Goal: Use online tool/utility: Use online tool/utility

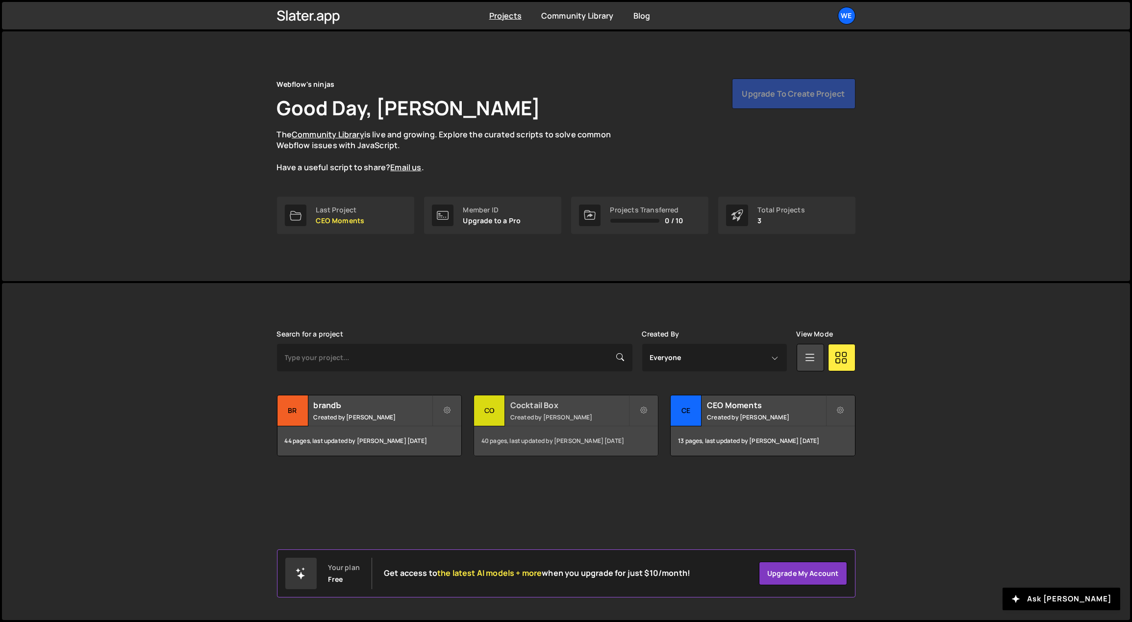
click at [534, 408] on h2 "Cocktail Box" at bounding box center [569, 405] width 118 height 11
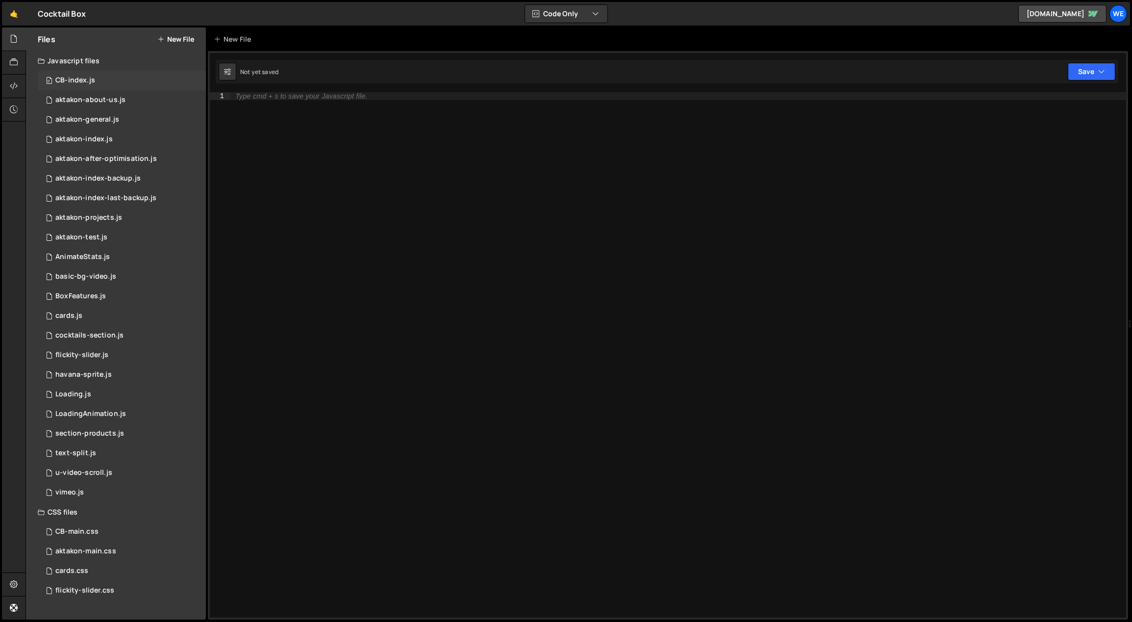
click at [101, 74] on div "0 CB-index.js 0" at bounding box center [122, 81] width 168 height 20
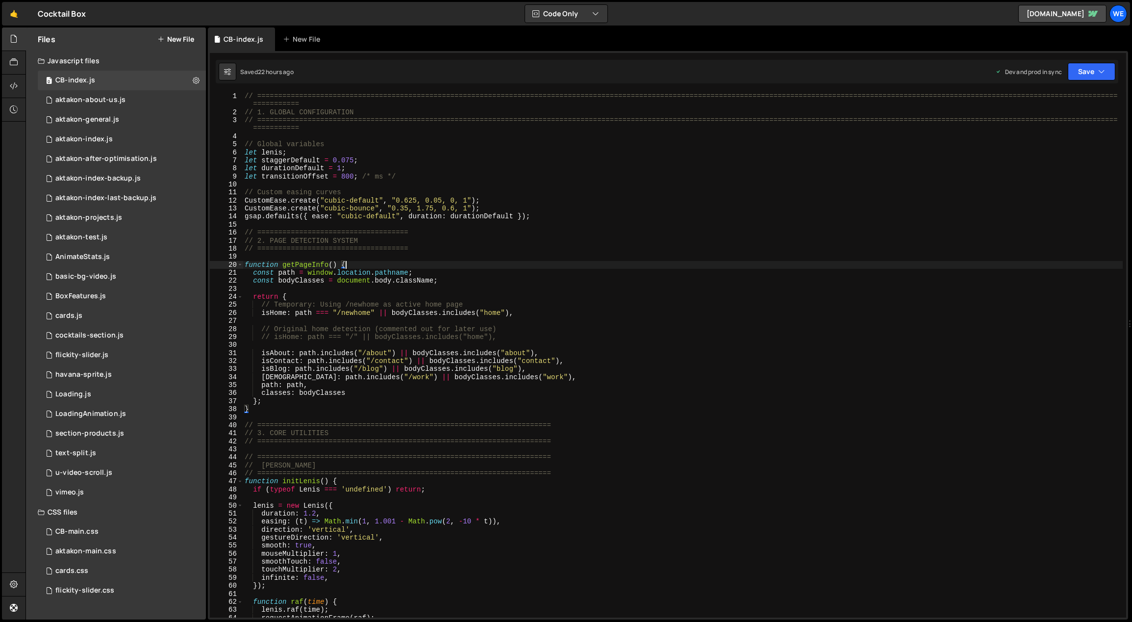
click at [676, 266] on div "// ============================================================================…" at bounding box center [683, 367] width 880 height 550
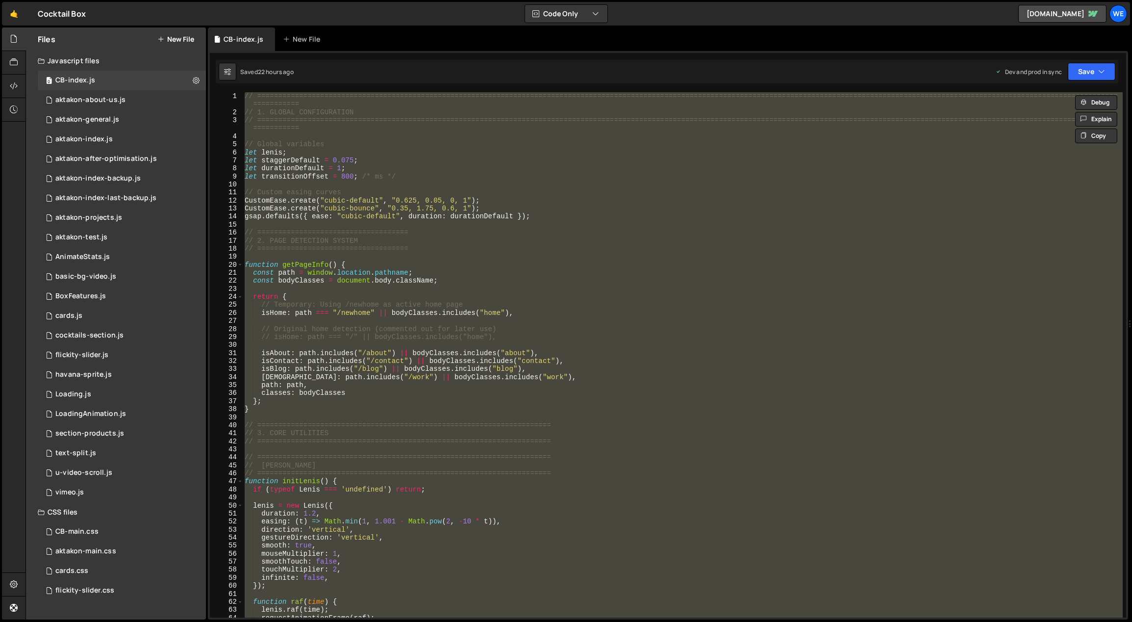
click at [449, 390] on div "// ============================================================================…" at bounding box center [683, 354] width 880 height 525
type textarea "classes: bodyClasses"
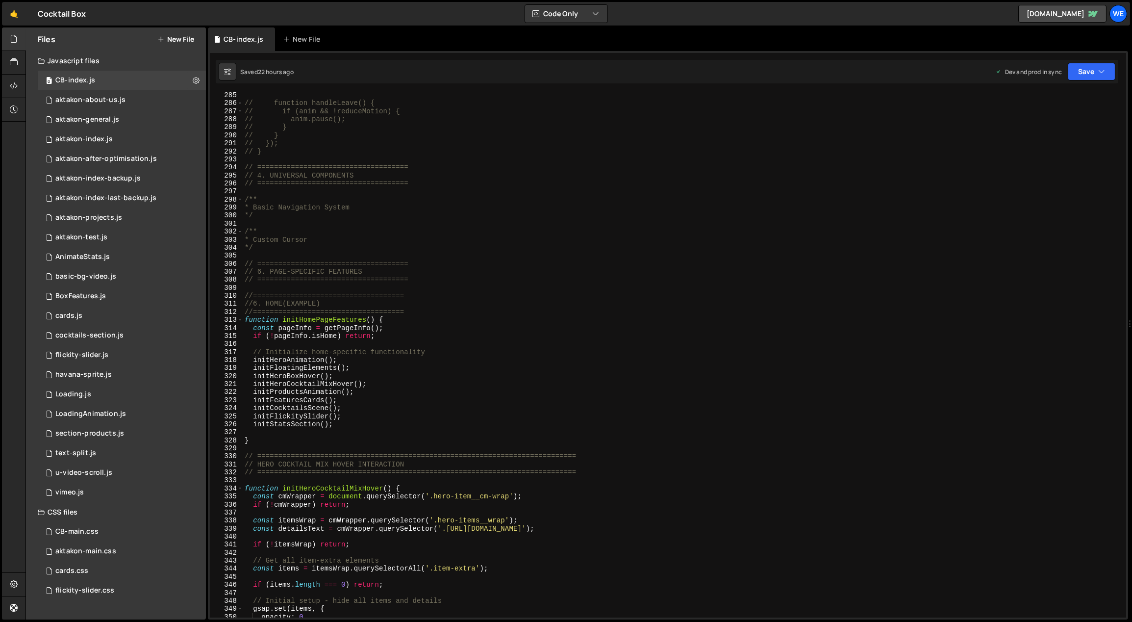
scroll to position [2302, 0]
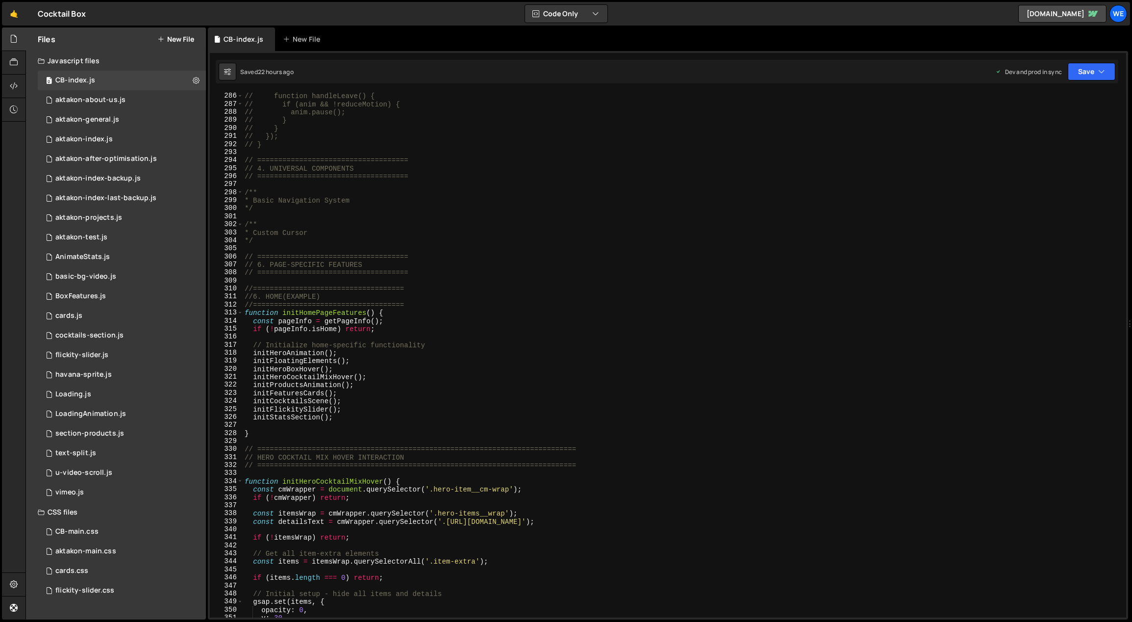
click at [393, 438] on div "// function handleLeave() { // if (anim && !reduceMotion) { // anim.pause(); //…" at bounding box center [683, 363] width 880 height 542
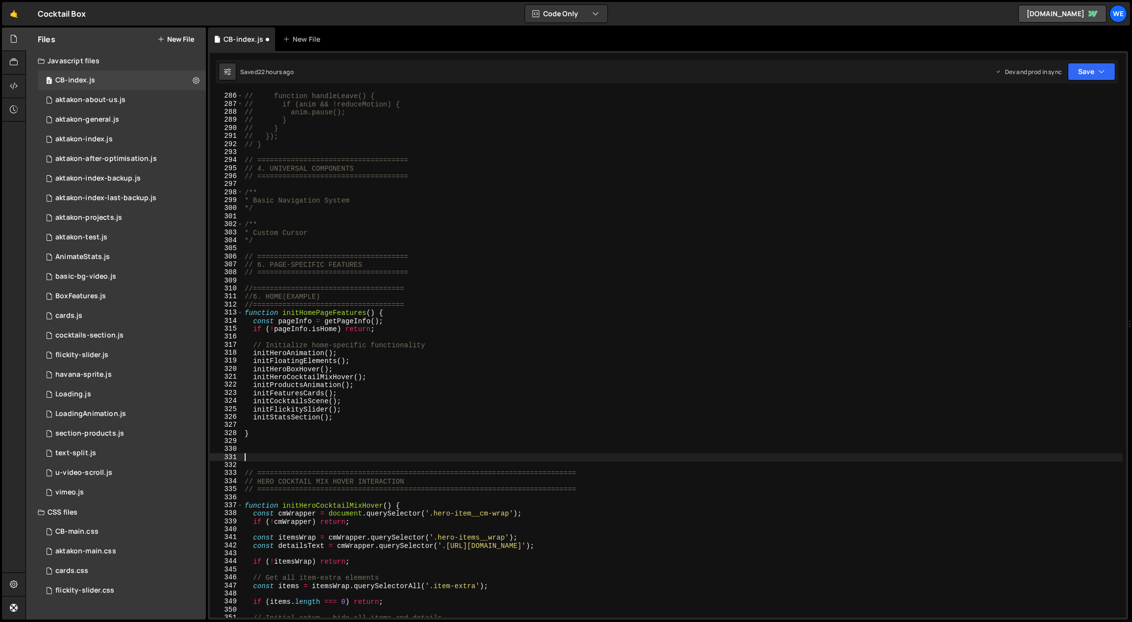
paste textarea "}"
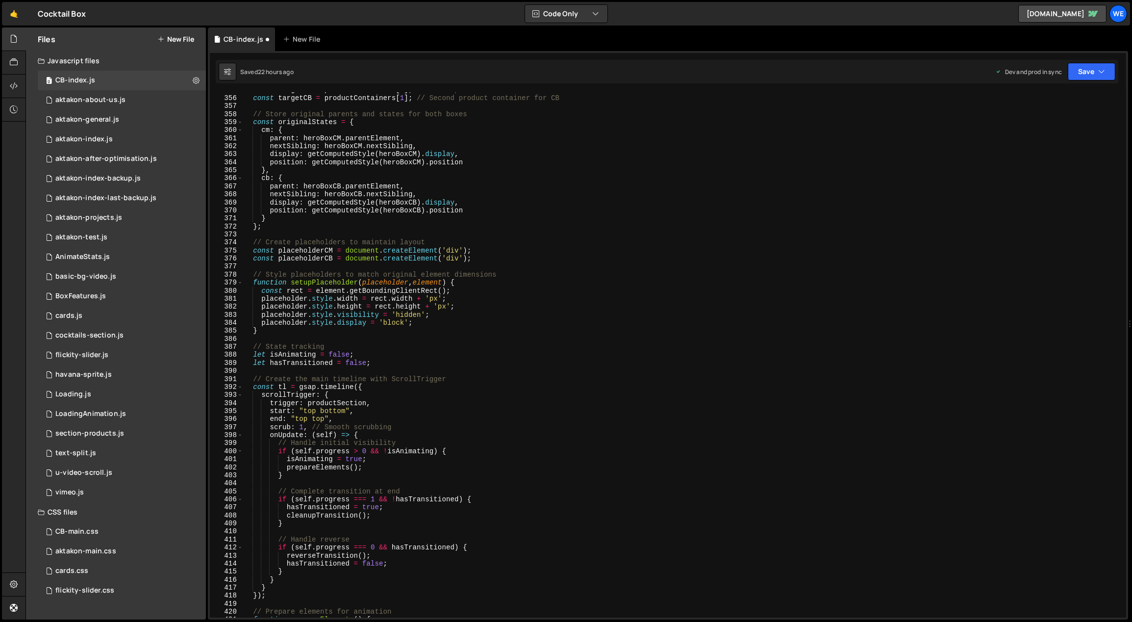
scroll to position [2510, 0]
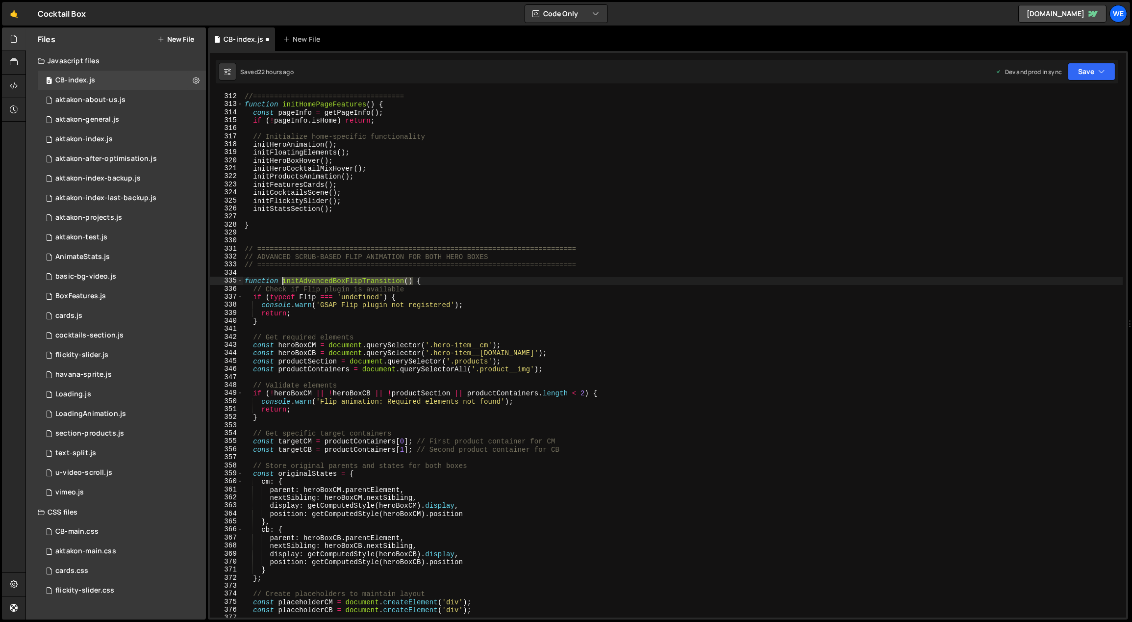
drag, startPoint x: 411, startPoint y: 279, endPoint x: 283, endPoint y: 278, distance: 127.9
click at [283, 278] on div "//6. HOME(EXAMPLE) //==================================== function initHomePage…" at bounding box center [683, 355] width 880 height 542
click at [345, 146] on div "//6. HOME(EXAMPLE) //==================================== function initHomePage…" at bounding box center [683, 355] width 880 height 542
type textarea "initHeroAnimation();"
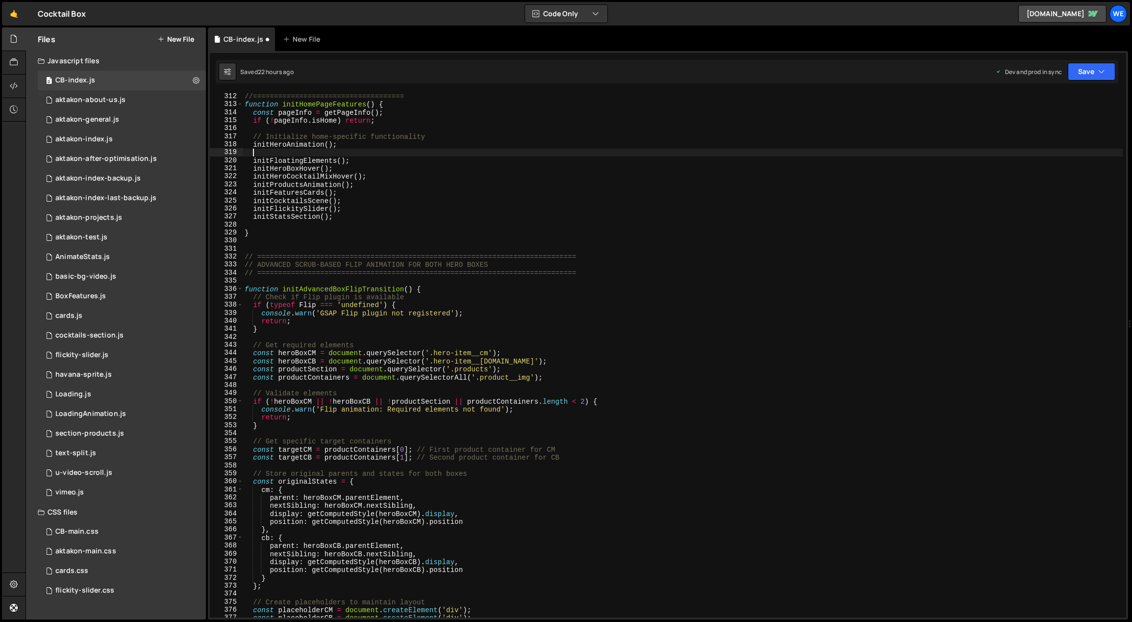
paste textarea "initAdvancedBoxFlipTransition()"
type textarea "initAdvancedBoxFlipTransition()"
paste textarea "initAdvancedBoxFlipTransition()"
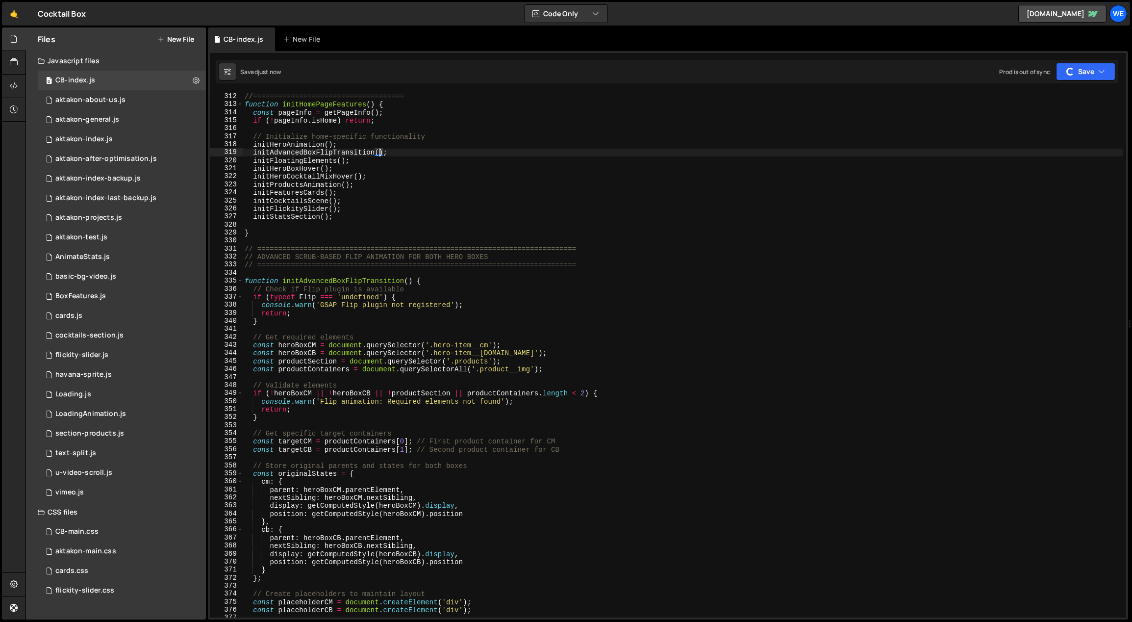
click at [395, 151] on div "//6. HOME(EXAMPLE) //==================================== function initHomePage…" at bounding box center [683, 355] width 880 height 542
type textarea "initAdvancedBoxFlipTransition();"
click at [400, 153] on div "//6. HOME(EXAMPLE) //==================================== function initHomePage…" at bounding box center [683, 354] width 880 height 525
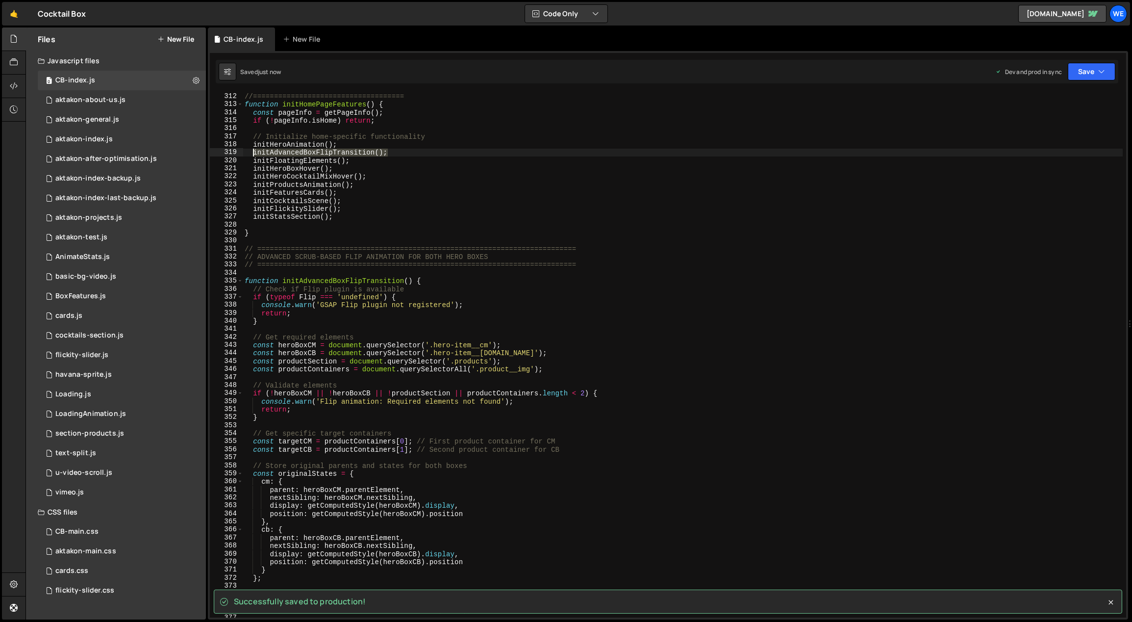
drag, startPoint x: 396, startPoint y: 152, endPoint x: 253, endPoint y: 152, distance: 143.1
click at [253, 152] on div "//6. HOME(EXAMPLE) //==================================== function initHomePage…" at bounding box center [683, 355] width 880 height 542
click at [354, 169] on div "//6. HOME(EXAMPLE) //==================================== function initHomePage…" at bounding box center [683, 355] width 880 height 542
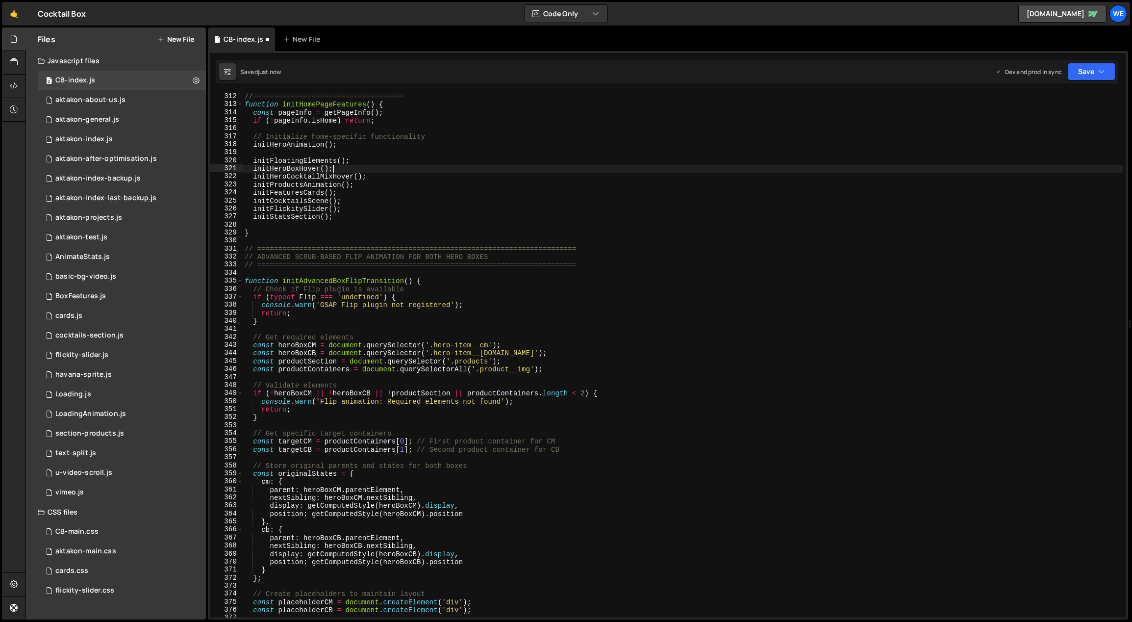
click at [378, 175] on div "//6. HOME(EXAMPLE) //==================================== function initHomePage…" at bounding box center [683, 355] width 880 height 542
click at [379, 184] on div "//6. HOME(EXAMPLE) //==================================== function initHomePage…" at bounding box center [683, 355] width 880 height 542
click at [375, 192] on div "//6. HOME(EXAMPLE) //==================================== function initHomePage…" at bounding box center [683, 355] width 880 height 542
click at [379, 185] on div "//6. HOME(EXAMPLE) //==================================== function initHomePage…" at bounding box center [683, 355] width 880 height 542
click at [391, 177] on div "//6. HOME(EXAMPLE) //==================================== function initHomePage…" at bounding box center [683, 355] width 880 height 542
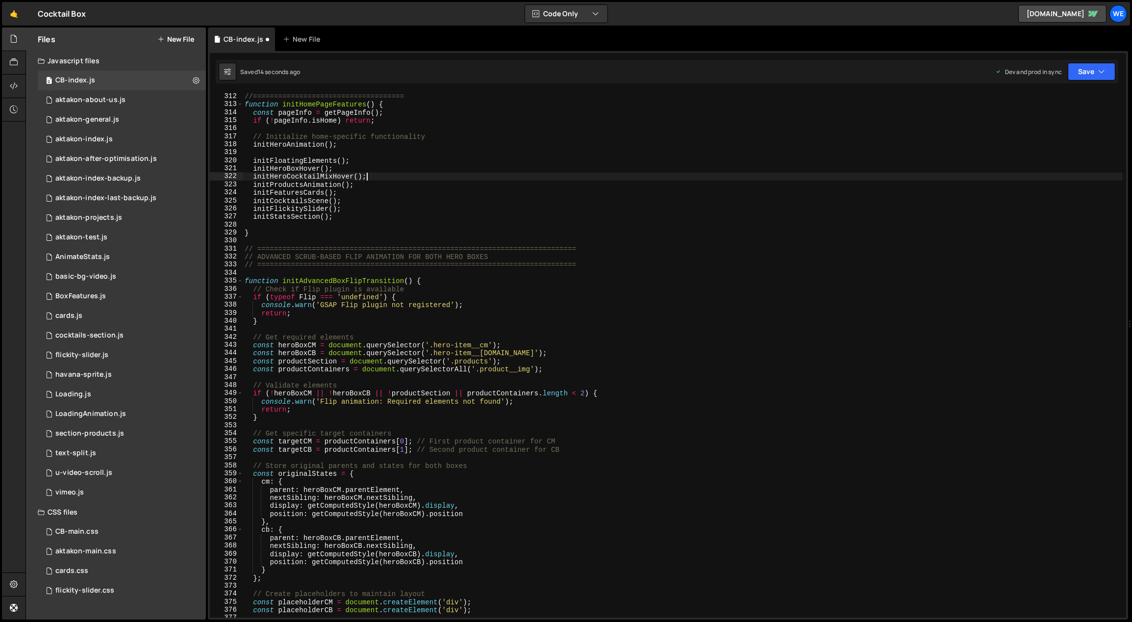
click at [388, 181] on div "//6. HOME(EXAMPLE) //==================================== function initHomePage…" at bounding box center [683, 355] width 880 height 542
click at [392, 177] on div "//6. HOME(EXAMPLE) //==================================== function initHomePage…" at bounding box center [683, 355] width 880 height 542
type textarea "initHeroCocktailMixHover();"
paste textarea "initAdvancedBoxFlipTransition();"
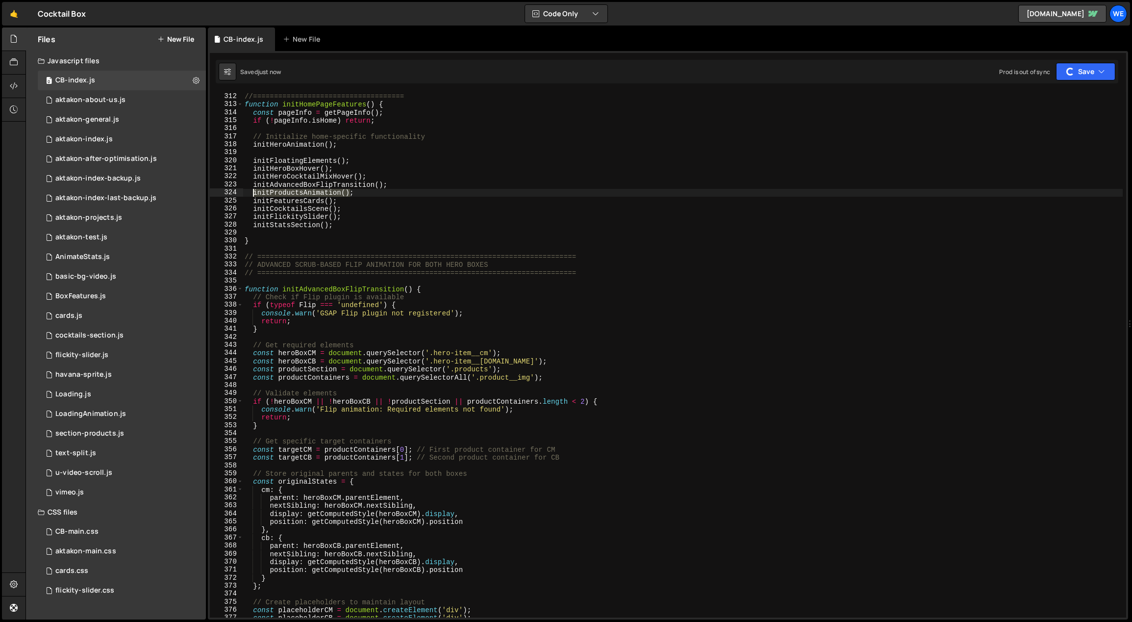
drag, startPoint x: 350, startPoint y: 191, endPoint x: 253, endPoint y: 192, distance: 96.6
click at [253, 192] on div "//6. HOME(EXAMPLE) //==================================== function initHomePage…" at bounding box center [683, 355] width 880 height 542
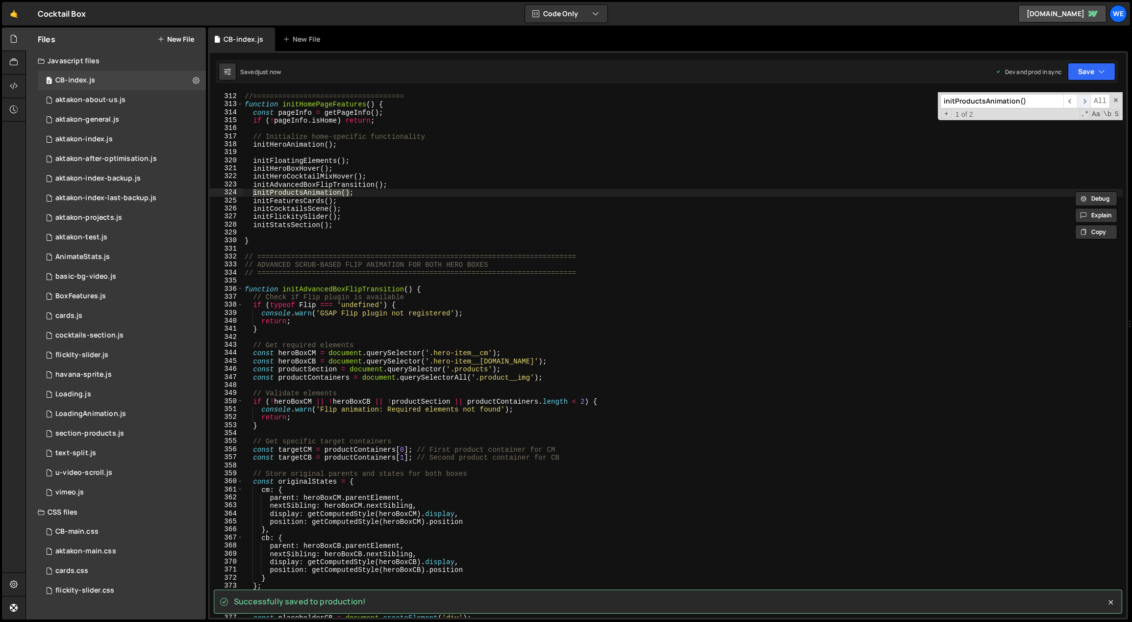
click at [1083, 101] on span "​" at bounding box center [1084, 101] width 14 height 14
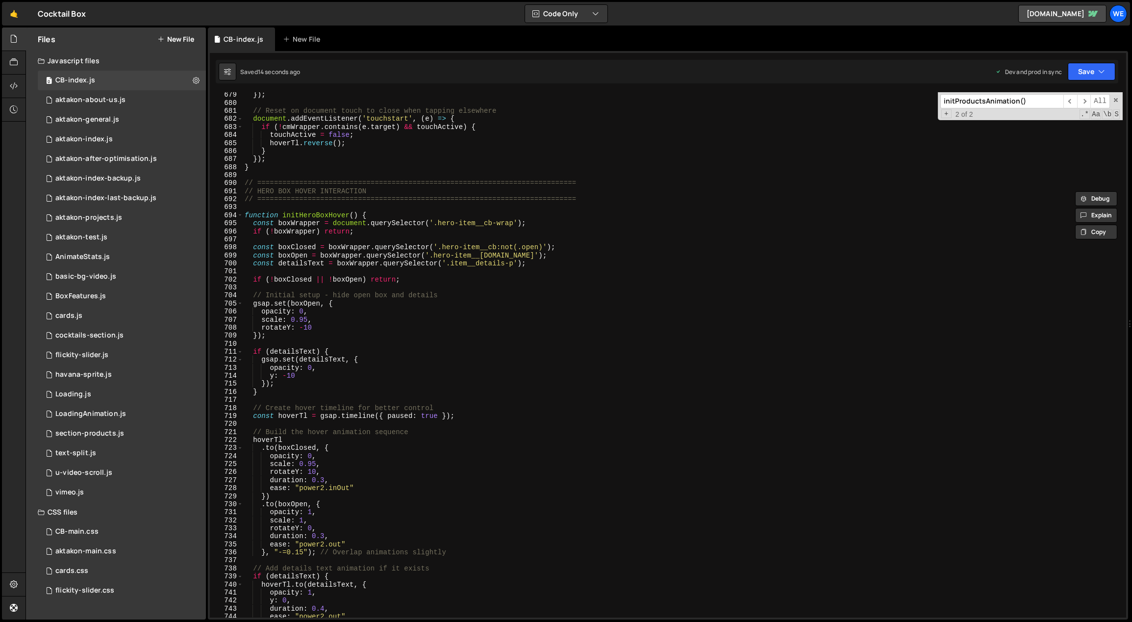
scroll to position [5293, 0]
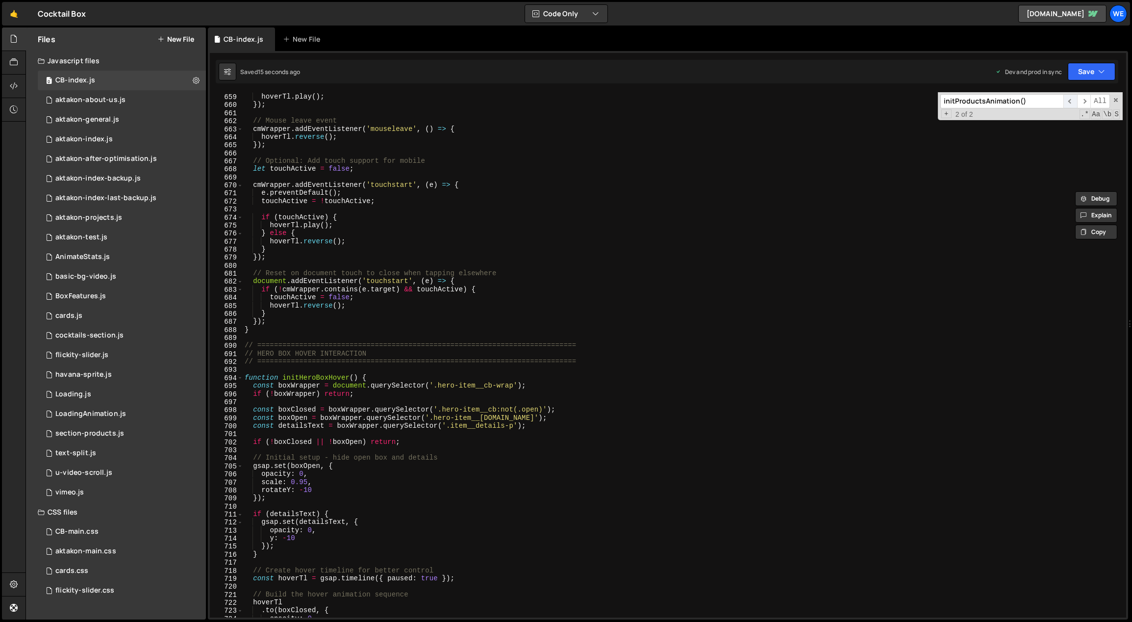
click at [1070, 96] on span "​" at bounding box center [1070, 101] width 14 height 14
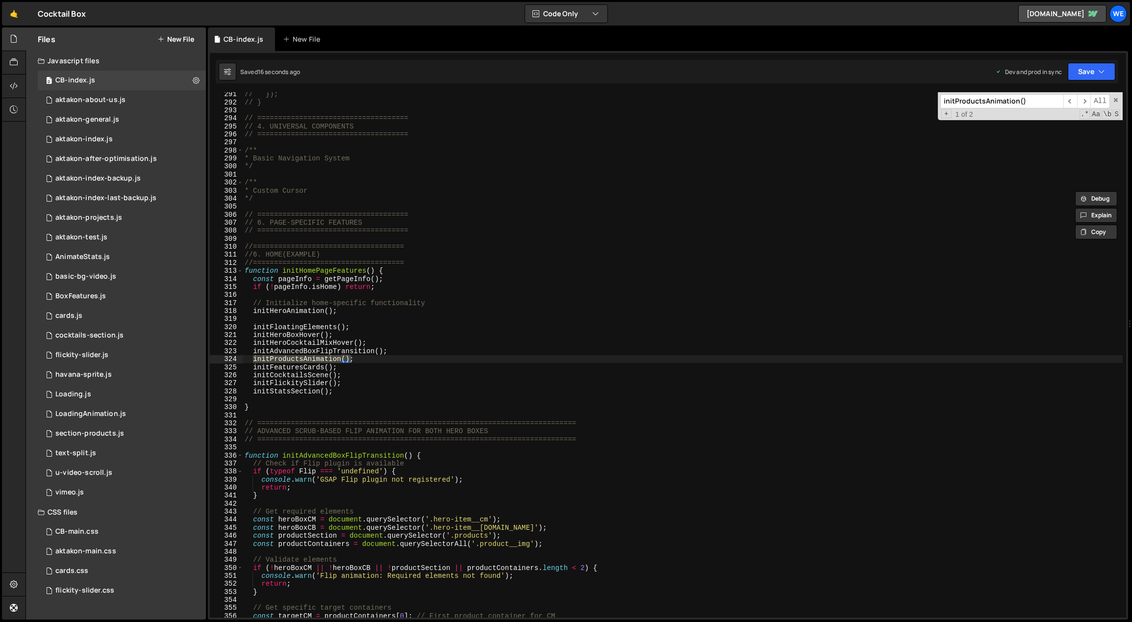
click at [414, 359] on div "// }); // } // ==================================== // 4. UNIVERSAL COMPONENTS …" at bounding box center [683, 361] width 880 height 542
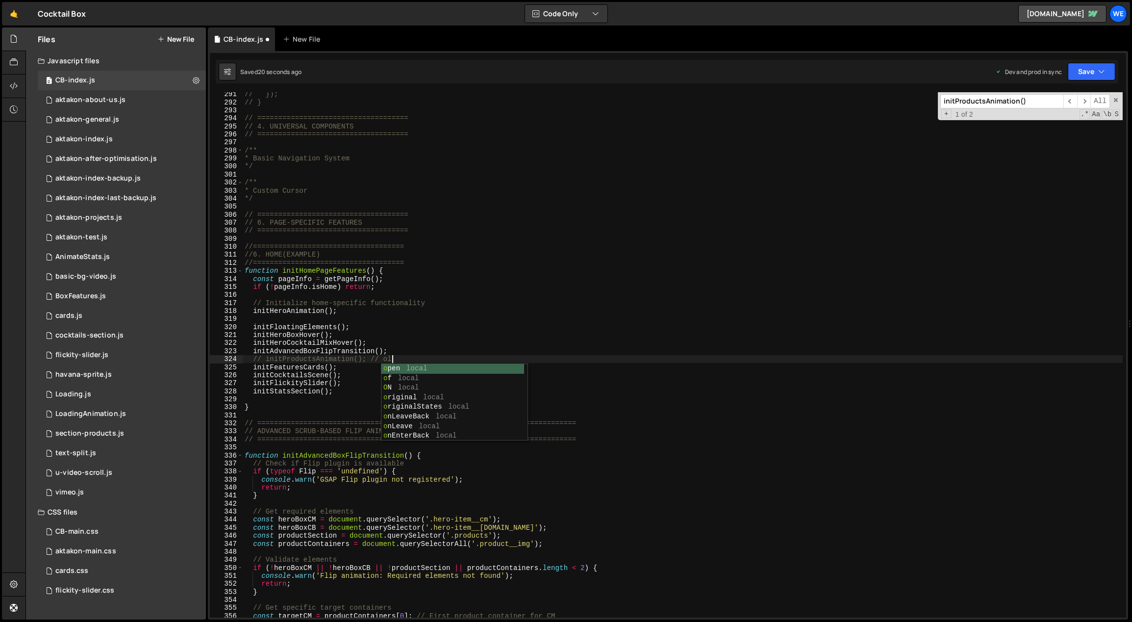
scroll to position [0, 10]
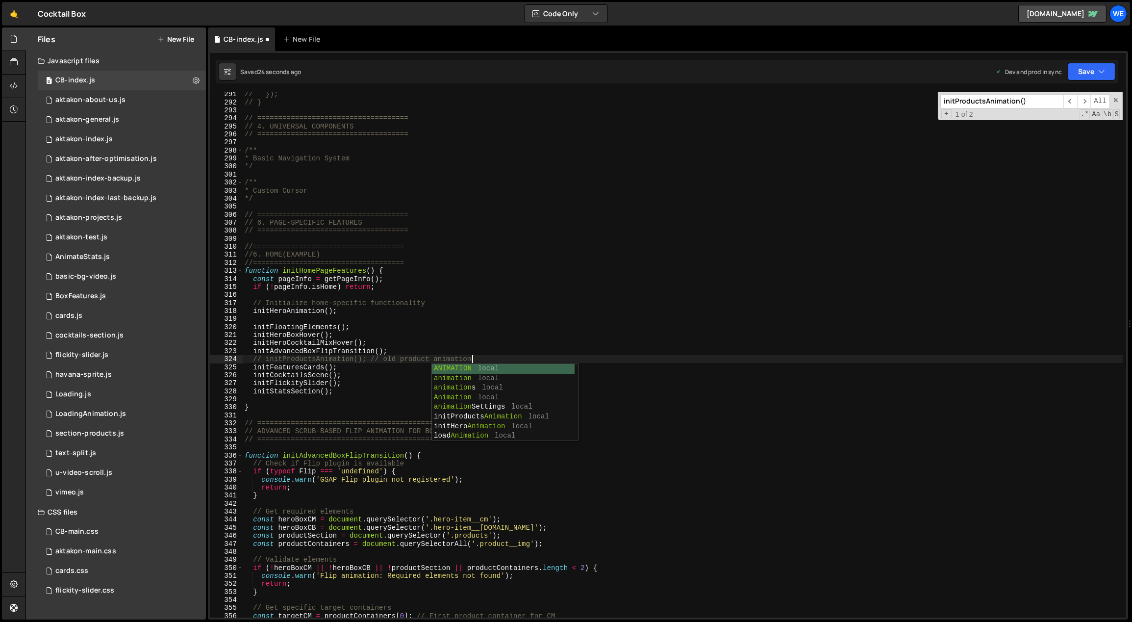
click at [577, 300] on div "// }); // } // ==================================== // 4. UNIVERSAL COMPONENTS …" at bounding box center [683, 361] width 880 height 542
click at [438, 351] on div "// }); // } // ==================================== // 4. UNIVERSAL COMPONENTS …" at bounding box center [683, 361] width 880 height 542
type textarea "initAdvancedBoxFlipTransition();"
click at [317, 322] on div "// }); // } // ==================================== // 4. UNIVERSAL COMPONENTS …" at bounding box center [683, 361] width 880 height 542
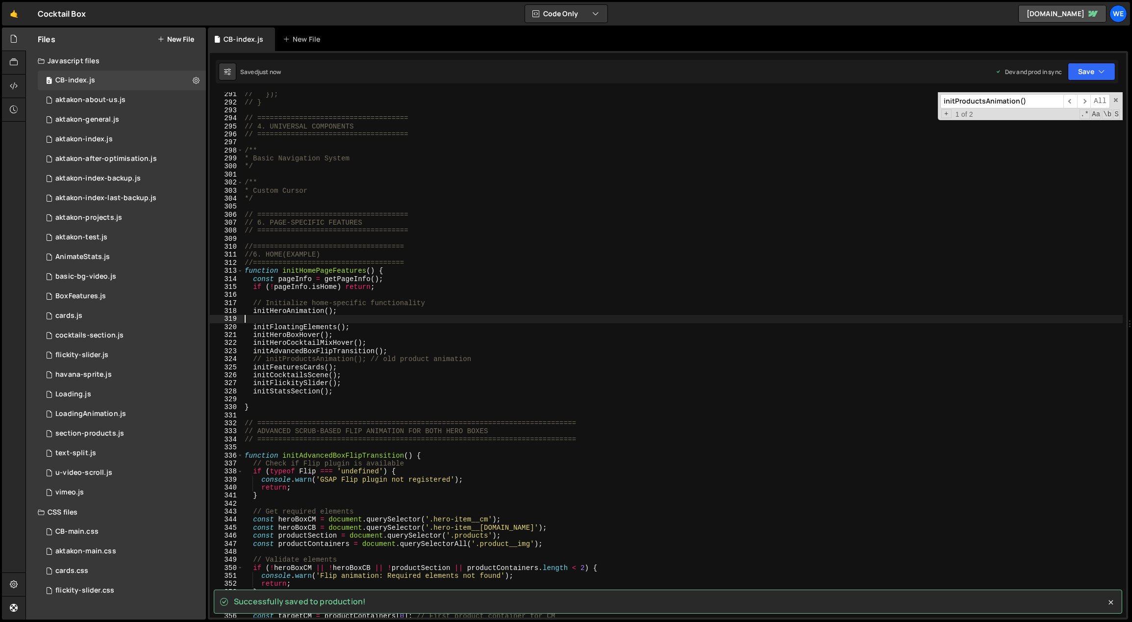
scroll to position [0, 0]
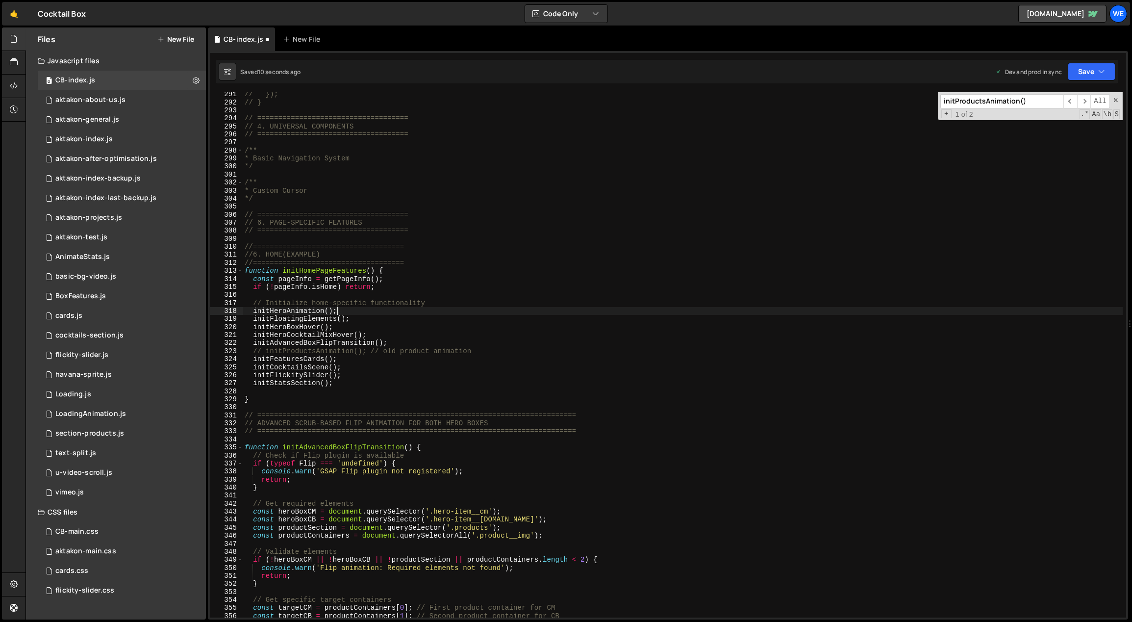
click at [430, 301] on div "// }); // } // ==================================== // 4. UNIVERSAL COMPONENTS …" at bounding box center [683, 361] width 880 height 542
type textarea "// Initialize home-specific functionality"
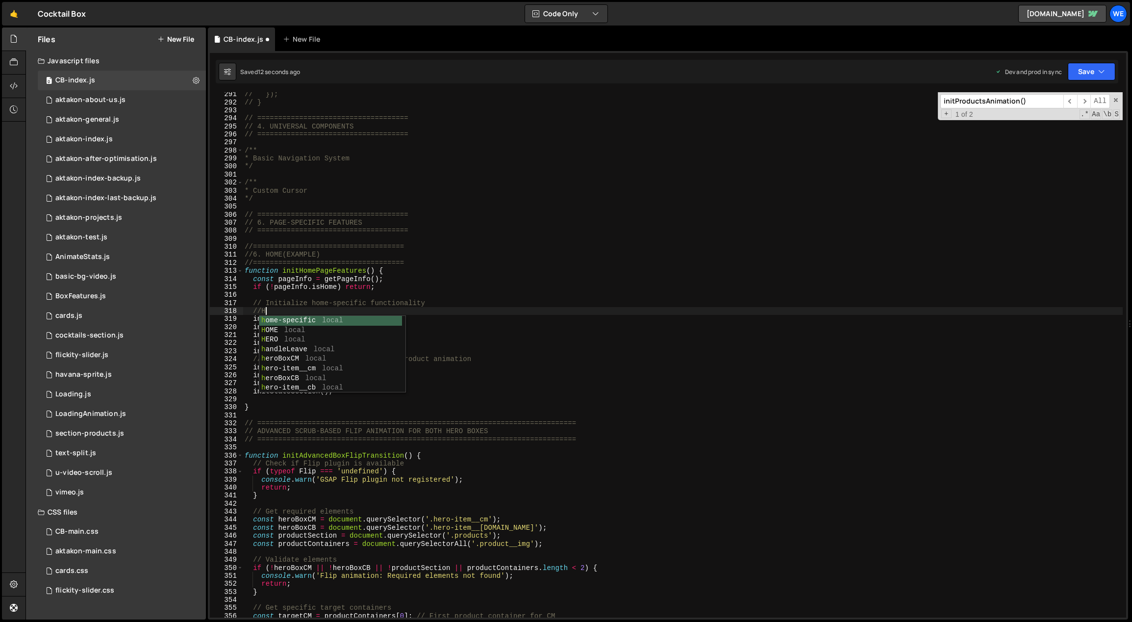
scroll to position [0, 1]
click at [559, 282] on div "// }); // } // ==================================== // 4. UNIVERSAL COMPONENTS …" at bounding box center [683, 361] width 880 height 542
click at [413, 349] on div "// }); // } // ==================================== // 4. UNIVERSAL COMPONENTS …" at bounding box center [683, 361] width 880 height 542
type textarea "initAdvancedBoxFlipTransition();"
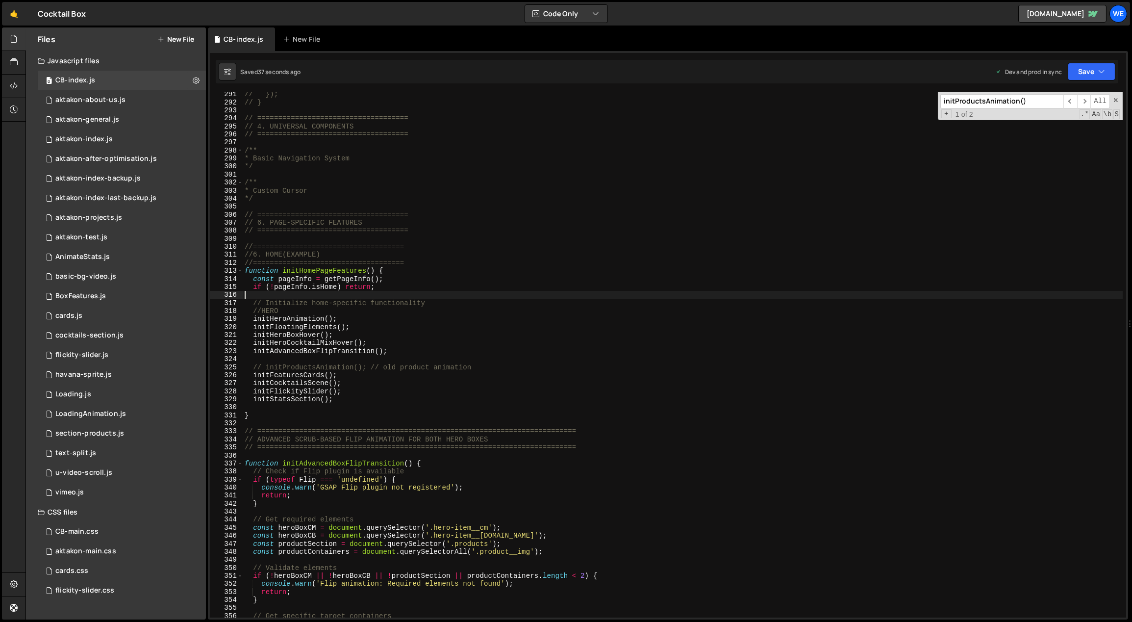
click at [657, 294] on div "// }); // } // ==================================== // 4. UNIVERSAL COMPONENTS …" at bounding box center [683, 361] width 880 height 542
click at [409, 369] on div "// }); // } // ==================================== // 4. UNIVERSAL COMPONENTS …" at bounding box center [683, 361] width 880 height 542
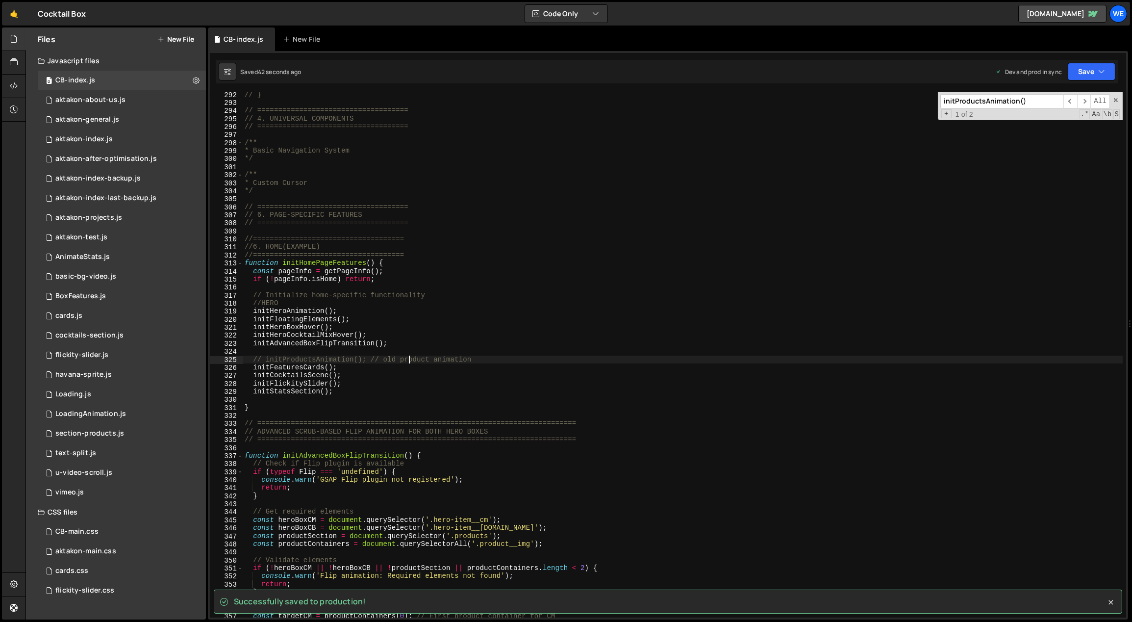
scroll to position [2387, 0]
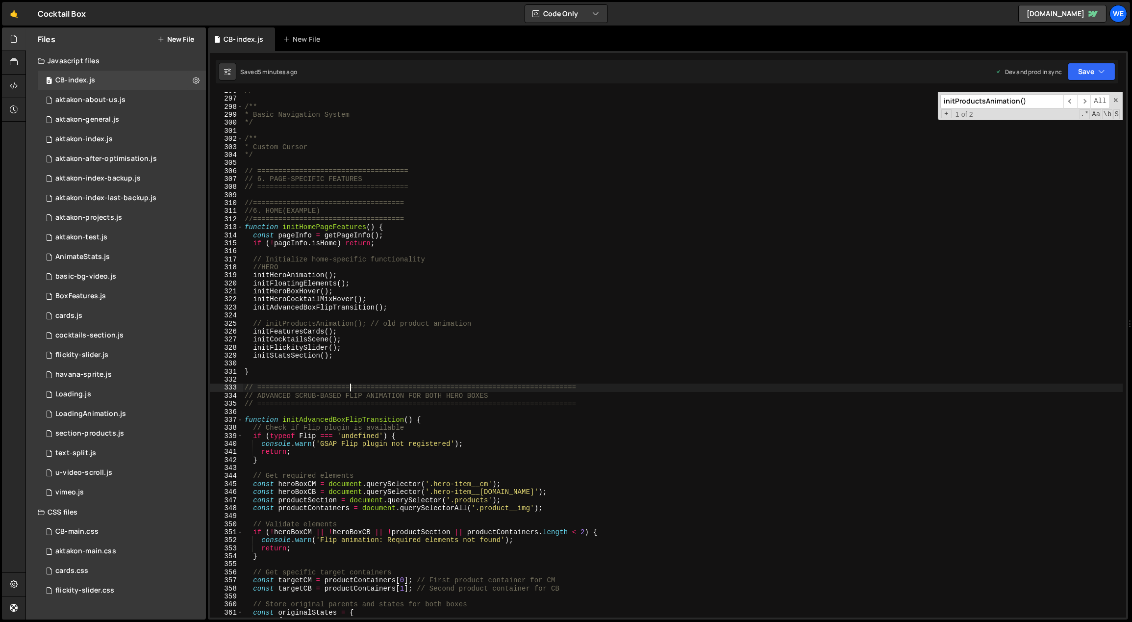
click at [350, 384] on div "// ==================================== /** * Basic Navigation System */ /** * …" at bounding box center [683, 358] width 880 height 542
click at [351, 356] on div "// ==================================== /** * Basic Navigation System */ /** * …" at bounding box center [683, 358] width 880 height 542
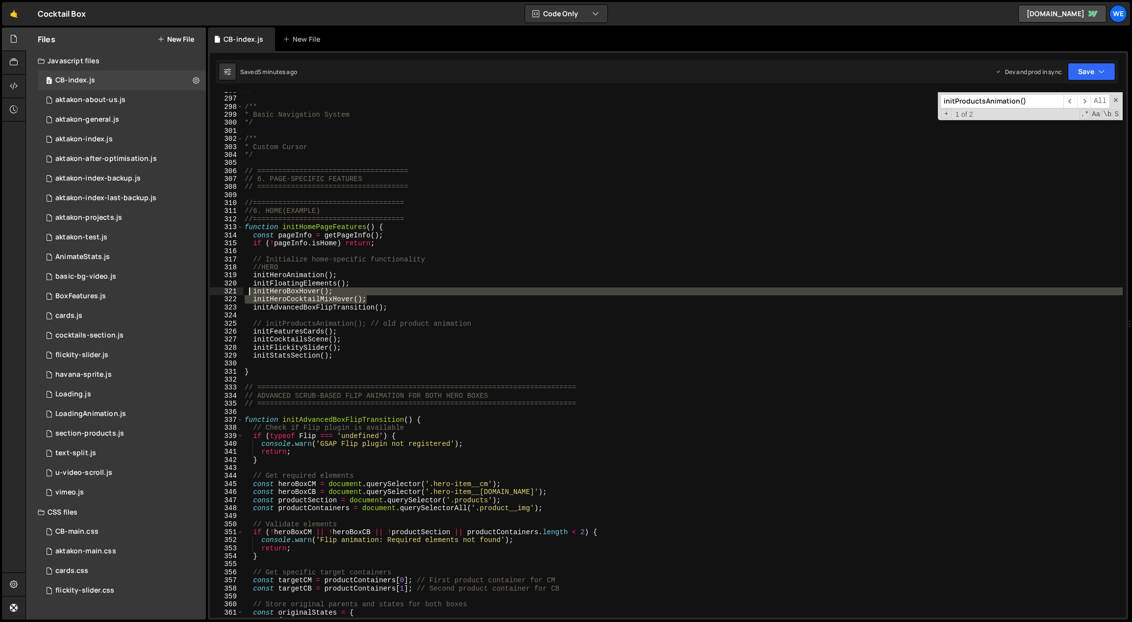
drag, startPoint x: 382, startPoint y: 298, endPoint x: 247, endPoint y: 292, distance: 134.9
click at [247, 292] on div "// ==================================== /** * Basic Navigation System */ /** * …" at bounding box center [683, 358] width 880 height 542
click at [512, 371] on div "// ==================================== /** * Basic Navigation System */ /** * …" at bounding box center [683, 358] width 880 height 542
type textarea "}"
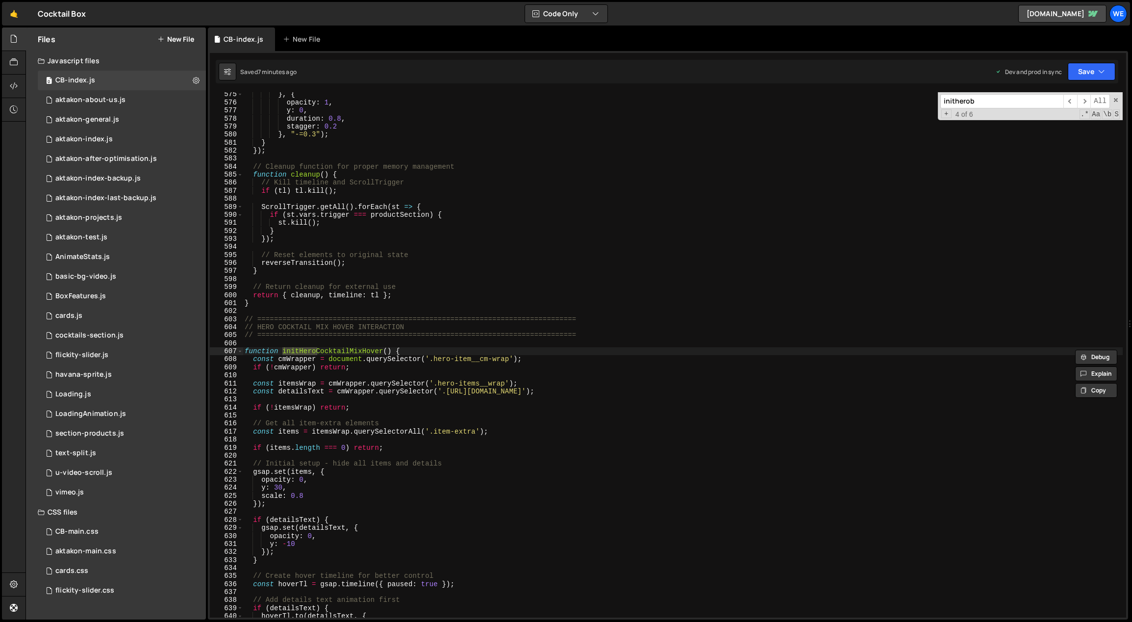
scroll to position [5328, 0]
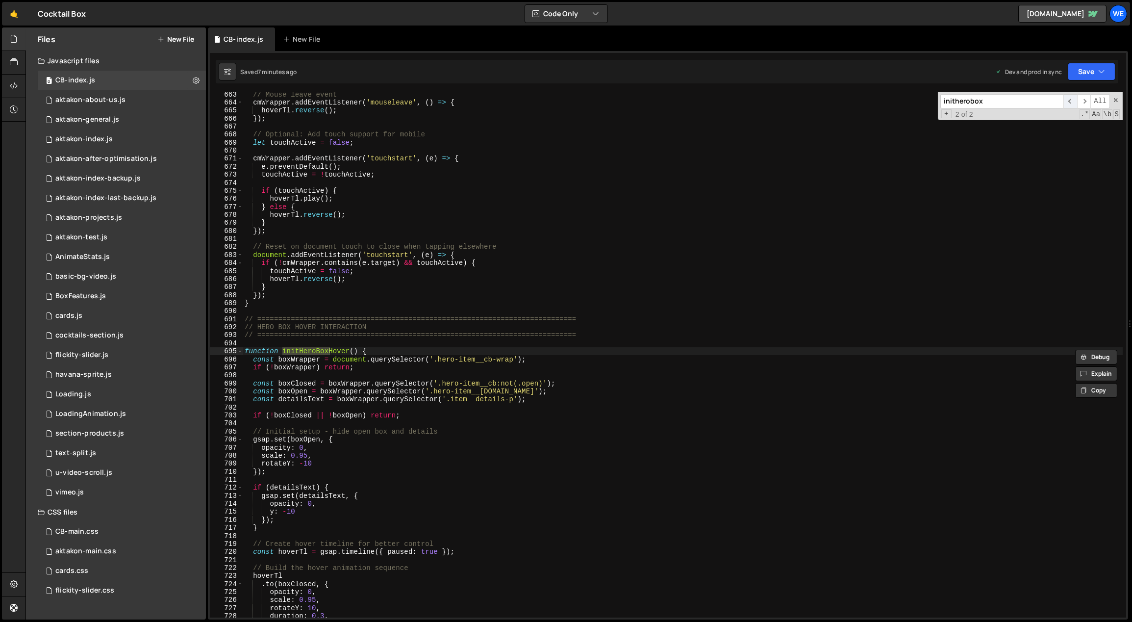
type input "initherobox"
click at [1076, 101] on span "​" at bounding box center [1070, 101] width 14 height 14
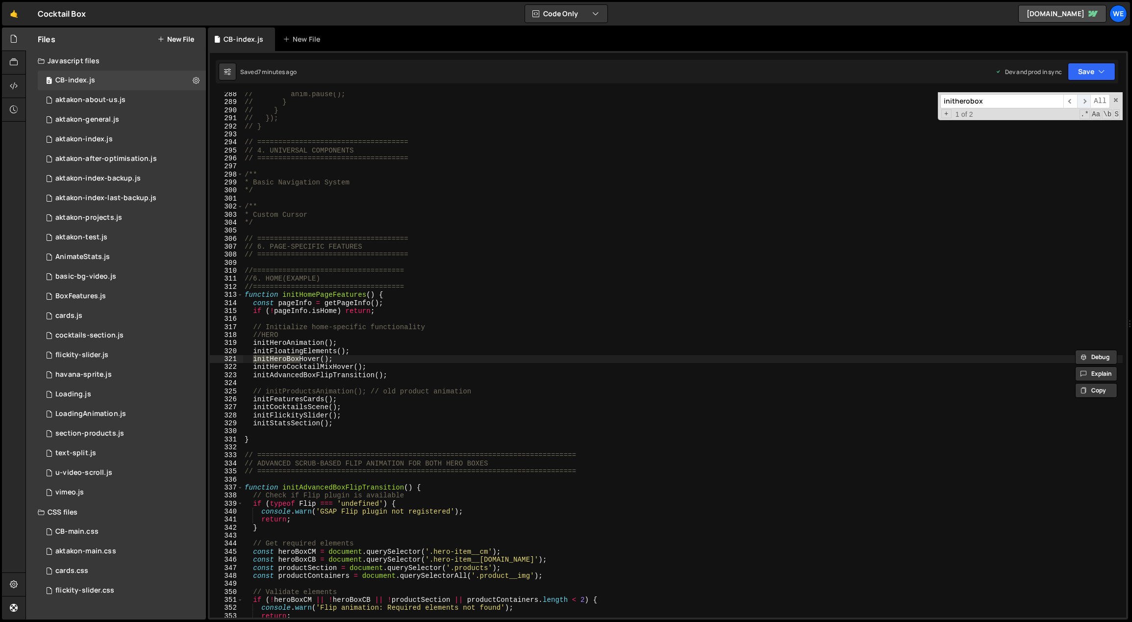
click at [1088, 102] on span "​" at bounding box center [1084, 101] width 14 height 14
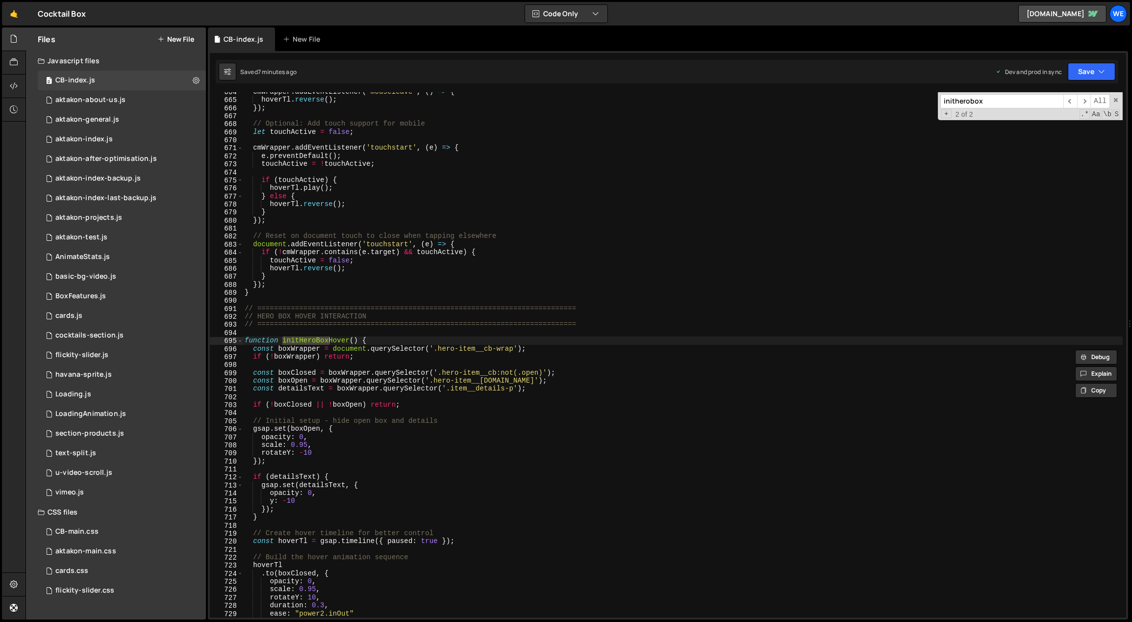
scroll to position [5368, 0]
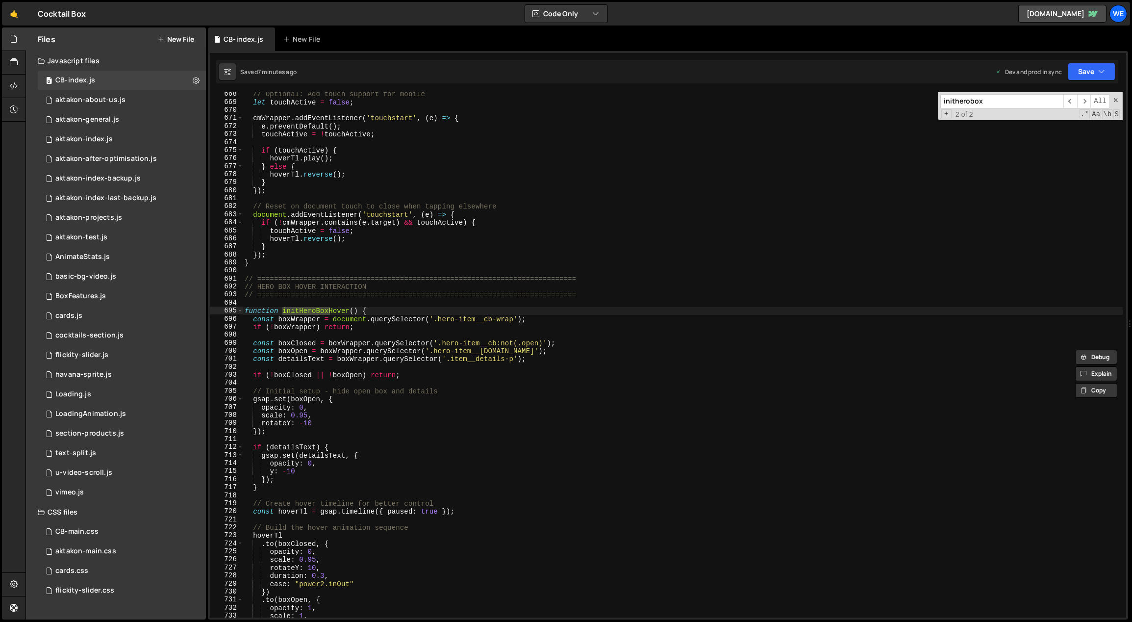
click at [416, 362] on div "// Optional: Add touch support for mobile let touchActive = false ; cmWrapper .…" at bounding box center [683, 361] width 880 height 542
click at [306, 347] on div "// Optional: Add touch support for mobile let touchActive = false ; cmWrapper .…" at bounding box center [683, 361] width 880 height 542
click at [358, 329] on div "// Optional: Add touch support for mobile let touchActive = false ; cmWrapper .…" at bounding box center [683, 361] width 880 height 542
type textarea "if (!boxWrapper) return;"
click at [372, 332] on div "// Optional: Add touch support for mobile let touchActive = false ; cmWrapper .…" at bounding box center [683, 361] width 880 height 542
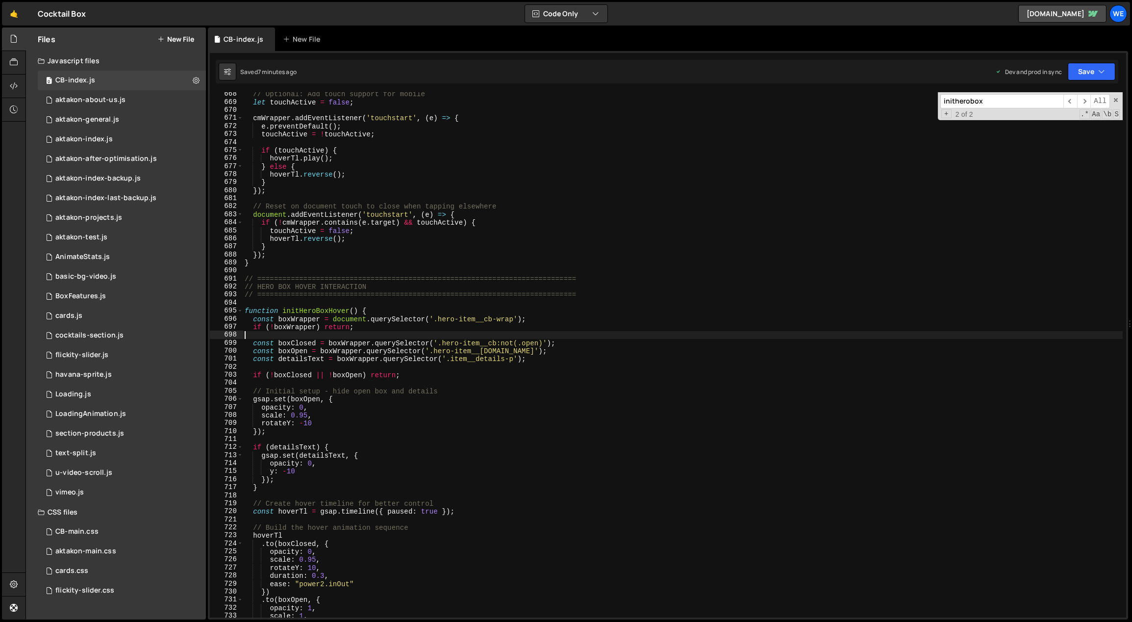
click at [374, 329] on div "// Optional: Add touch support for mobile let touchActive = false ; cmWrapper .…" at bounding box center [683, 361] width 880 height 542
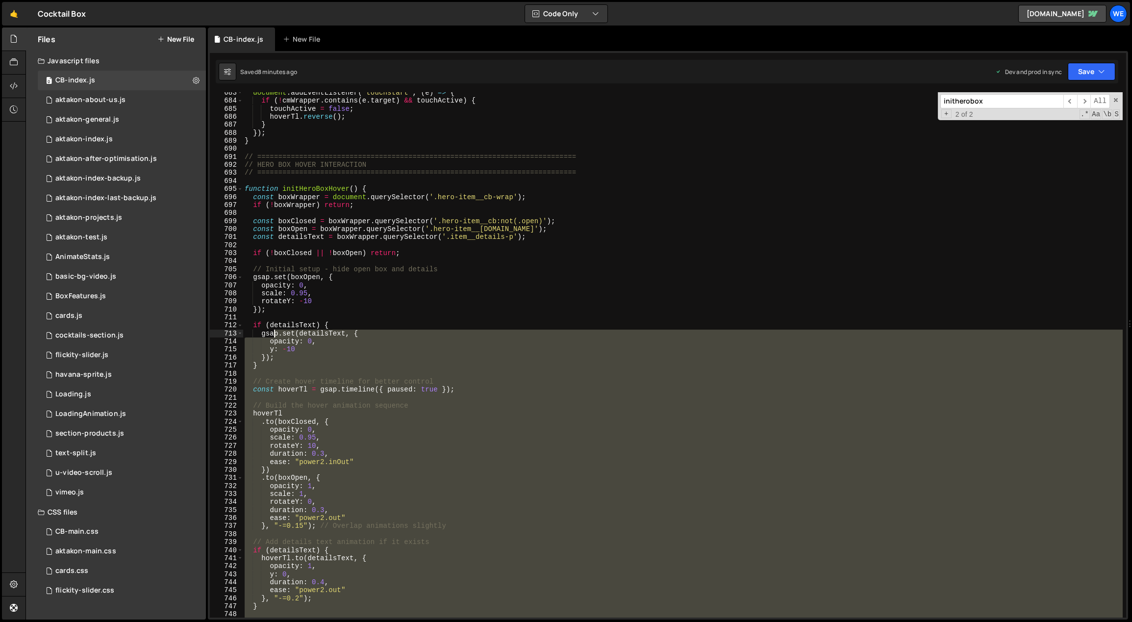
scroll to position [5490, 0]
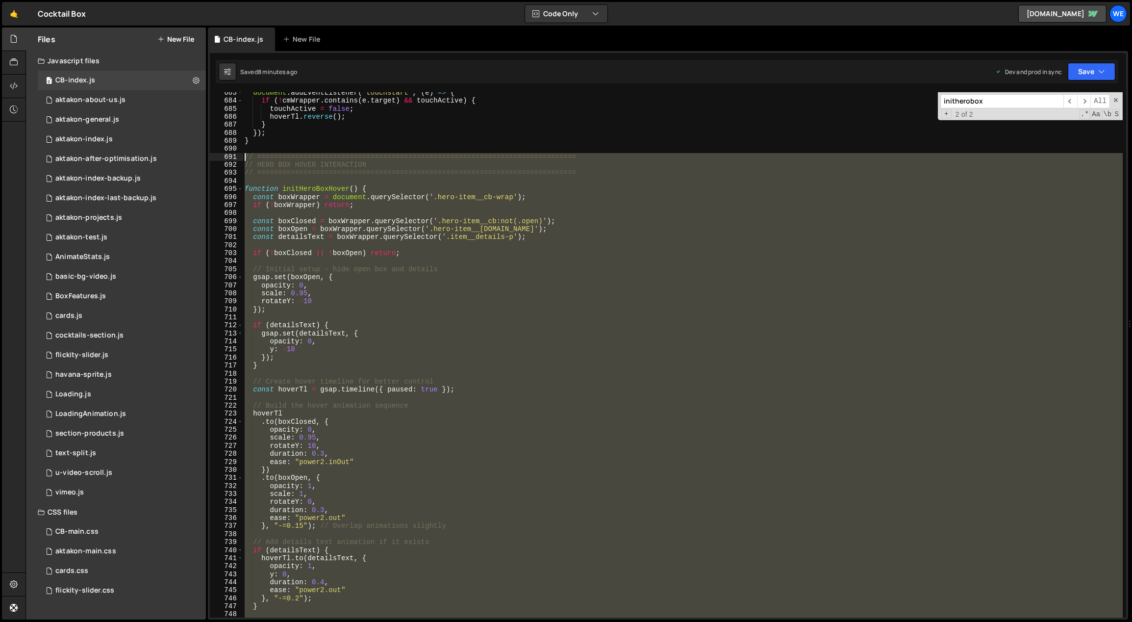
drag, startPoint x: 256, startPoint y: 574, endPoint x: 241, endPoint y: 157, distance: 417.0
click at [241, 157] on div "if (!boxWrapper) return; 683 684 685 686 687 688 689 690 691 692 693 694 695 69…" at bounding box center [668, 354] width 916 height 525
type textarea "// ============================================================================…"
click at [524, 373] on div "document . addEventListener ( 'touchstart' , ( e ) => { if ( ! cmWrapper . cont…" at bounding box center [683, 354] width 880 height 525
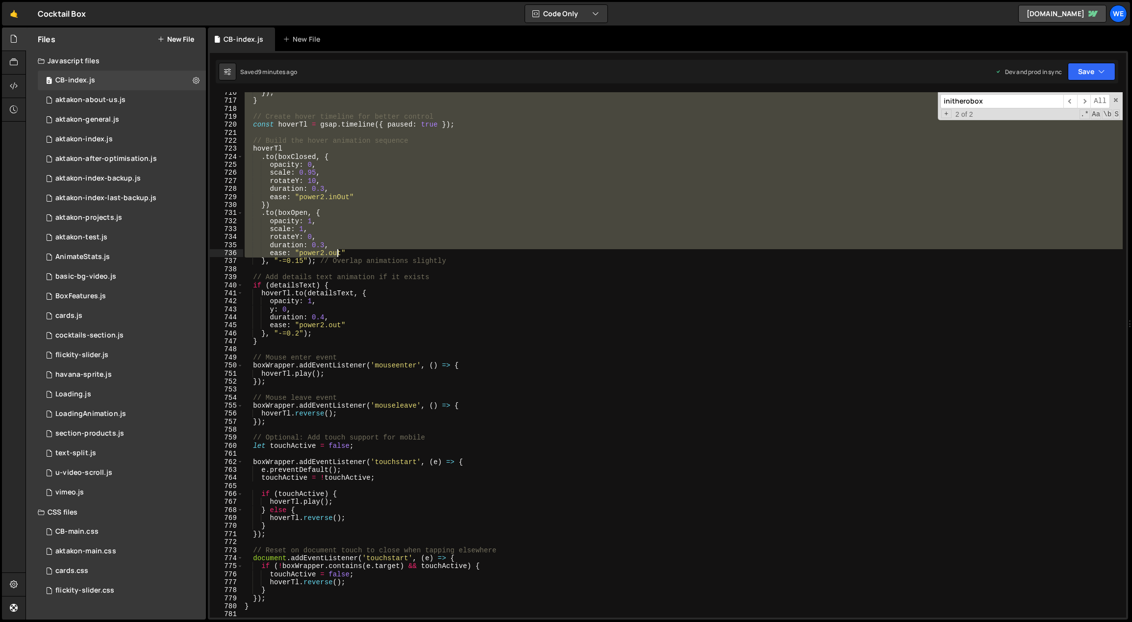
scroll to position [6015, 0]
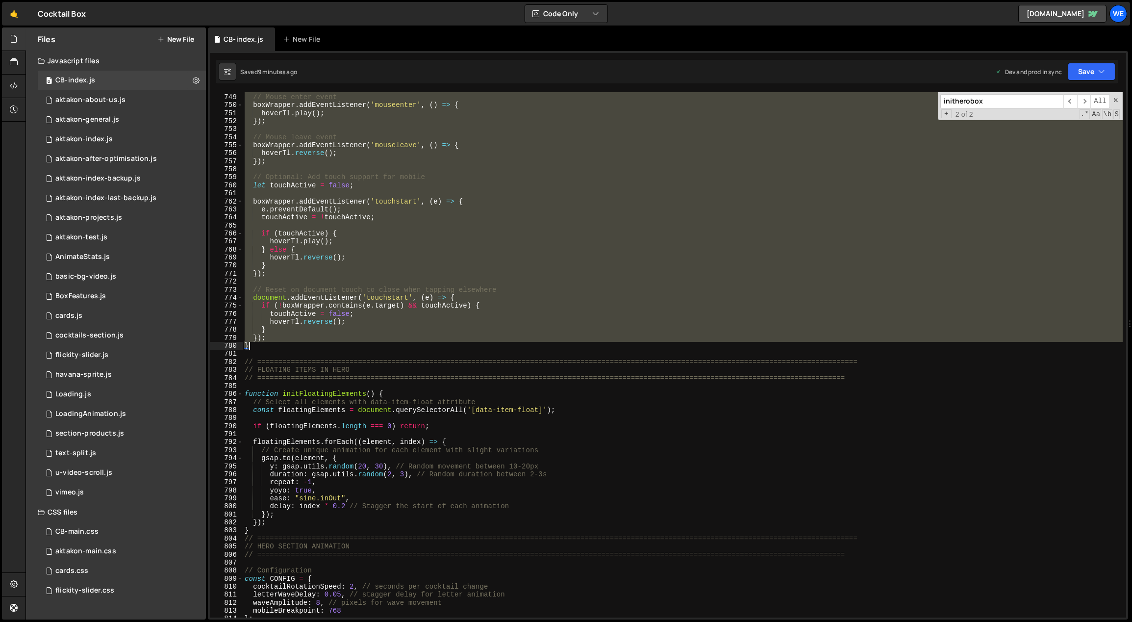
drag, startPoint x: 245, startPoint y: 156, endPoint x: 278, endPoint y: 343, distance: 189.7
click at [280, 346] on div "// Mouse enter event boxWrapper . addEventListener ( 'mouseenter' , ( ) => { ho…" at bounding box center [683, 356] width 880 height 542
paste textarea
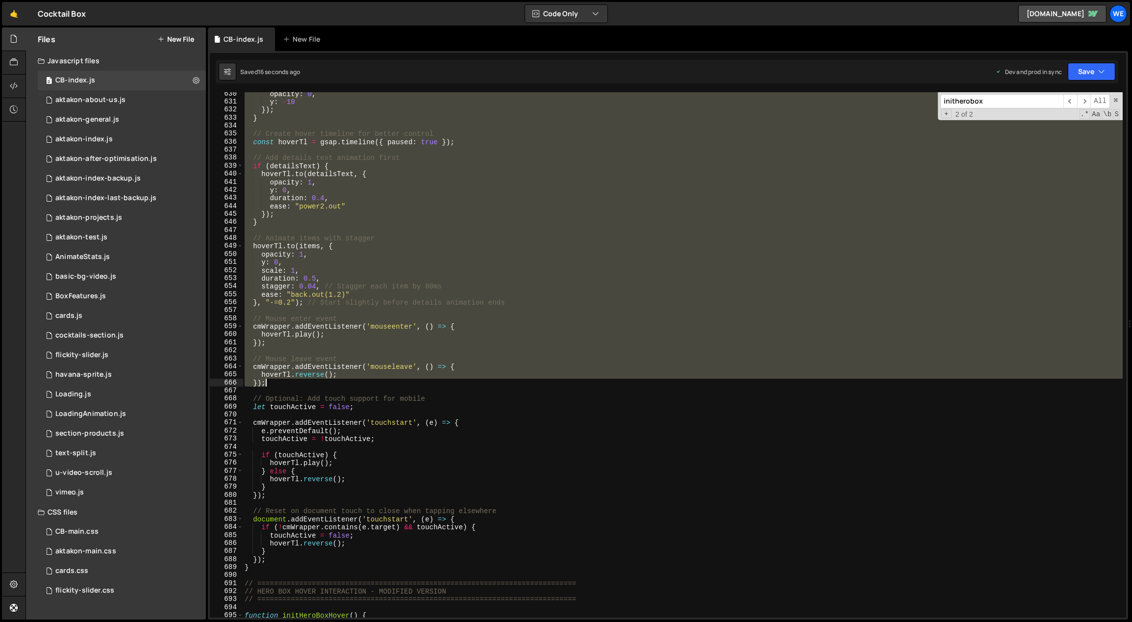
scroll to position [5136, 0]
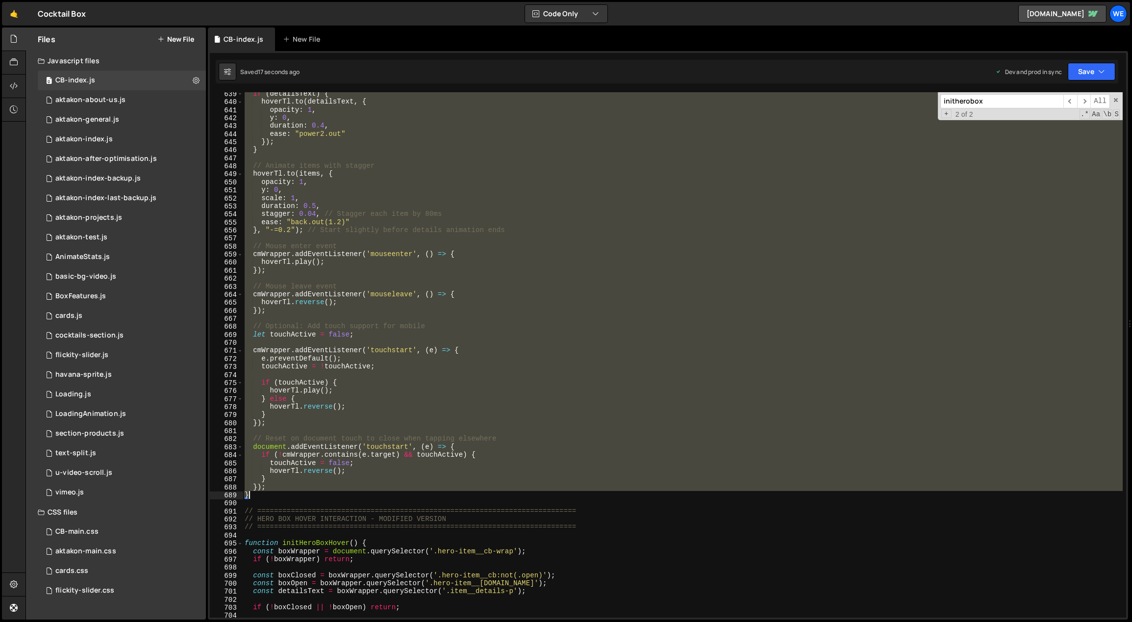
drag, startPoint x: 246, startPoint y: 166, endPoint x: 257, endPoint y: 495, distance: 328.6
click at [257, 496] on div "if ( detailsText ) { hoverTl . to ( detailsText , { opacity : 1 , y : 0 , durat…" at bounding box center [683, 361] width 880 height 542
paste textarea
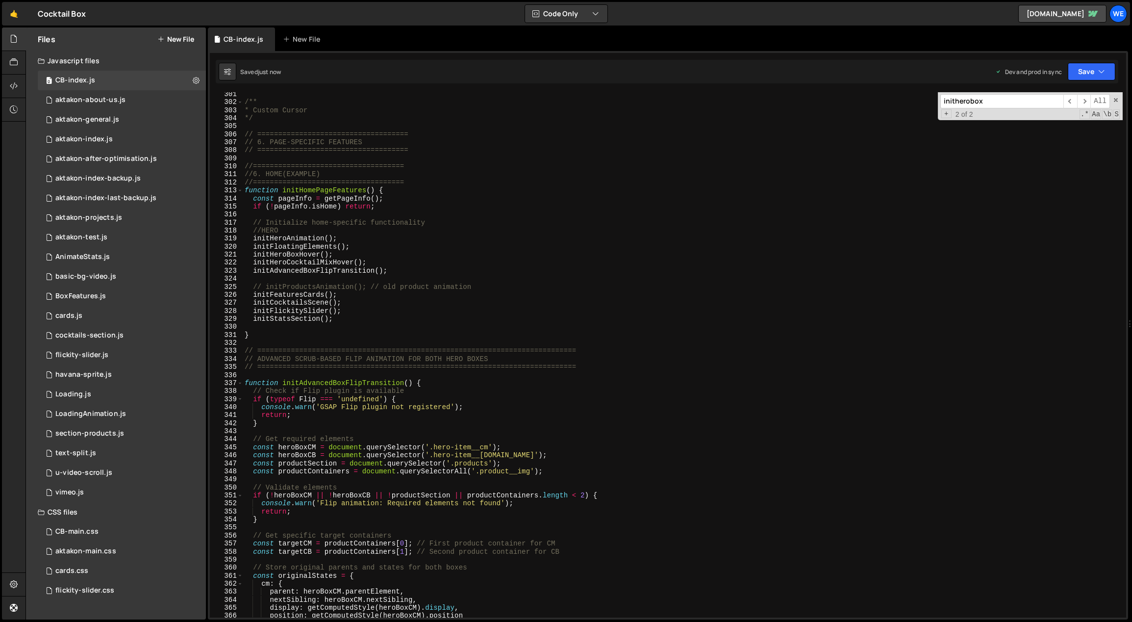
scroll to position [2290, 0]
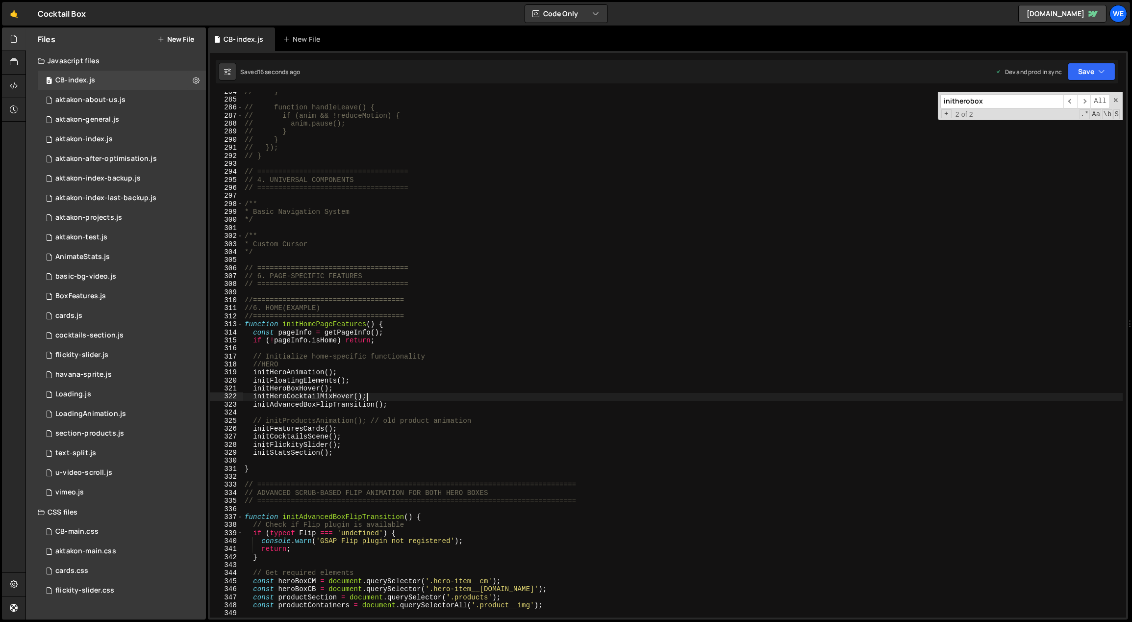
click at [607, 398] on div "// } // function handleLeave() { // if (anim && !reduceMotion) { // anim.pause(…" at bounding box center [683, 359] width 880 height 542
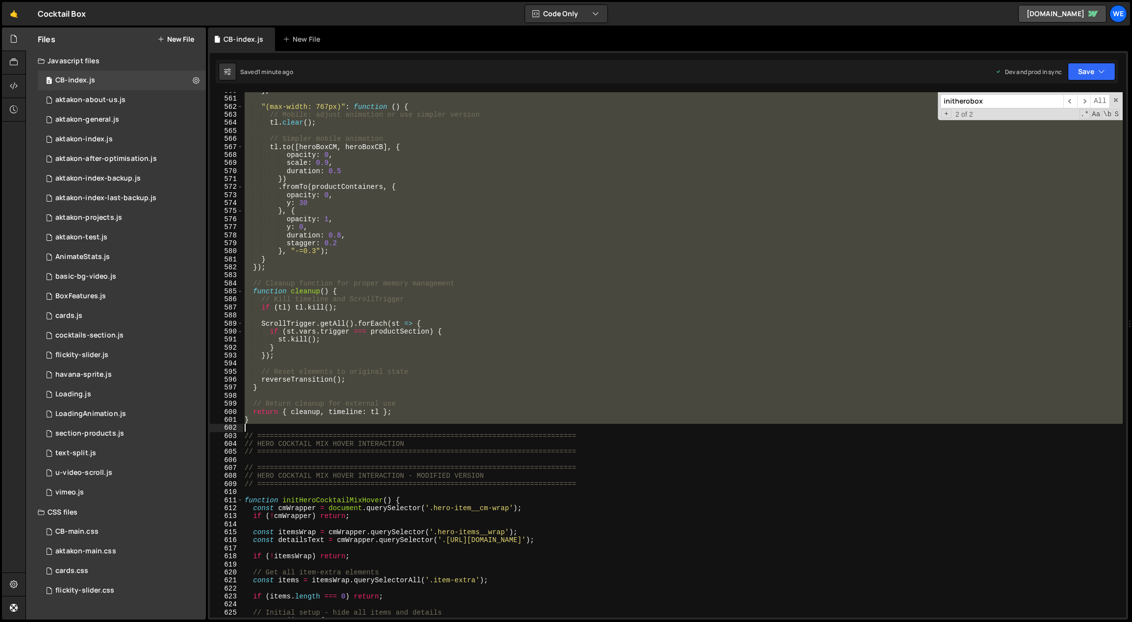
scroll to position [4505, 0]
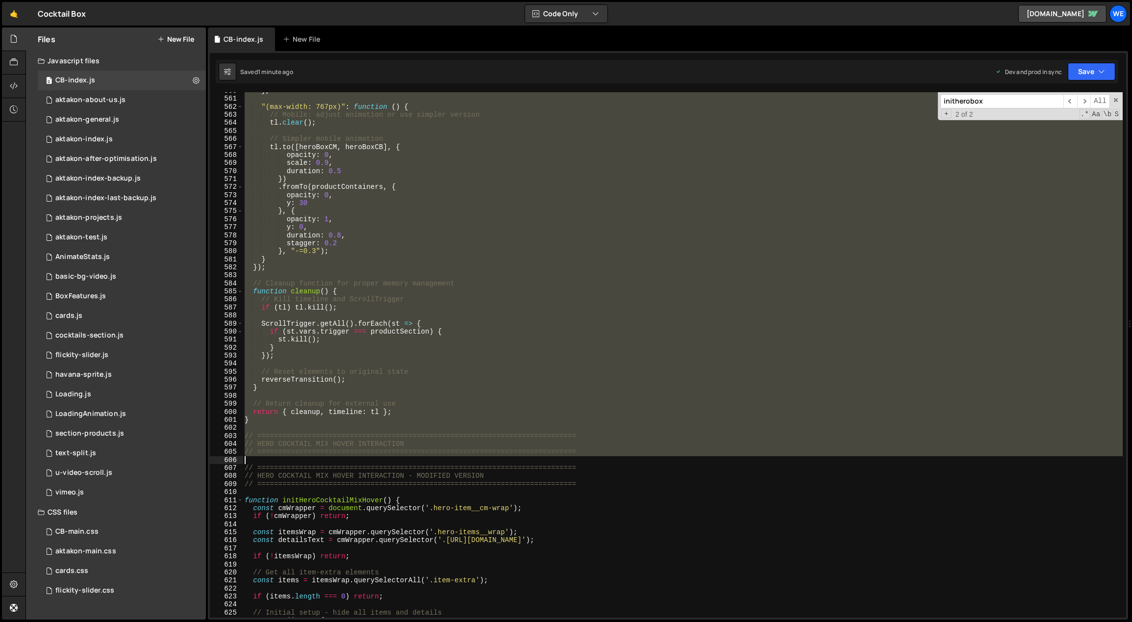
drag, startPoint x: 243, startPoint y: 466, endPoint x: 591, endPoint y: 455, distance: 348.2
click at [591, 455] on div "} , "(max-width: 767px)" : function ( ) { // Mobile: adjust animation or use si…" at bounding box center [683, 358] width 880 height 542
type textarea "// ============================================================================"
paste textarea
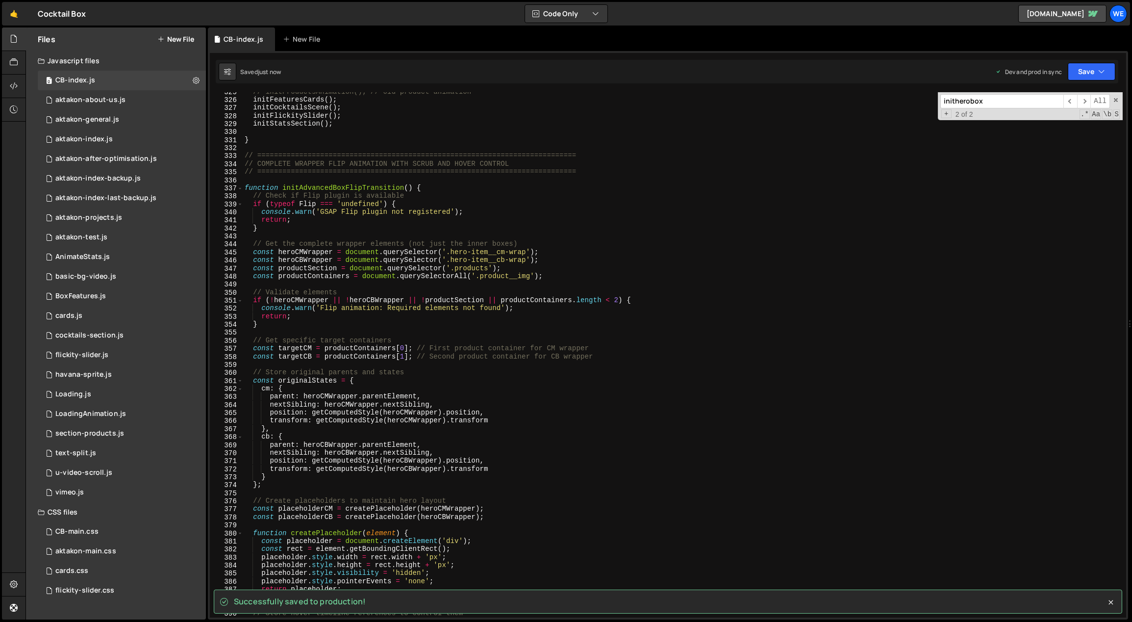
scroll to position [2407, 0]
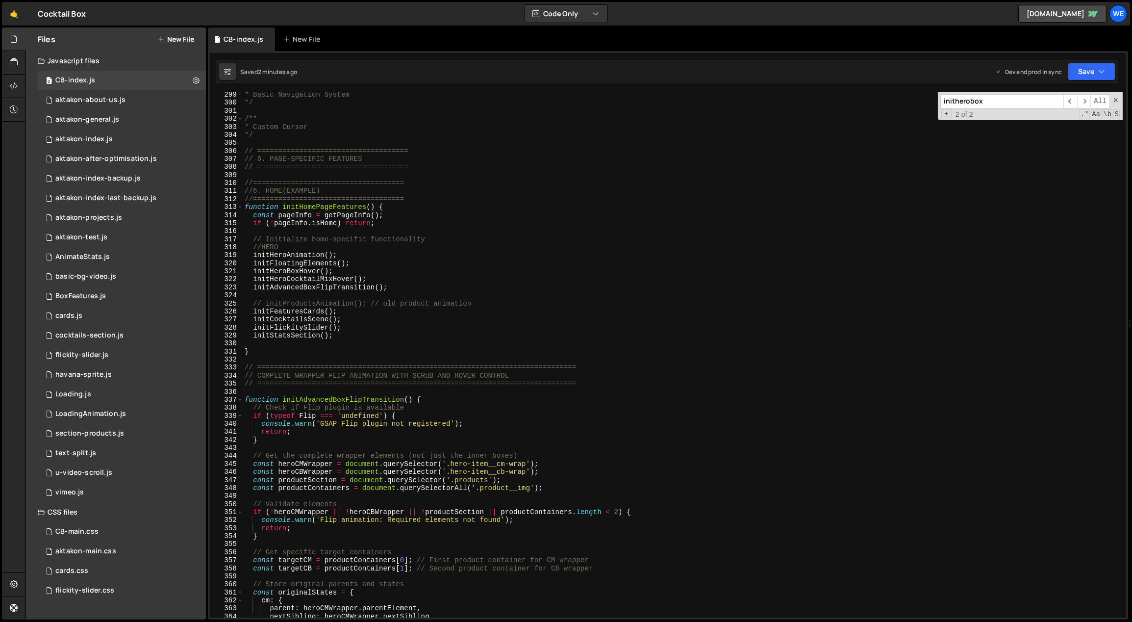
click at [544, 366] on div "* Basic Navigation System */ /** * Custom Cursor */ // ========================…" at bounding box center [683, 362] width 880 height 542
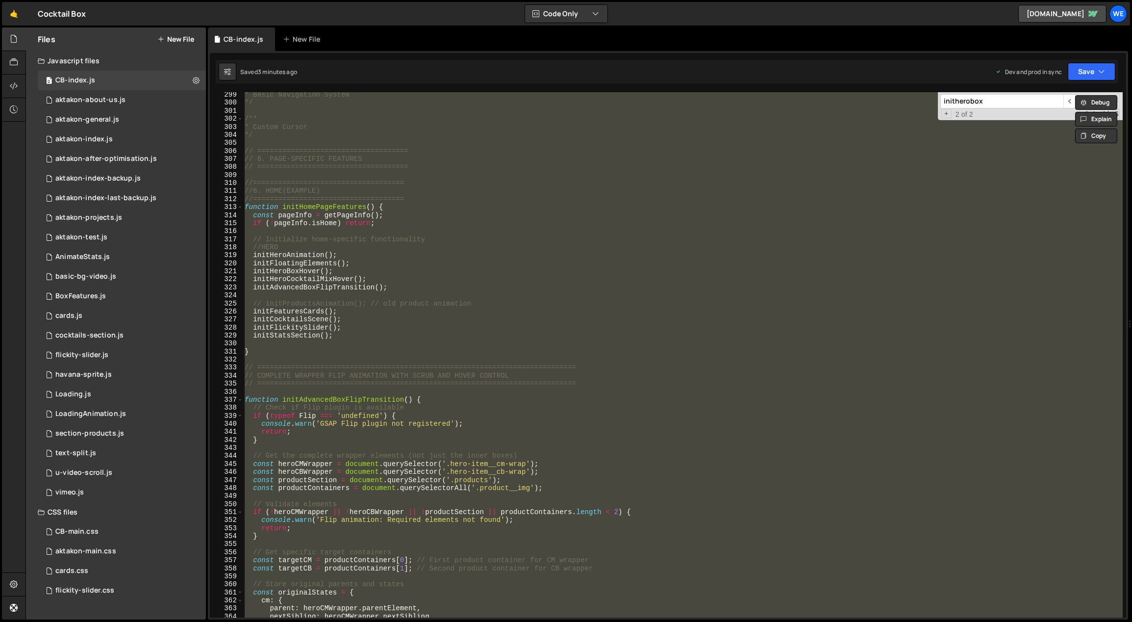
click at [543, 280] on div "* Basic Navigation System */ /** * Custom Cursor */ // ========================…" at bounding box center [683, 354] width 880 height 525
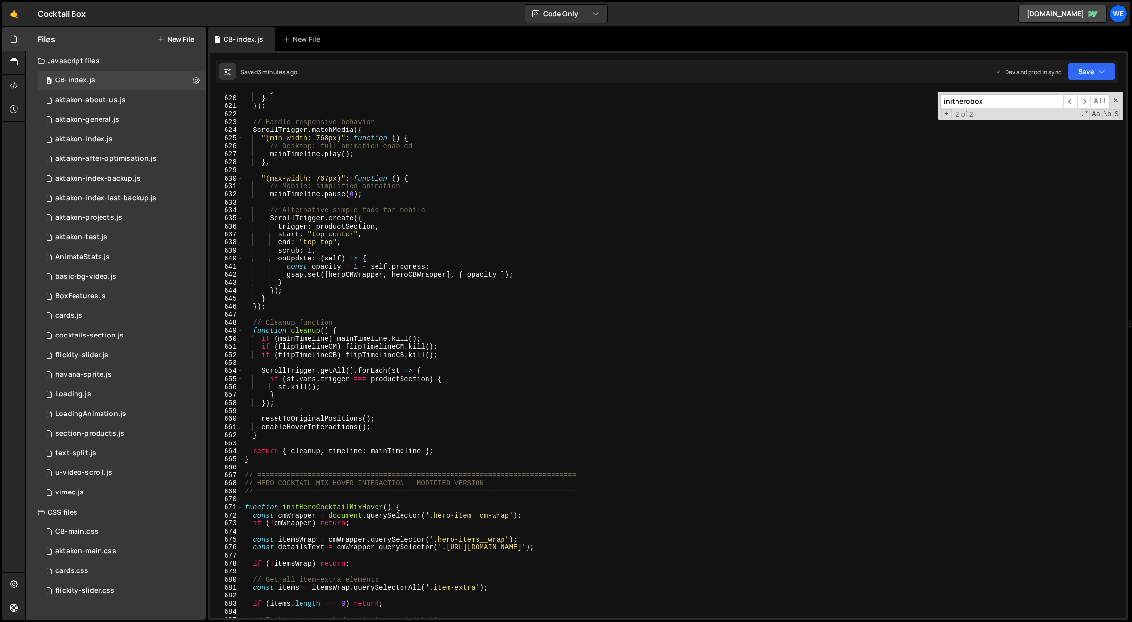
scroll to position [5245, 0]
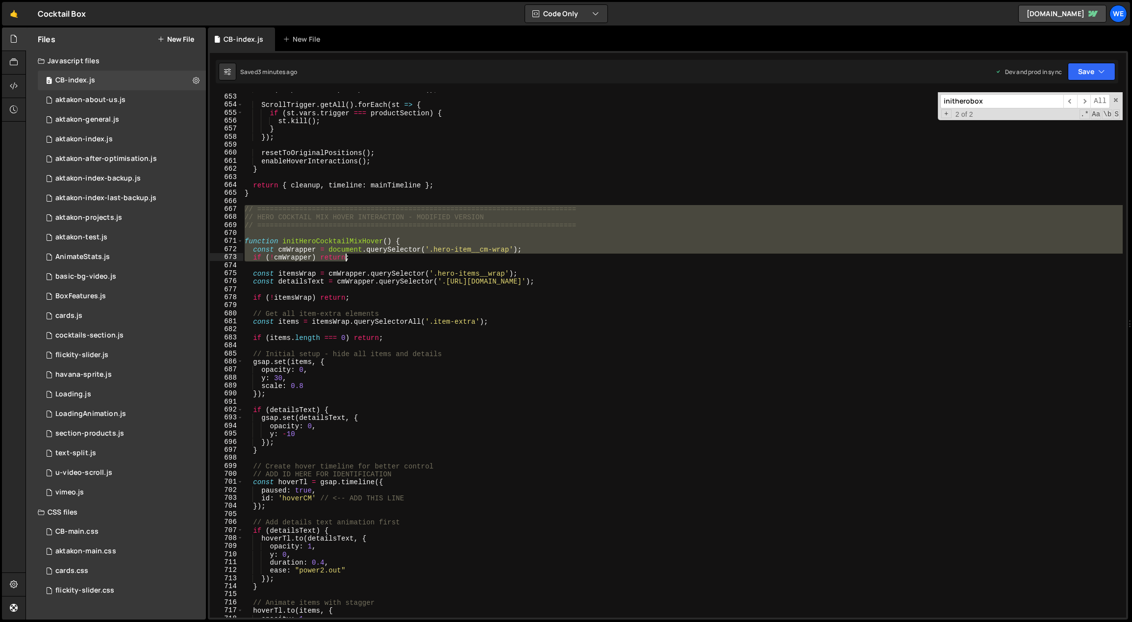
drag, startPoint x: 244, startPoint y: 206, endPoint x: 344, endPoint y: 258, distance: 112.7
click at [344, 258] on div "if ( flipTimelineCB ) flipTimelineCB . kill ( ) ; ScrollTrigger . getAll ( ) . …" at bounding box center [683, 356] width 880 height 542
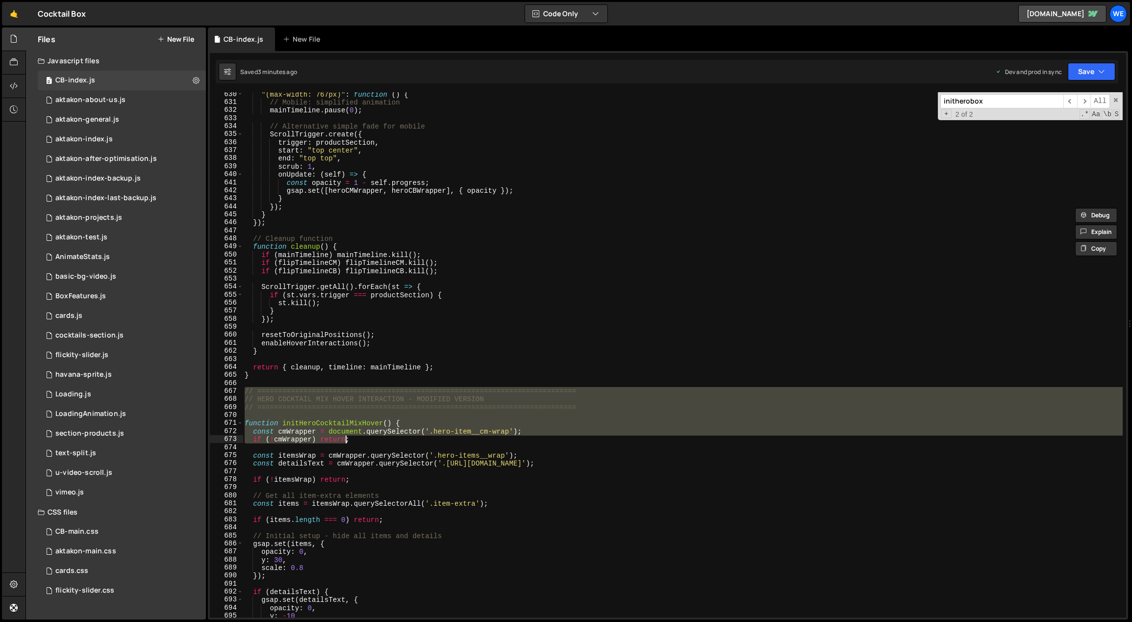
click at [330, 300] on div ""(max-width: 767px)" : function ( ) { // Mobile: simplified animation mainTimel…" at bounding box center [683, 361] width 880 height 542
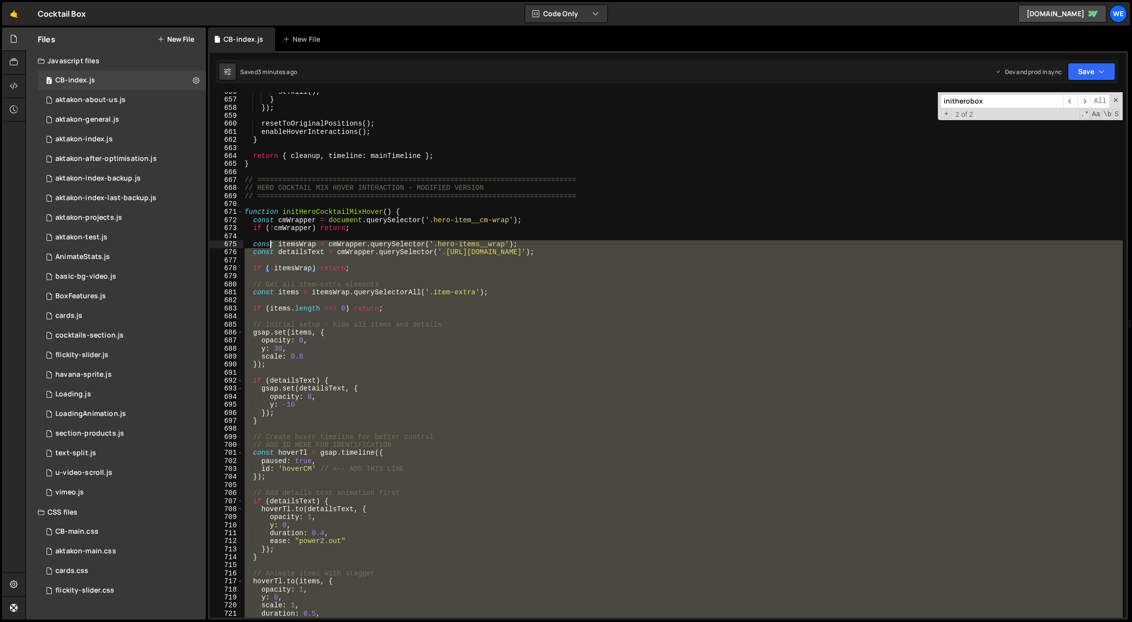
scroll to position [5275, 0]
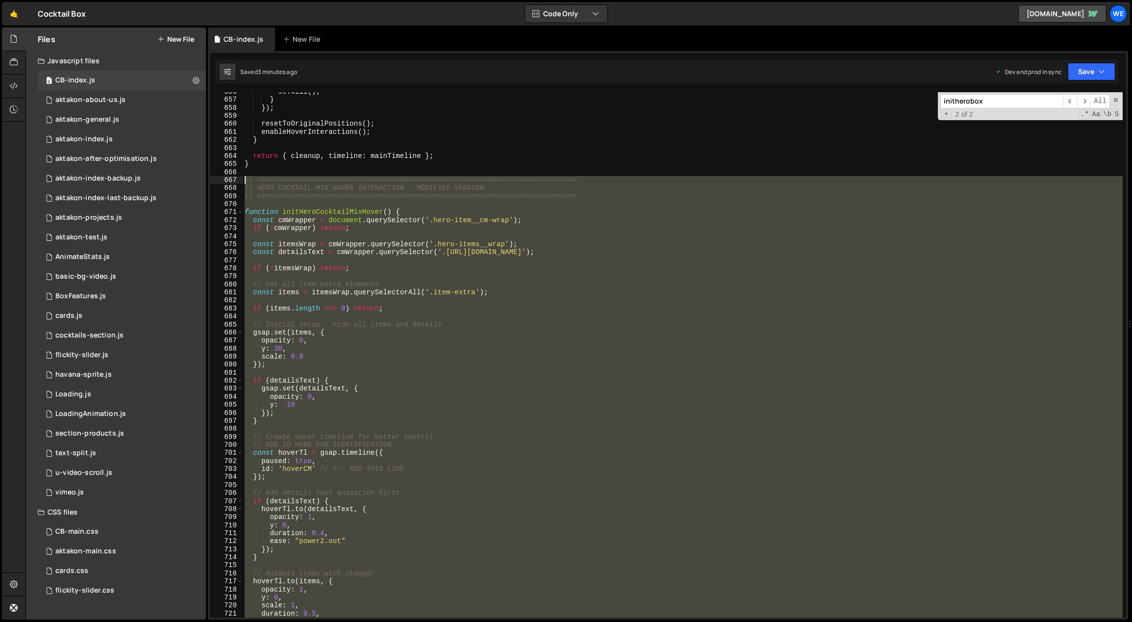
drag, startPoint x: 267, startPoint y: 304, endPoint x: 244, endPoint y: 178, distance: 128.2
click at [244, 178] on div "st . kill ( ) ; } }) ; resetToOriginalPositions ( ) ; enableHoverInteractions (…" at bounding box center [683, 359] width 880 height 542
paste textarea "}"
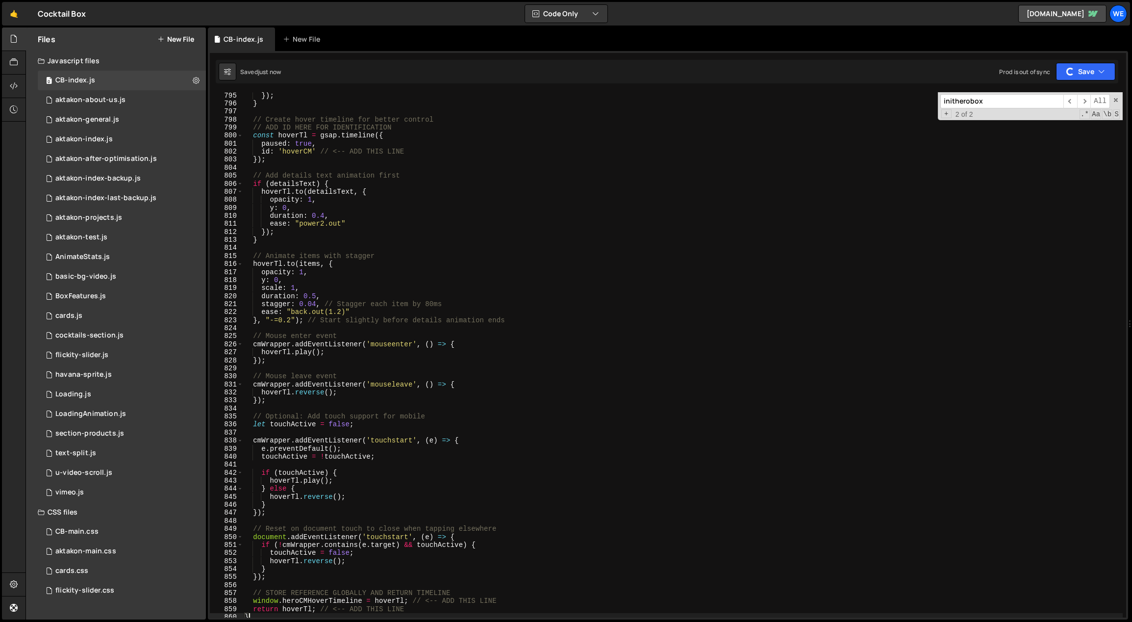
scroll to position [6127, 0]
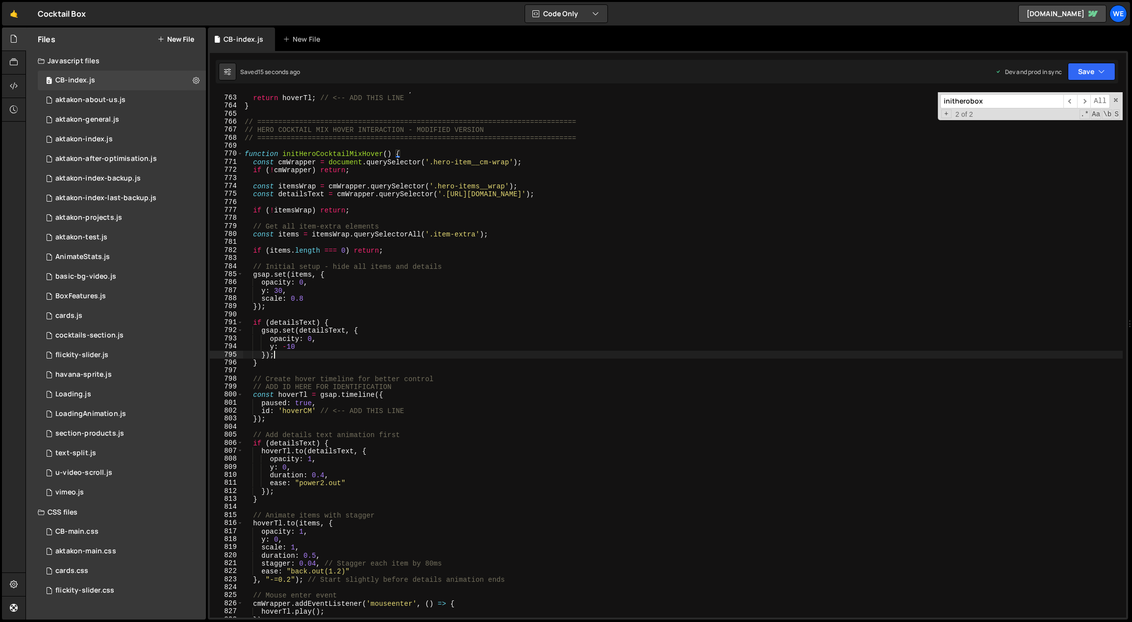
click at [455, 350] on div "window . heroBoxHoverTimeline = hoverTl ; // <-- ADD THIS LINE return hoverTl ;…" at bounding box center [683, 357] width 880 height 542
click at [469, 238] on div "window . heroBoxHoverTimeline = hoverTl ; // <-- ADD THIS LINE return hoverTl ;…" at bounding box center [683, 357] width 880 height 542
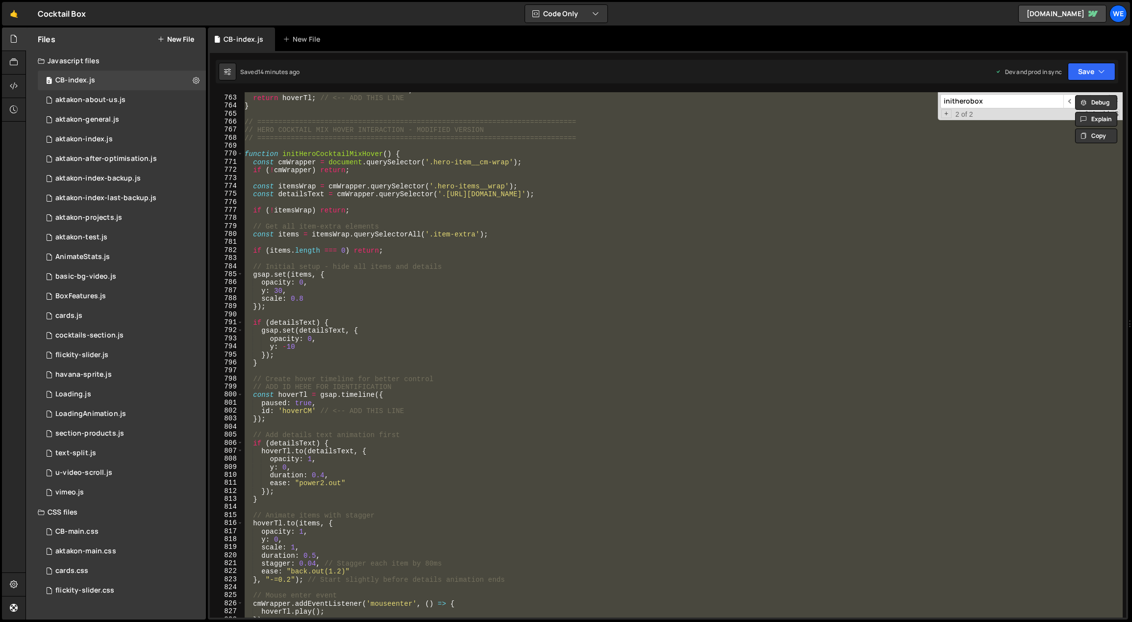
click at [431, 338] on div "window . heroBoxHoverTimeline = hoverTl ; // <-- ADD THIS LINE return hoverTl ;…" at bounding box center [683, 354] width 880 height 525
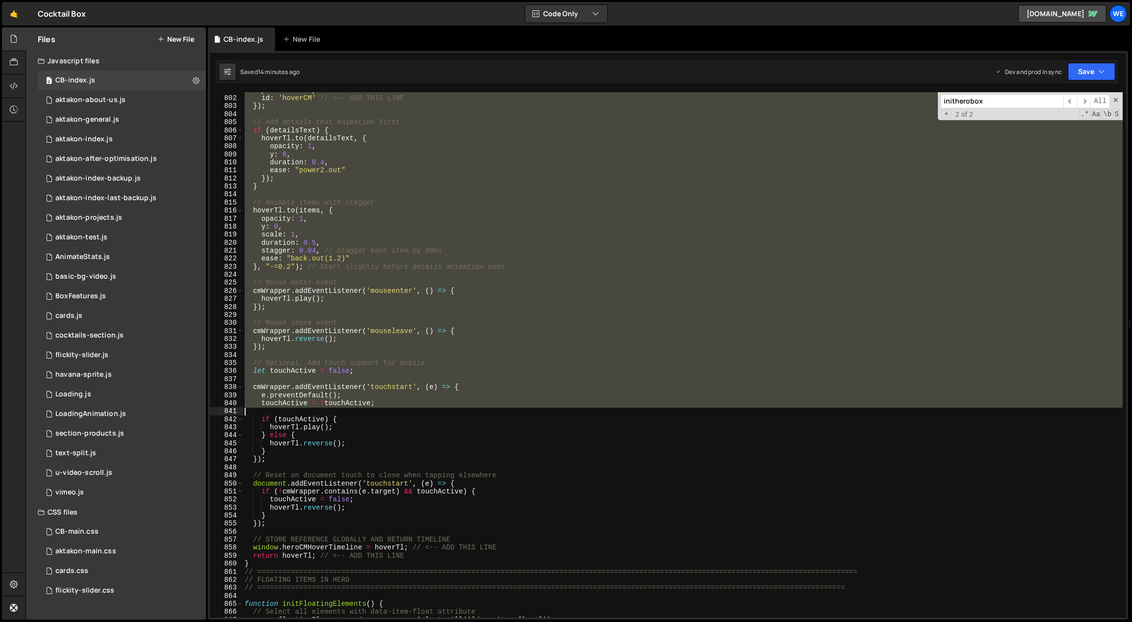
scroll to position [6543, 0]
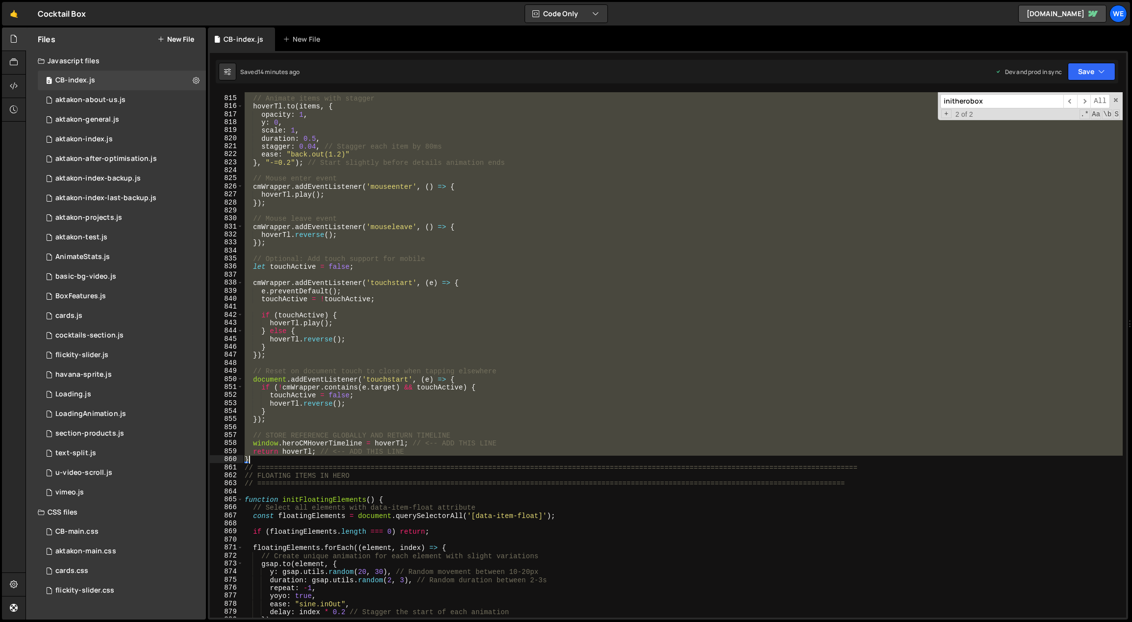
drag, startPoint x: 260, startPoint y: 258, endPoint x: 373, endPoint y: 457, distance: 228.6
click at [374, 458] on div "// Animate items with stagger hoverTl . to ( items , { opacity : 1 , y : 0 , sc…" at bounding box center [683, 357] width 880 height 542
paste textarea
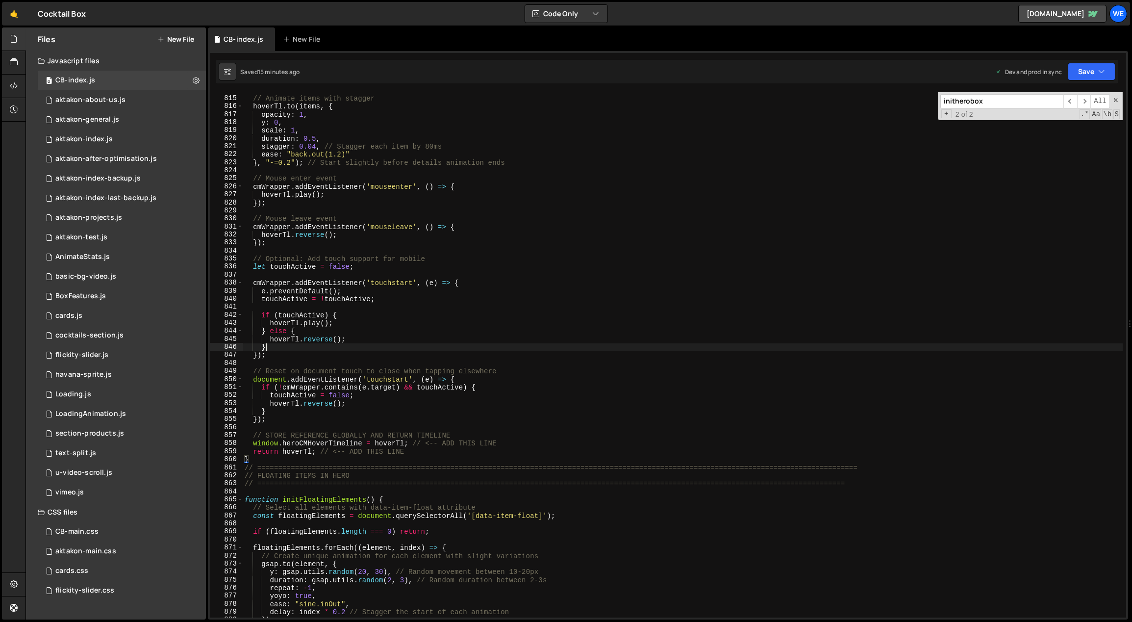
click at [578, 350] on div "// Animate items with stagger hoverTl . to ( items , { opacity : 1 , y : 0 , sc…" at bounding box center [683, 357] width 880 height 542
click at [454, 402] on div "// Animate items with stagger hoverTl . to ( items , { opacity : 1 , y : 0 , sc…" at bounding box center [683, 357] width 880 height 542
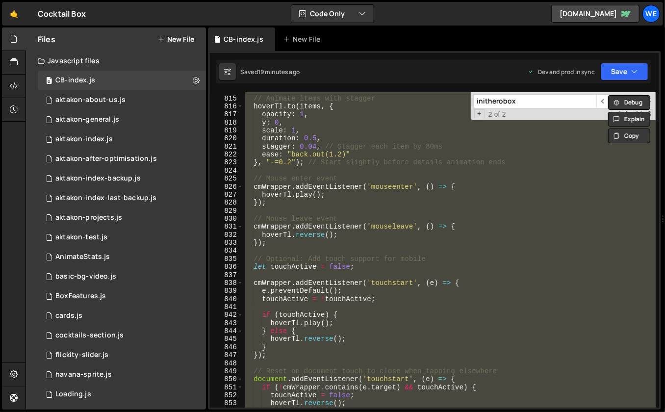
scroll to position [6558, 0]
click at [540, 248] on div "// Animate items with stagger hoverTl . to ( items , { opacity : 1 , y : 0 , sc…" at bounding box center [449, 249] width 412 height 315
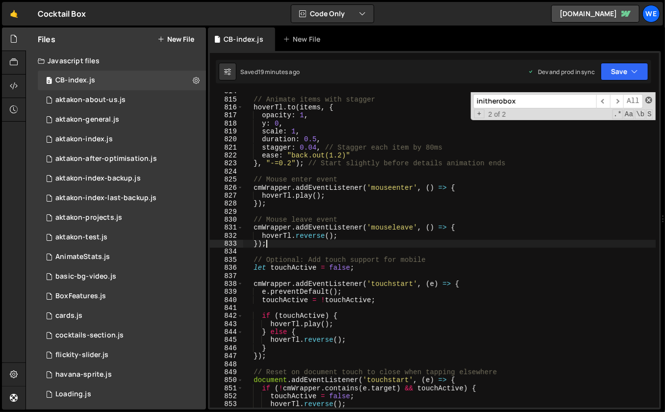
click at [647, 99] on span at bounding box center [648, 100] width 7 height 7
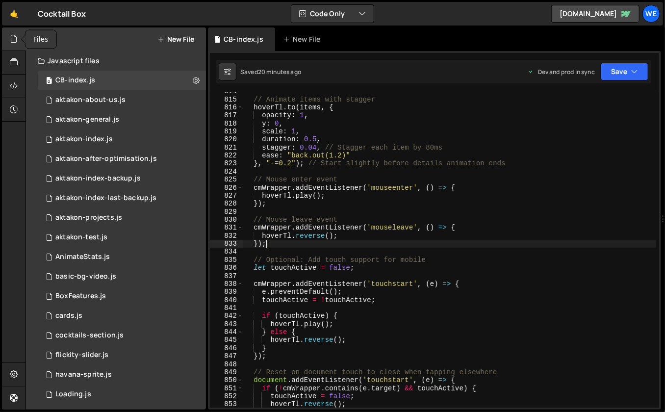
click at [17, 39] on icon at bounding box center [14, 38] width 8 height 11
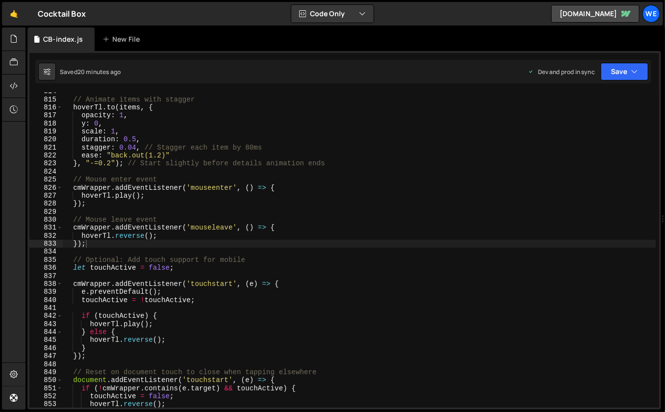
type textarea "ease: "back.out(1.2)""
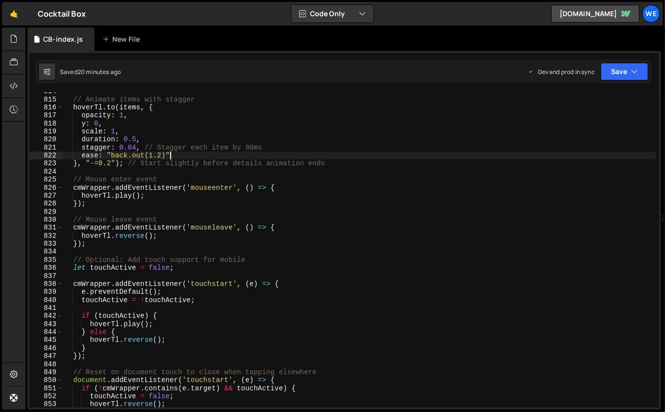
click at [356, 159] on div "// Animate items with stagger hoverTl . to ( items , { opacity : 1 , y : 0 , sc…" at bounding box center [359, 253] width 593 height 332
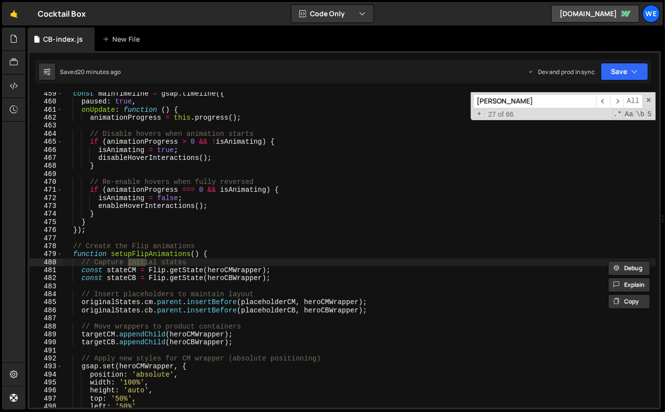
scroll to position [2457, 0]
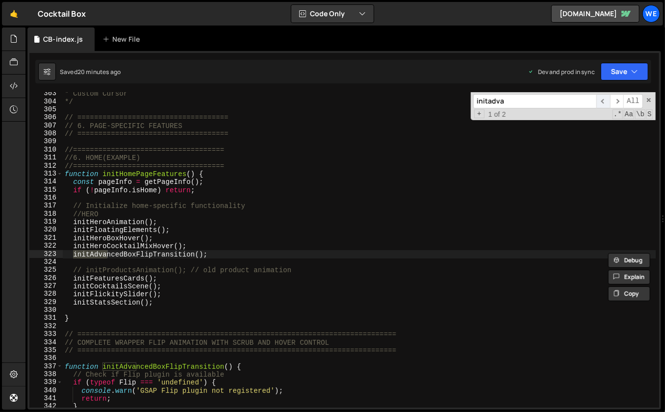
type input "initadva"
click at [603, 99] on span "​" at bounding box center [603, 101] width 14 height 14
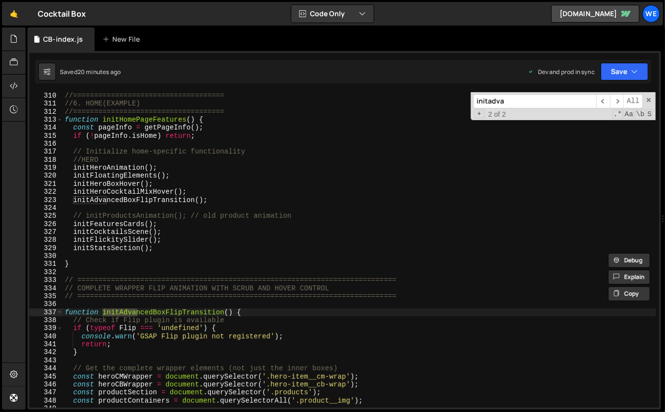
scroll to position [2673, 0]
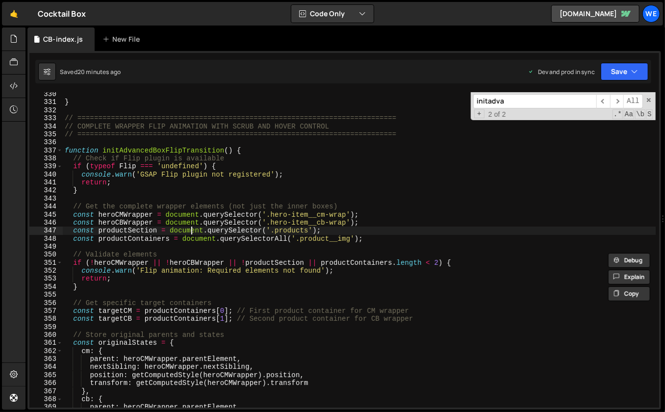
click at [190, 230] on div "} // ==========================================================================…" at bounding box center [359, 256] width 593 height 332
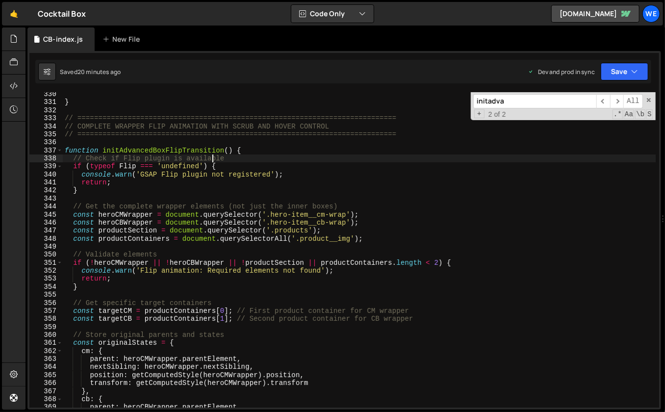
click at [210, 155] on div "} // ==========================================================================…" at bounding box center [359, 256] width 593 height 332
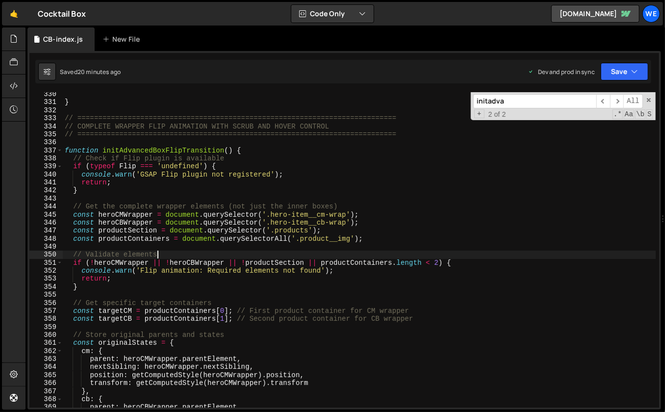
click at [243, 256] on div "} // ==========================================================================…" at bounding box center [359, 256] width 593 height 332
type textarea "// Validate elements"
click at [580, 105] on input "initadva" at bounding box center [534, 101] width 123 height 14
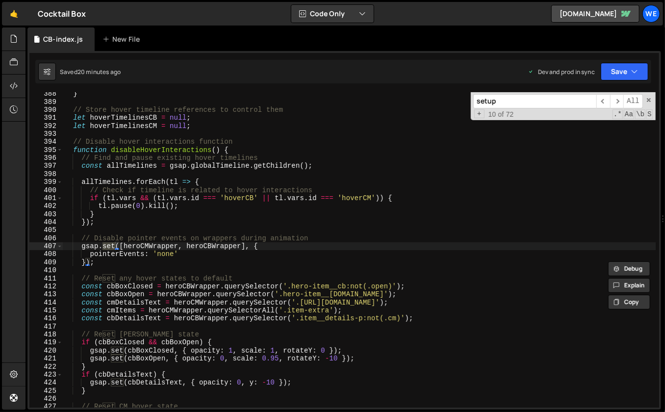
scroll to position [3716, 0]
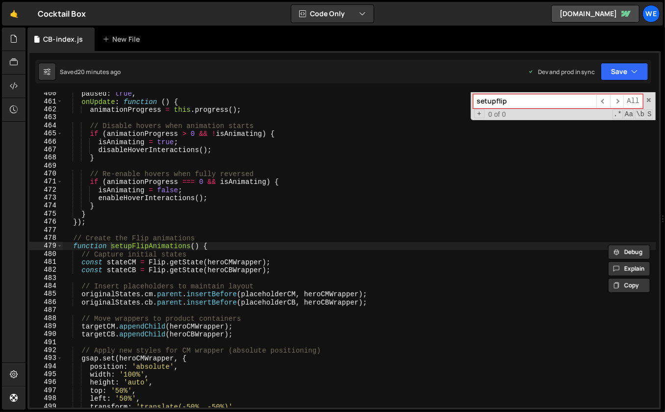
type input "setupflip"
click at [170, 246] on div "paused : true , onUpdate : function ( ) { animationProgress = this . progress (…" at bounding box center [359, 256] width 593 height 332
click at [223, 247] on div "paused : true , onUpdate : function ( ) { animationProgress = this . progress (…" at bounding box center [359, 256] width 593 height 332
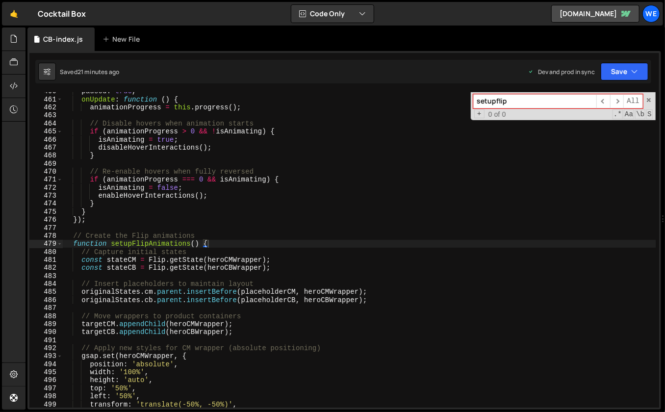
scroll to position [3718, 0]
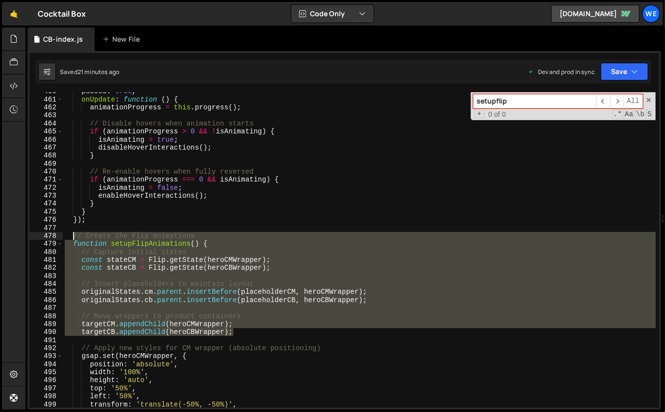
drag, startPoint x: 241, startPoint y: 331, endPoint x: 73, endPoint y: 238, distance: 192.0
click at [73, 238] on div "paused : true , onUpdate : function ( ) { animationProgress = this . progress (…" at bounding box center [359, 253] width 593 height 332
paste textarea "targetCB.appendChild(heroCBWrapper);"
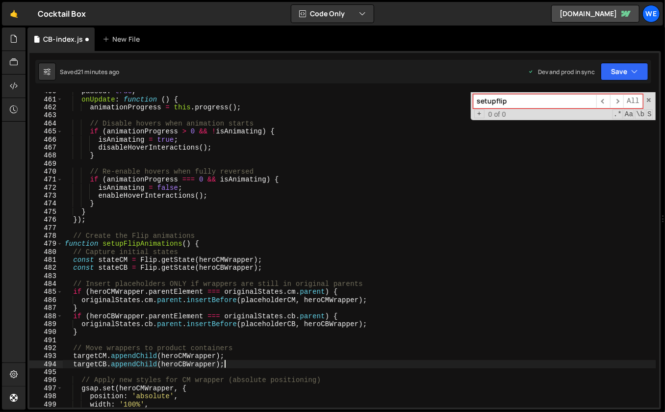
type textarea "targetCB.appendChild(heroCBWrapper);"
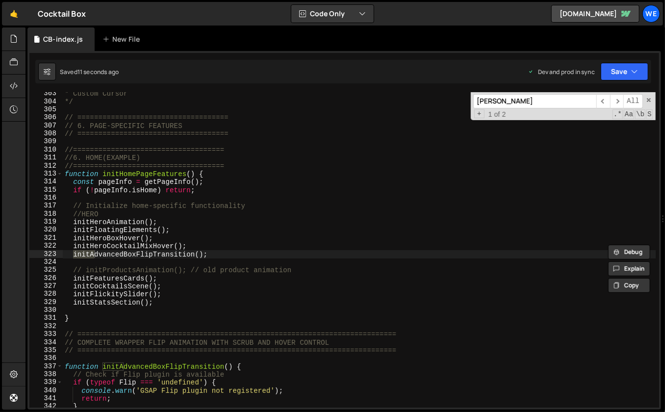
scroll to position [2457, 0]
type input "initadva"
click at [618, 98] on span "​" at bounding box center [617, 101] width 14 height 14
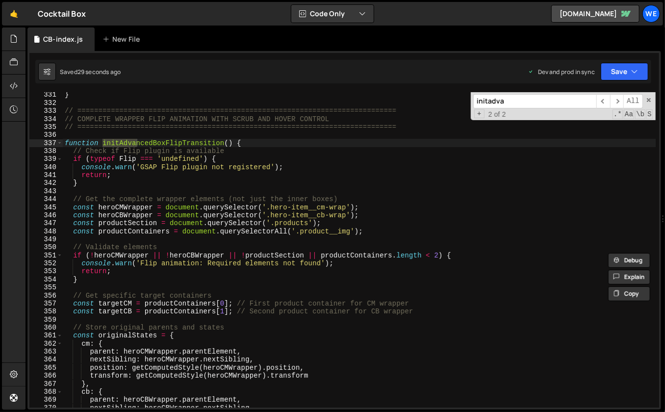
scroll to position [2675, 0]
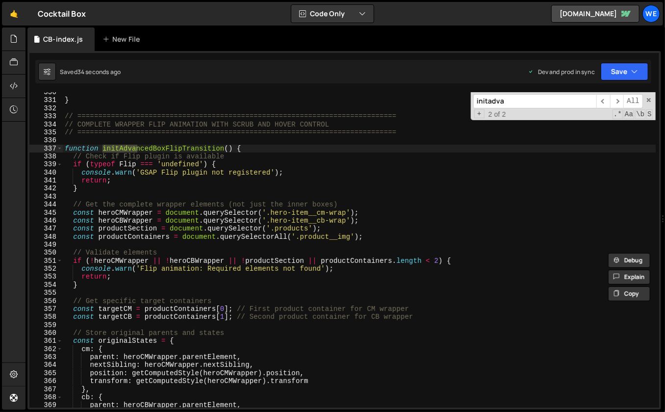
click at [88, 285] on div "} // ==========================================================================…" at bounding box center [359, 254] width 593 height 332
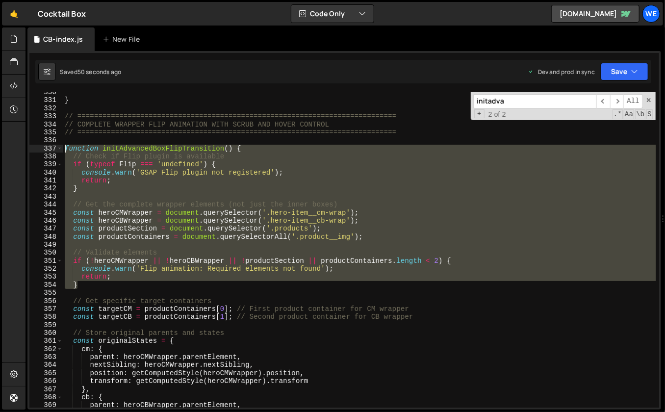
drag, startPoint x: 87, startPoint y: 287, endPoint x: 64, endPoint y: 151, distance: 137.7
click at [64, 151] on div "} // ==========================================================================…" at bounding box center [359, 254] width 593 height 332
paste textarea "}"
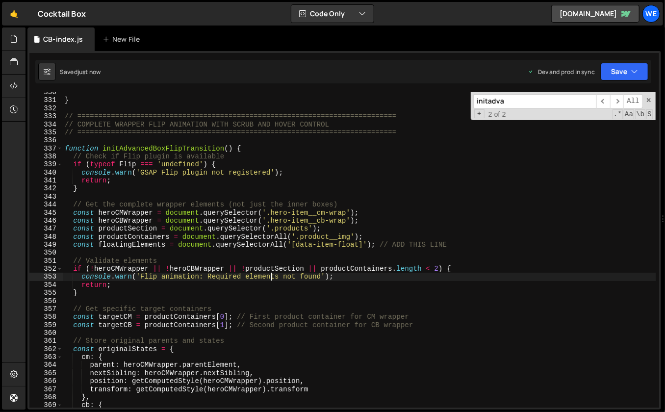
click at [273, 273] on div "} // ==========================================================================…" at bounding box center [359, 254] width 593 height 332
type textarea "console.warn('Flip animation: Required elements not found');"
paste input "let hoverTimelinesCB = null;"
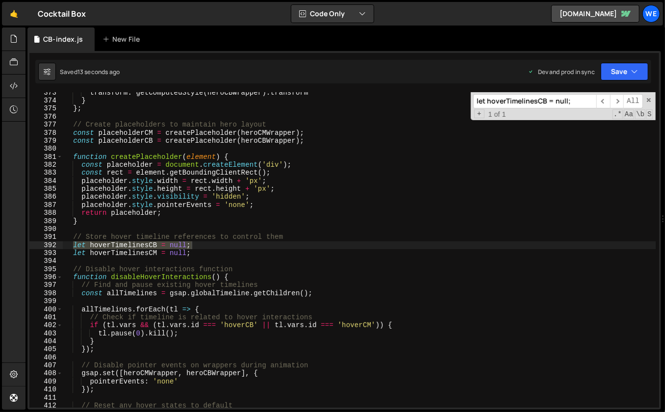
scroll to position [3020, 0]
type input "let hoverTimelinesCB = null;"
click at [224, 257] on div "transform : getComputedStyle ( heroCBWrapper ) . transform } } ; // Create plac…" at bounding box center [359, 255] width 593 height 332
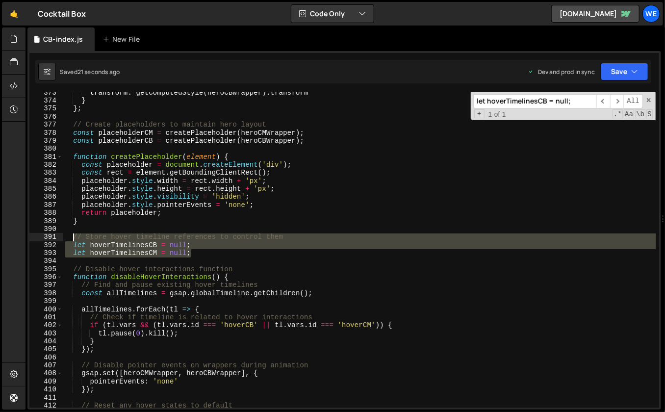
drag, startPoint x: 175, startPoint y: 252, endPoint x: 74, endPoint y: 234, distance: 102.5
click at [74, 234] on div "transform : getComputedStyle ( heroCBWrapper ) . transform } } ; // Create plac…" at bounding box center [359, 255] width 593 height 332
paste textarea "})"
type textarea "});"
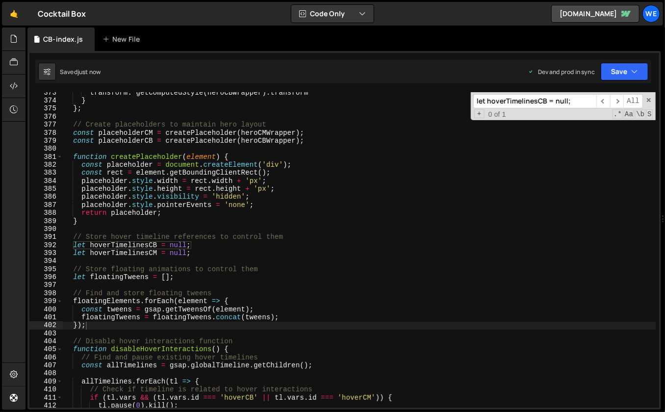
paste input "disableHoverInteractions"
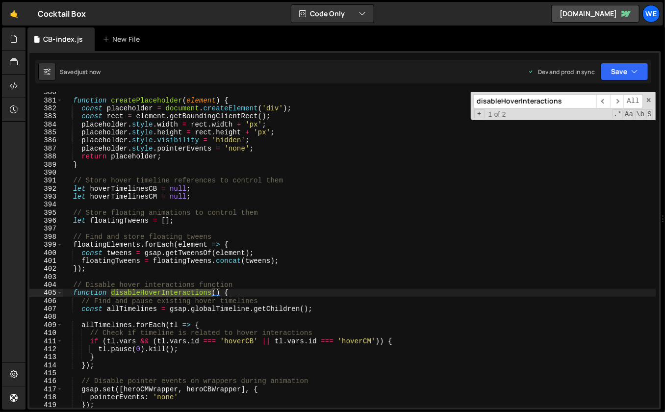
scroll to position [3166, 0]
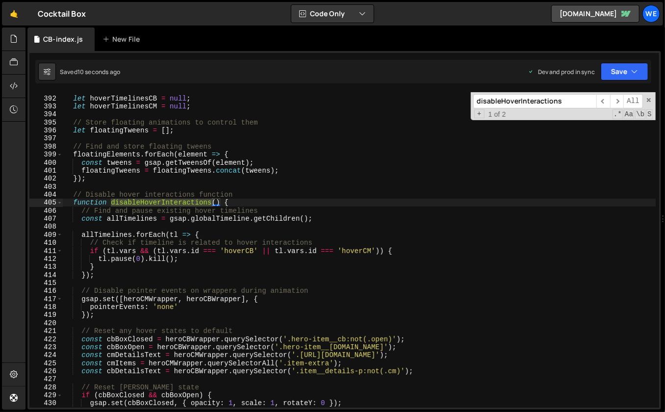
type input "disableHoverInteractions"
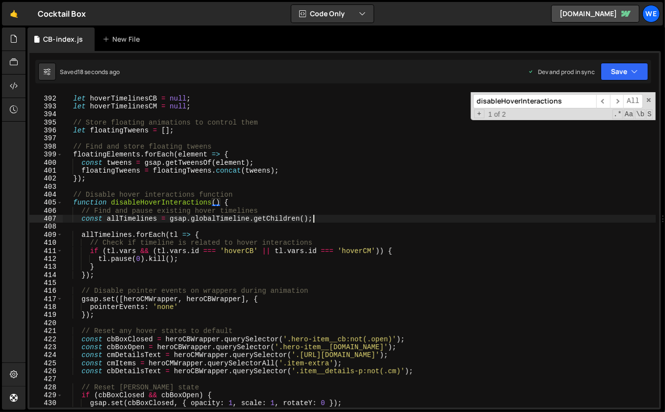
click at [327, 217] on div "// Store hover timeline references to control them let hoverTimelinesCB = null …" at bounding box center [359, 252] width 593 height 332
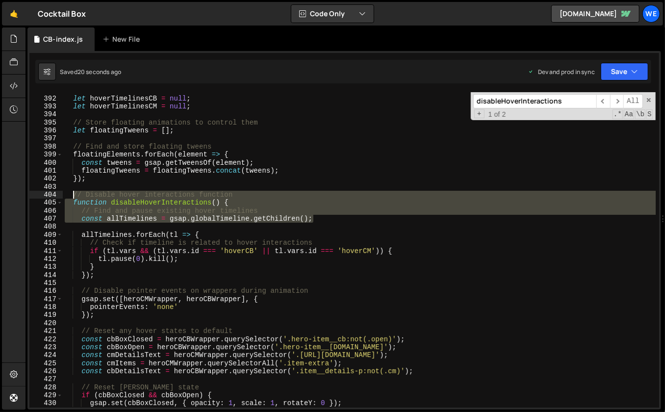
drag, startPoint x: 333, startPoint y: 221, endPoint x: 72, endPoint y: 198, distance: 261.8
click at [72, 198] on div "// Store hover timeline references to control them let hoverTimelinesCB = null …" at bounding box center [359, 252] width 593 height 332
paste textarea "const allTimelines = gsap.globalTimeline.getChildren();"
type textarea "const allTimelines = gsap.globalTimeline.getChildren();"
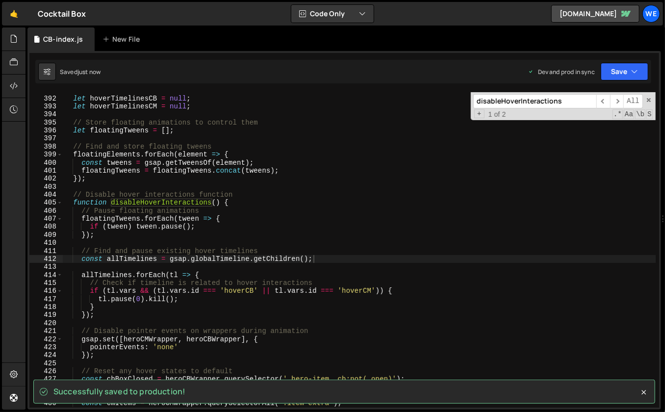
click at [569, 102] on input "disableHoverInteractions" at bounding box center [534, 101] width 123 height 14
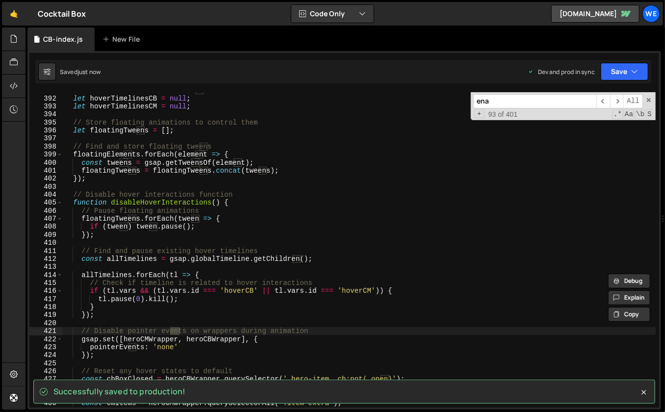
scroll to position [3492, 0]
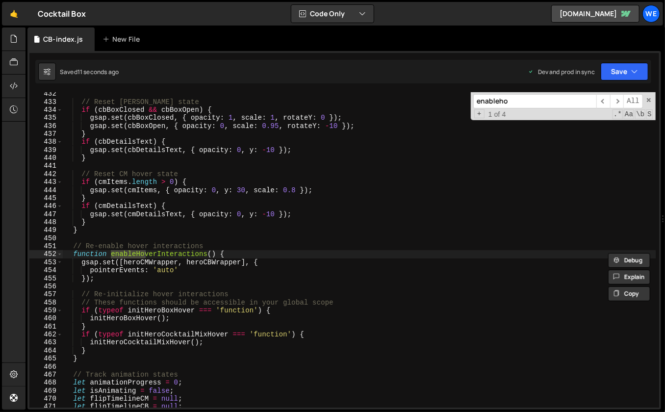
type input "enableho"
click at [250, 264] on div "// Reset [PERSON_NAME] state if ( cbBoxClosed && cbBoxOpen ) { gsap . set ( cbB…" at bounding box center [359, 256] width 593 height 332
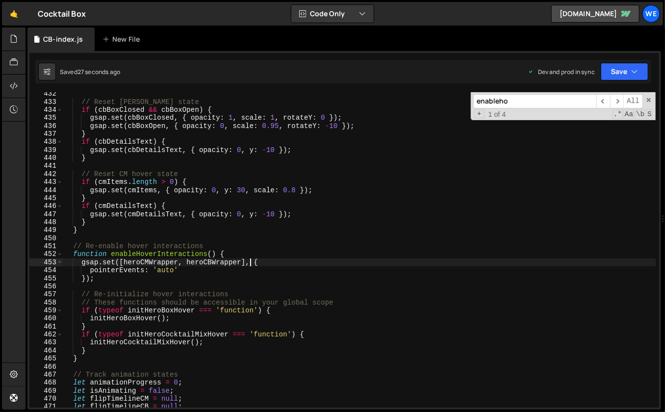
click at [170, 278] on div "// Reset [PERSON_NAME] state if ( cbBoxClosed && cbBoxOpen ) { gsap . set ( cbB…" at bounding box center [359, 256] width 593 height 332
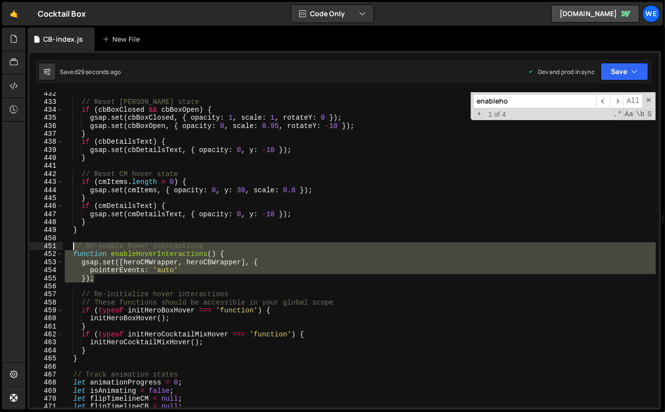
drag, startPoint x: 88, startPoint y: 272, endPoint x: 74, endPoint y: 247, distance: 28.8
click at [74, 247] on div "// Reset [PERSON_NAME] state if ( cbBoxClosed && cbBoxOpen ) { gsap . set ( cbB…" at bounding box center [359, 256] width 593 height 332
paste textarea "});"
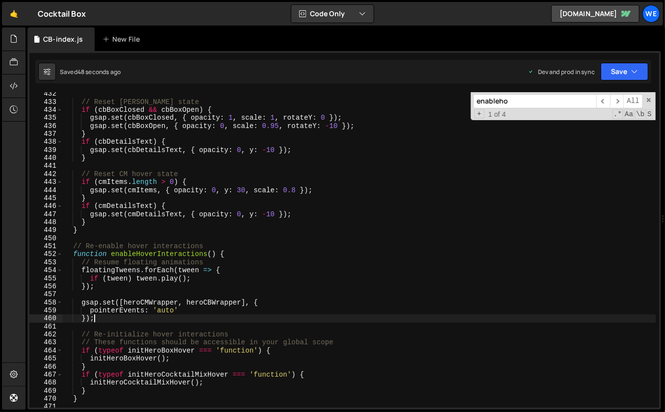
type textarea "initScript();"
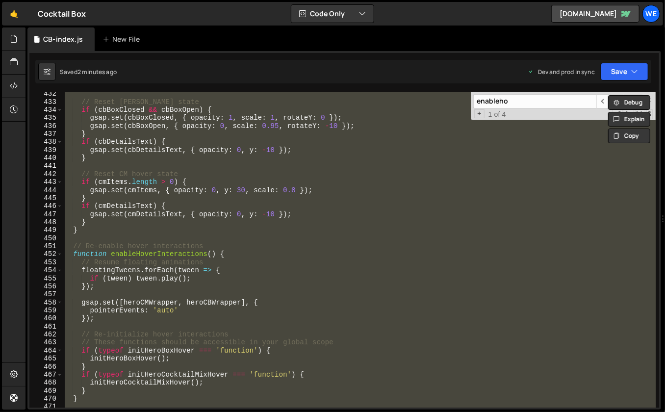
click at [310, 234] on div "// Reset [PERSON_NAME] state if ( cbBoxClosed && cbBoxOpen ) { gsap . set ( cbB…" at bounding box center [359, 249] width 593 height 315
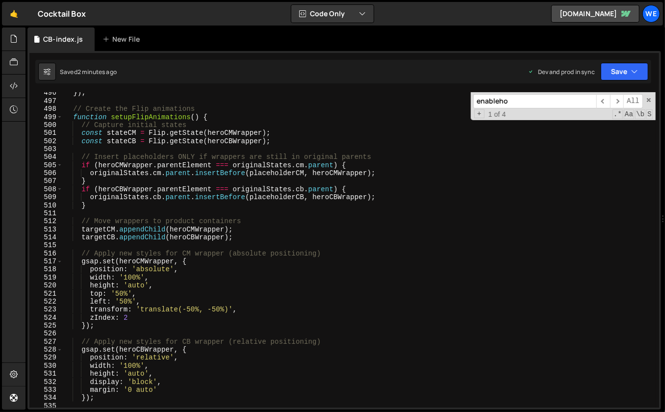
scroll to position [3957, 0]
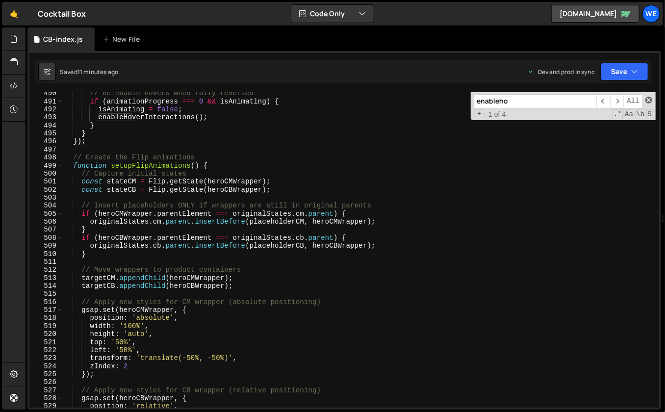
click at [649, 100] on span at bounding box center [648, 100] width 7 height 7
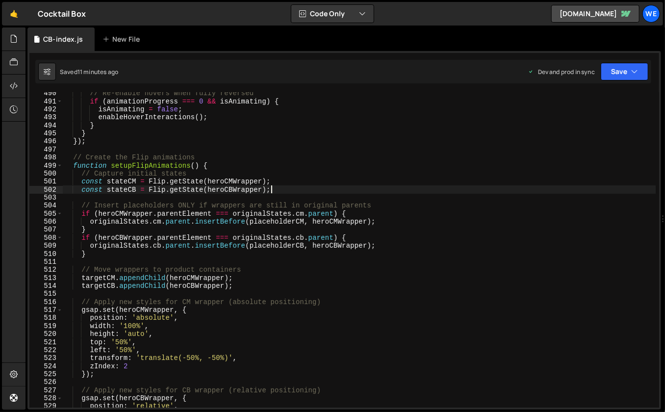
click at [450, 193] on div "// Re-enable hovers when fully reversed if ( animationProgress === 0 && isAnima…" at bounding box center [359, 255] width 593 height 332
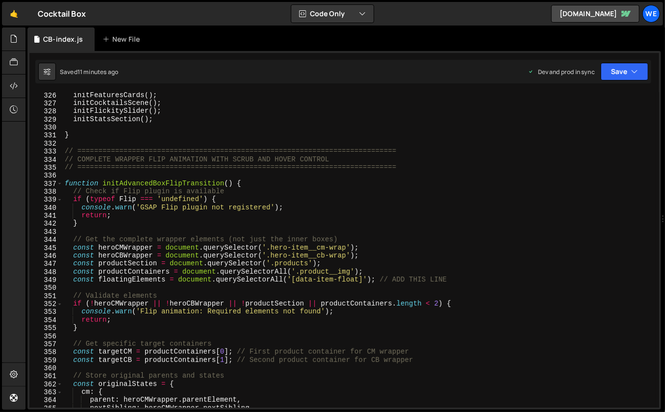
scroll to position [2640, 0]
click at [159, 200] on div "initFeaturesCards ( ) ; initCocktailsScene ( ) ; initFlickitySlider ( ) ; initS…" at bounding box center [359, 257] width 593 height 332
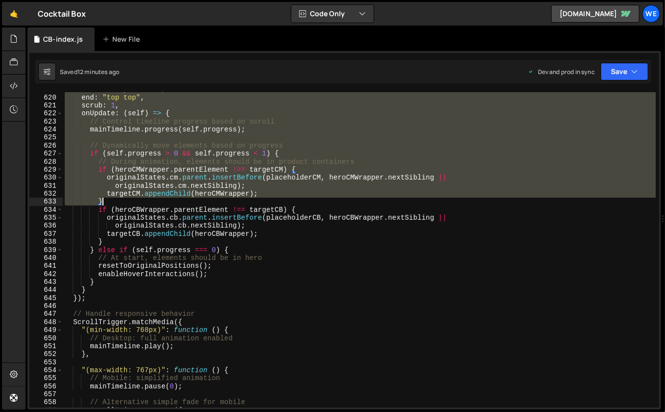
scroll to position [4997, 0]
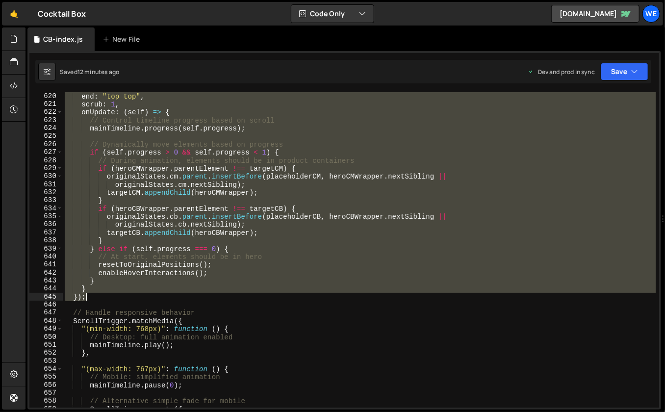
drag, startPoint x: 64, startPoint y: 181, endPoint x: 121, endPoint y: 295, distance: 127.6
click at [121, 295] on div "start : "top bottom" , end : "top top" , scrub : 1 , onUpdate : ( self ) => { /…" at bounding box center [359, 250] width 593 height 332
click at [98, 298] on div "start : "top bottom" , end : "top top" , scrub : 1 , onUpdate : ( self ) => { /…" at bounding box center [359, 249] width 593 height 315
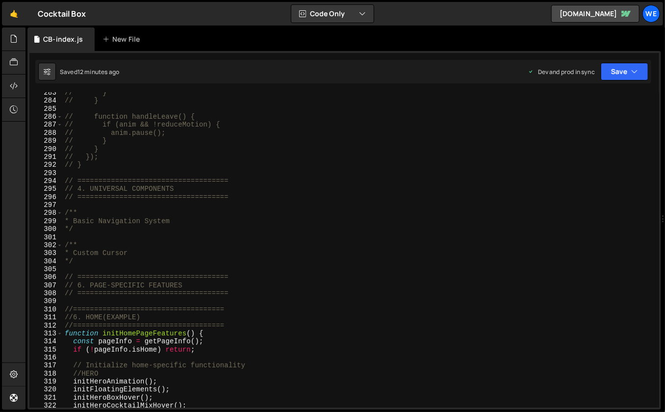
scroll to position [2539, 0]
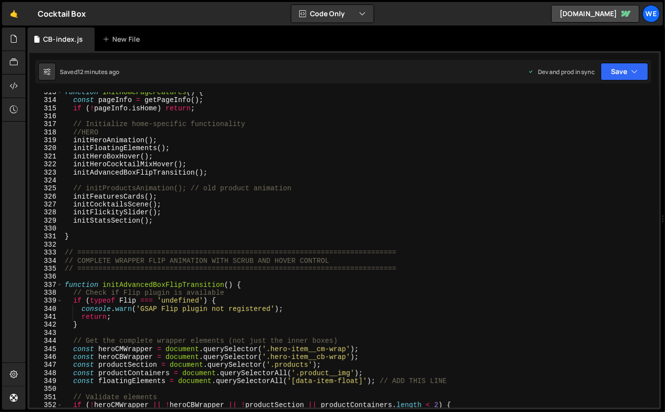
click at [258, 284] on div "function initHomePageFeatures ( ) { const pageInfo = getPageInfo ( ) ; if ( ! p…" at bounding box center [359, 254] width 593 height 332
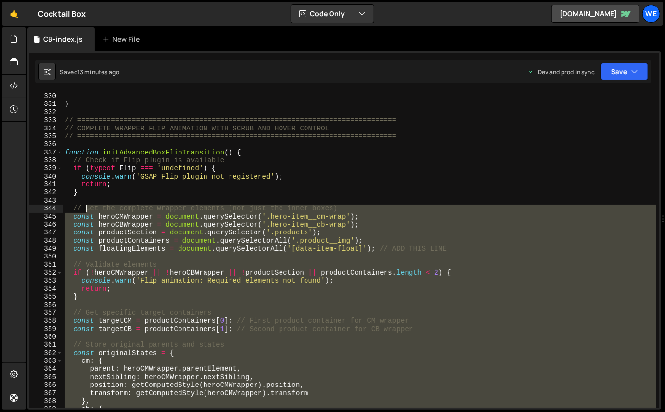
scroll to position [2671, 0]
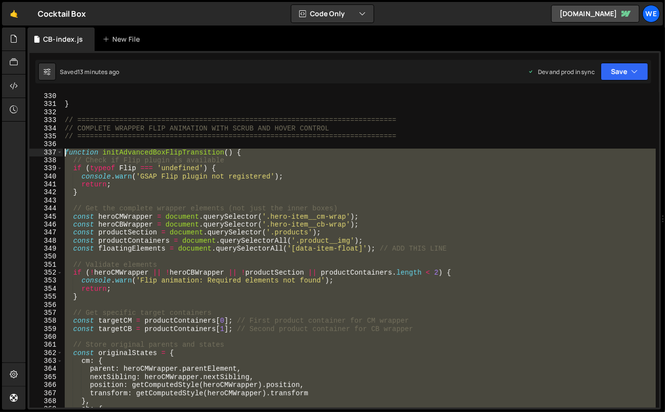
drag, startPoint x: 75, startPoint y: 284, endPoint x: 62, endPoint y: 152, distance: 131.9
click at [63, 152] on div "initStatsSection ( ) ; } // ===================================================…" at bounding box center [359, 250] width 593 height 332
paste textarea "}"
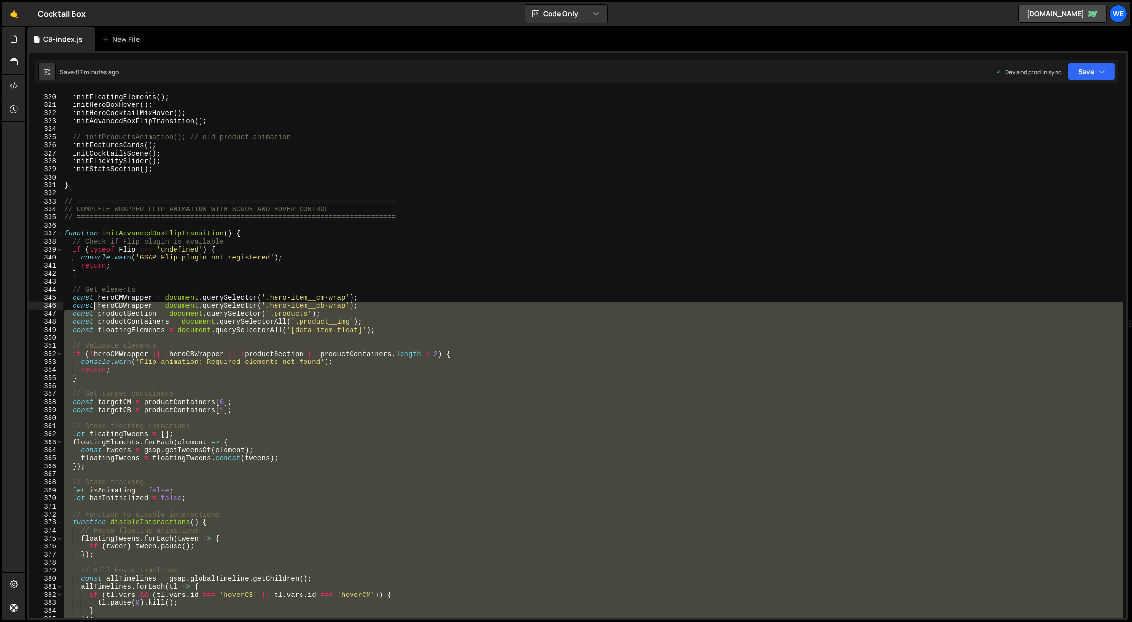
scroll to position [2484, 0]
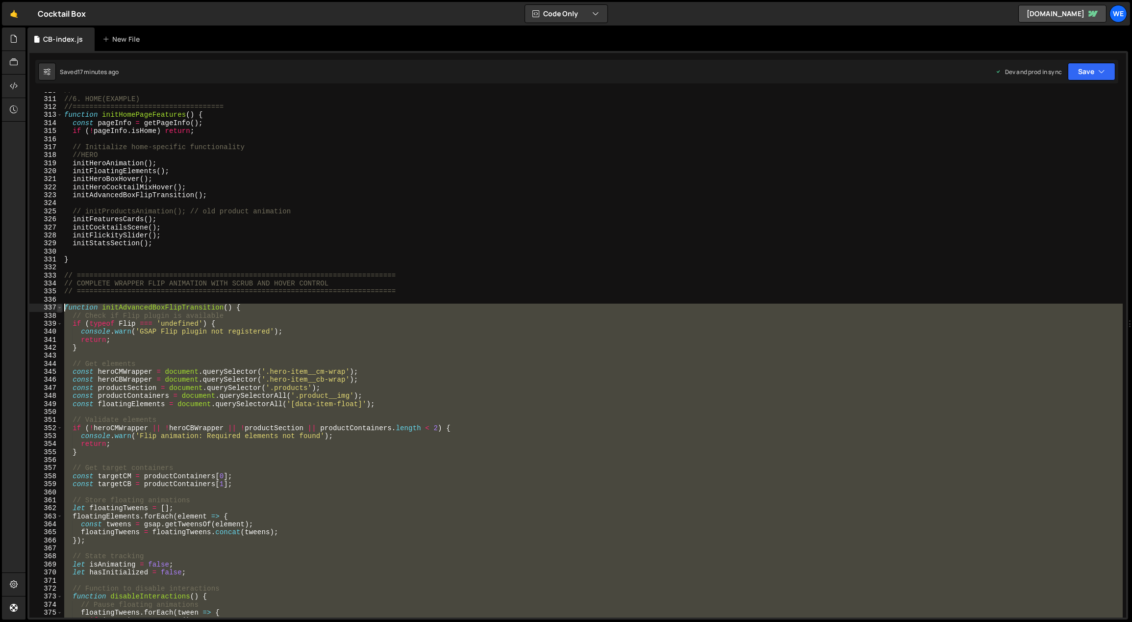
drag, startPoint x: 81, startPoint y: 464, endPoint x: 60, endPoint y: 308, distance: 157.9
click at [60, 308] on div "} 310 311 312 313 314 315 316 317 318 319 320 321 322 323 324 325 326 327 328 3…" at bounding box center [577, 354] width 1097 height 525
paste textarea "}"
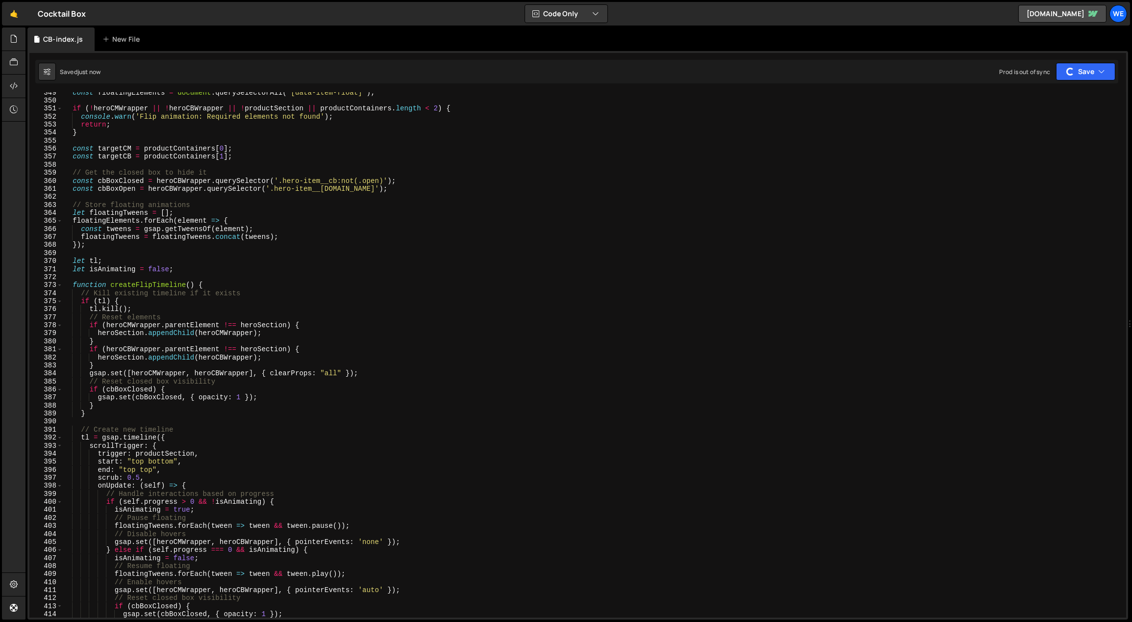
scroll to position [2617, 0]
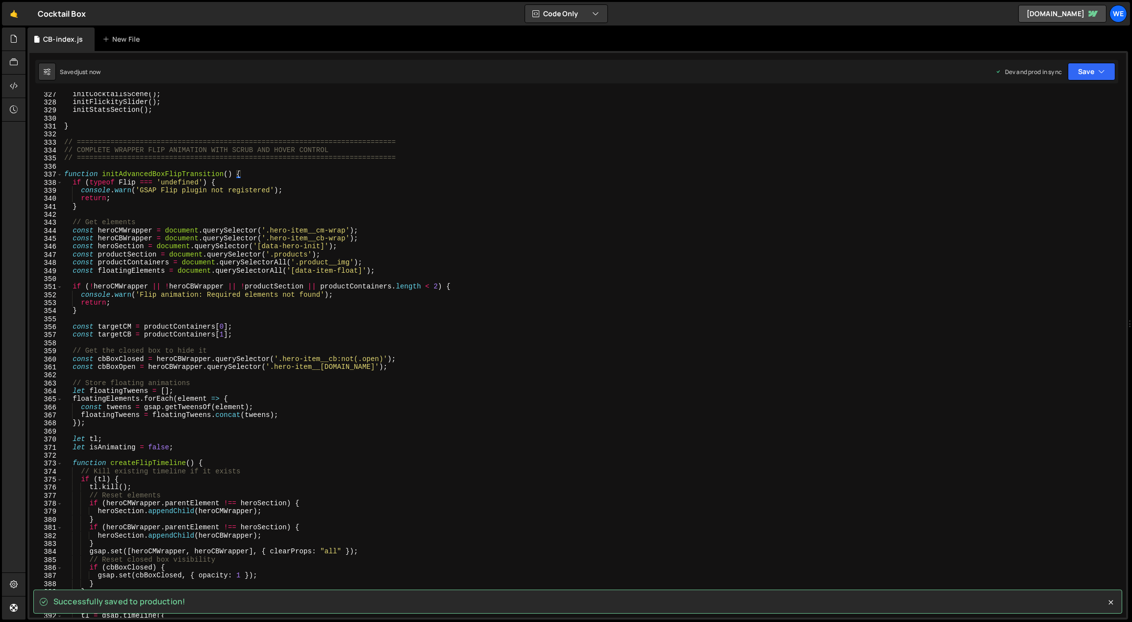
click at [426, 325] on div "initCocktailsScene ( ) ; initFlickitySlider ( ) ; initStatsSection ( ) ; } // =…" at bounding box center [592, 361] width 1061 height 542
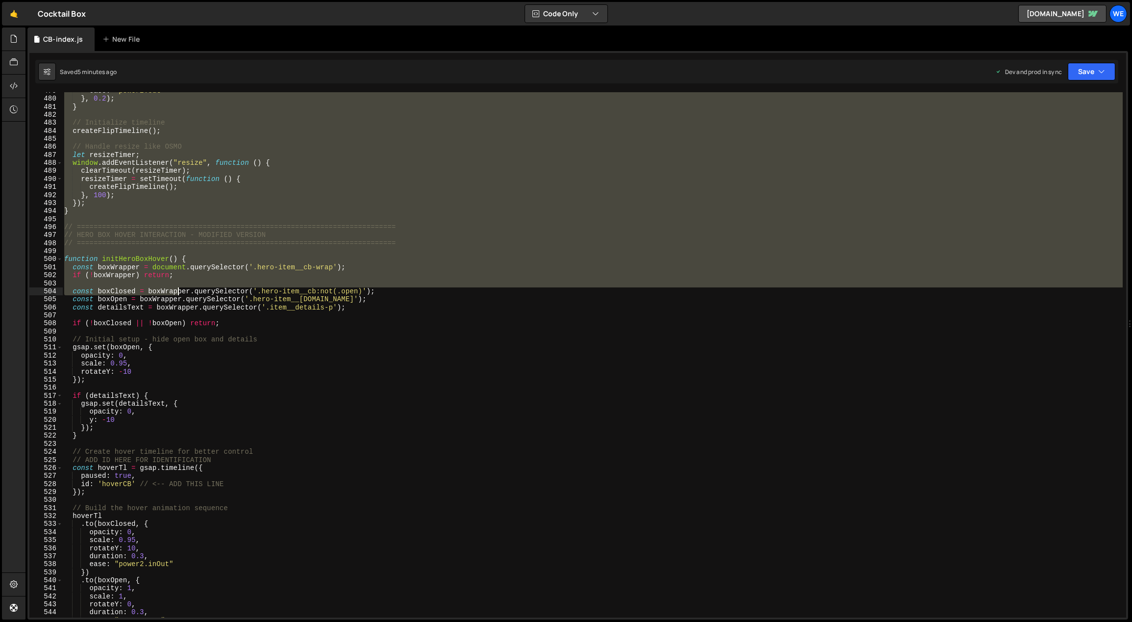
scroll to position [3800, 0]
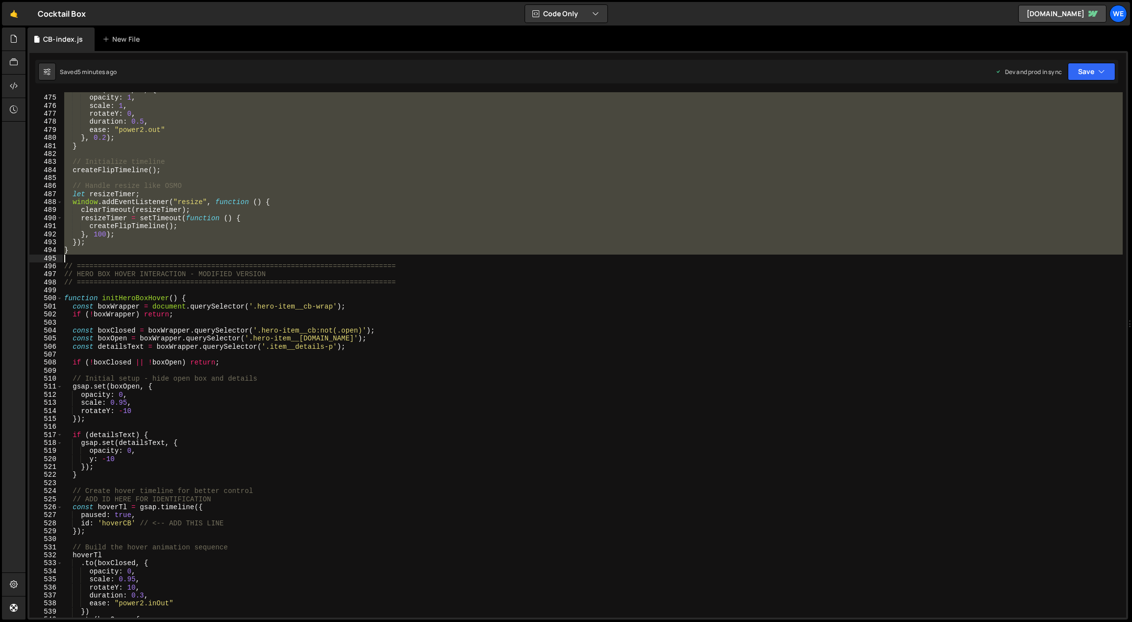
drag, startPoint x: 65, startPoint y: 173, endPoint x: 139, endPoint y: 256, distance: 110.8
click at [139, 256] on div "tl . to ( cbBoxOpen , { opacity : 1 , scale : 1 , rotateY : 0 , duration : 0.5 …" at bounding box center [592, 357] width 1061 height 542
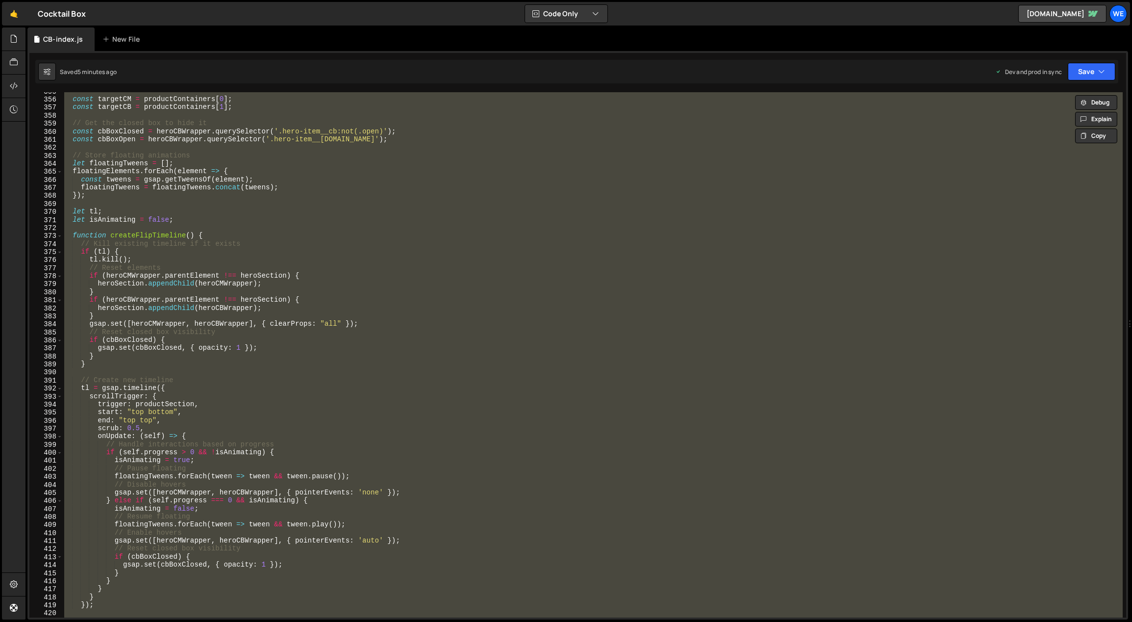
scroll to position [2490, 0]
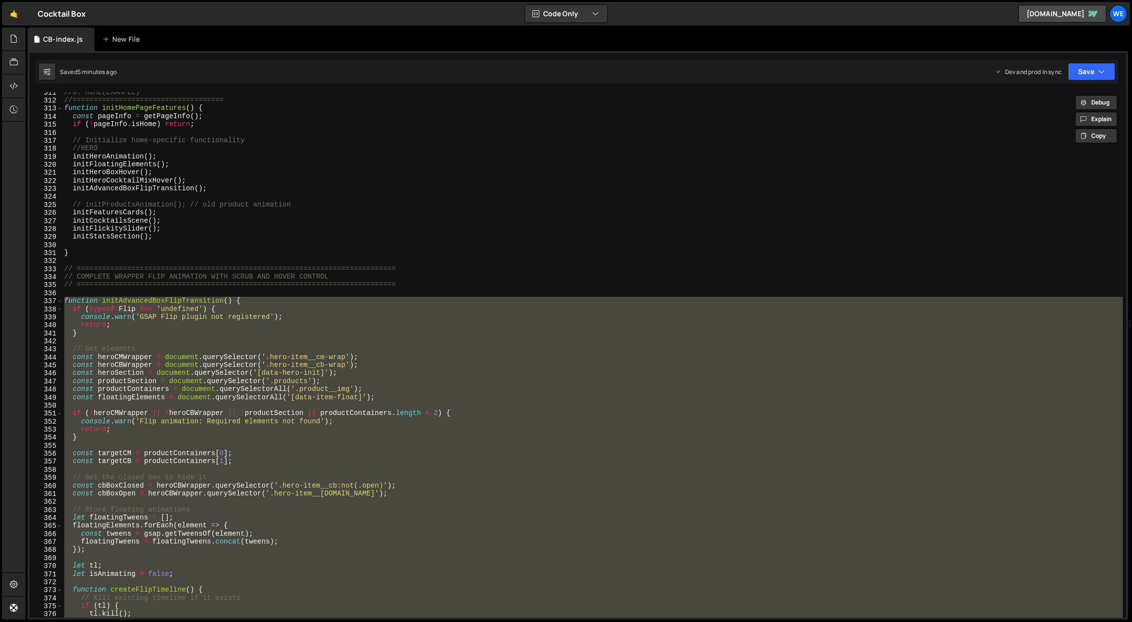
paste textarea
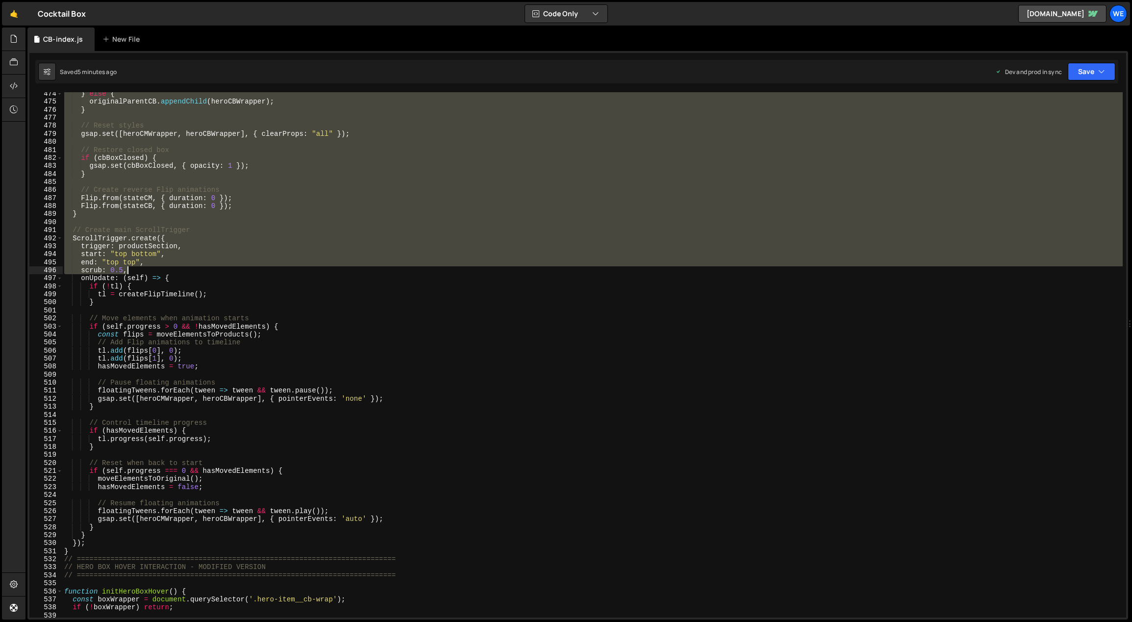
scroll to position [3980, 0]
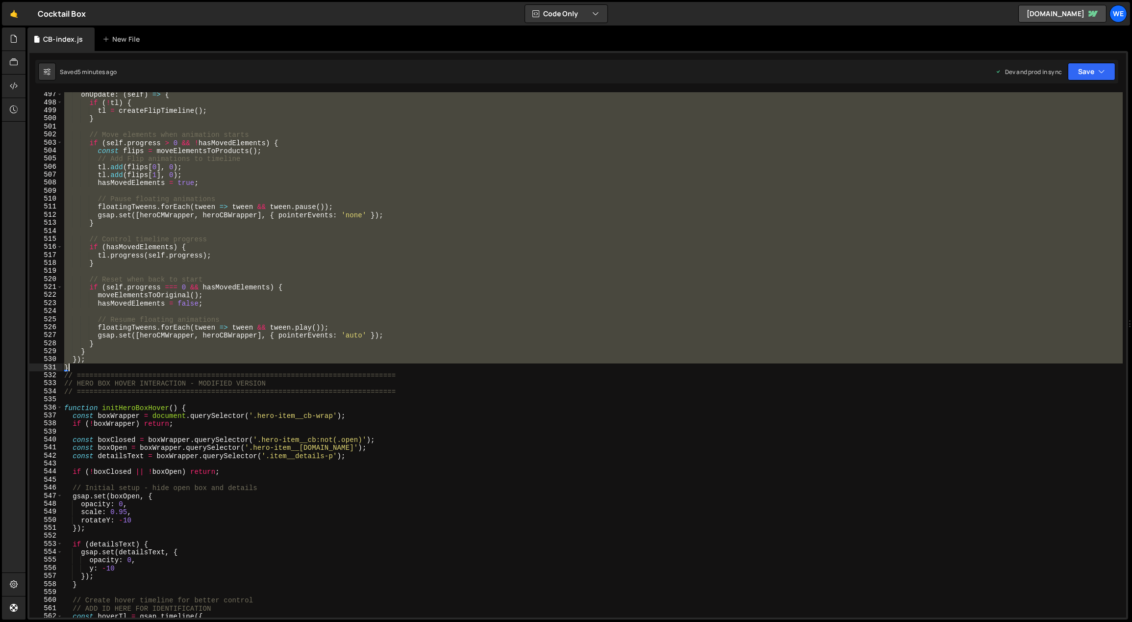
drag, startPoint x: 119, startPoint y: 239, endPoint x: 89, endPoint y: 366, distance: 130.4
click at [89, 366] on div "onUpdate : ( self ) => { if ( ! tl ) { tl = createFlipTimeline ( ) ; } // Move …" at bounding box center [592, 362] width 1061 height 542
paste textarea
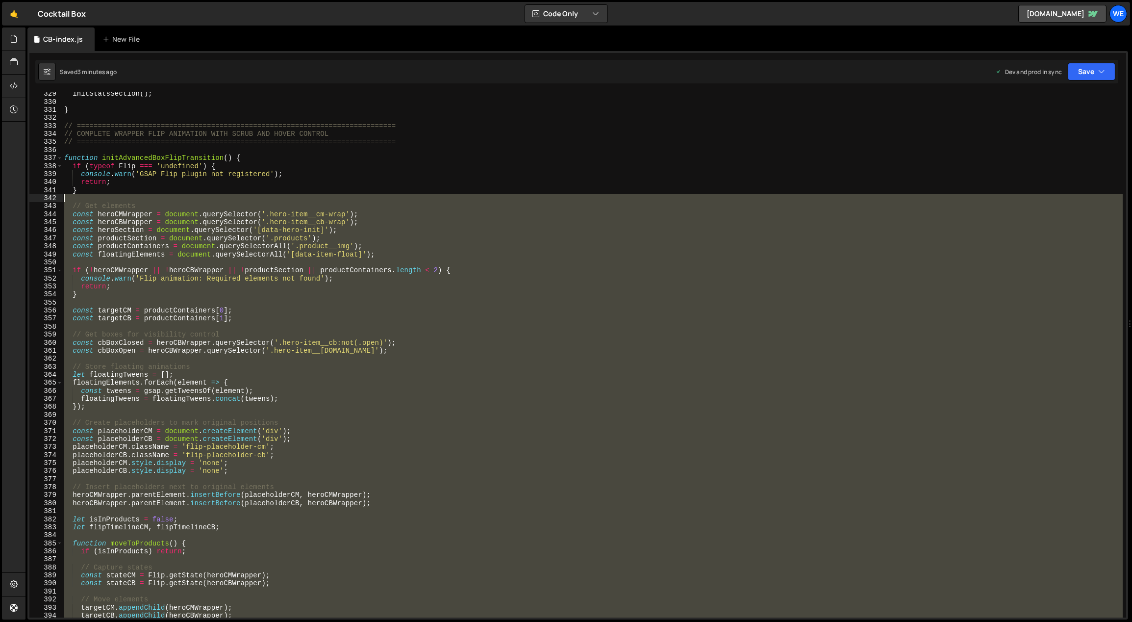
scroll to position [2633, 0]
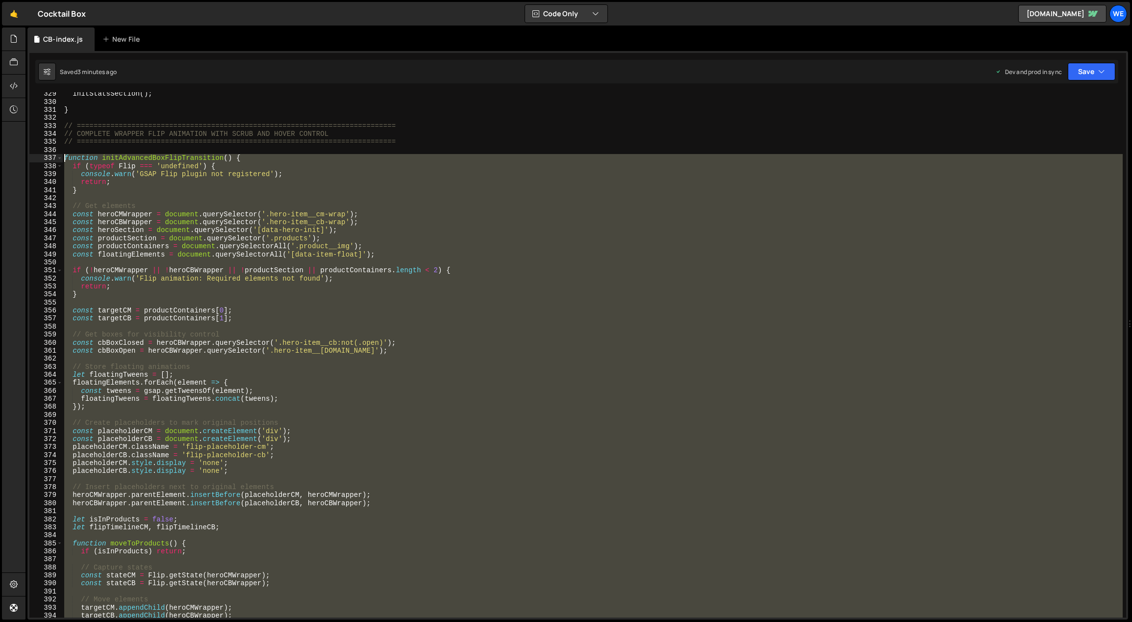
drag, startPoint x: 80, startPoint y: 200, endPoint x: 64, endPoint y: 158, distance: 45.3
click at [64, 158] on div "initStatsSection ( ) ; } // ===================================================…" at bounding box center [592, 361] width 1061 height 542
paste textarea "}"
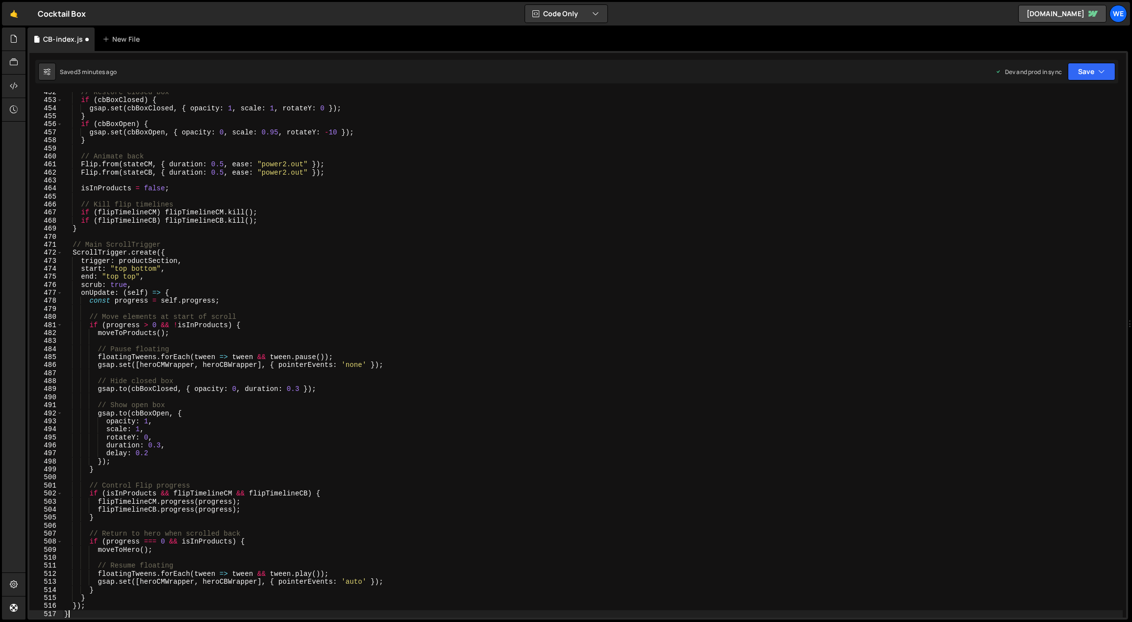
scroll to position [3622, 0]
click at [433, 326] on div "// Restore closed box if ( cbBoxClosed ) { gsap . set ( cbBoxClosed , { opacity…" at bounding box center [592, 359] width 1061 height 542
type textarea "if (progress > 0 && !isInProducts) {"
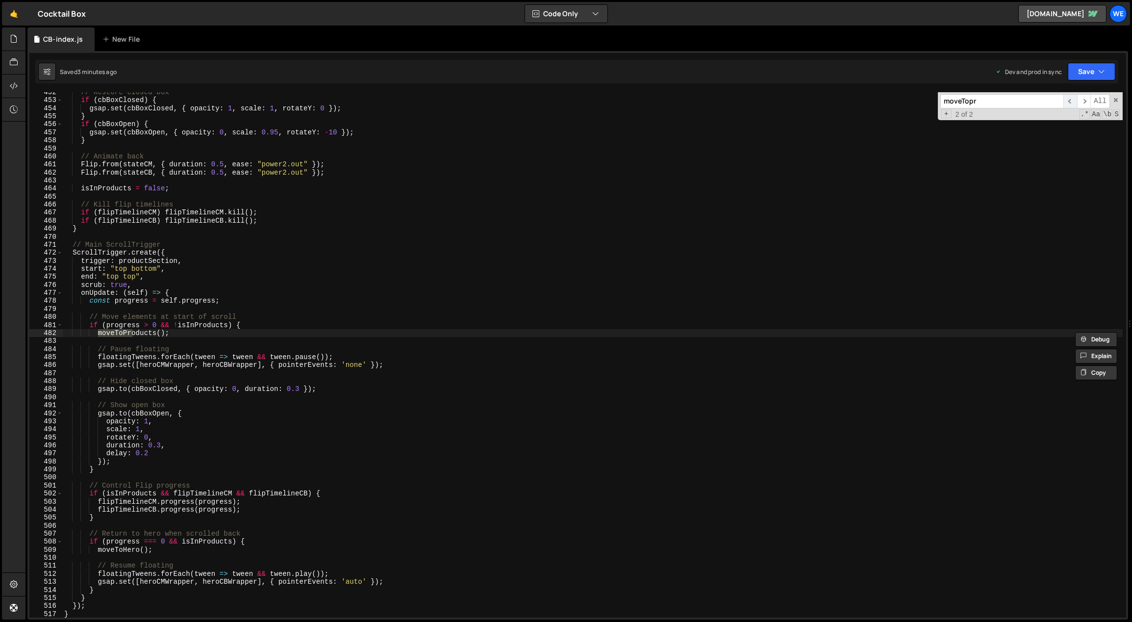
type input "moveTopr"
click at [1073, 100] on span "​" at bounding box center [1070, 101] width 14 height 14
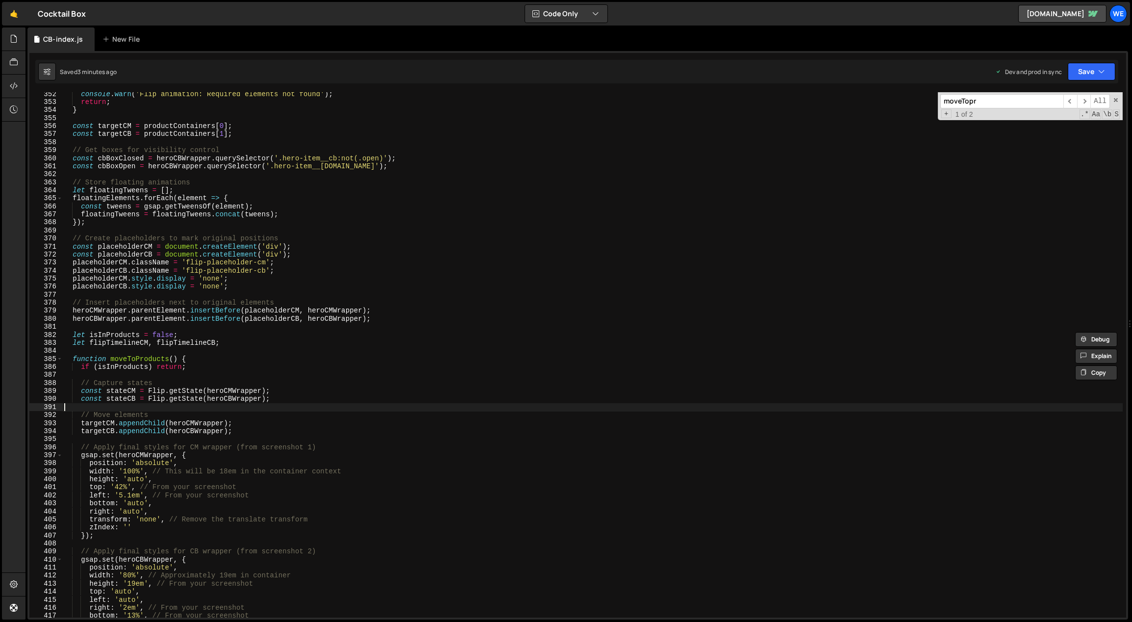
drag, startPoint x: 259, startPoint y: 409, endPoint x: 254, endPoint y: 398, distance: 12.7
click at [259, 409] on div "console . warn ( 'Flip animation: Required elements not found' ) ; return ; } c…" at bounding box center [592, 361] width 1061 height 542
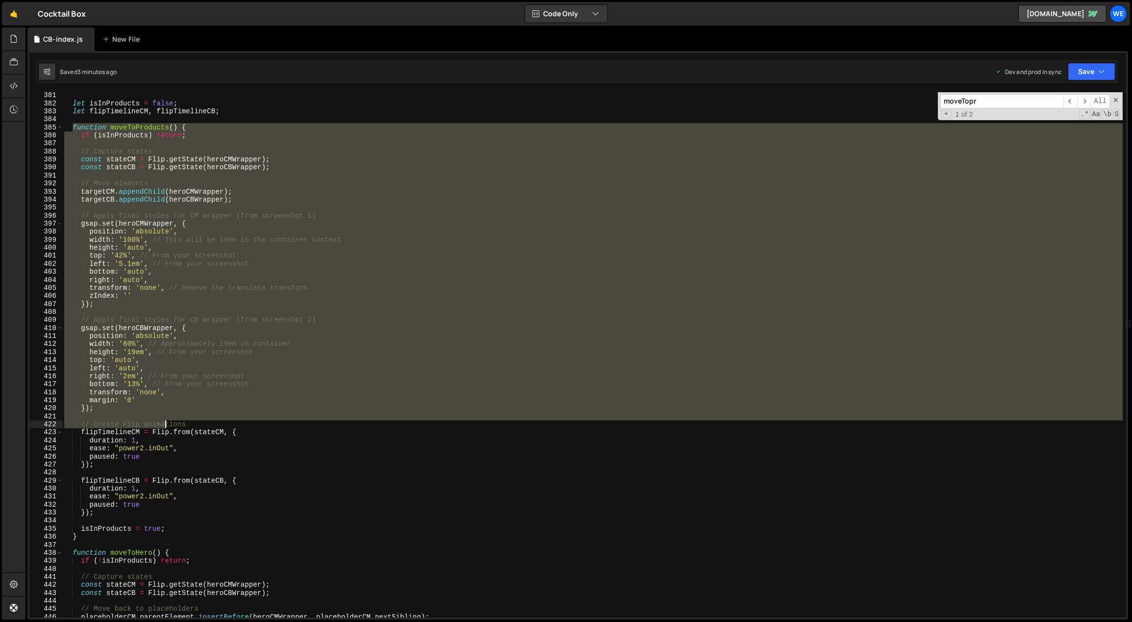
scroll to position [3091, 0]
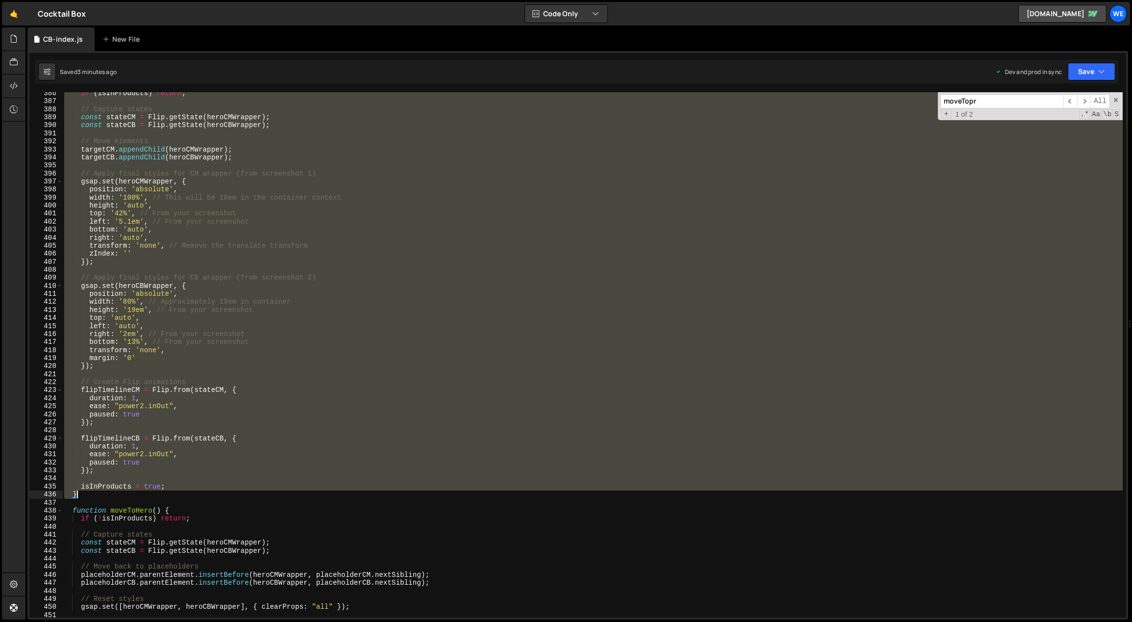
drag, startPoint x: 74, startPoint y: 356, endPoint x: 99, endPoint y: 492, distance: 138.2
click at [99, 492] on div "if ( isInProducts ) return ; // Capture states const stateCM = Flip . getState …" at bounding box center [592, 360] width 1061 height 542
paste textarea
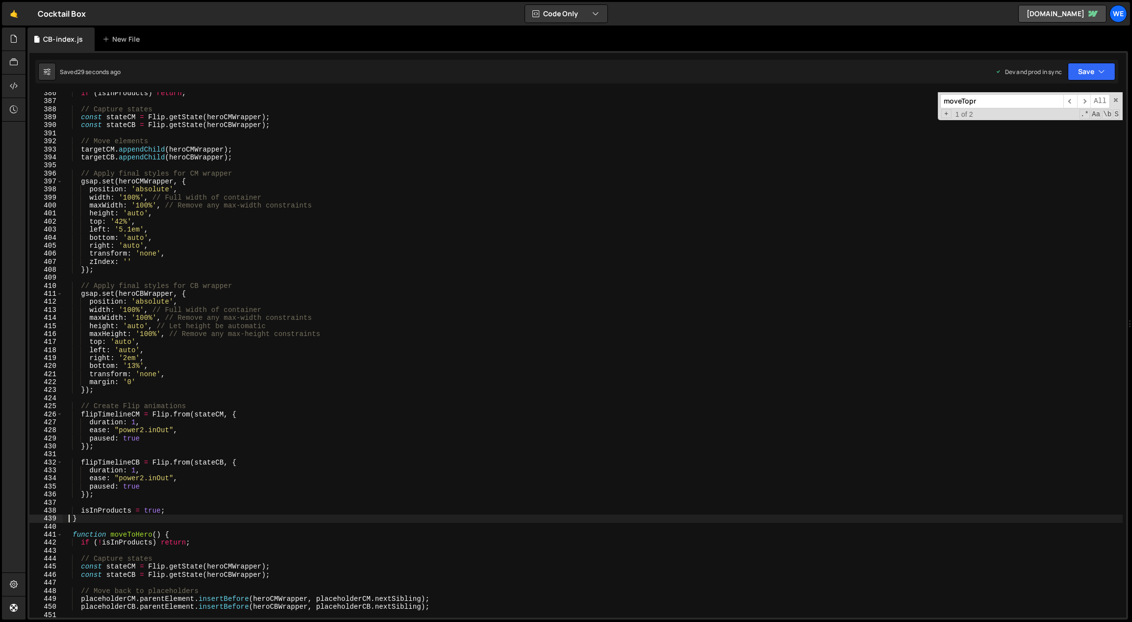
click at [309, 444] on div "if ( isInProducts ) return ; // Capture states const stateCM = Flip . getState …" at bounding box center [592, 360] width 1061 height 542
drag, startPoint x: 129, startPoint y: 341, endPoint x: 116, endPoint y: 340, distance: 13.3
click at [116, 340] on div "if ( isInProducts ) return ; // Capture states const stateCM = Flip . getState …" at bounding box center [592, 360] width 1061 height 542
click at [415, 364] on div "if ( isInProducts ) return ; // Capture states const stateCM = Flip . getState …" at bounding box center [592, 360] width 1061 height 542
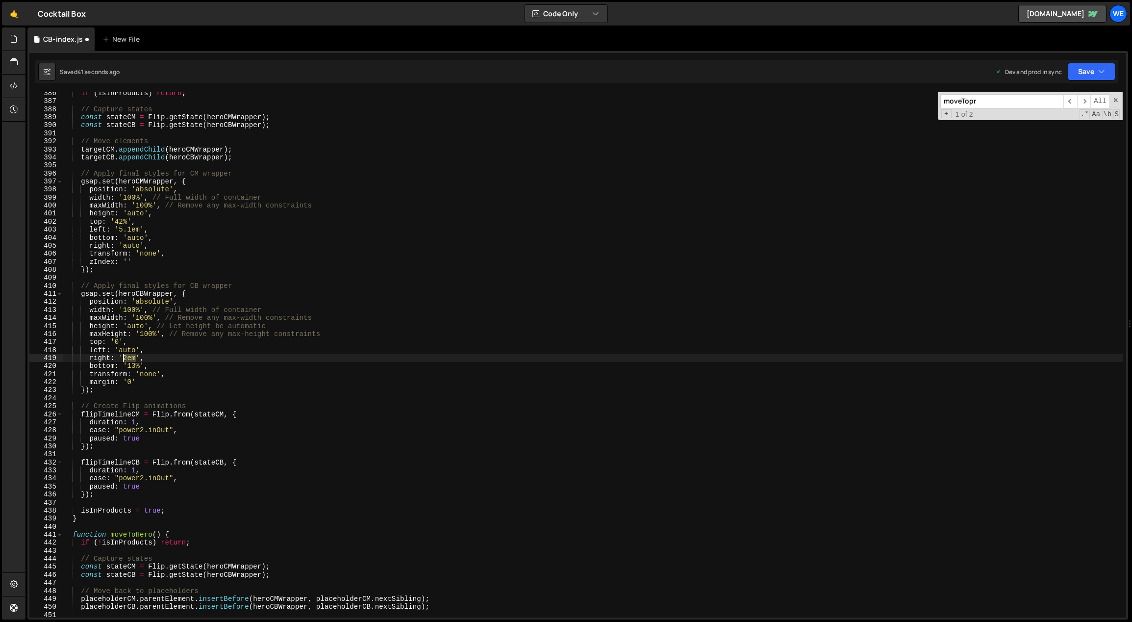
drag, startPoint x: 136, startPoint y: 356, endPoint x: 124, endPoint y: 354, distance: 12.4
click at [124, 354] on div "if ( isInProducts ) return ; // Capture states const stateCM = Flip . getState …" at bounding box center [592, 360] width 1061 height 542
drag, startPoint x: 136, startPoint y: 350, endPoint x: 118, endPoint y: 348, distance: 18.2
click at [118, 348] on div "if ( isInProducts ) return ; // Capture states const stateCM = Flip . getState …" at bounding box center [592, 360] width 1061 height 542
drag, startPoint x: 136, startPoint y: 357, endPoint x: 122, endPoint y: 355, distance: 14.3
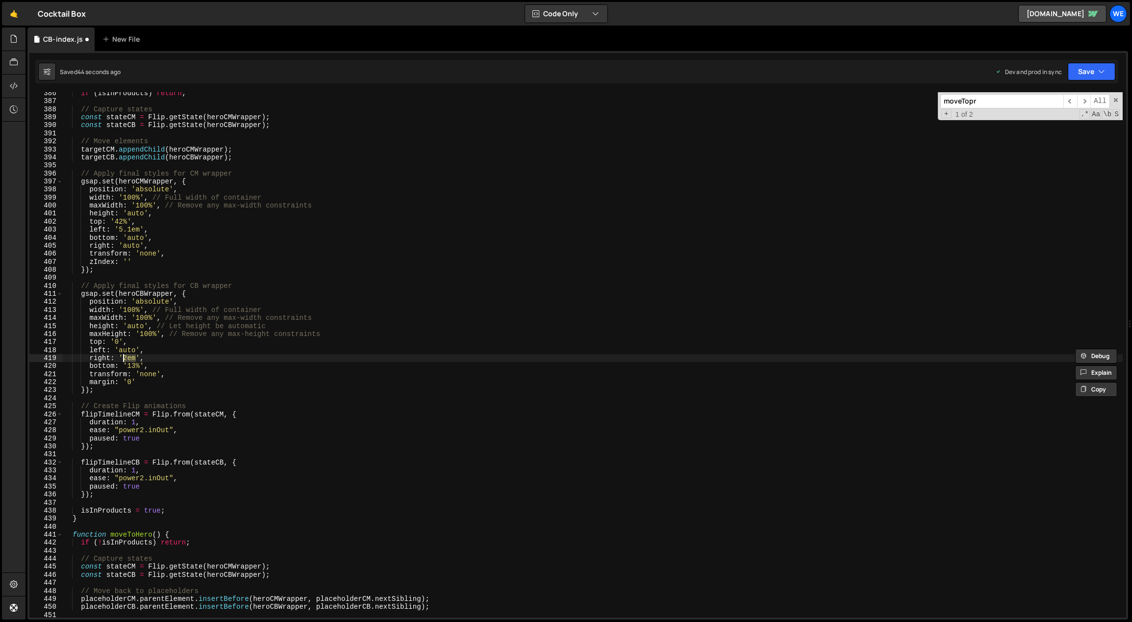
click at [122, 355] on div "if ( isInProducts ) return ; // Capture states const stateCM = Flip . getState …" at bounding box center [592, 360] width 1061 height 542
paste textarea "auto"
drag, startPoint x: 139, startPoint y: 365, endPoint x: 128, endPoint y: 363, distance: 11.4
click at [128, 363] on div "if ( isInProducts ) return ; // Capture states const stateCM = Flip . getState …" at bounding box center [592, 360] width 1061 height 542
paste textarea "auto"
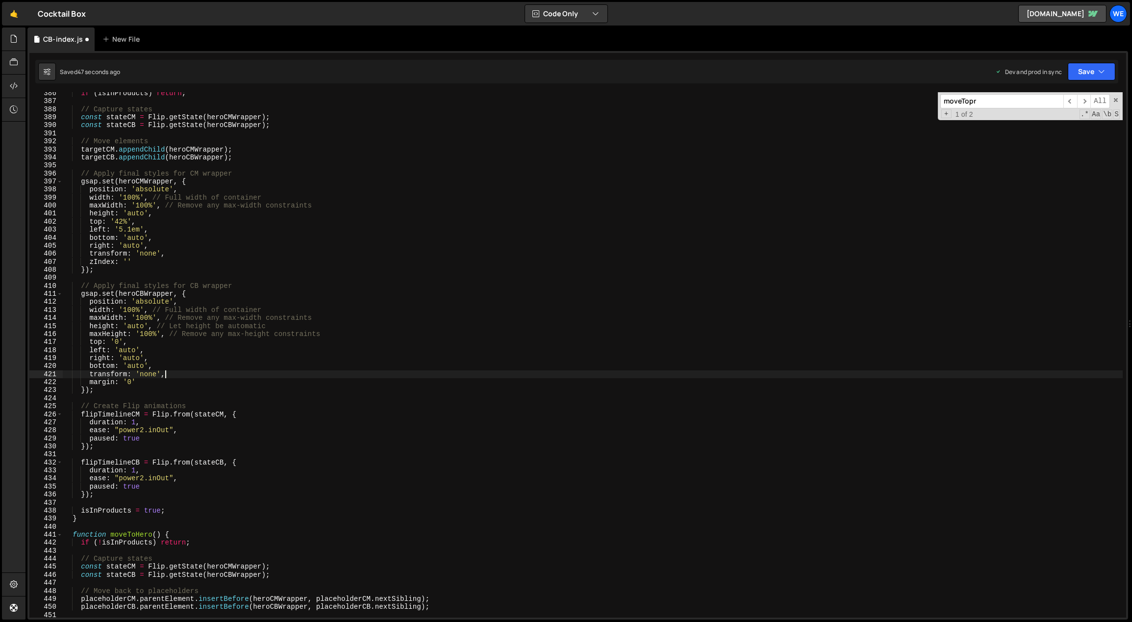
click at [198, 371] on div "if ( isInProducts ) return ; // Capture states const stateCM = Flip . getState …" at bounding box center [592, 360] width 1061 height 542
drag, startPoint x: 174, startPoint y: 292, endPoint x: 119, endPoint y: 292, distance: 54.9
click at [119, 292] on div "if ( isInProducts ) return ; // Capture states const stateCM = Flip . getState …" at bounding box center [592, 360] width 1061 height 542
type textarea "gsap.set(heroCBWrapper, {"
type input "heroCBWrapper"
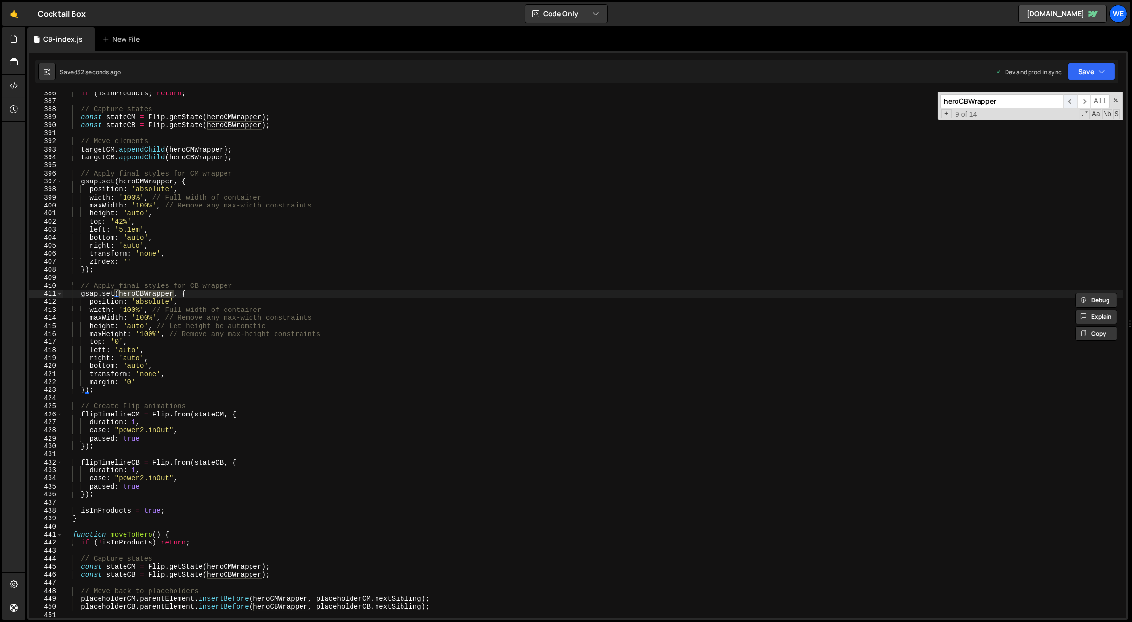
click at [1069, 100] on span "​" at bounding box center [1070, 101] width 14 height 14
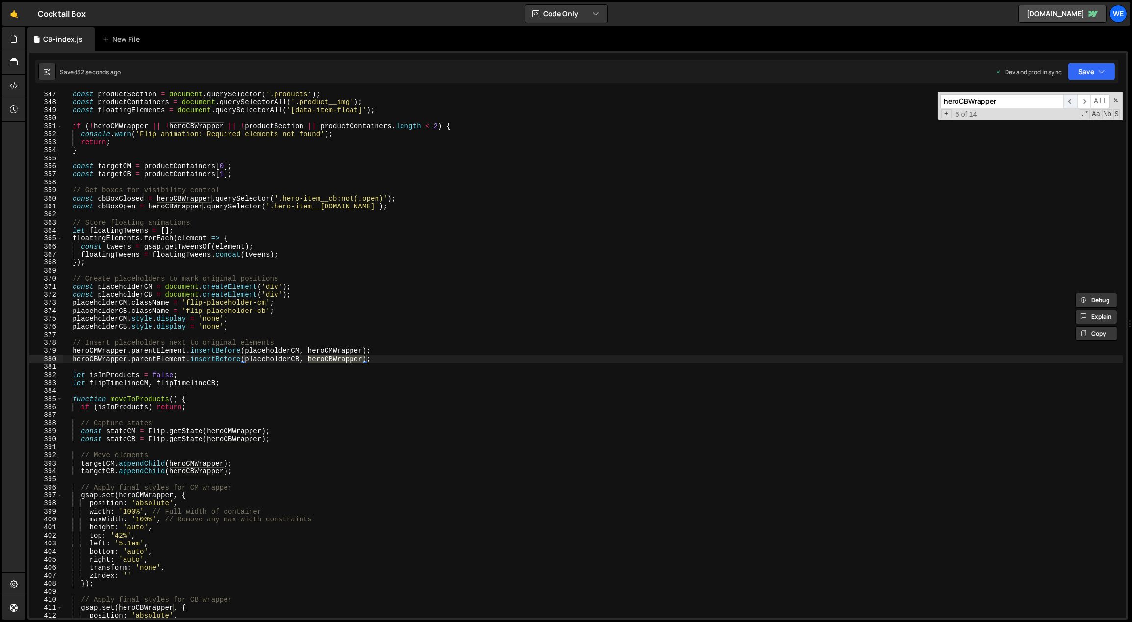
click at [1069, 100] on span "​" at bounding box center [1070, 101] width 14 height 14
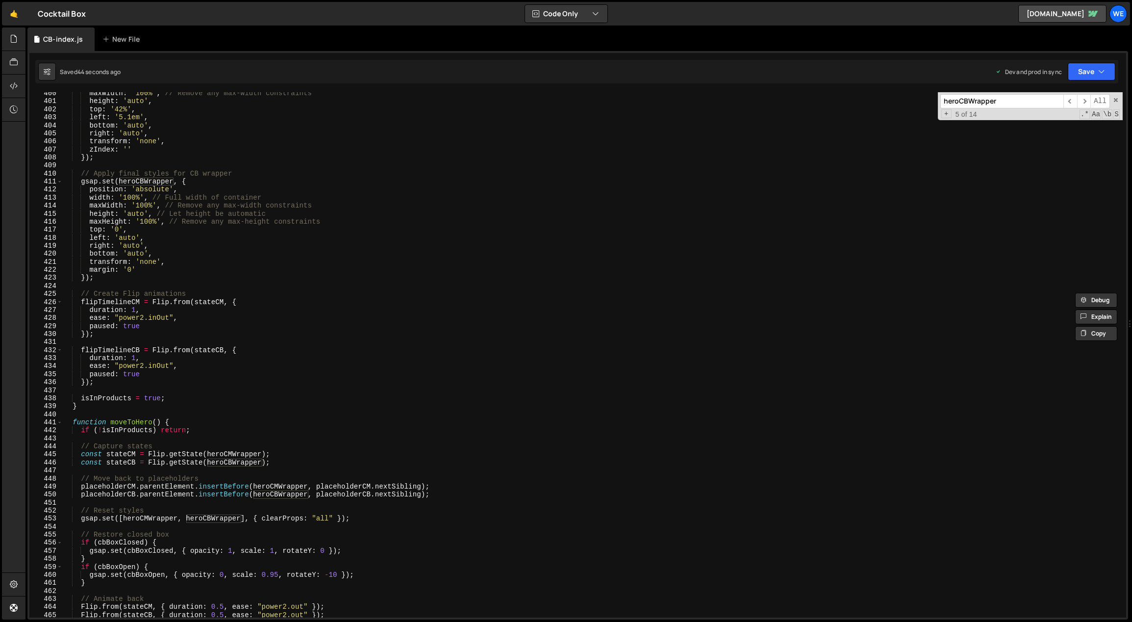
scroll to position [3203, 0]
click at [1083, 100] on span "​" at bounding box center [1084, 101] width 14 height 14
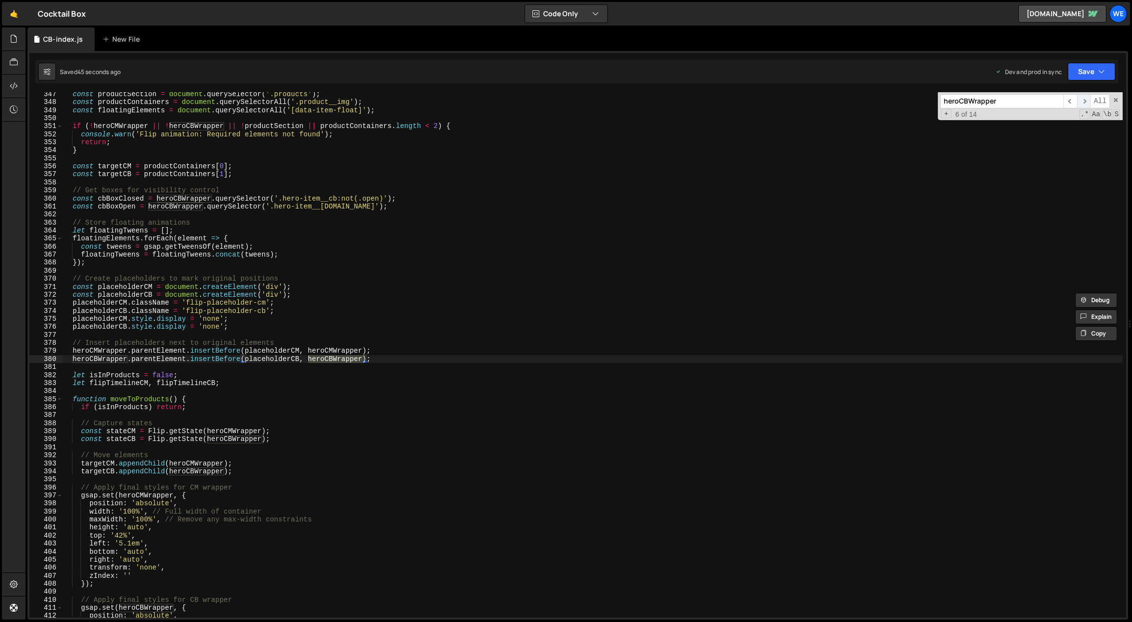
scroll to position [2777, 0]
click at [1083, 100] on span "​" at bounding box center [1084, 101] width 14 height 14
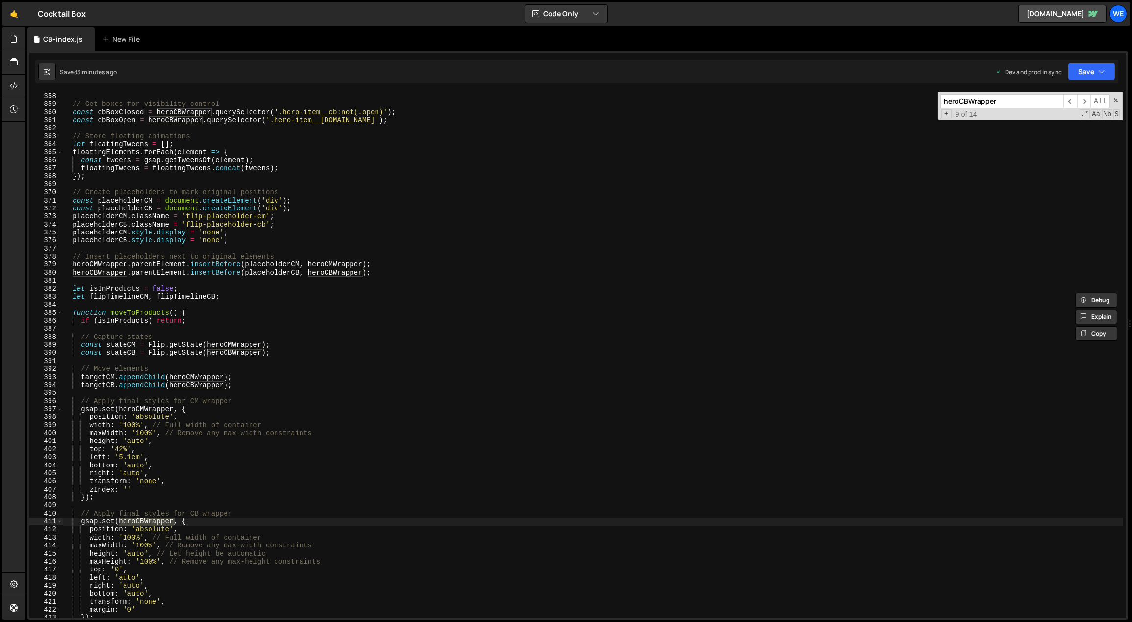
scroll to position [2863, 0]
type textarea "if (isInProducts) return;"
click at [229, 317] on div "// Get boxes for visibility control const cbBoxClosed = heroCBWrapper . querySe…" at bounding box center [592, 363] width 1061 height 542
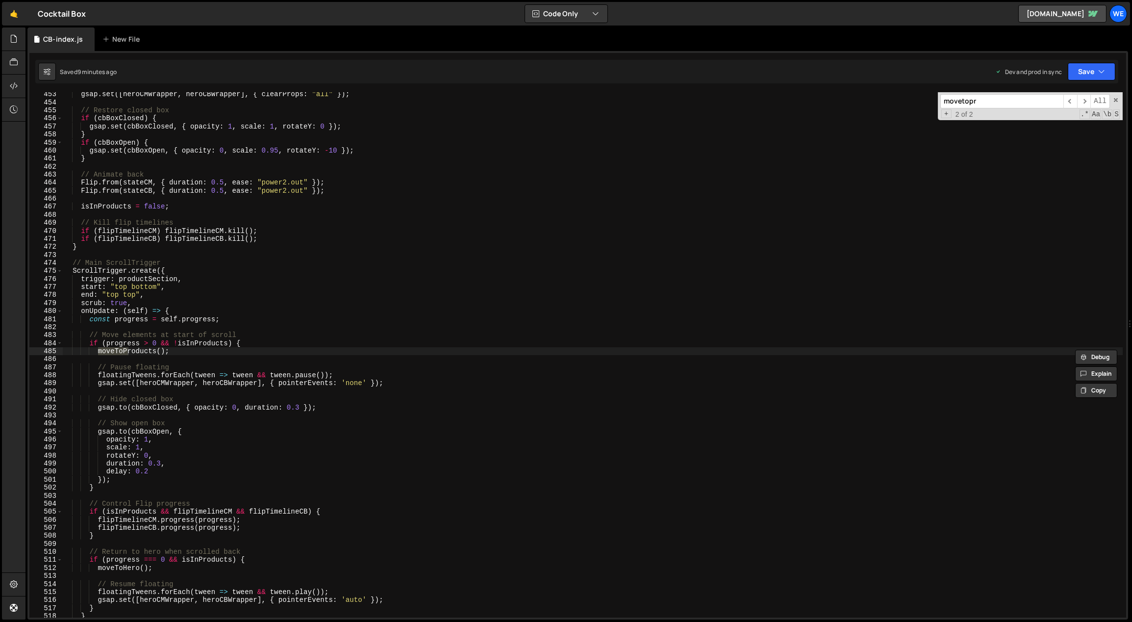
scroll to position [3628, 0]
type input "movetopro"
click at [1073, 99] on span "​" at bounding box center [1070, 101] width 14 height 14
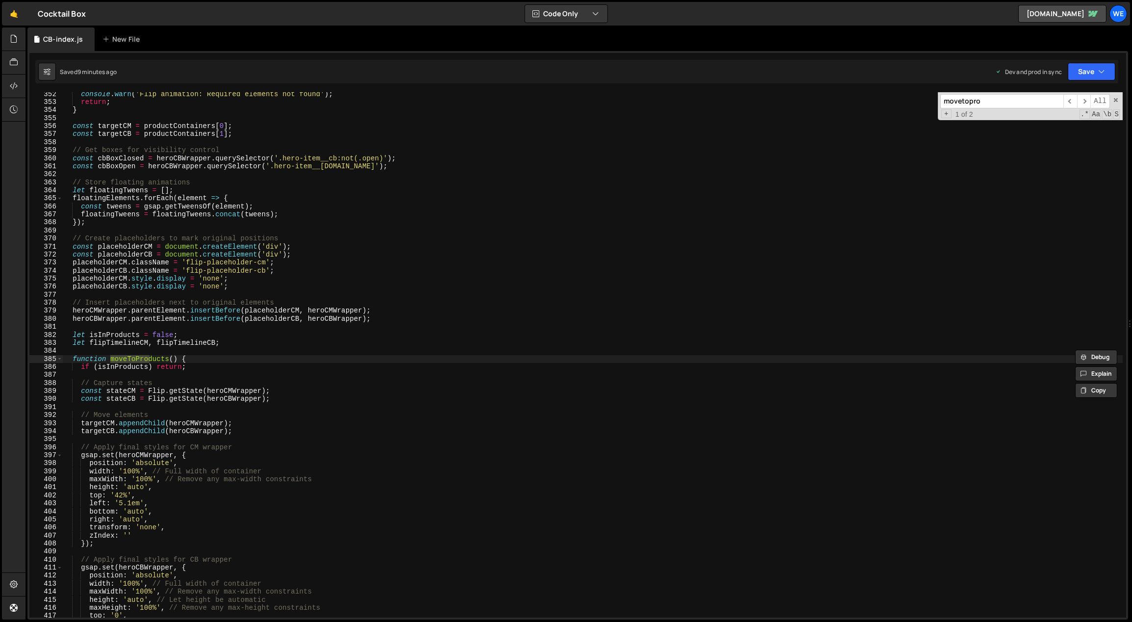
click at [89, 358] on div "console . warn ( 'Flip animation: Required elements not found' ) ; return ; } c…" at bounding box center [592, 361] width 1061 height 542
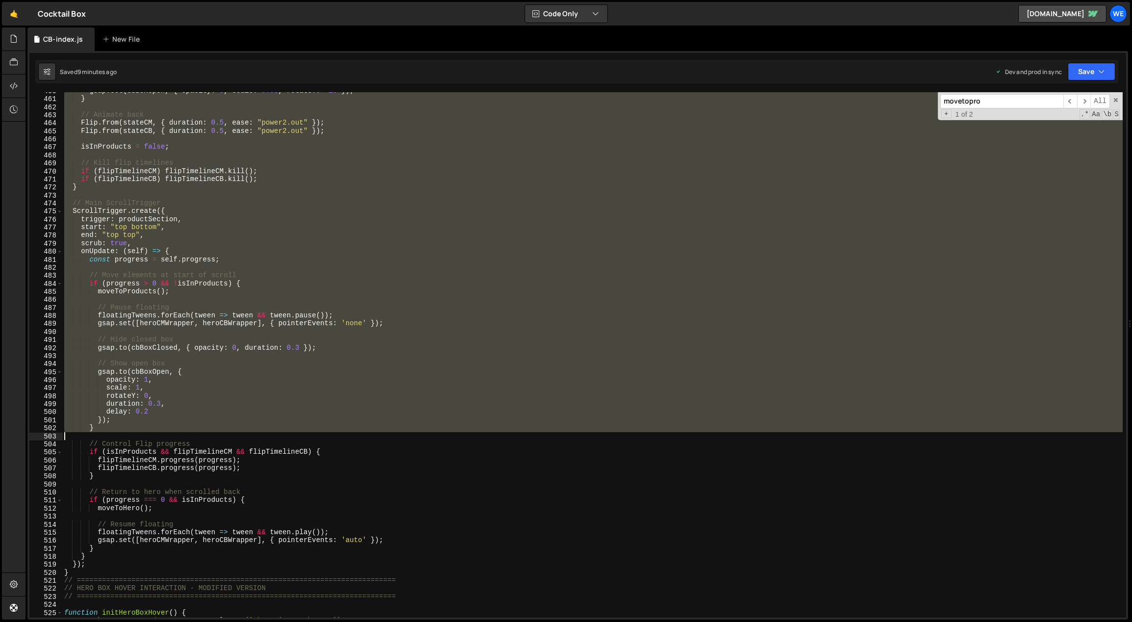
scroll to position [3688, 0]
drag, startPoint x: 74, startPoint y: 357, endPoint x: 119, endPoint y: 434, distance: 89.0
click at [119, 434] on div "gsap . set ( cbBoxOpen , { opacity : 0 , scale : 0.95 , rotateY : - 10 }) ; } /…" at bounding box center [592, 357] width 1061 height 542
click at [239, 369] on div "gsap . set ( cbBoxOpen , { opacity : 0 , scale : 0.95 , rotateY : - 10 }) ; } /…" at bounding box center [592, 354] width 1060 height 525
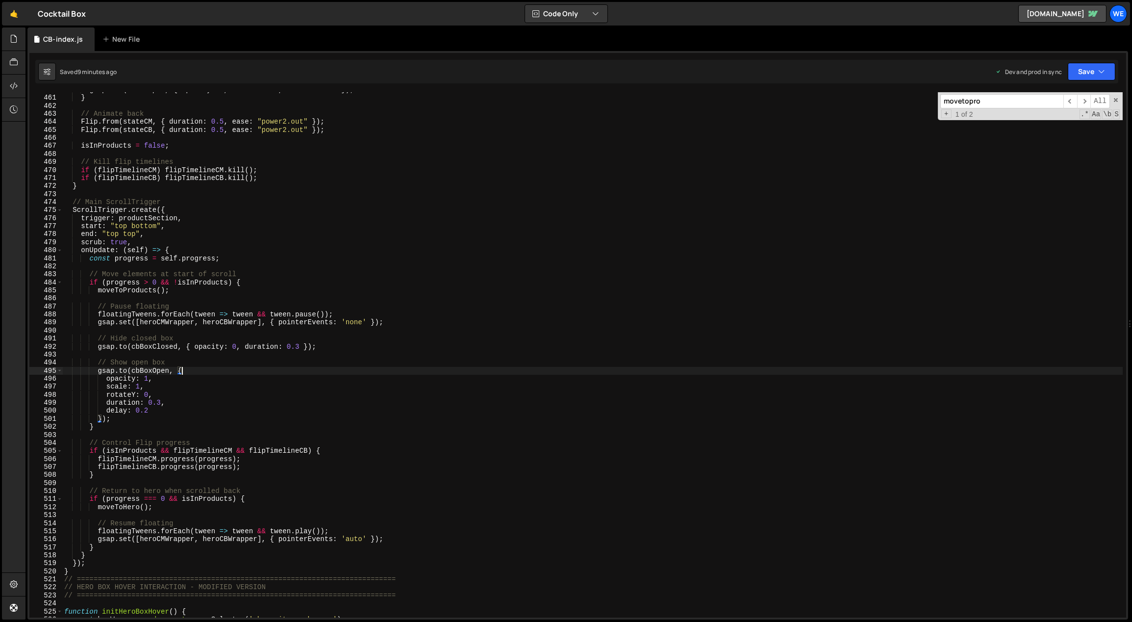
scroll to position [3579, 0]
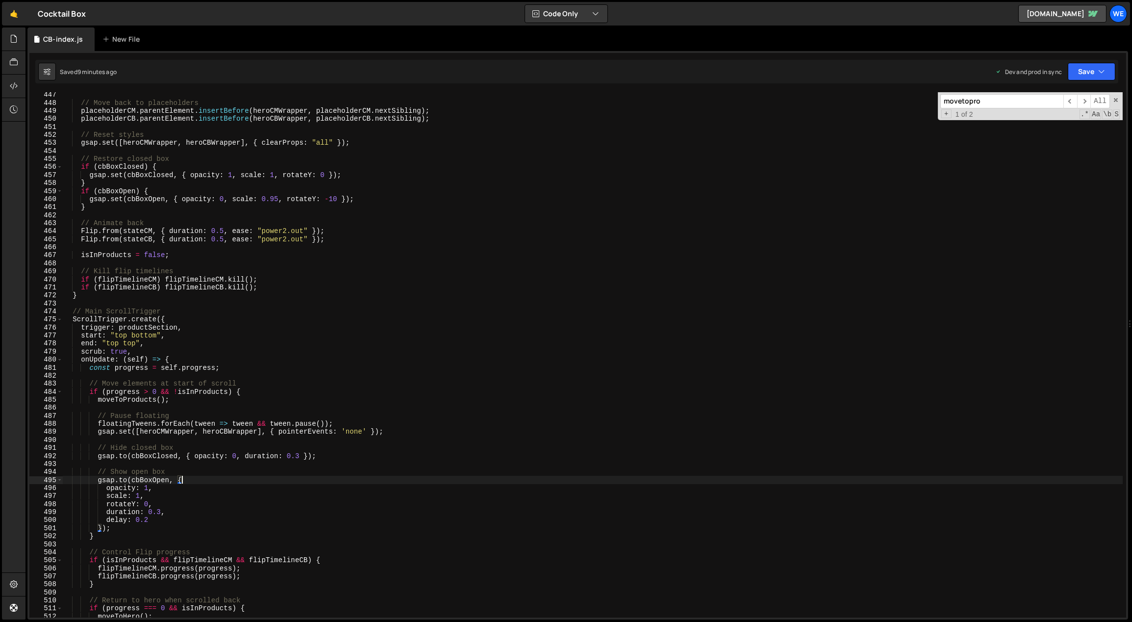
click at [119, 294] on div "// Move back to placeholders placeholderCM . parentElement . insertBefore ( her…" at bounding box center [592, 362] width 1061 height 542
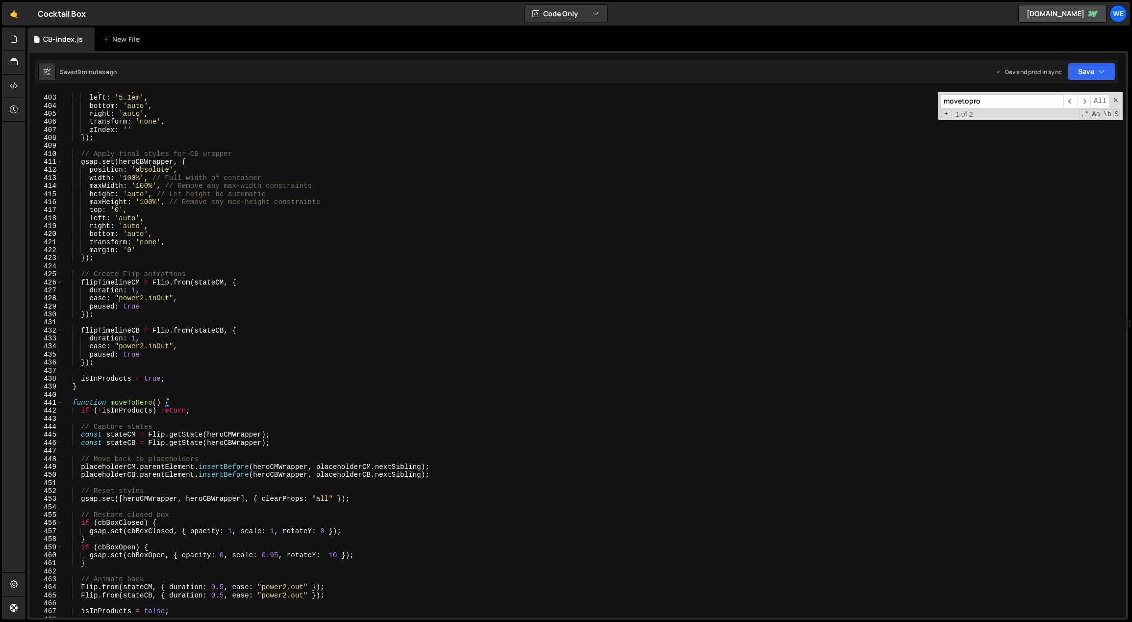
scroll to position [3223, 0]
click at [93, 385] on div "top : '42%' , left : '5.1em' , bottom : 'auto' , right : 'auto' , transform : '…" at bounding box center [592, 357] width 1061 height 542
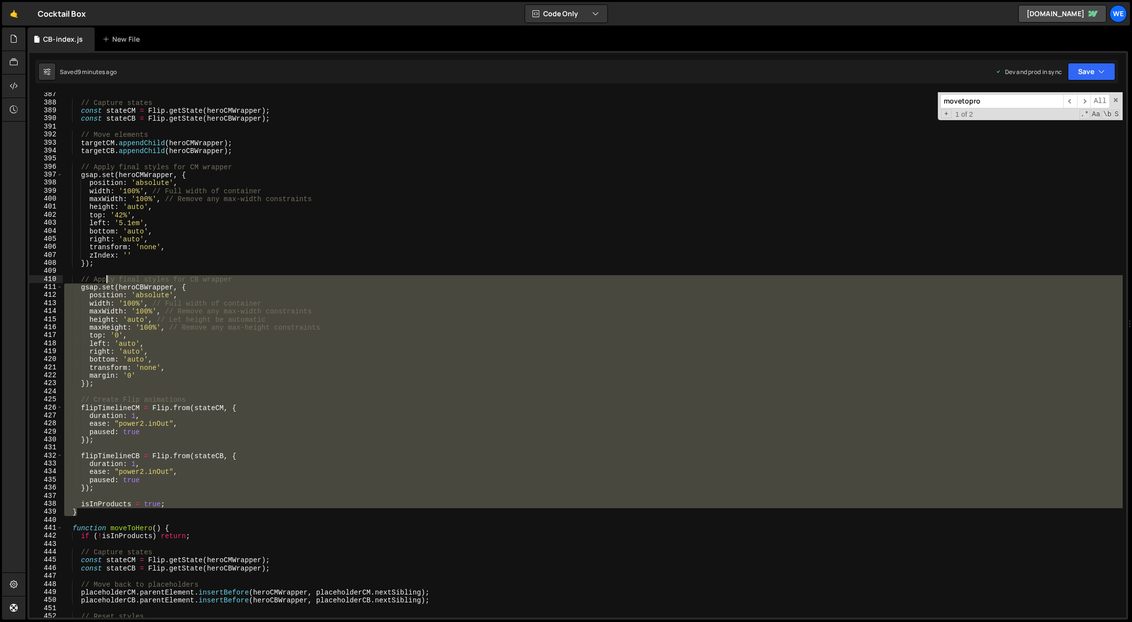
scroll to position [3003, 0]
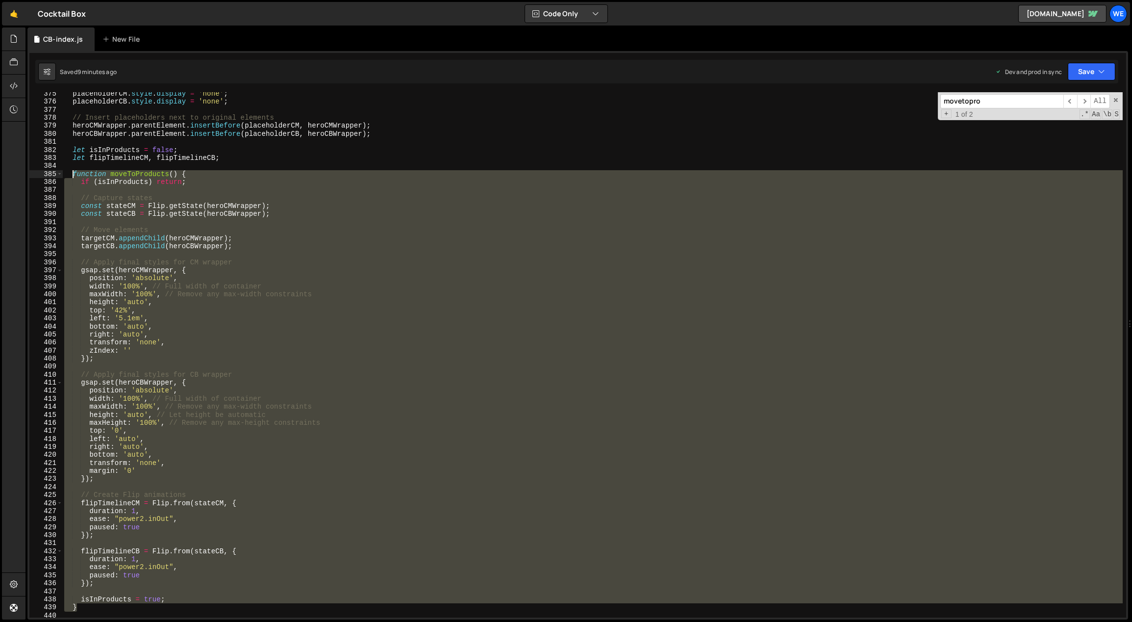
drag, startPoint x: 87, startPoint y: 498, endPoint x: 71, endPoint y: 174, distance: 323.9
click at [71, 174] on div "placeholderCM . style . display = 'none' ; placeholderCB . style . display = 'n…" at bounding box center [592, 361] width 1061 height 542
paste textarea "}"
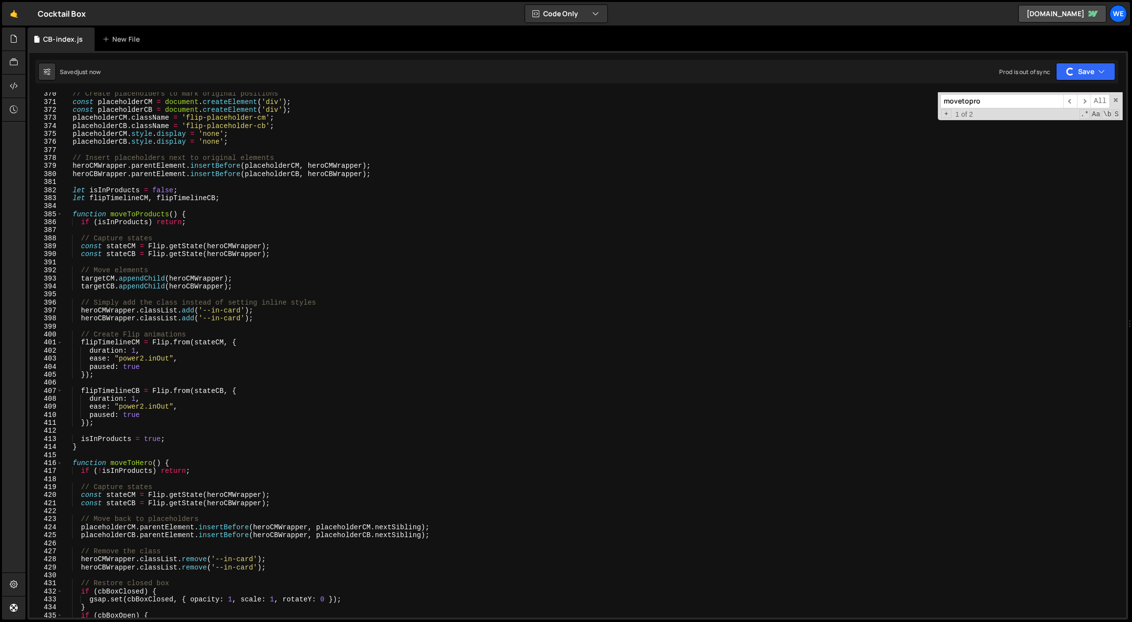
scroll to position [2953, 0]
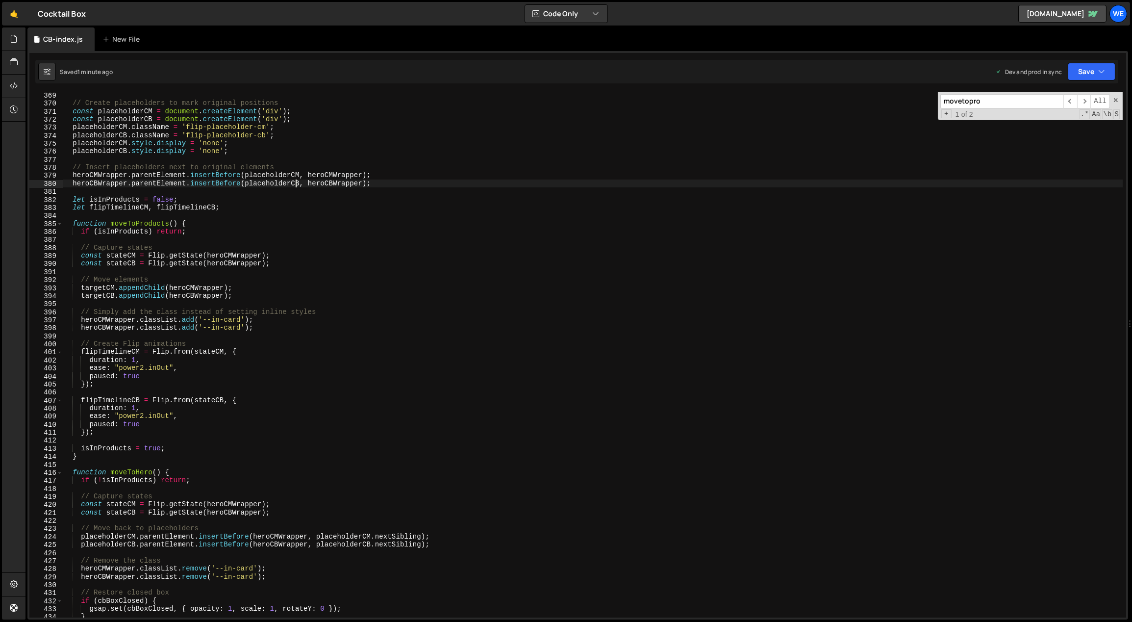
click at [296, 187] on div "// Create placeholders to mark original positions const placeholderCM = documen…" at bounding box center [592, 362] width 1061 height 542
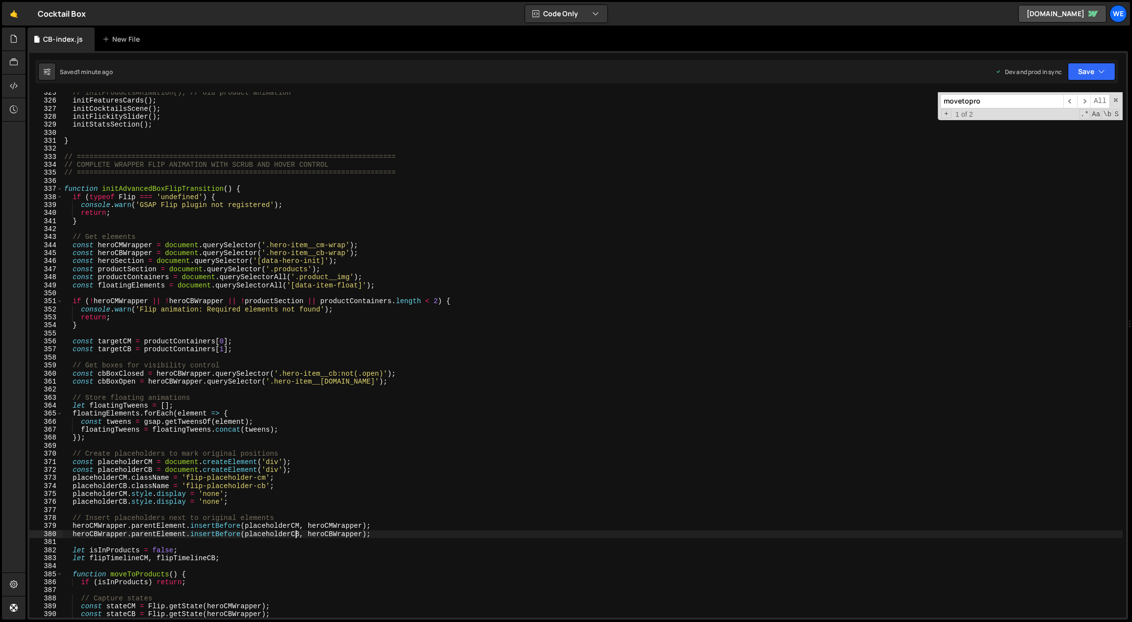
scroll to position [2603, 0]
click at [253, 256] on div "// initProductsAnimation(); // old product animation initFeaturesCards ( ) ; in…" at bounding box center [592, 360] width 1061 height 542
type textarea "const heroCBWrapper = document.querySelector('.hero-item__cb-wrap');"
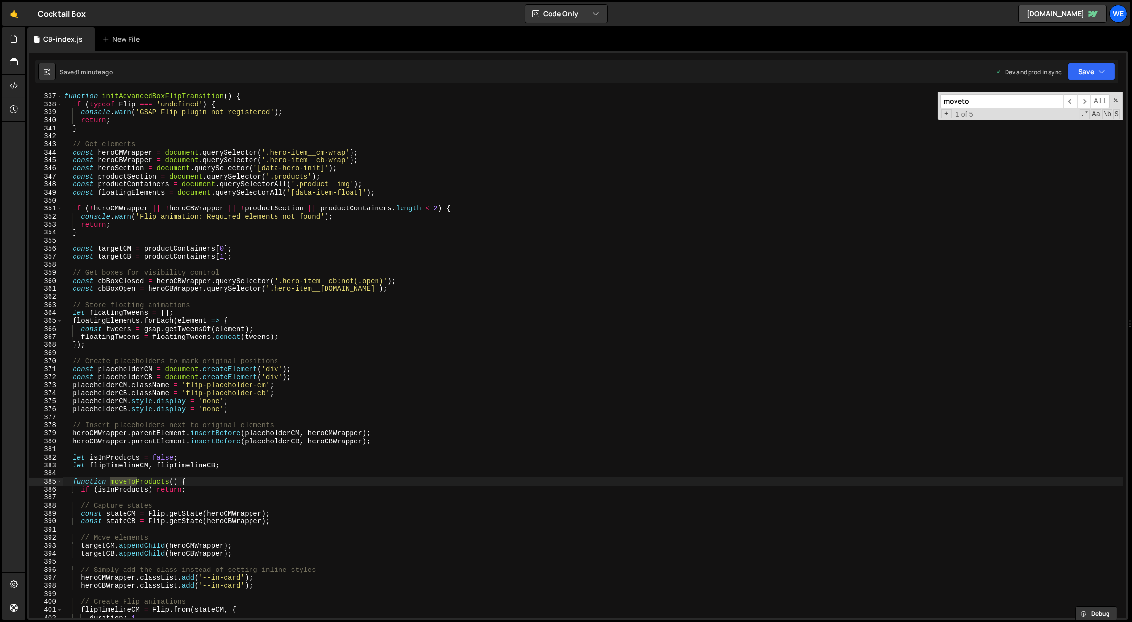
type input "moveto"
click at [115, 492] on div "function initAdvancedBoxFlipTransition ( ) { if ( typeof Flip === 'undefined' )…" at bounding box center [592, 363] width 1061 height 542
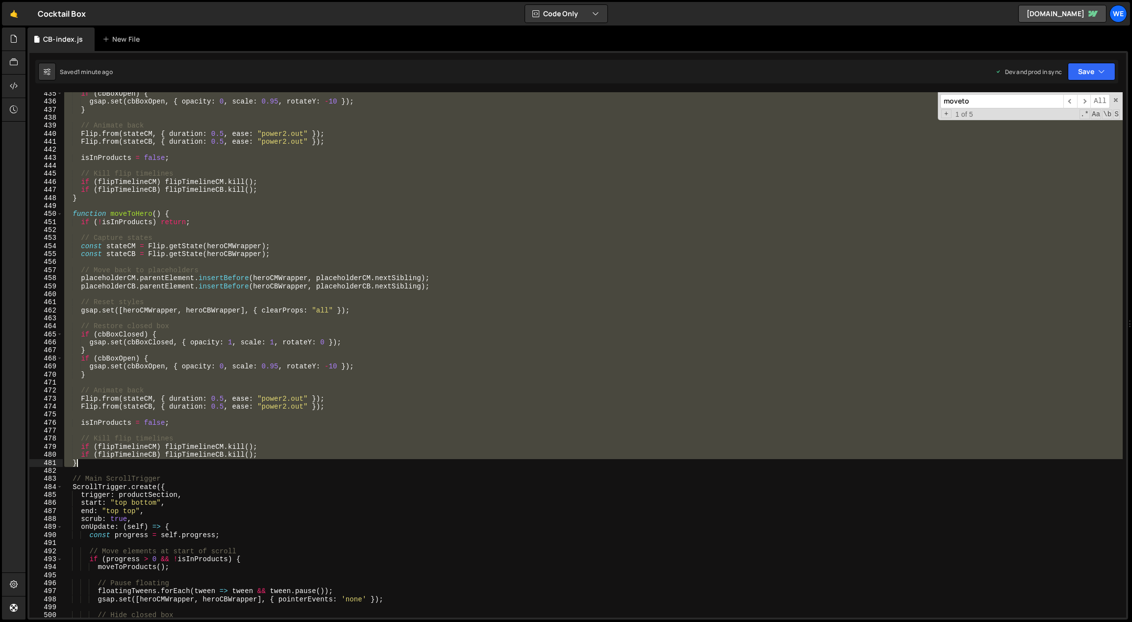
scroll to position [3484, 0]
drag, startPoint x: 74, startPoint y: 482, endPoint x: 136, endPoint y: 359, distance: 137.7
click at [133, 464] on div "if ( cbBoxOpen ) { gsap . set ( cbBoxOpen , { opacity : 0 , scale : 0.95 , rota…" at bounding box center [592, 361] width 1061 height 542
click at [172, 210] on div "if ( cbBoxOpen ) { gsap . set ( cbBoxOpen , { opacity : 0 , scale : 0.95 , rota…" at bounding box center [592, 354] width 1060 height 525
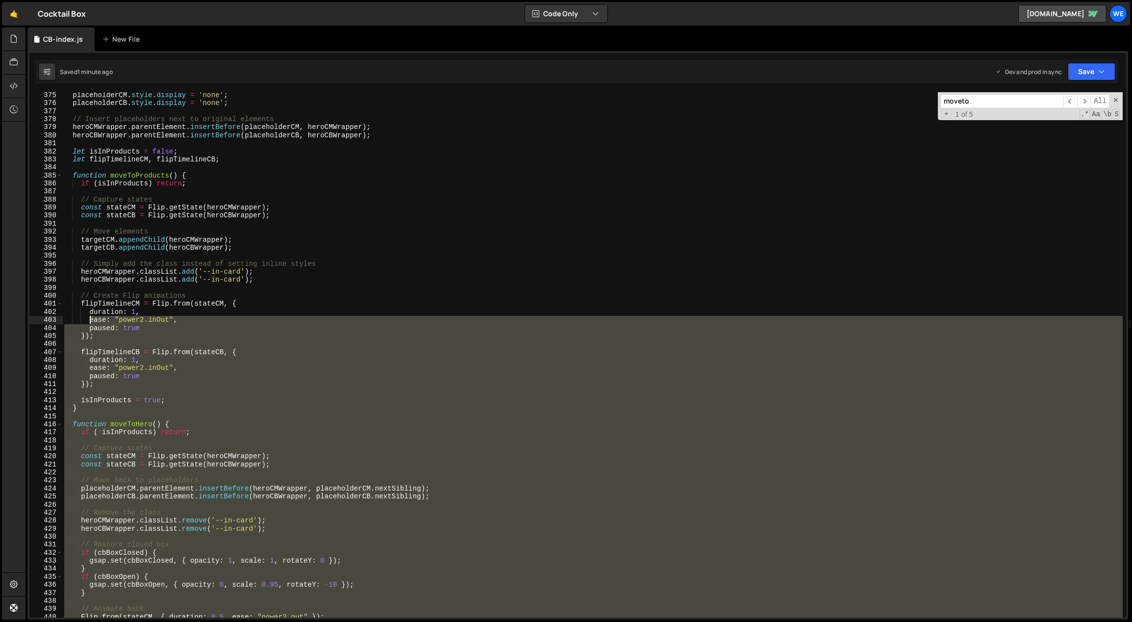
scroll to position [2958, 0]
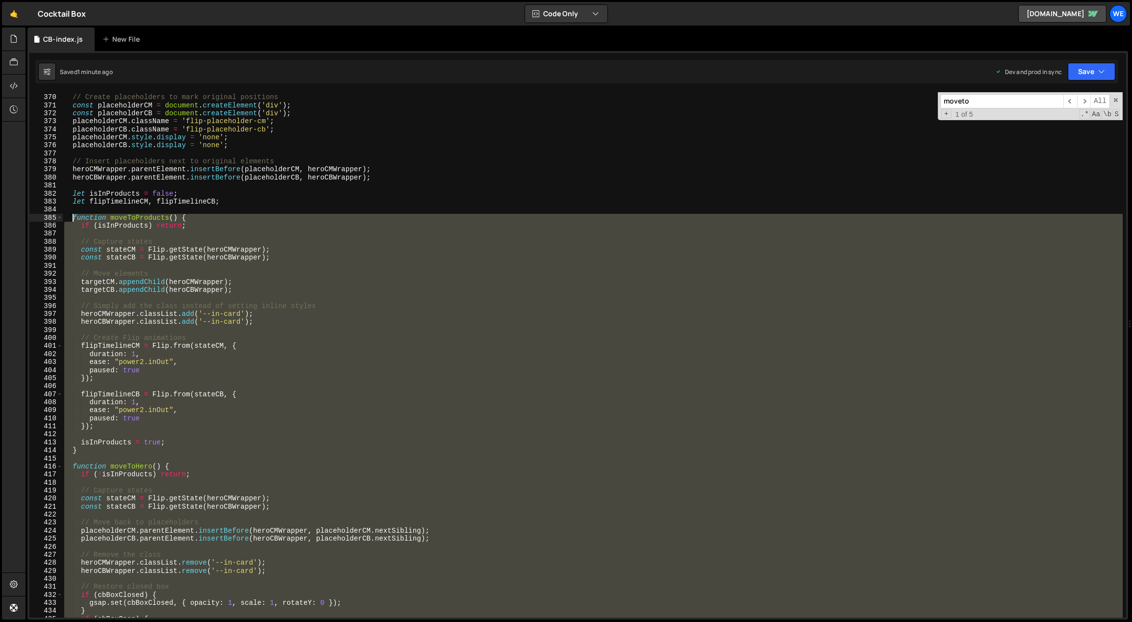
drag, startPoint x: 84, startPoint y: 463, endPoint x: 73, endPoint y: 217, distance: 246.8
click at [73, 218] on div "// Create placeholders to mark original positions const placeholderCM = documen…" at bounding box center [592, 356] width 1061 height 542
paste textarea "}"
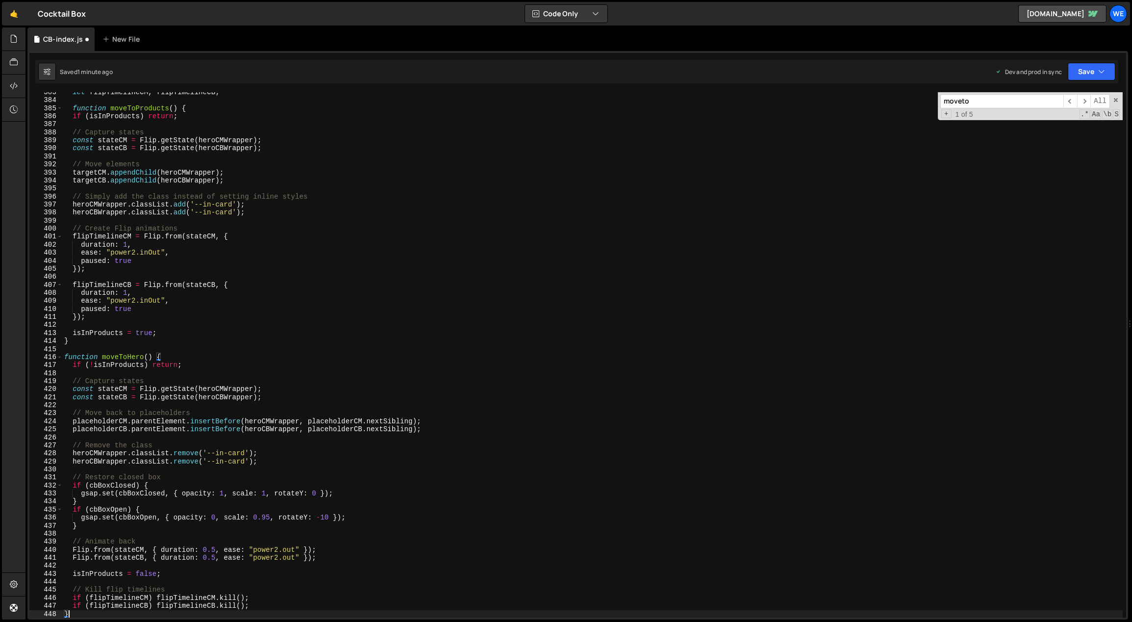
scroll to position [3068, 0]
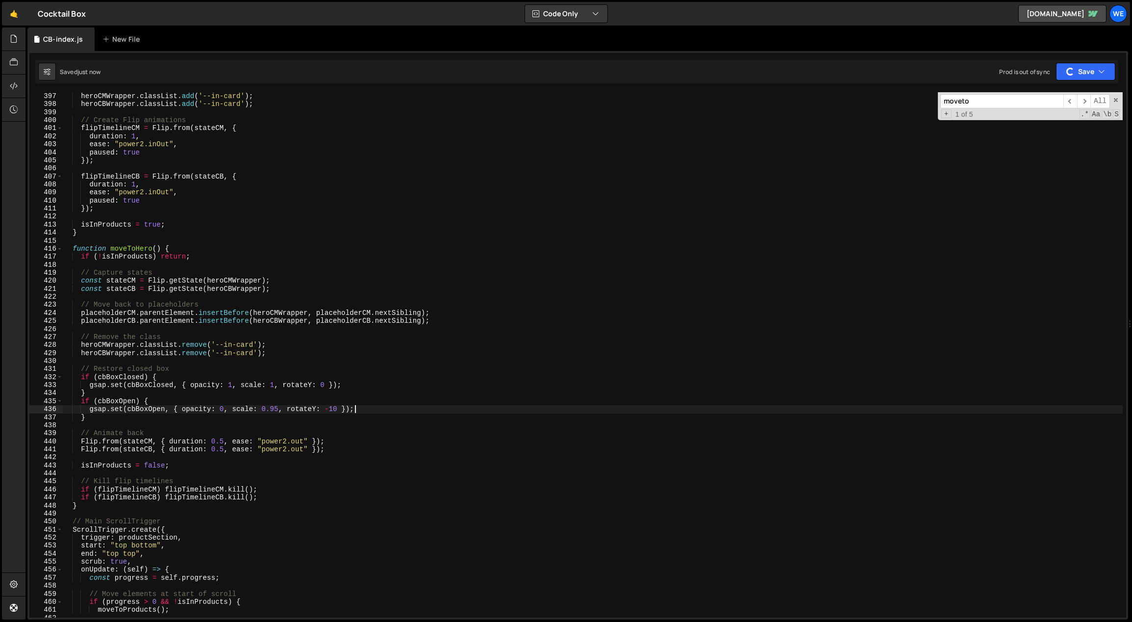
click at [484, 405] on div "heroCMWrapper . classList . add ( '--in-card' ) ; heroCBWrapper . classList . a…" at bounding box center [592, 363] width 1061 height 542
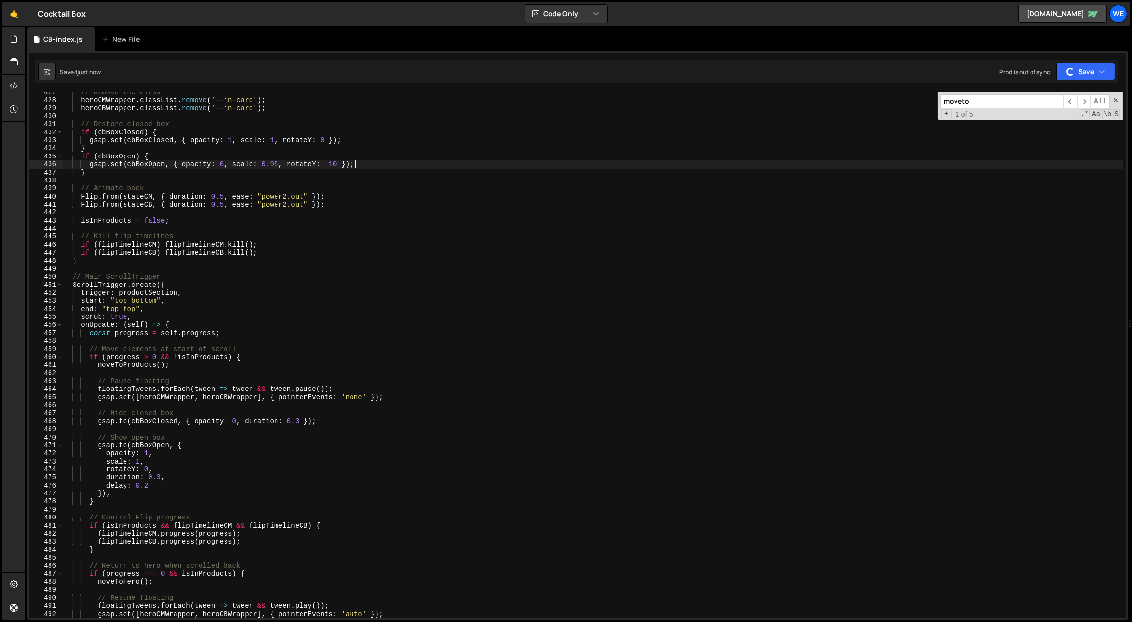
scroll to position [3599, 0]
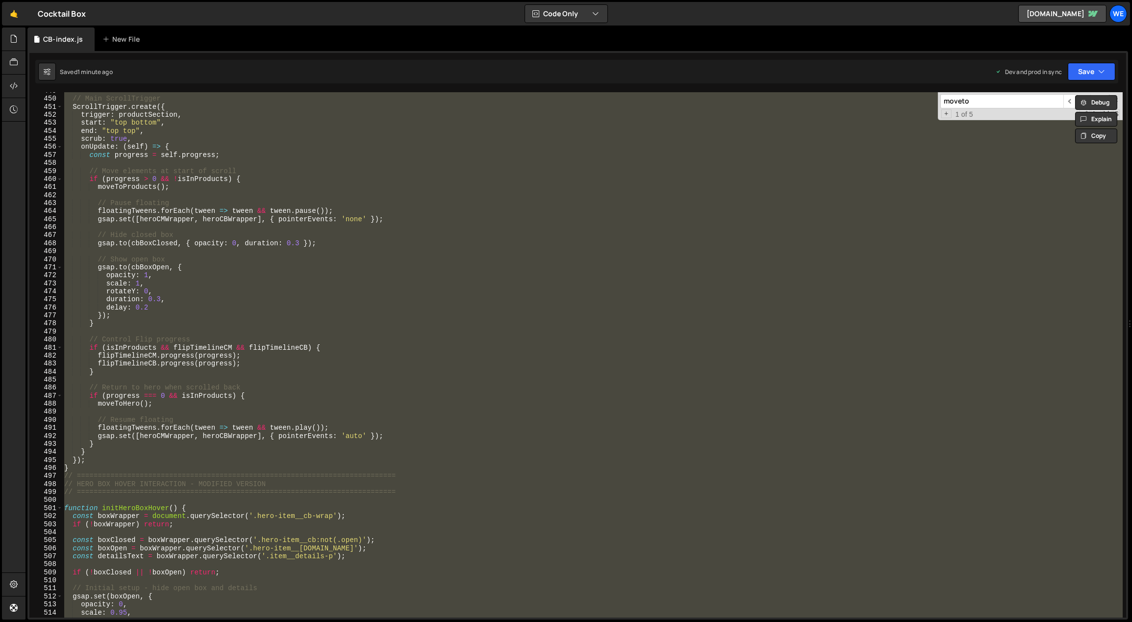
click at [317, 308] on div "// Main ScrollTrigger ScrollTrigger . create ({ trigger : productSection , star…" at bounding box center [592, 354] width 1060 height 525
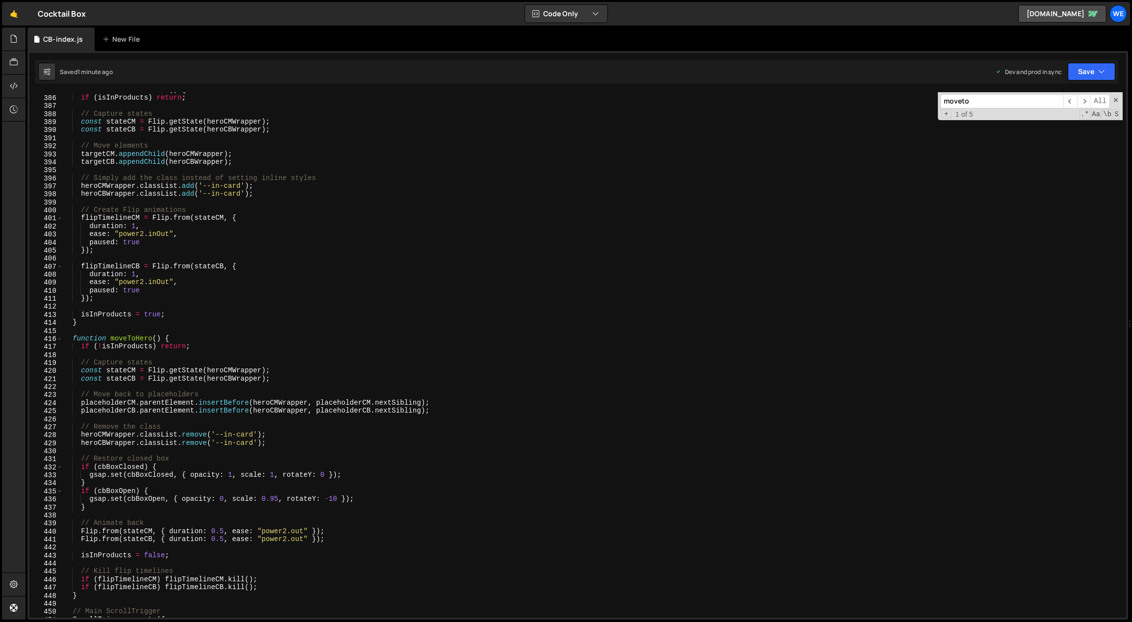
scroll to position [2985, 0]
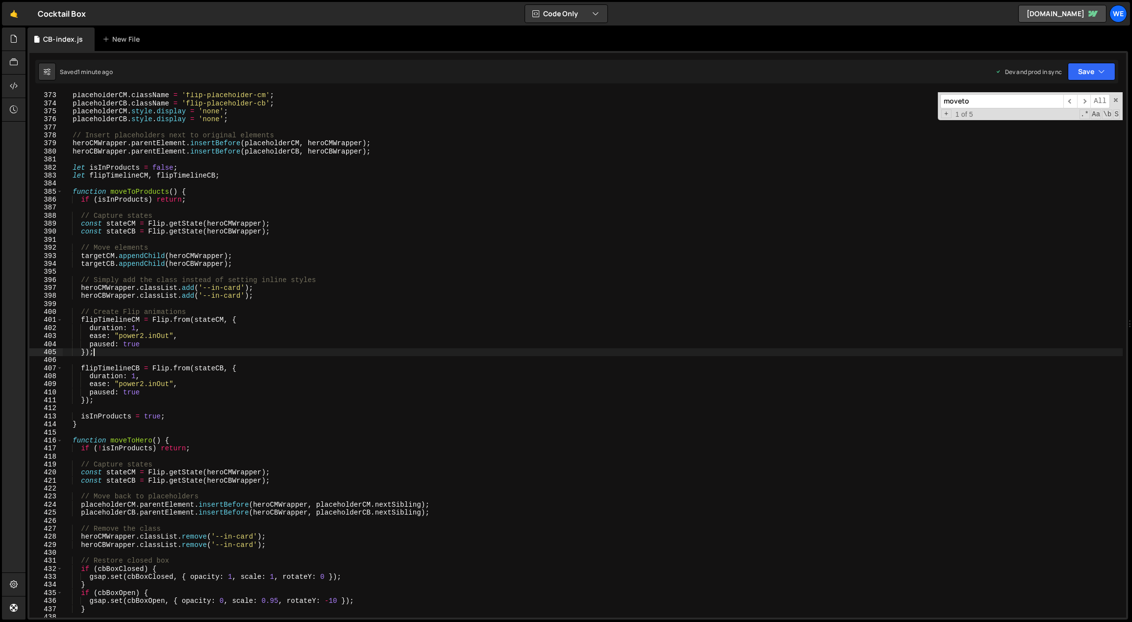
click at [315, 350] on div "placeholderCM . className = 'flip-placeholder-cm' ; placeholderCB . className =…" at bounding box center [592, 362] width 1061 height 542
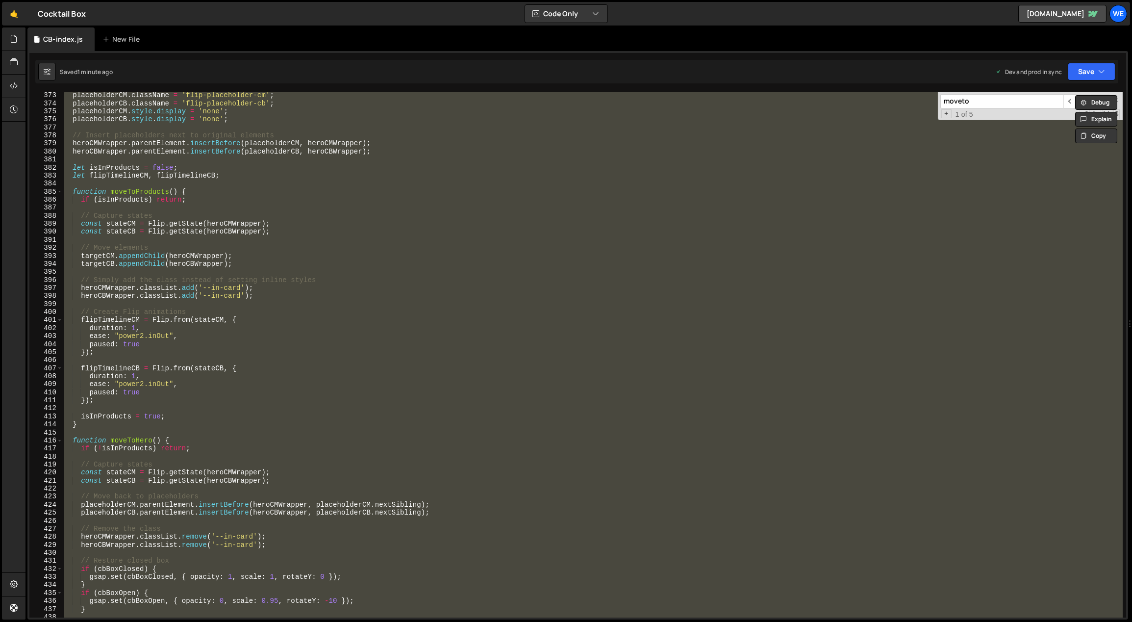
click at [315, 350] on div "placeholderCM . className = 'flip-placeholder-cm' ; placeholderCB . className =…" at bounding box center [592, 354] width 1060 height 525
type textarea "});"
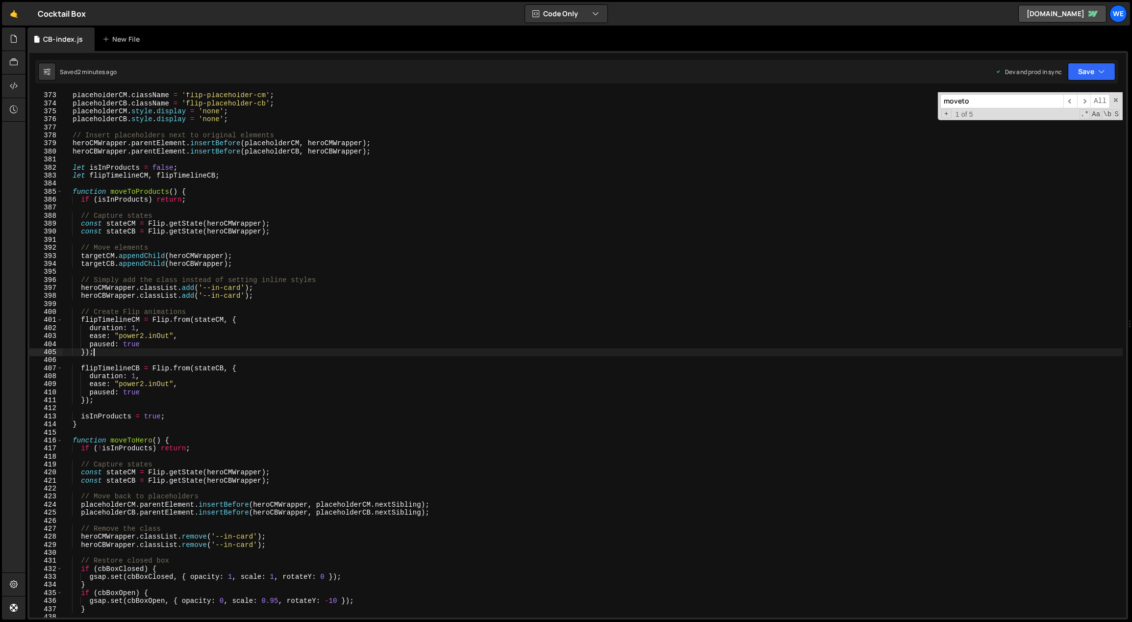
click at [300, 363] on div "placeholderCM . className = 'flip-placeholder-cm' ; placeholderCB . className =…" at bounding box center [592, 362] width 1061 height 542
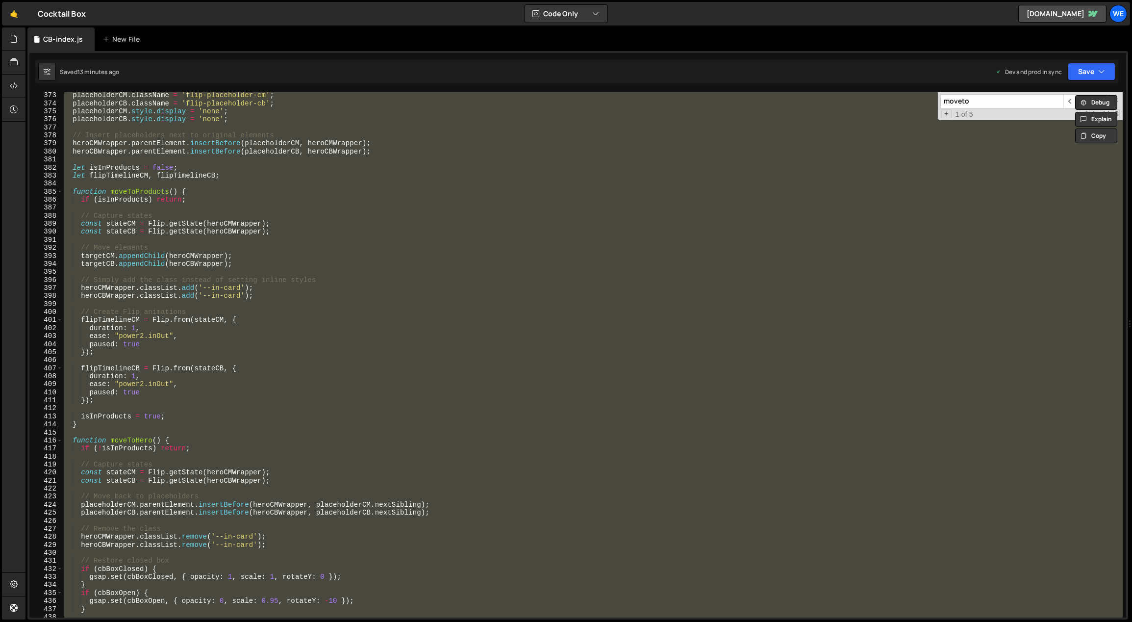
click at [373, 342] on div "placeholderCM . className = 'flip-placeholder-cm' ; placeholderCB . className =…" at bounding box center [592, 354] width 1060 height 525
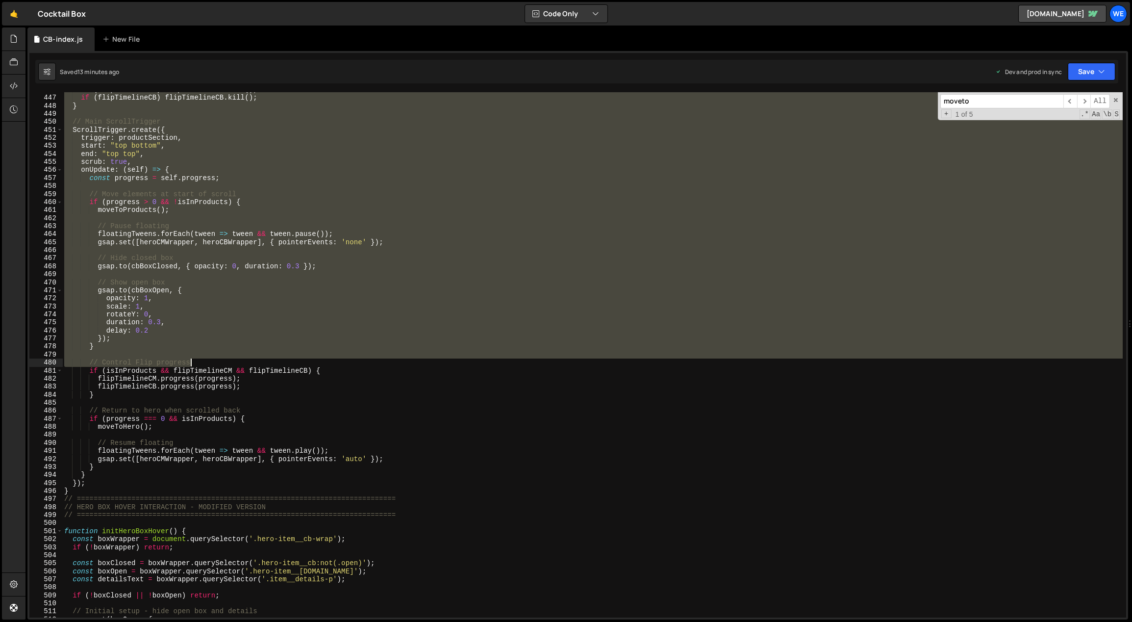
scroll to position [3582, 0]
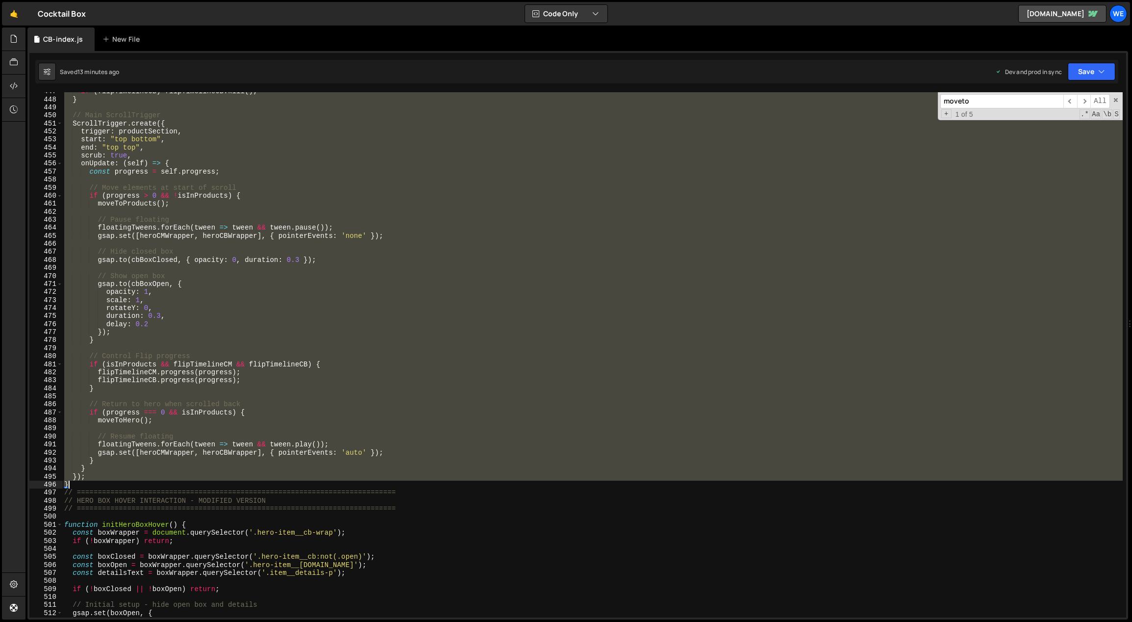
drag, startPoint x: 66, startPoint y: 246, endPoint x: 72, endPoint y: 481, distance: 234.9
click at [72, 481] on div "if ( flipTimelineCB ) flipTimelineCB . kill ( ) ; } // Main ScrollTrigger Scrol…" at bounding box center [592, 358] width 1061 height 542
paste textarea
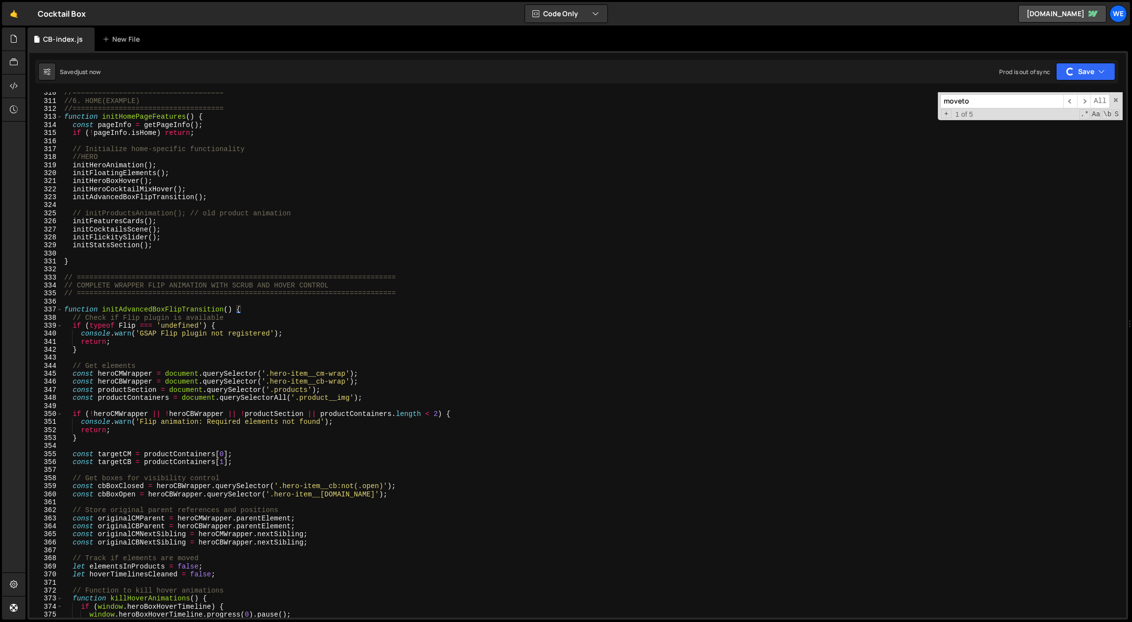
scroll to position [2482, 0]
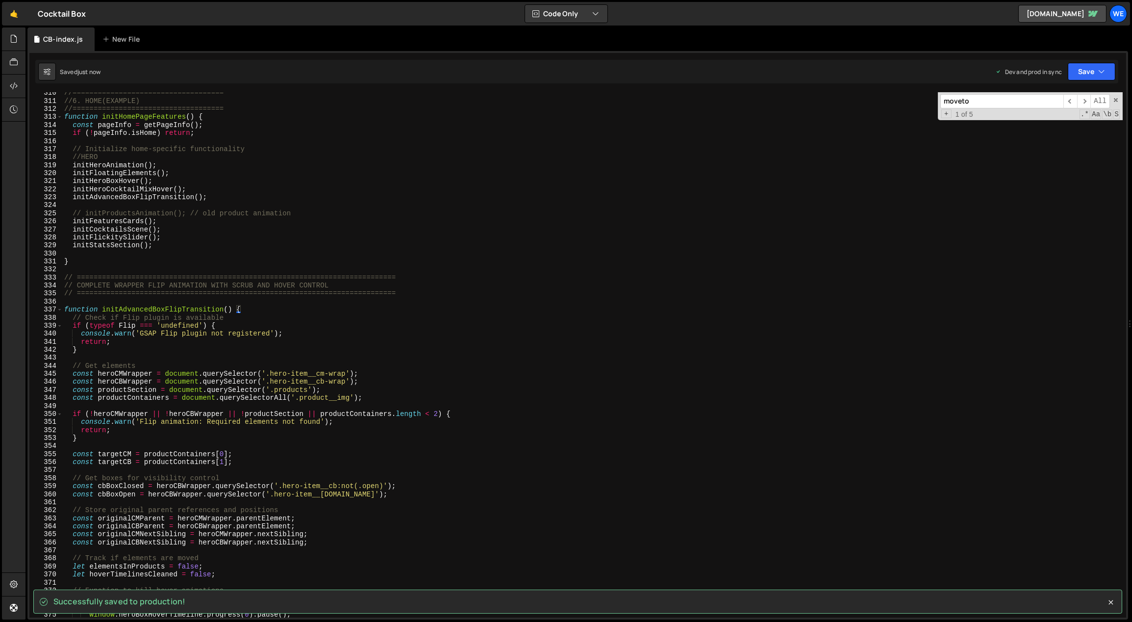
click at [389, 371] on div "//==================================== //6. HOME(EXAMPLE) //===================…" at bounding box center [592, 360] width 1061 height 542
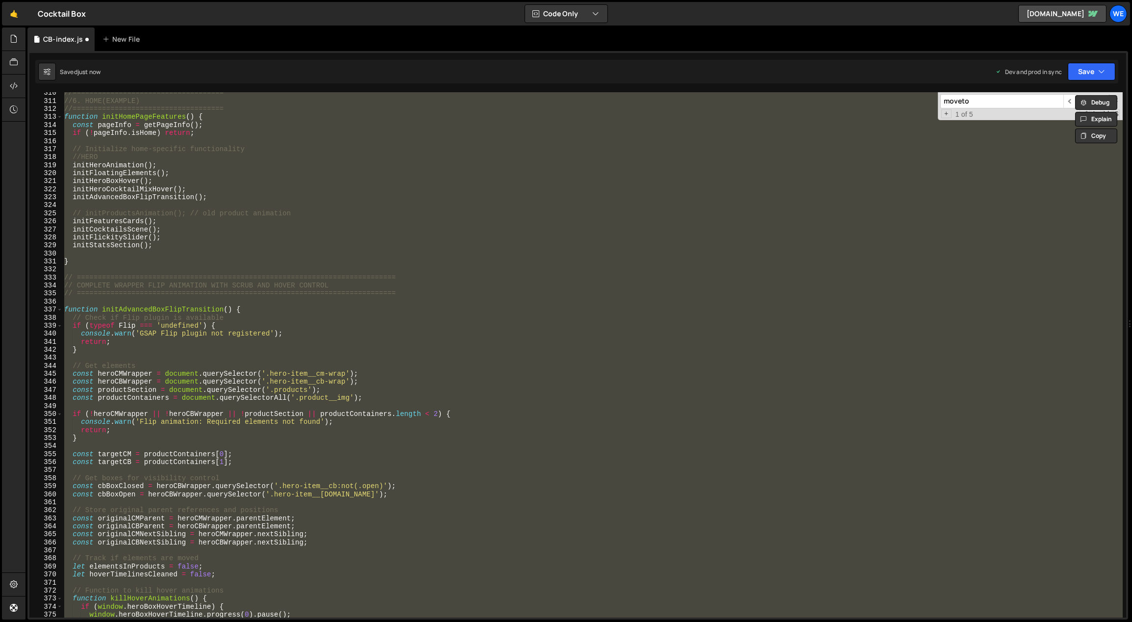
scroll to position [0, 3]
type textarea "initScript();"
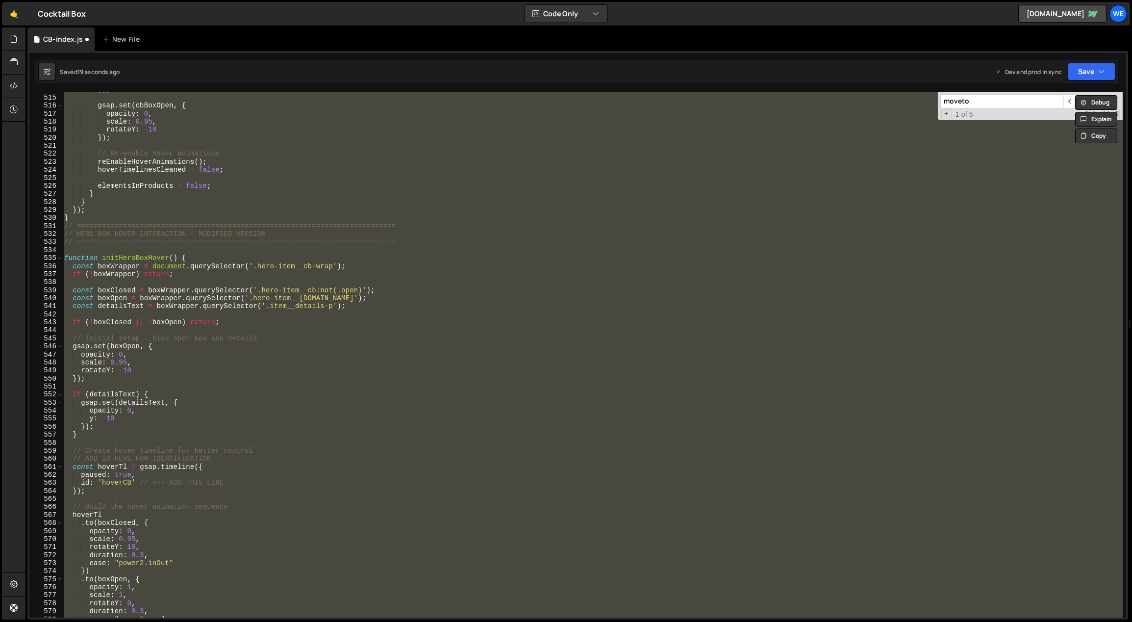
scroll to position [3993, 0]
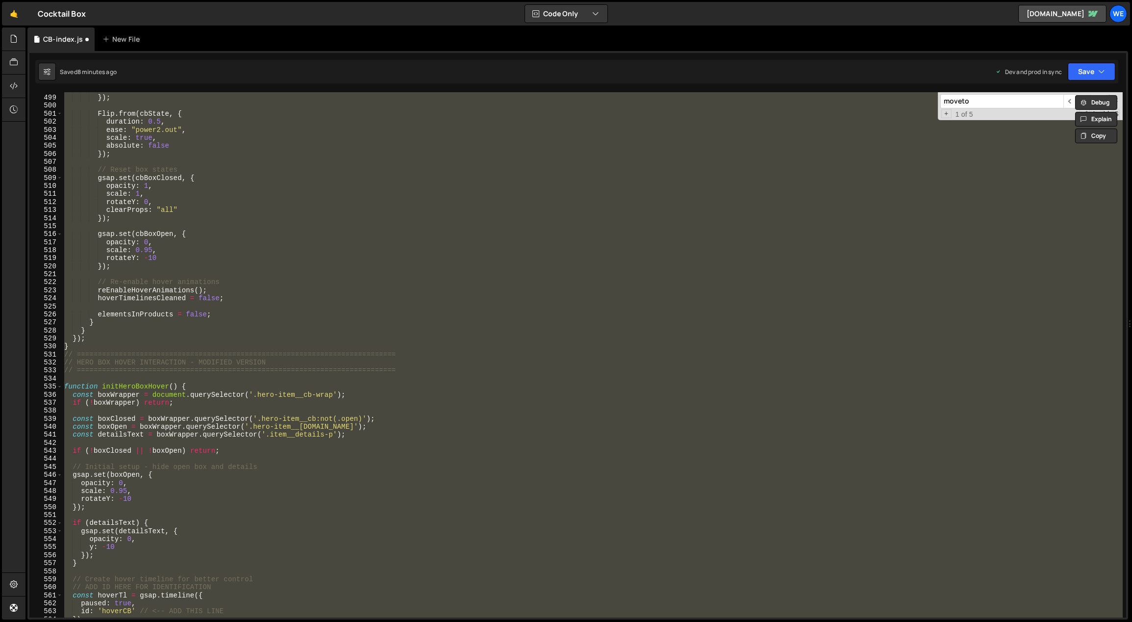
click at [204, 375] on div "absolute : false }) ; Flip . from ( cbState , { duration : 0.5 , ease : "power2…" at bounding box center [592, 354] width 1060 height 525
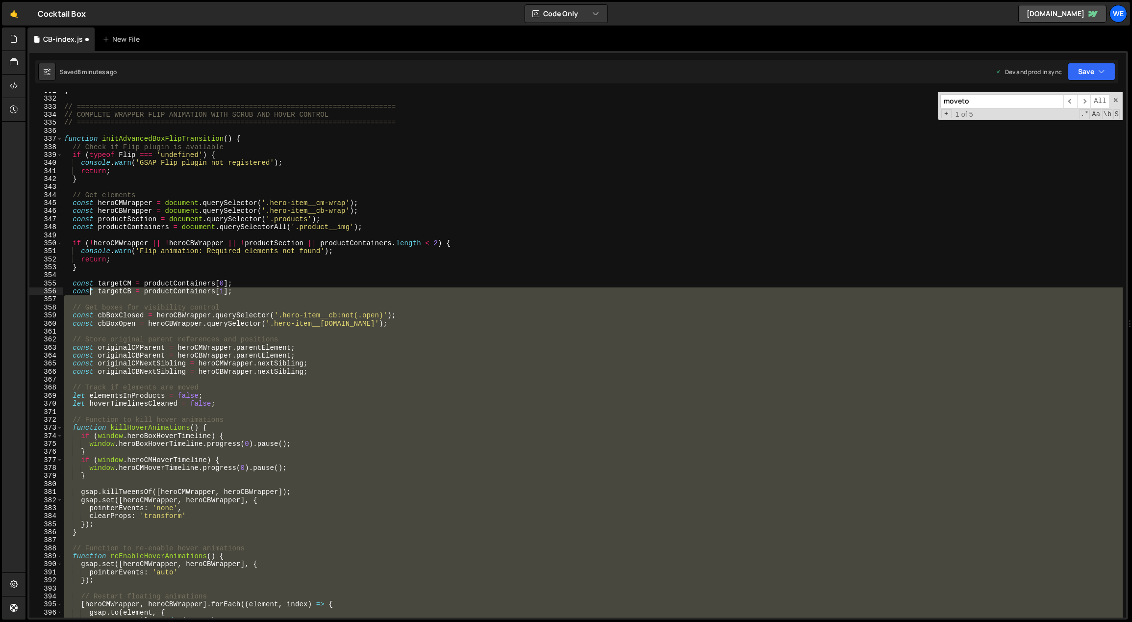
scroll to position [2652, 0]
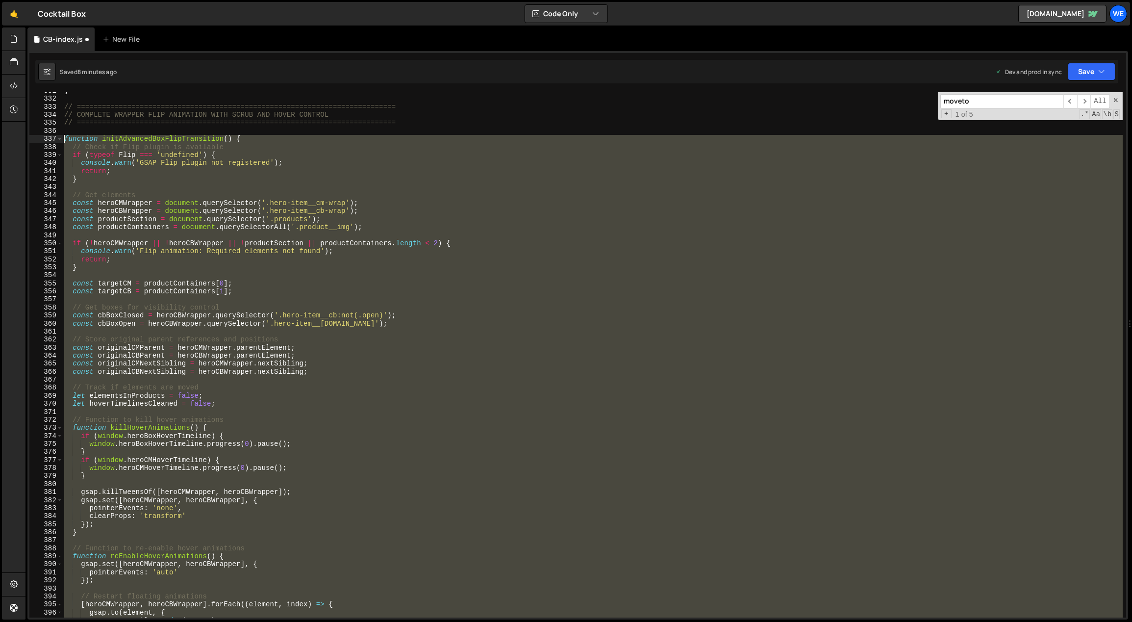
drag, startPoint x: 78, startPoint y: 345, endPoint x: 54, endPoint y: 135, distance: 211.2
click at [54, 135] on div "331 332 333 334 335 336 337 338 339 340 341 342 343 344 345 346 347 348 349 350…" at bounding box center [577, 354] width 1097 height 525
paste textarea "}"
type textarea "}"
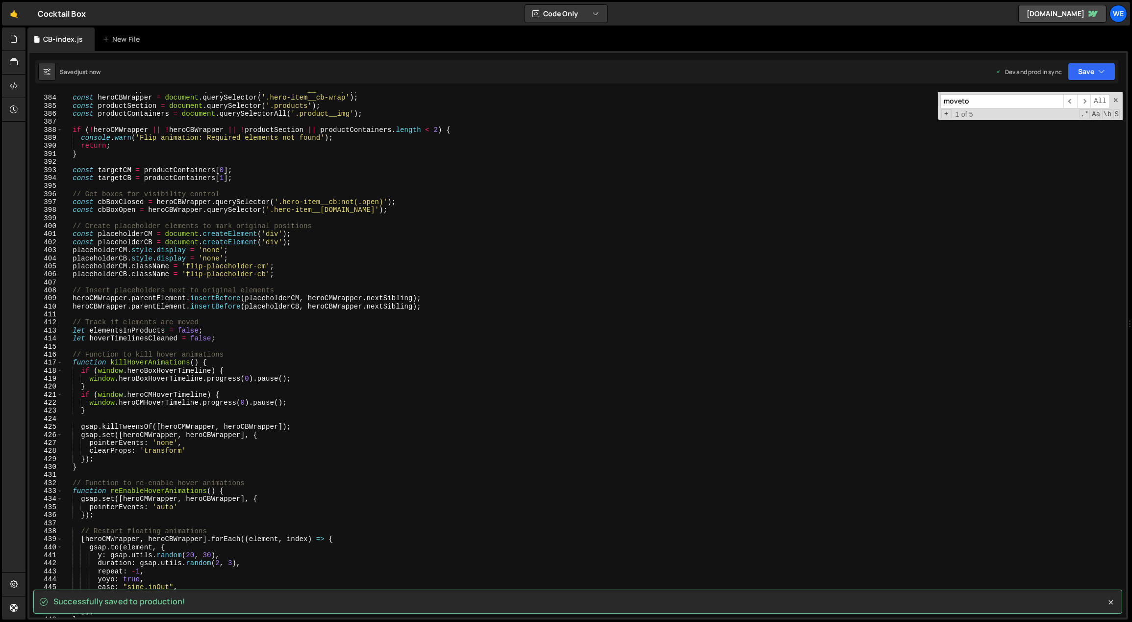
scroll to position [2722, 0]
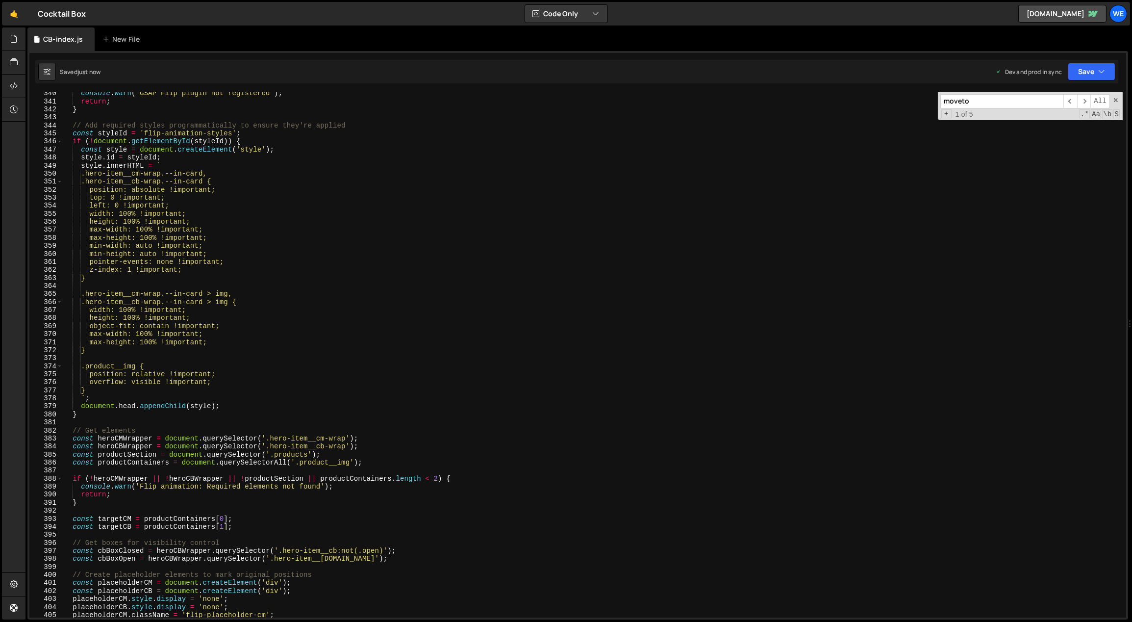
click at [255, 355] on div "console . warn ( 'GSAP Flip plugin not registered' ) ; return ; } // Add requir…" at bounding box center [592, 360] width 1061 height 542
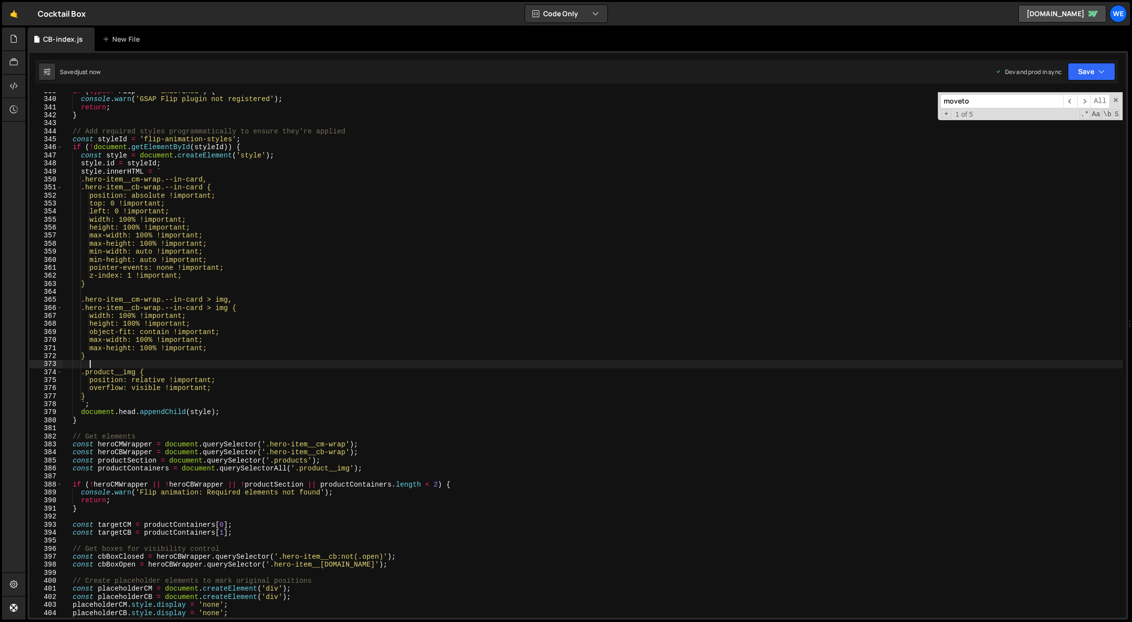
click at [257, 334] on div "if ( typeof Flip === 'undefined' ) { console . warn ( 'GSAP Flip plugin not reg…" at bounding box center [592, 358] width 1061 height 542
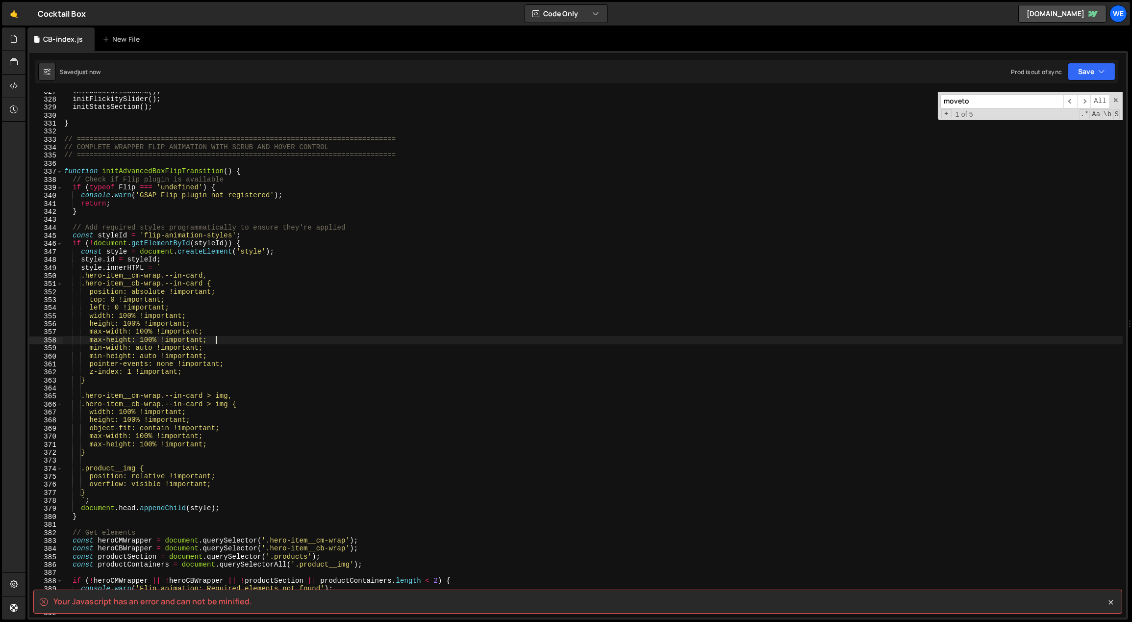
click at [264, 340] on div "initCocktailsScene ( ) ; initFlickitySlider ( ) ; initStatsSection ( ) ; } // =…" at bounding box center [592, 358] width 1061 height 542
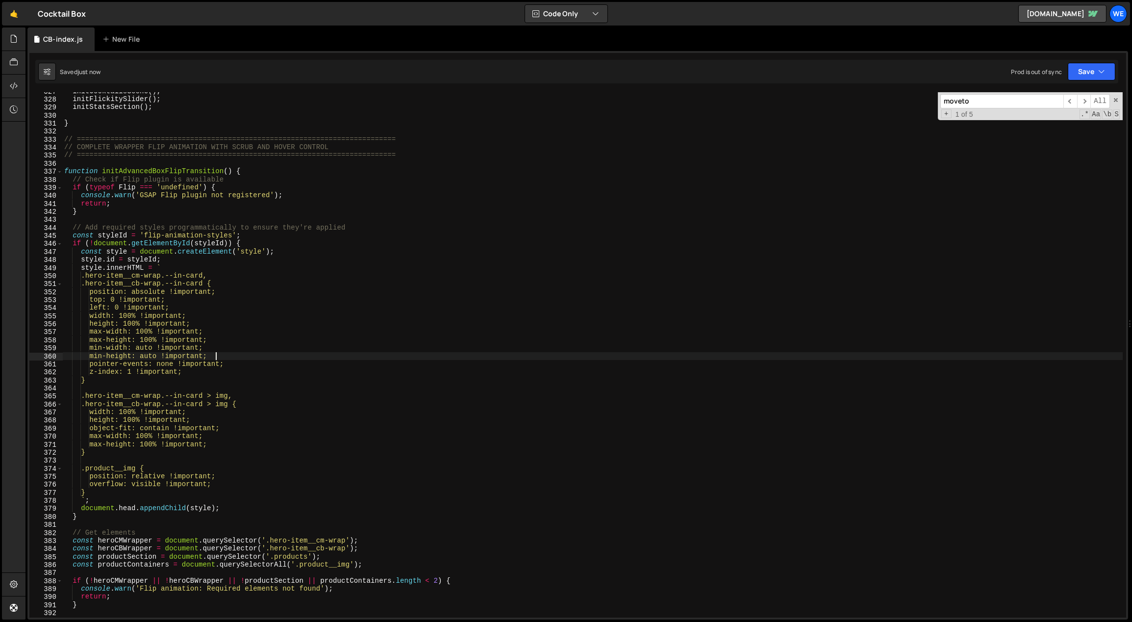
click at [487, 353] on div "initCocktailsScene ( ) ; initFlickitySlider ( ) ; initStatsSection ( ) ; } // =…" at bounding box center [592, 358] width 1061 height 542
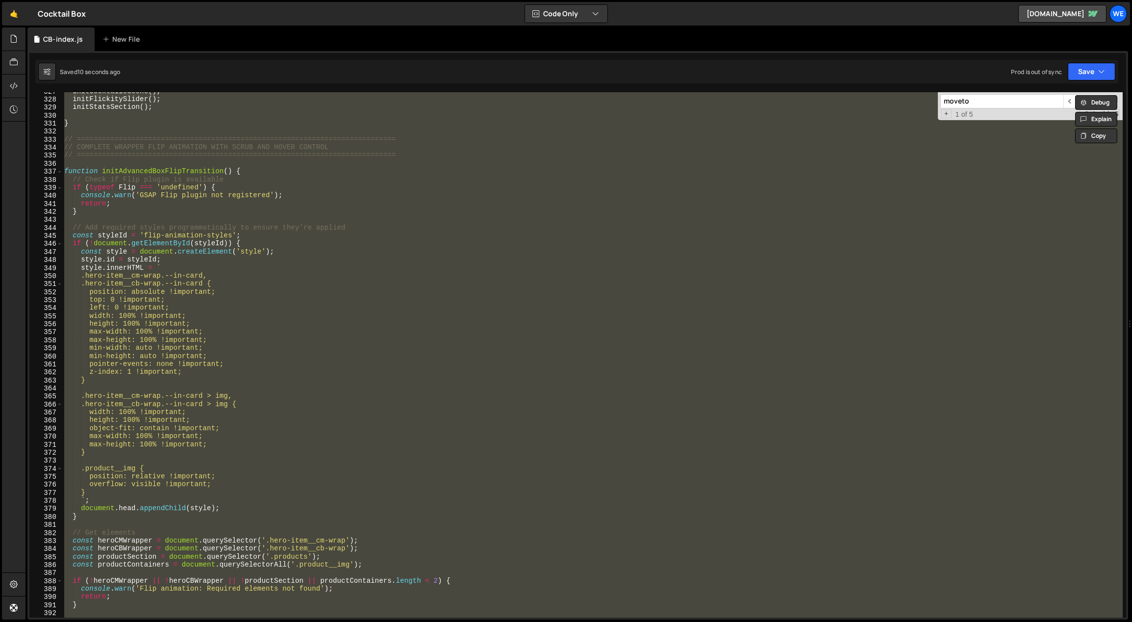
click at [487, 353] on div "initCocktailsScene ( ) ; initFlickitySlider ( ) ; initStatsSection ( ) ; } // =…" at bounding box center [592, 354] width 1060 height 525
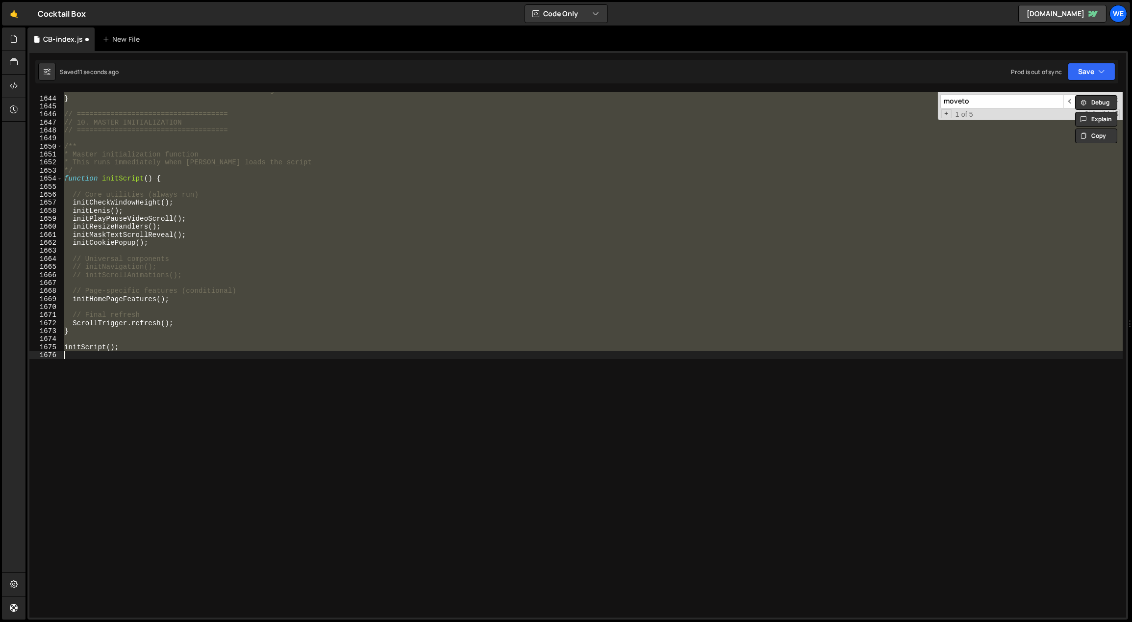
scroll to position [4269, 0]
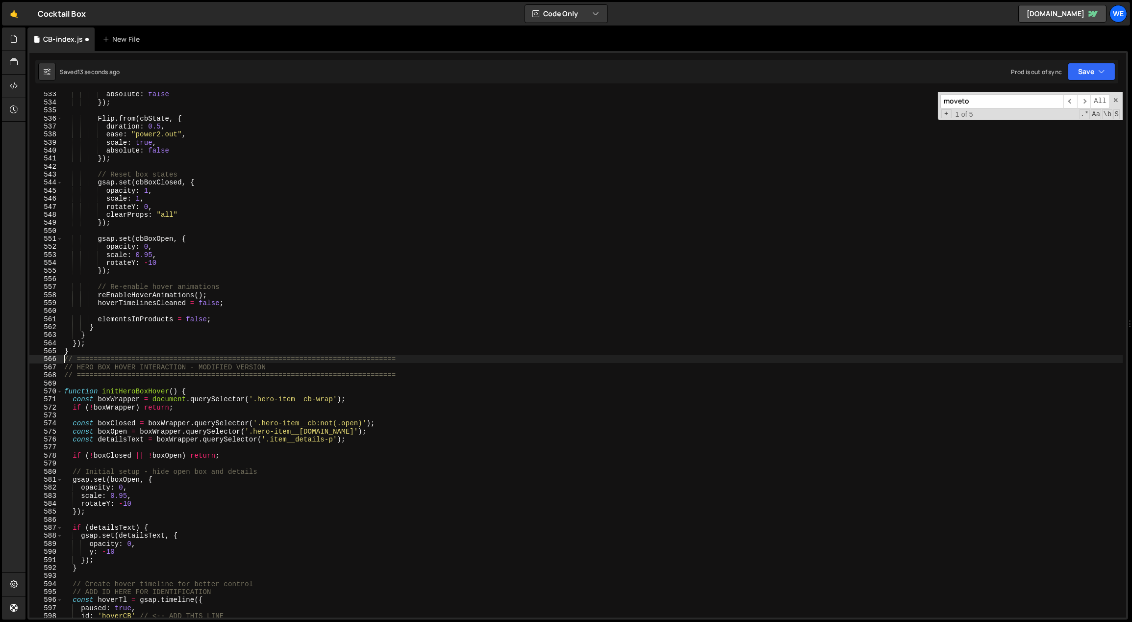
click at [97, 349] on div "absolute : false }) ; Flip . from ( cbState , { duration : 0.5 , ease : "power2…" at bounding box center [592, 361] width 1061 height 542
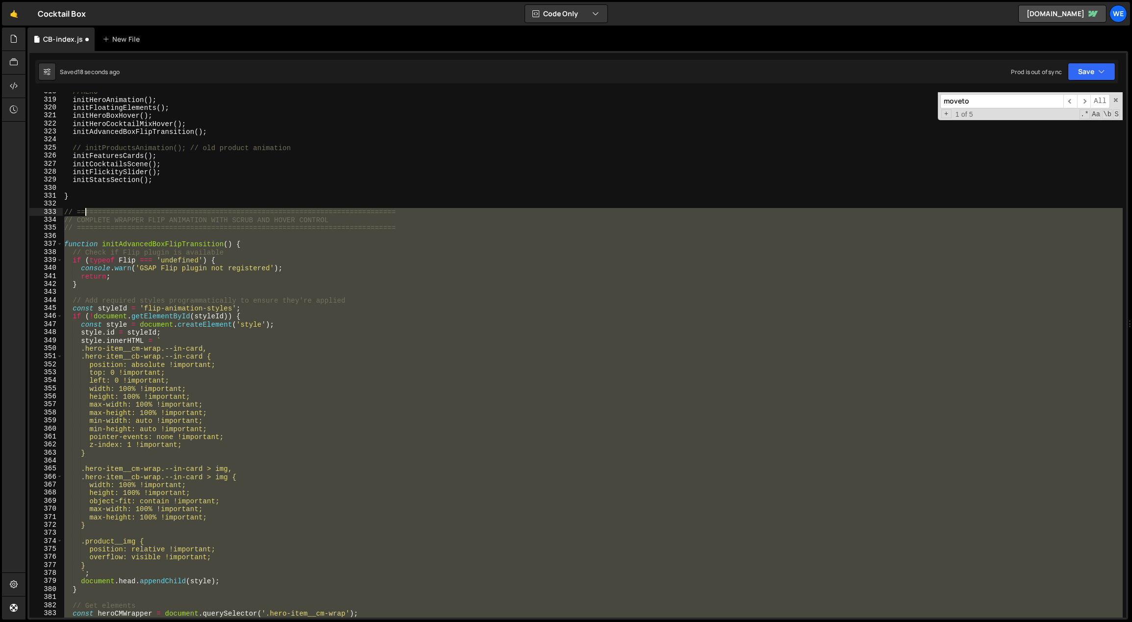
scroll to position [2547, 0]
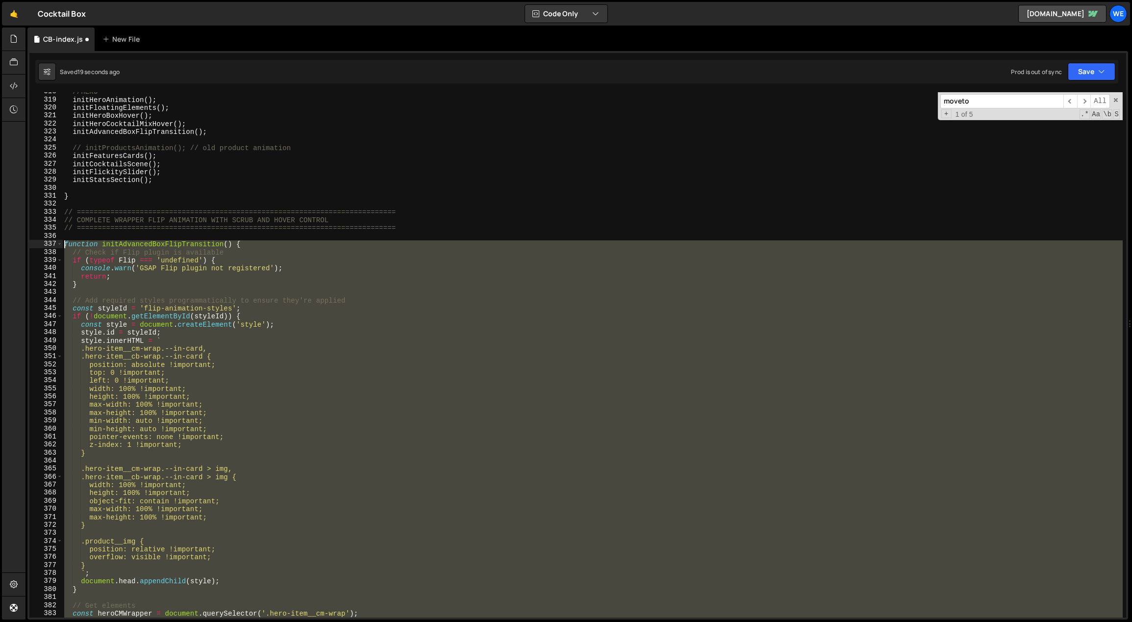
drag, startPoint x: 74, startPoint y: 352, endPoint x: 65, endPoint y: 244, distance: 108.7
click at [64, 244] on div "//HERO initHeroAnimation ( ) ; initFloatingElements ( ) ; initHeroBoxHover ( ) …" at bounding box center [592, 359] width 1061 height 542
paste textarea "}"
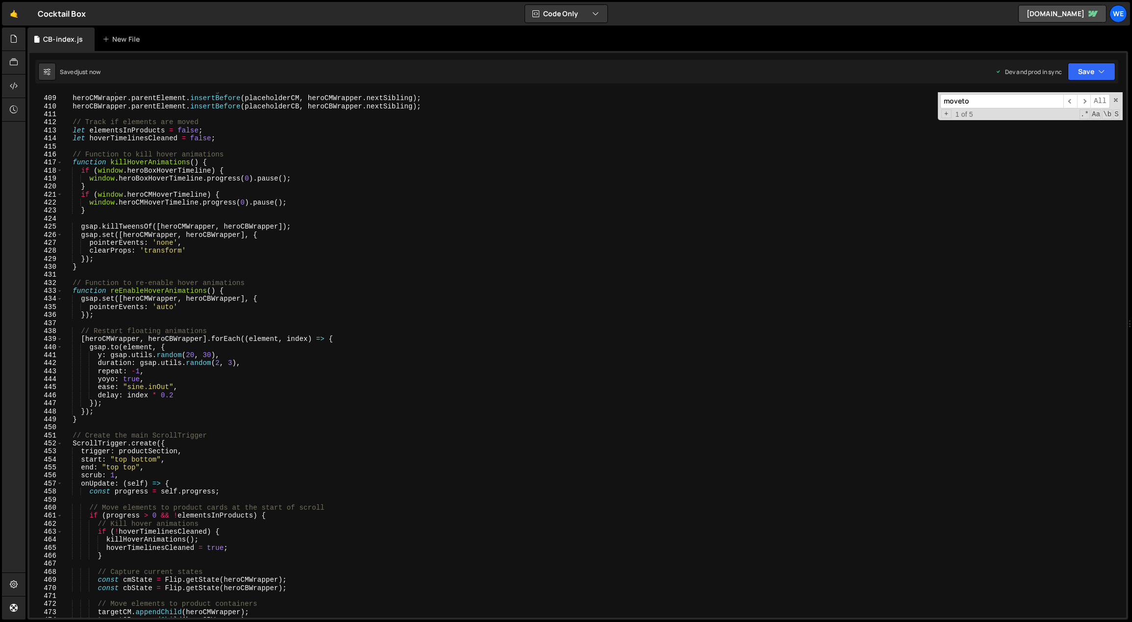
scroll to position [3271, 0]
click at [298, 421] on div "// Insert placeholders next to original elements heroCMWrapper . parentElement …" at bounding box center [592, 357] width 1061 height 542
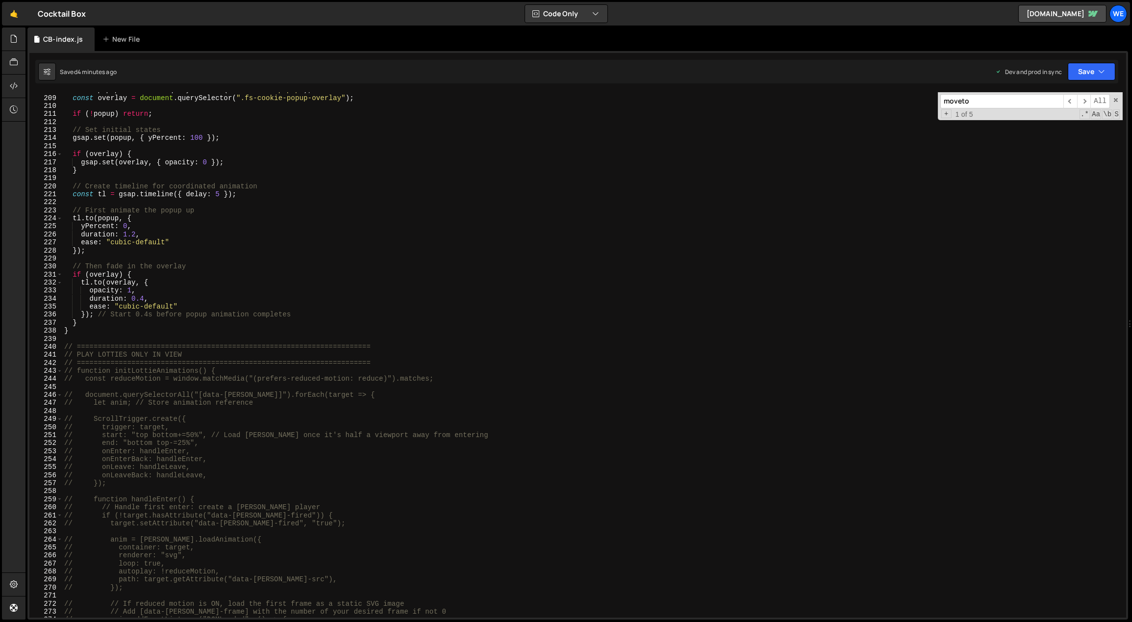
scroll to position [1479, 0]
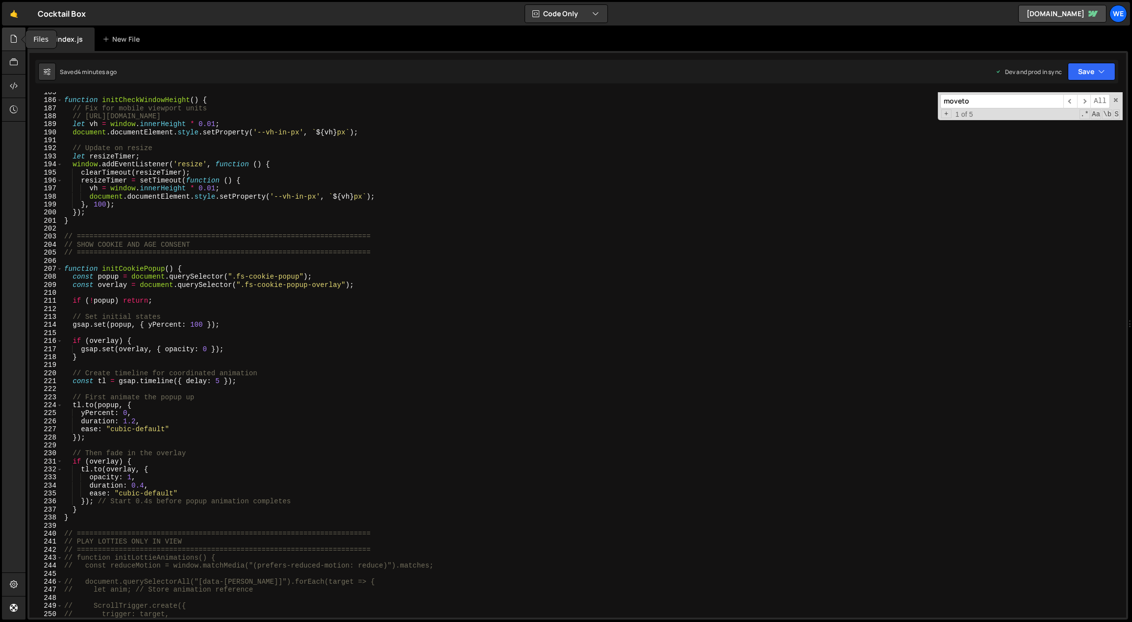
click at [7, 36] on div at bounding box center [14, 39] width 24 height 24
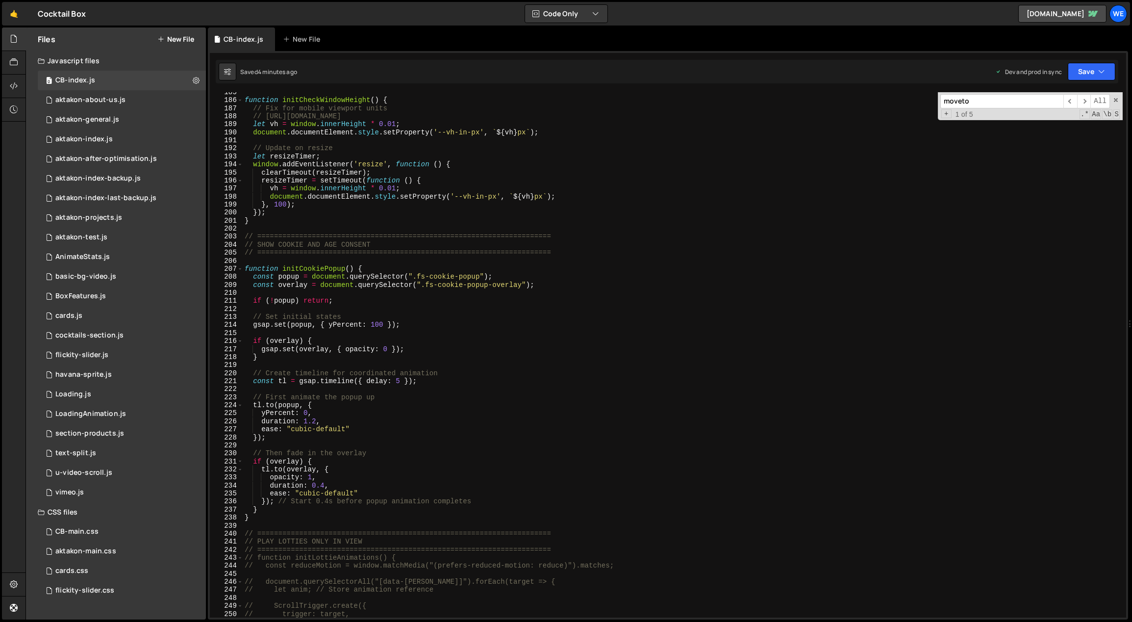
click at [272, 114] on div "function initCheckWindowHeight ( ) { // Fix for mobile viewport units // [URL][…" at bounding box center [773, 359] width 1061 height 542
type textarea "initScript();"
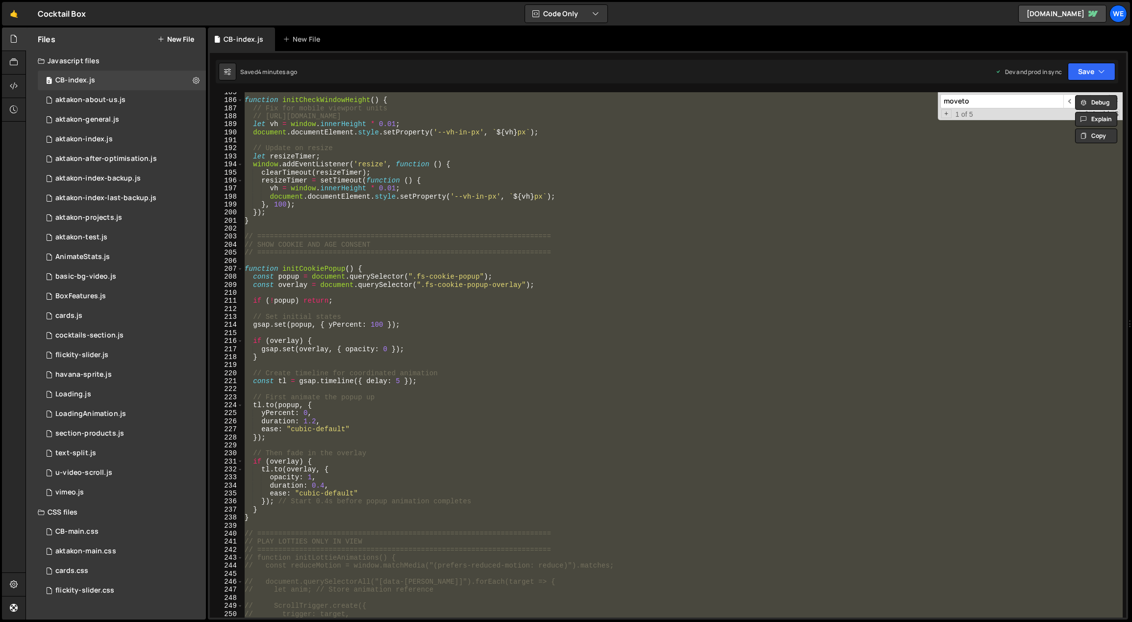
click at [176, 41] on button "New File" at bounding box center [175, 39] width 37 height 8
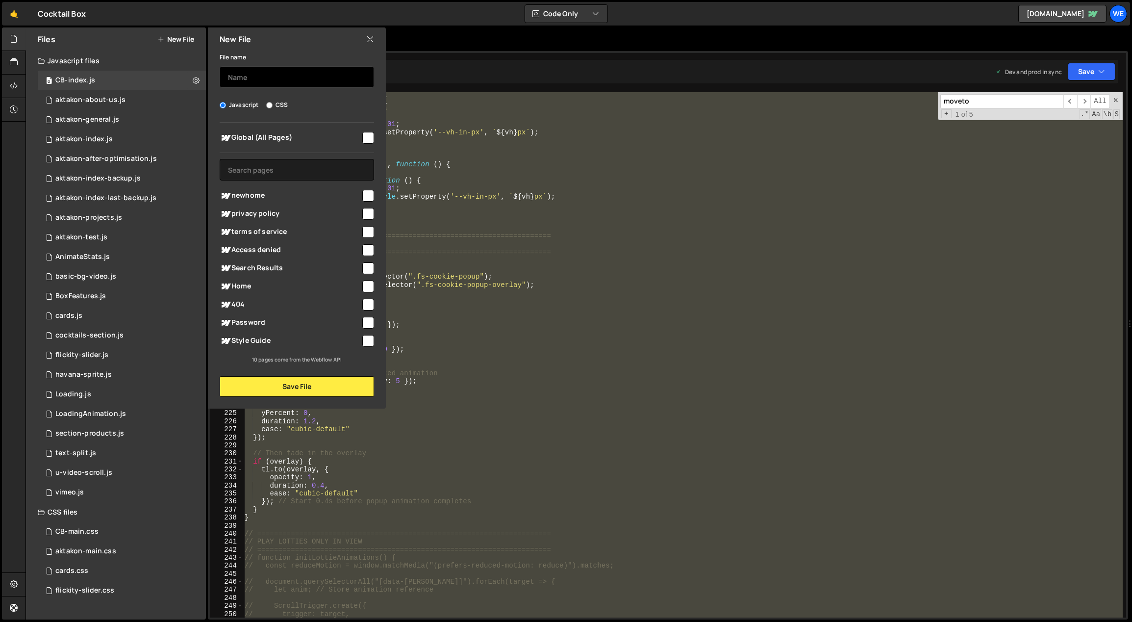
click at [257, 75] on input "text" at bounding box center [297, 77] width 154 height 22
type input "C"
type input "cb-index-backup"
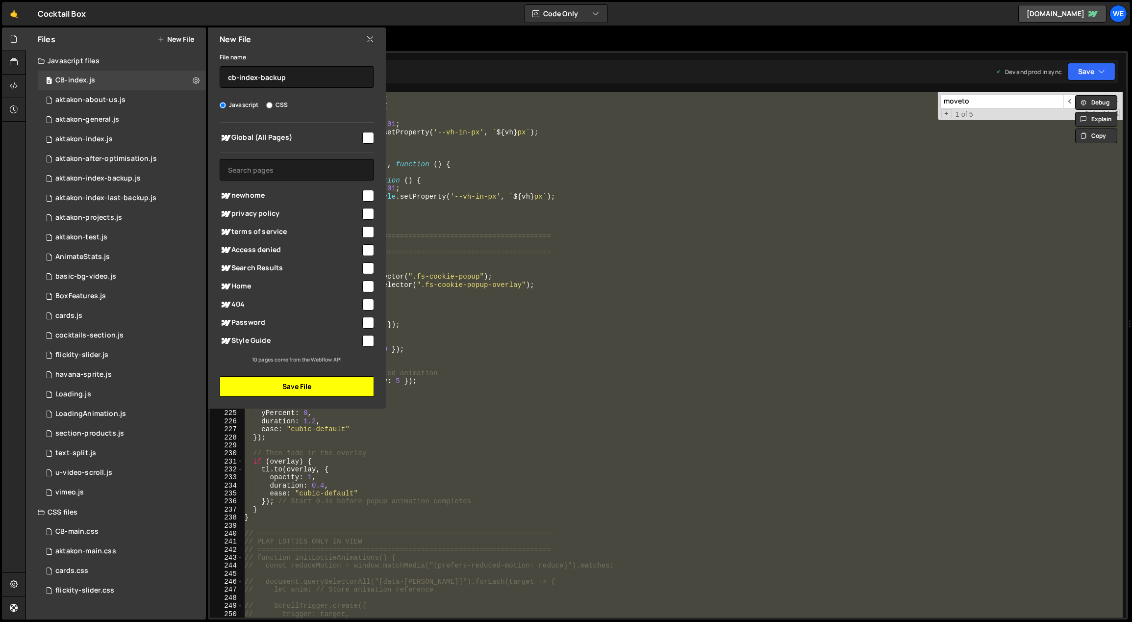
click at [352, 385] on button "Save File" at bounding box center [297, 386] width 154 height 21
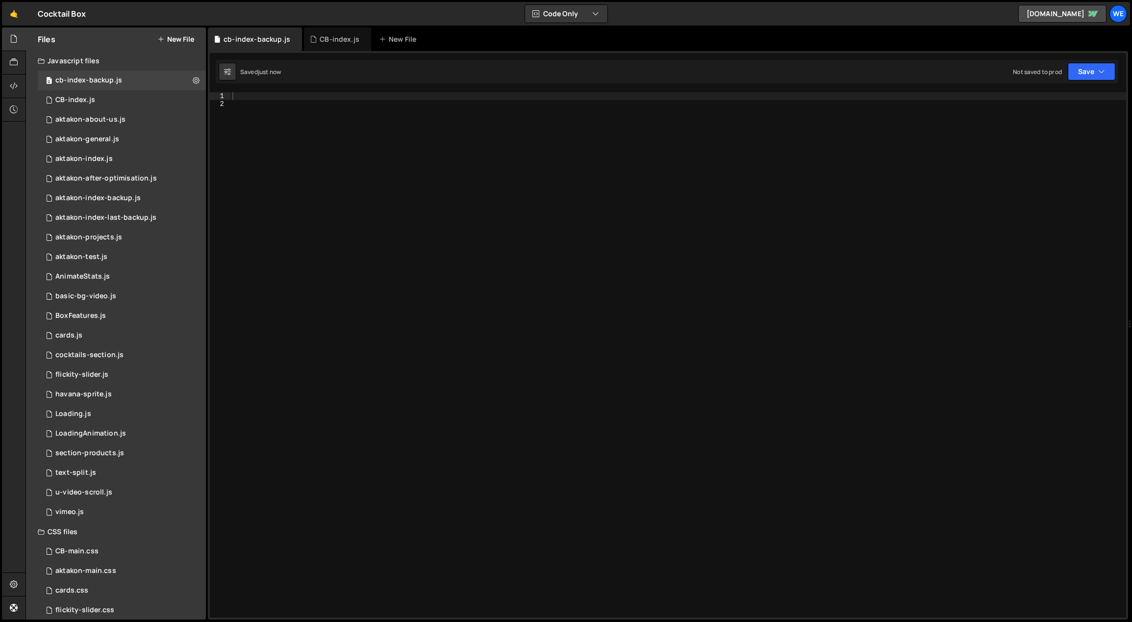
click at [381, 304] on div at bounding box center [678, 363] width 896 height 542
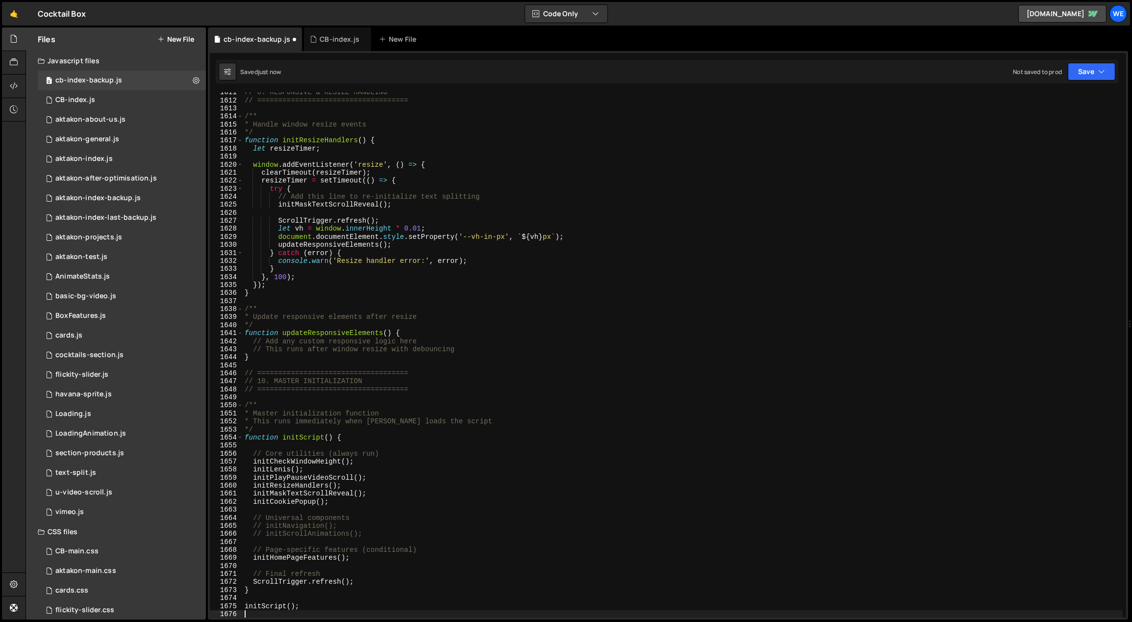
scroll to position [12935, 0]
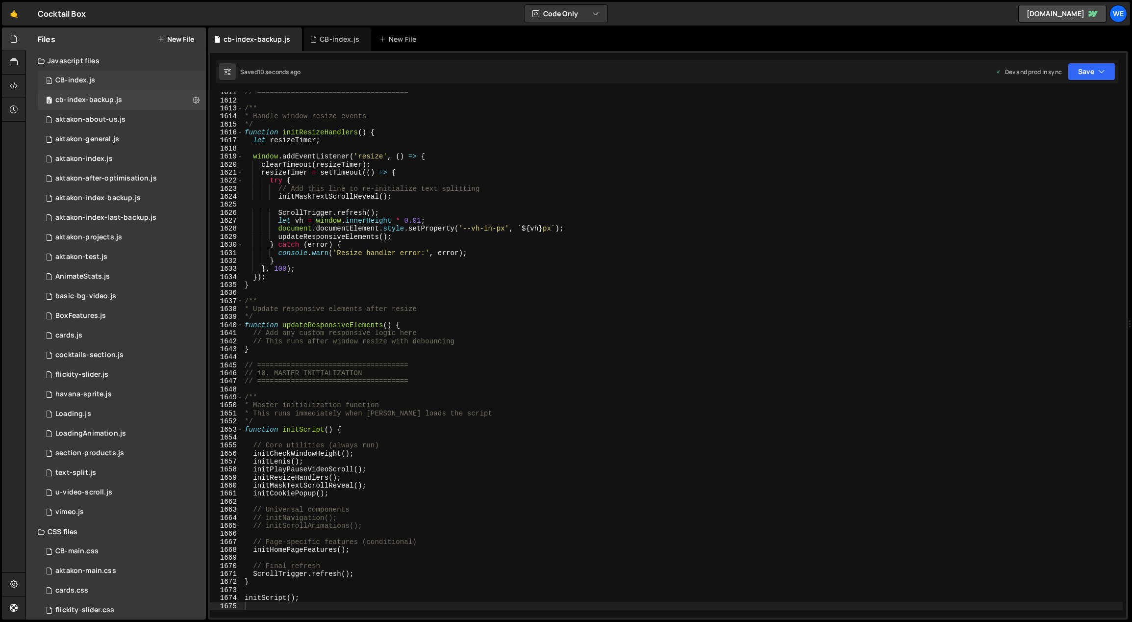
click at [90, 76] on div "CB-index.js" at bounding box center [75, 80] width 40 height 9
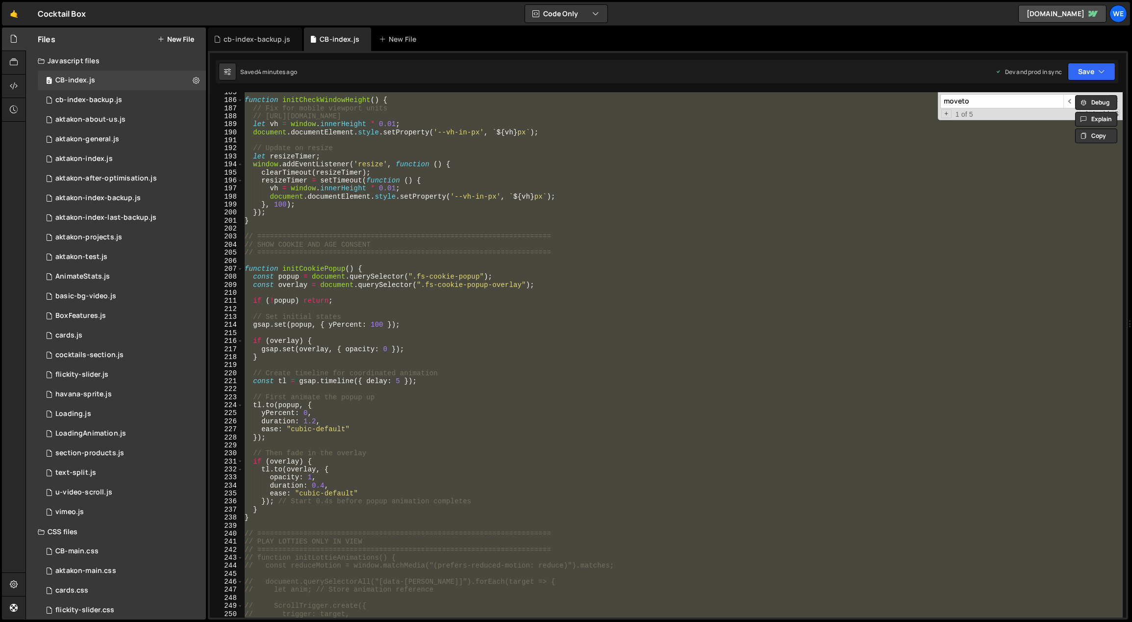
click at [387, 145] on div "function initCheckWindowHeight ( ) { // Fix for mobile viewport units // [URL][…" at bounding box center [683, 354] width 880 height 525
type textarea "// Update on resize"
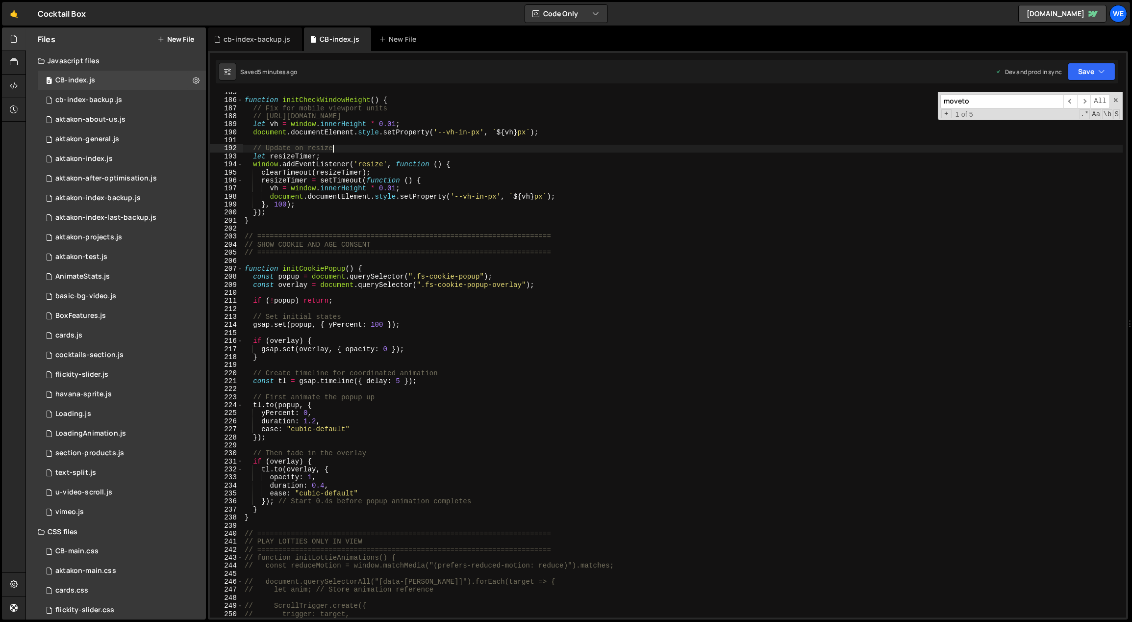
click at [366, 311] on div "function initCheckWindowHeight ( ) { // Fix for mobile viewport units // [URL][…" at bounding box center [773, 359] width 1061 height 542
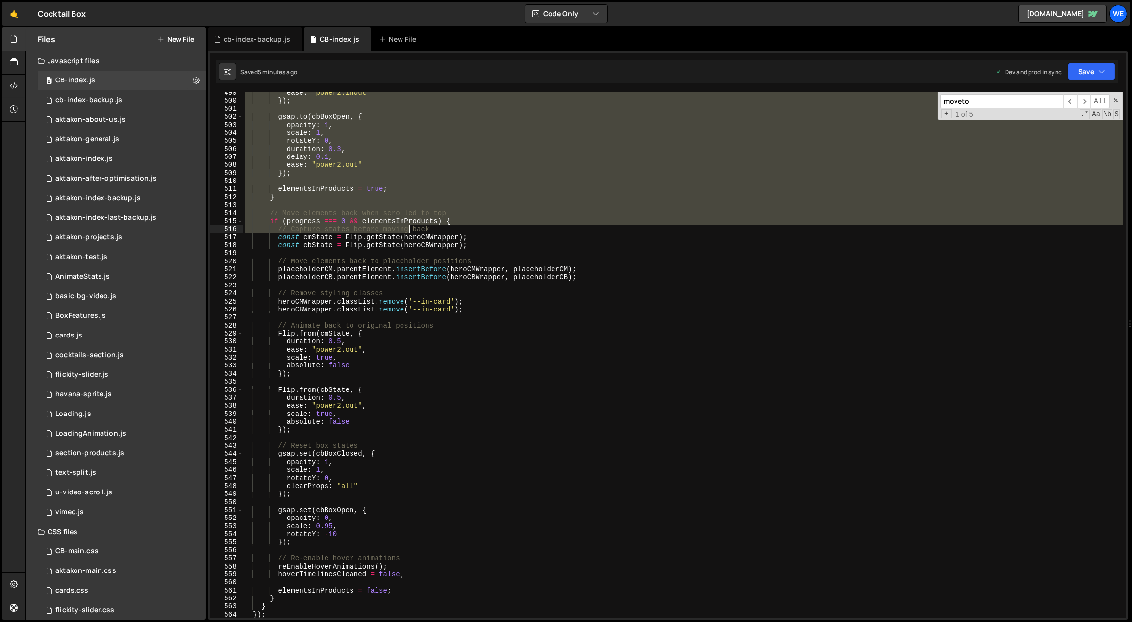
scroll to position [4089, 0]
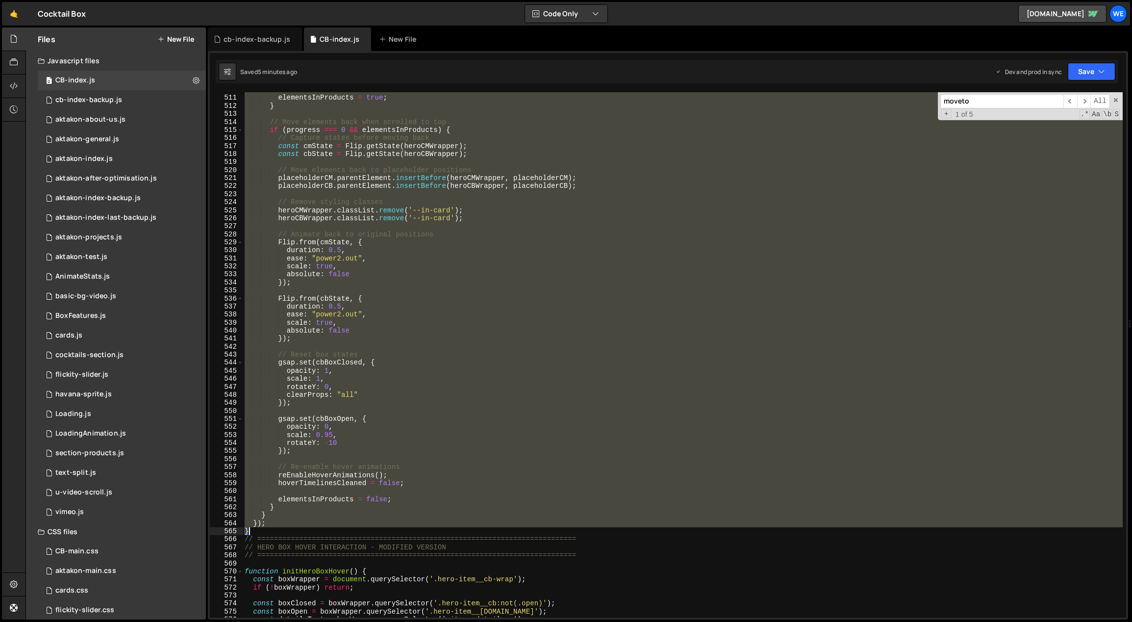
drag, startPoint x: 245, startPoint y: 315, endPoint x: 271, endPoint y: 528, distance: 214.9
click at [271, 528] on div "elementsInProducts = true ; } // Move elements back when scrolled to top if ( p…" at bounding box center [773, 357] width 1061 height 542
paste textarea
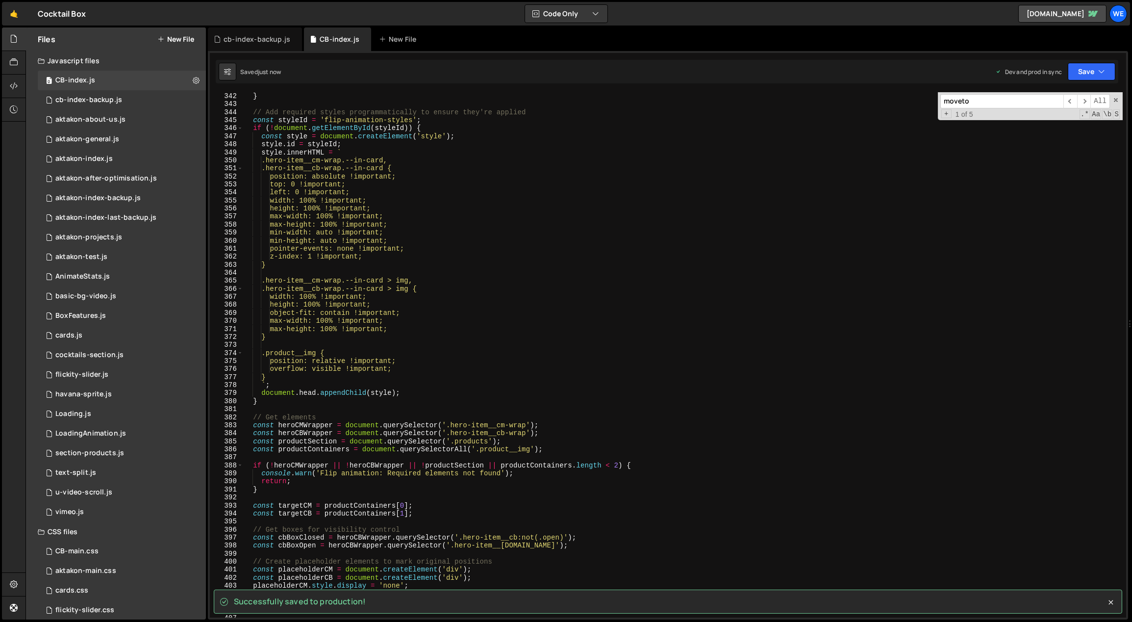
scroll to position [2655, 0]
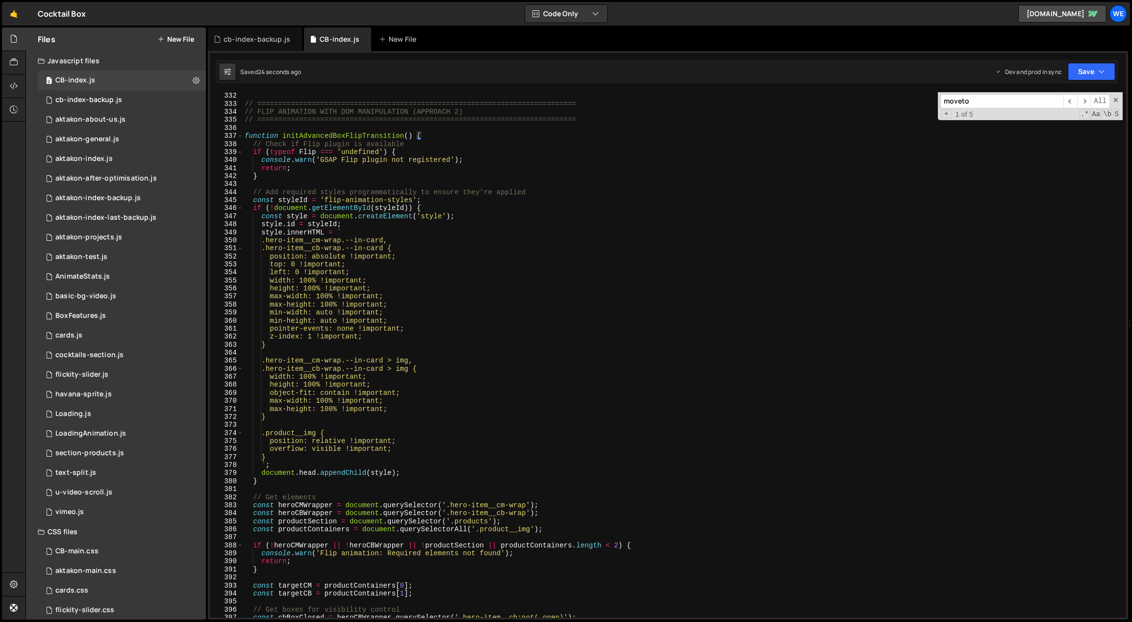
click at [424, 221] on div "// ============================================================================…" at bounding box center [773, 363] width 1061 height 542
click at [687, 370] on div "// ============================================================================…" at bounding box center [773, 363] width 1061 height 542
type textarea ".hero-item__cb-wrap.--in-card > img {"
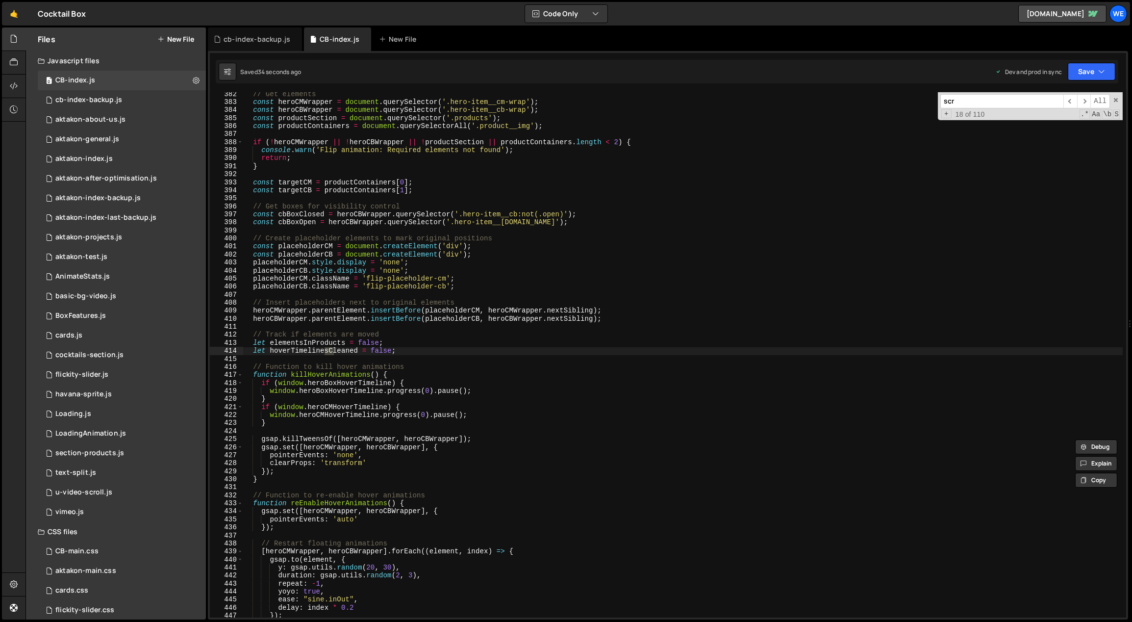
scroll to position [3354, 0]
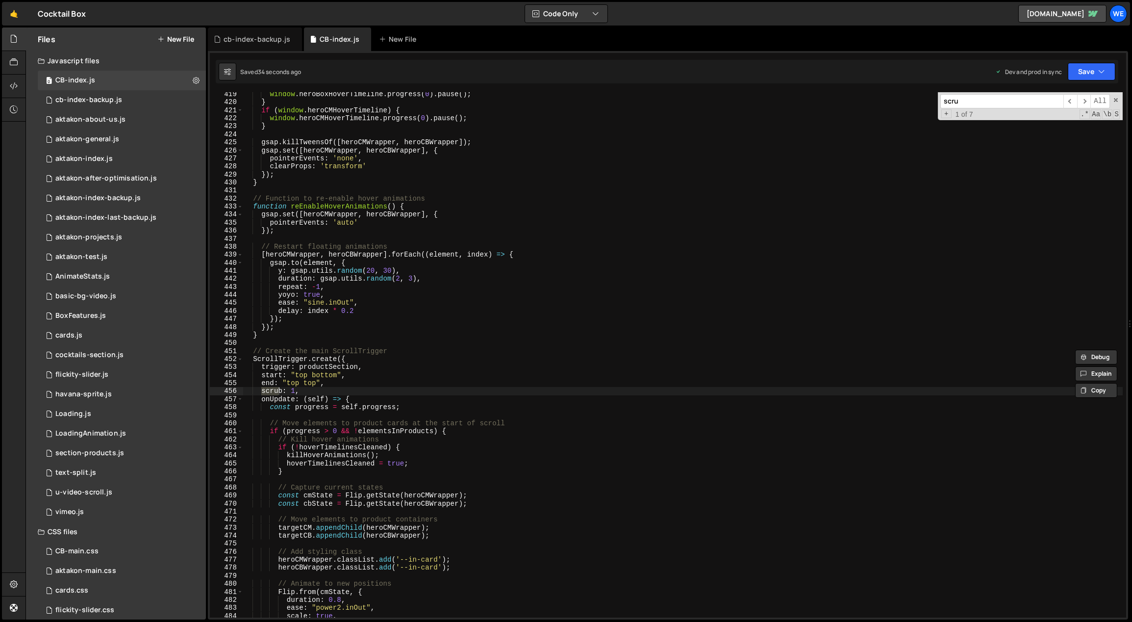
type input "scruv"
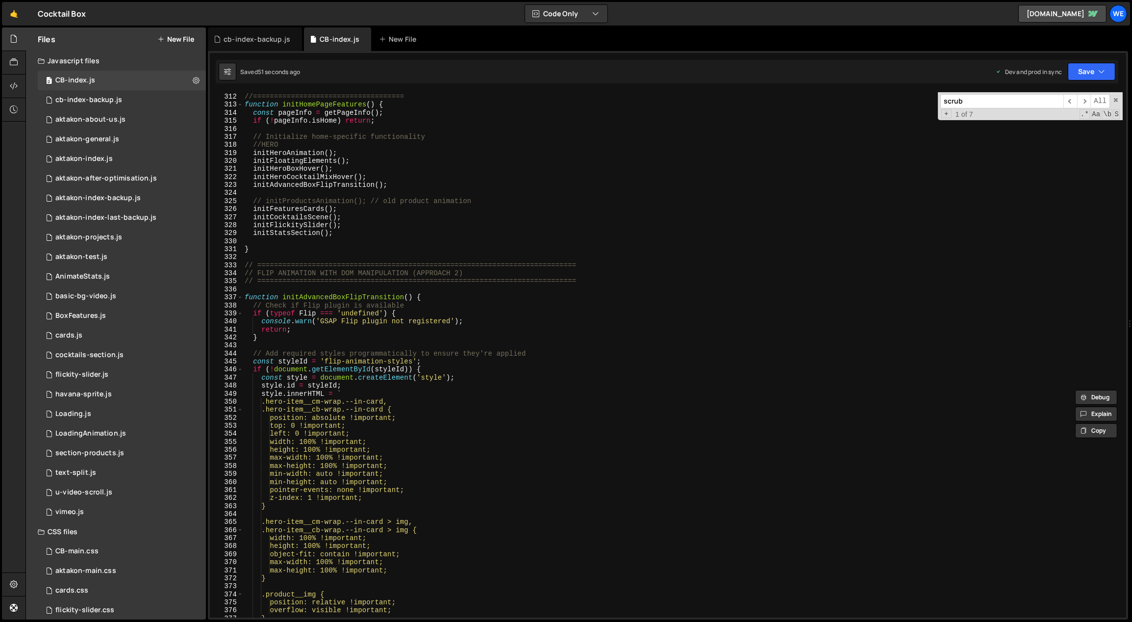
scroll to position [2494, 0]
type input "scrub"
click at [466, 468] on div "//6. HOME(EXAMPLE) //==================================== function initHomePage…" at bounding box center [773, 356] width 1061 height 542
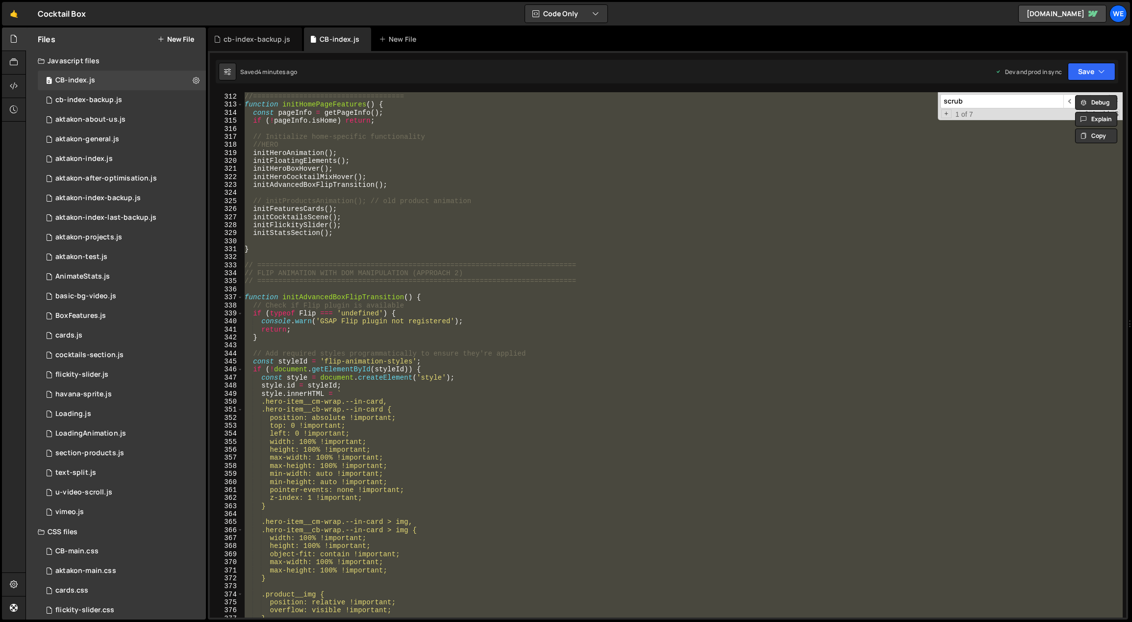
click at [360, 312] on div "//6. HOME(EXAMPLE) //==================================== function initHomePage…" at bounding box center [683, 354] width 880 height 525
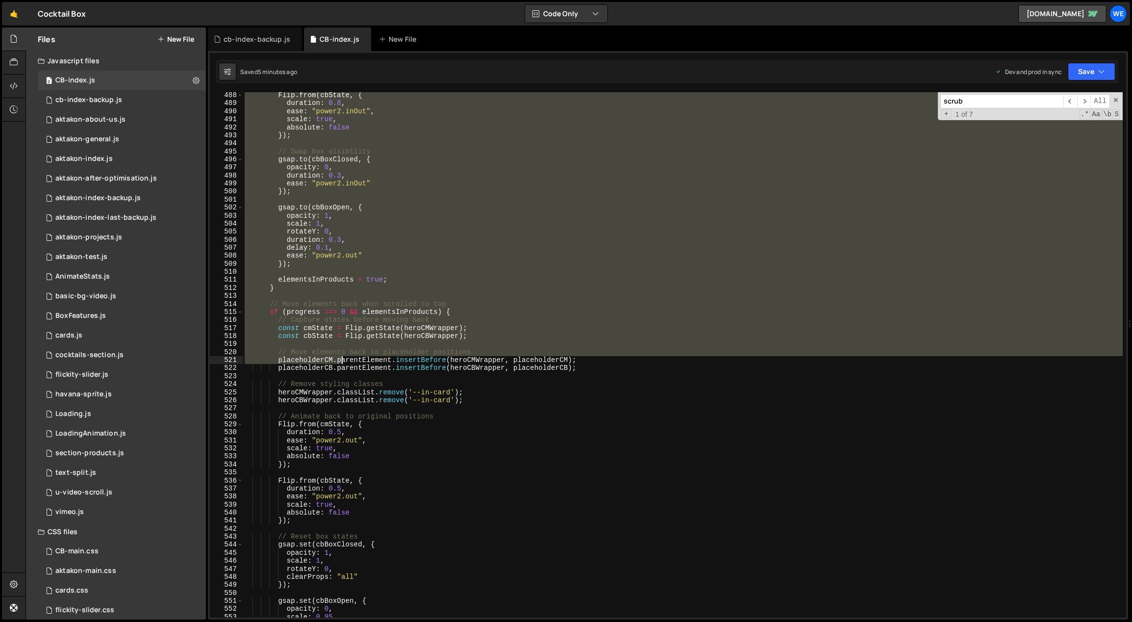
scroll to position [4090, 0]
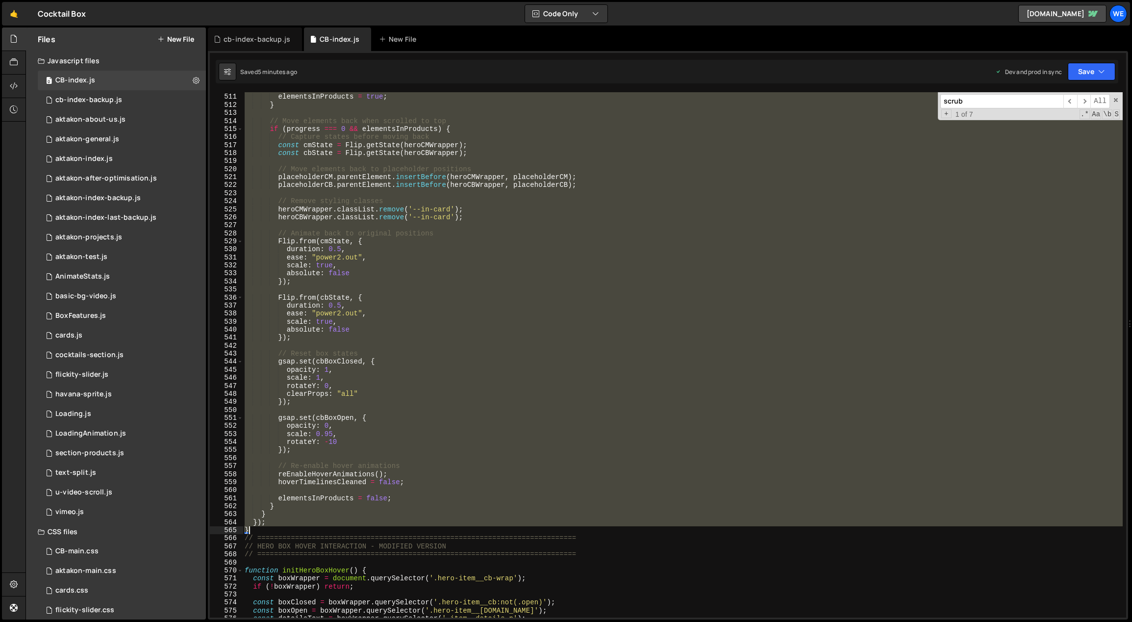
drag, startPoint x: 300, startPoint y: 306, endPoint x: 258, endPoint y: 532, distance: 229.5
click at [255, 531] on div "elementsInProducts = true ; } // Move elements back when scrolled to top if ( p…" at bounding box center [773, 356] width 1061 height 542
paste textarea
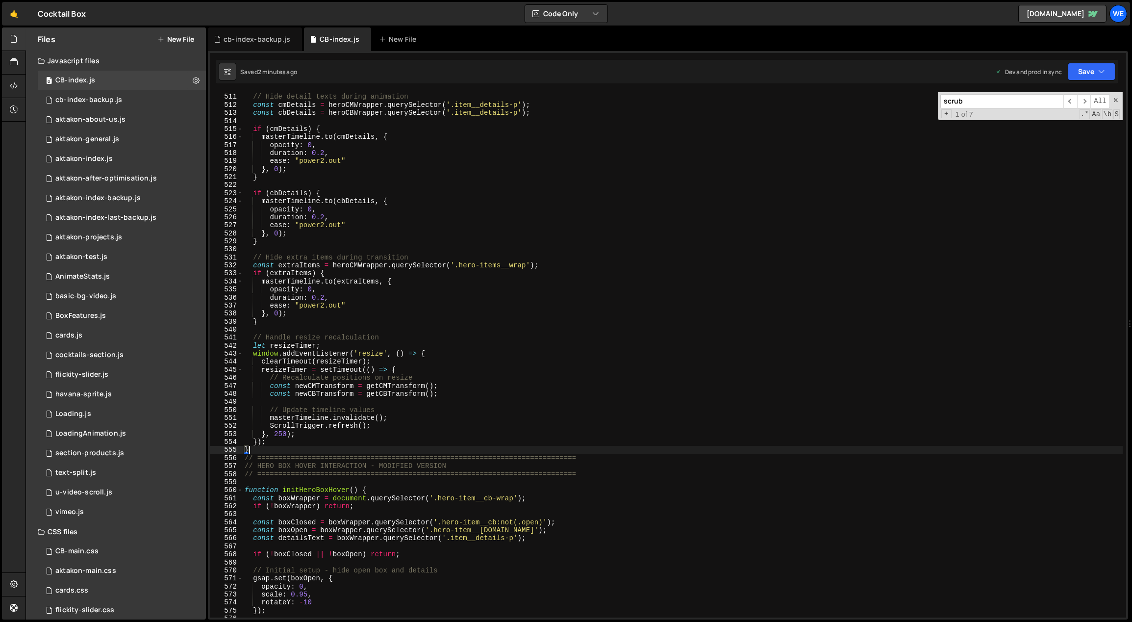
click at [420, 388] on div "// Hide detail texts during animation const cmDetails = heroCMWrapper . querySe…" at bounding box center [773, 356] width 1061 height 542
type textarea "initScript();"
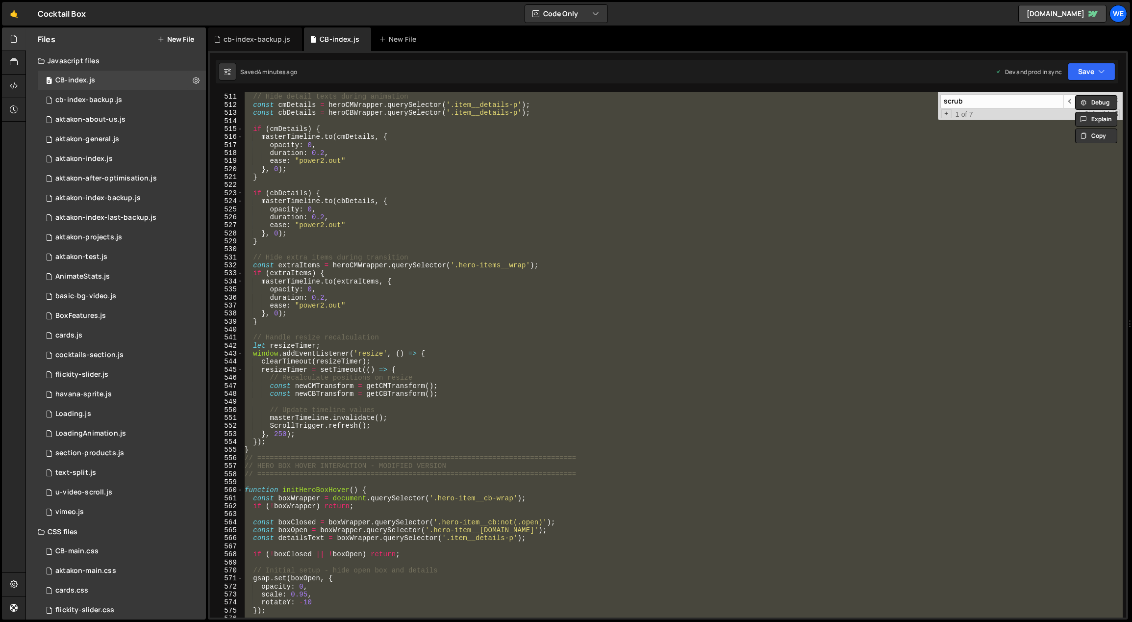
click at [464, 327] on div "// Hide detail texts during animation const cmDetails = heroCMWrapper . querySe…" at bounding box center [683, 354] width 880 height 525
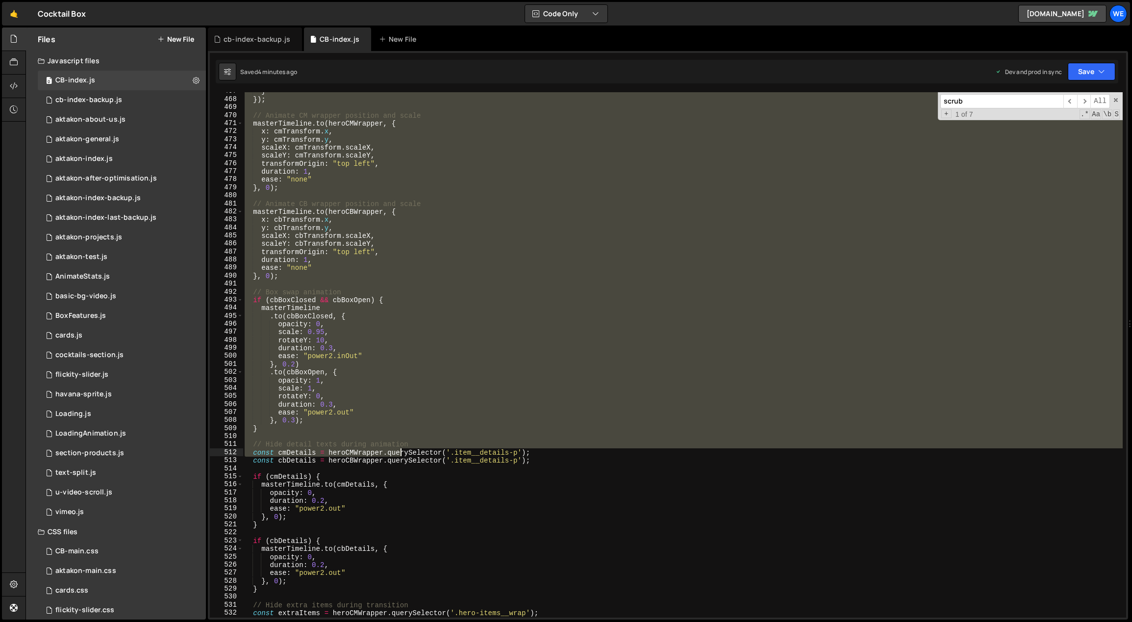
scroll to position [4006, 0]
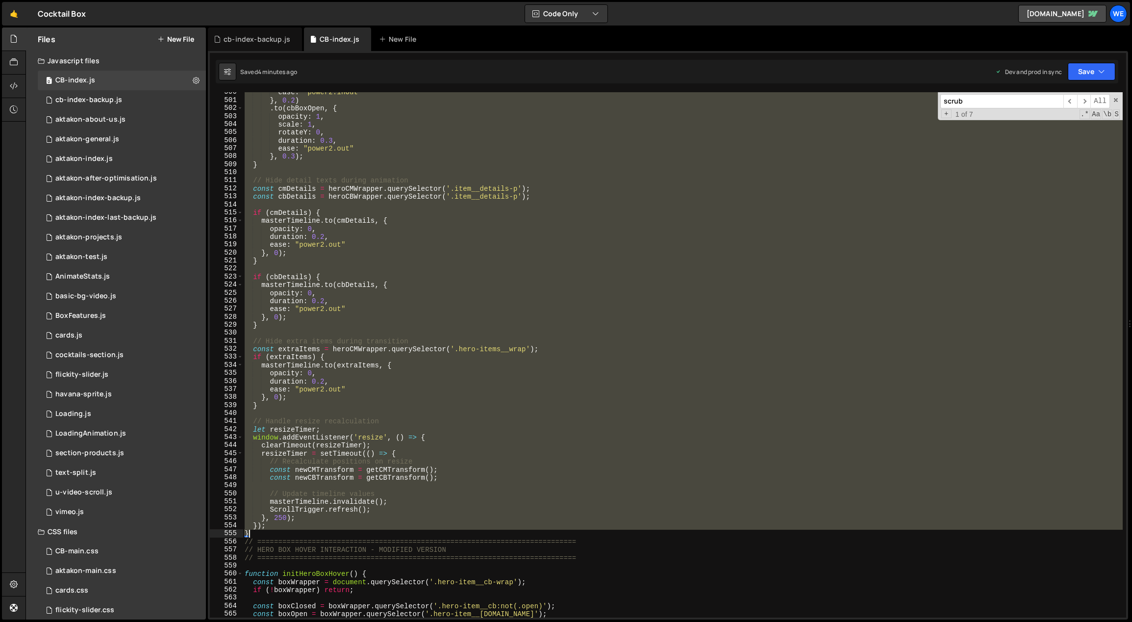
drag, startPoint x: 245, startPoint y: 348, endPoint x: 342, endPoint y: 531, distance: 207.2
click at [342, 531] on div "ease : "power2.inOut" } , 0.2 ) . to ( cbBoxOpen , { opacity : 1 , scale : 1 , …" at bounding box center [773, 359] width 1061 height 542
type textarea "}); }"
paste textarea
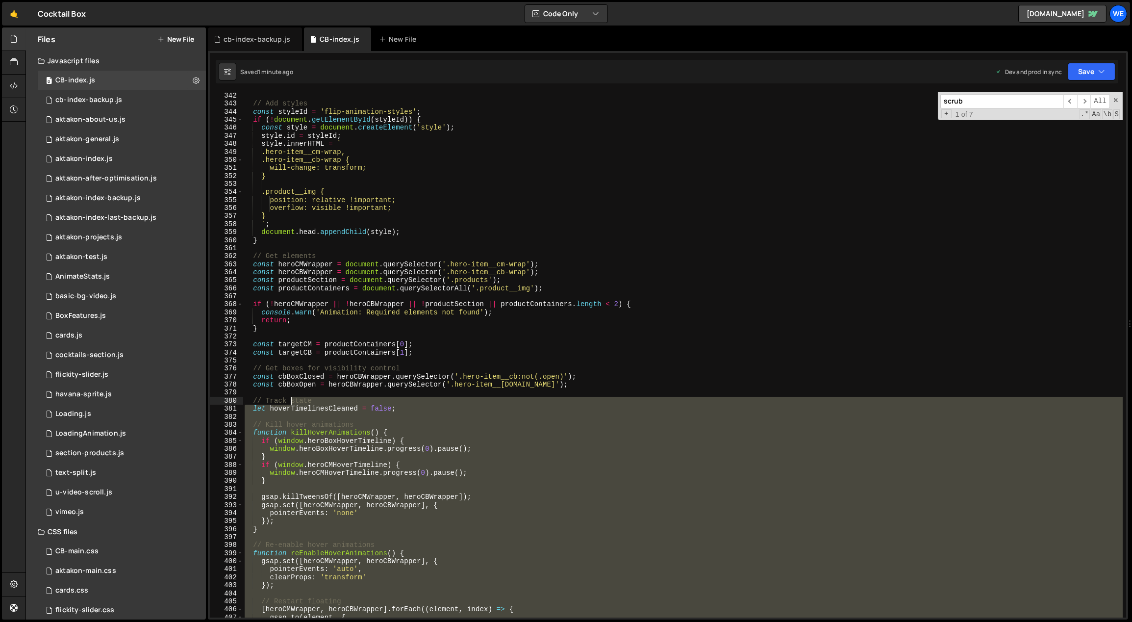
scroll to position [2490, 0]
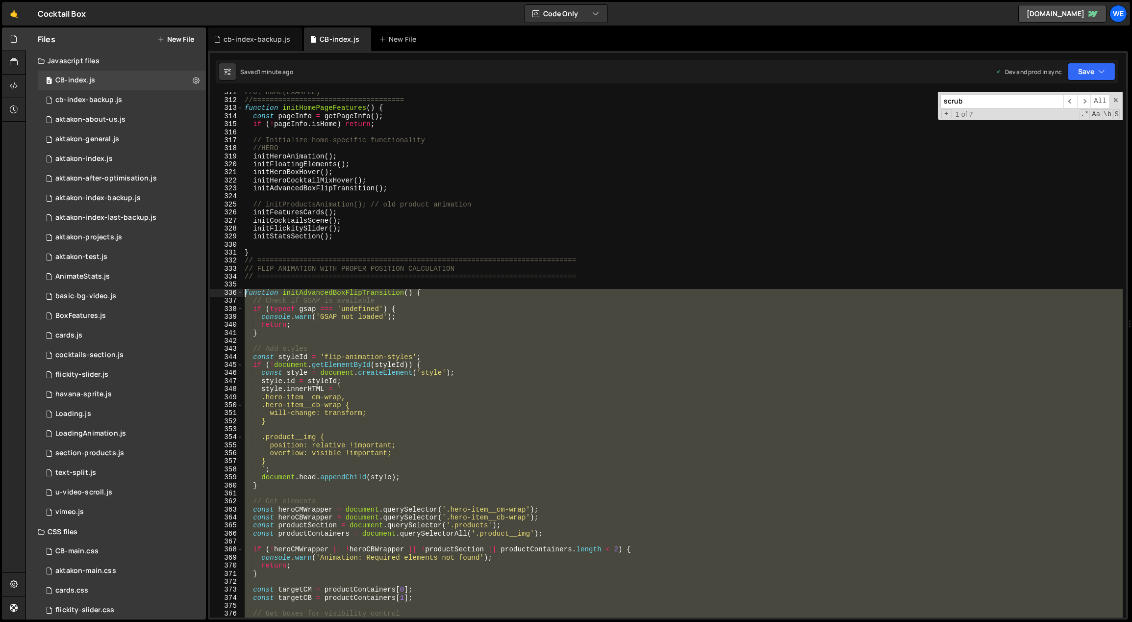
drag, startPoint x: 282, startPoint y: 530, endPoint x: 243, endPoint y: 292, distance: 241.4
click at [243, 292] on div "//6. HOME(EXAMPLE) //==================================== function initHomePage…" at bounding box center [773, 359] width 1061 height 542
type textarea "function initAdvancedBoxFlipTransition() { // Check if GSAP is available"
click at [446, 429] on div "//6. HOME(EXAMPLE) //==================================== function initHomePage…" at bounding box center [683, 354] width 880 height 525
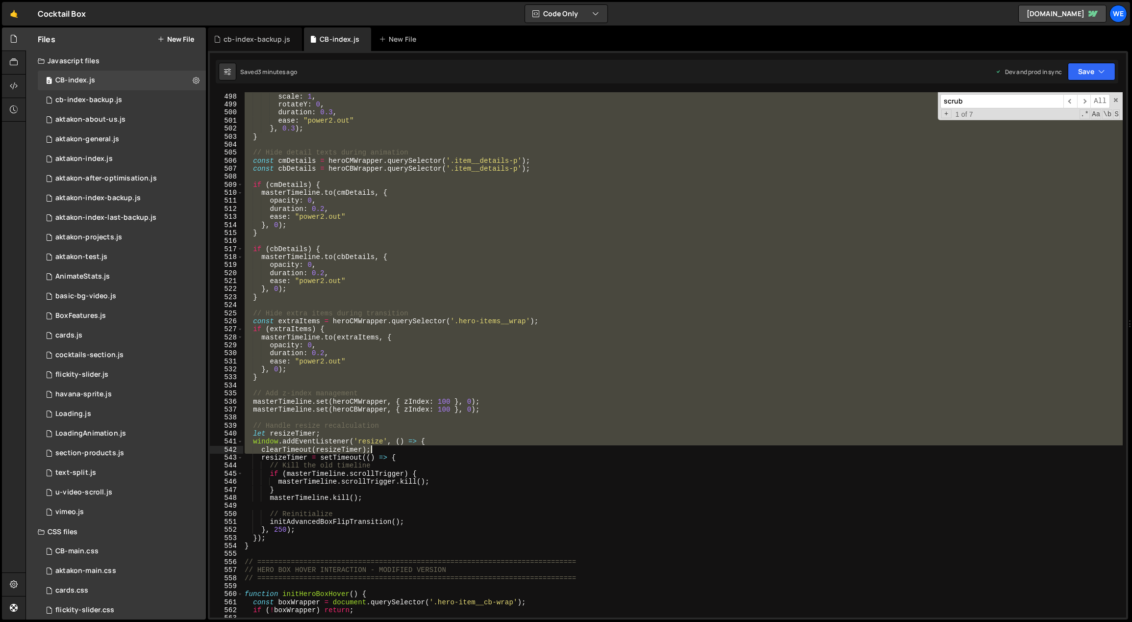
scroll to position [4161, 0]
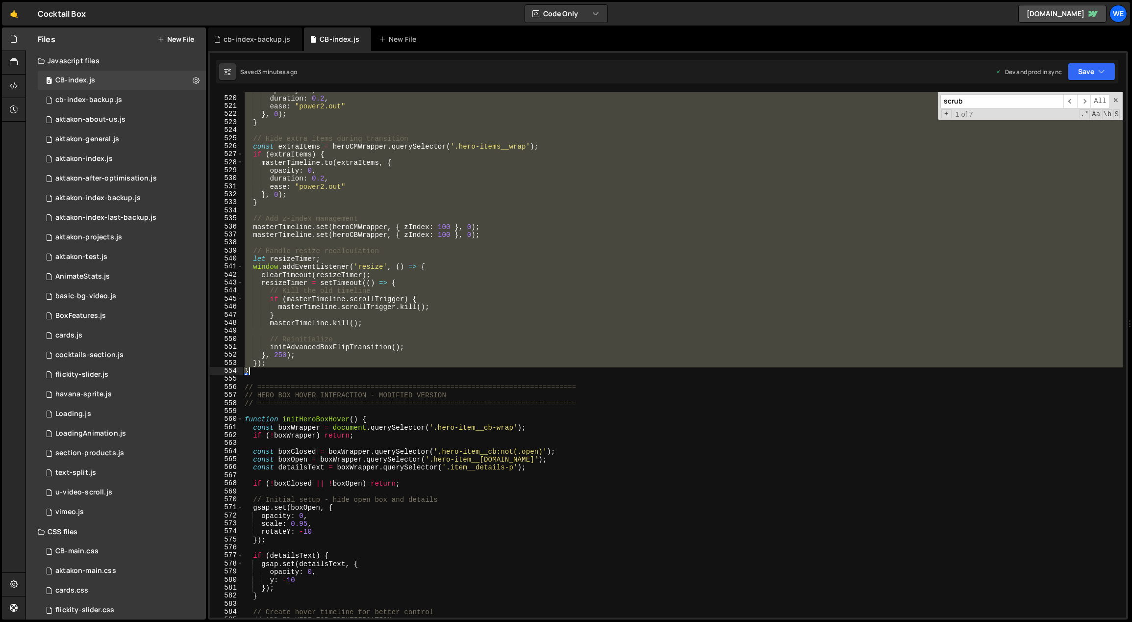
drag, startPoint x: 246, startPoint y: 290, endPoint x: 315, endPoint y: 373, distance: 107.6
click at [315, 373] on div "opacity : 0 , duration : 0.2 , ease : "power2.out" } , 0 ) ; } // Hide extra it…" at bounding box center [773, 357] width 1061 height 542
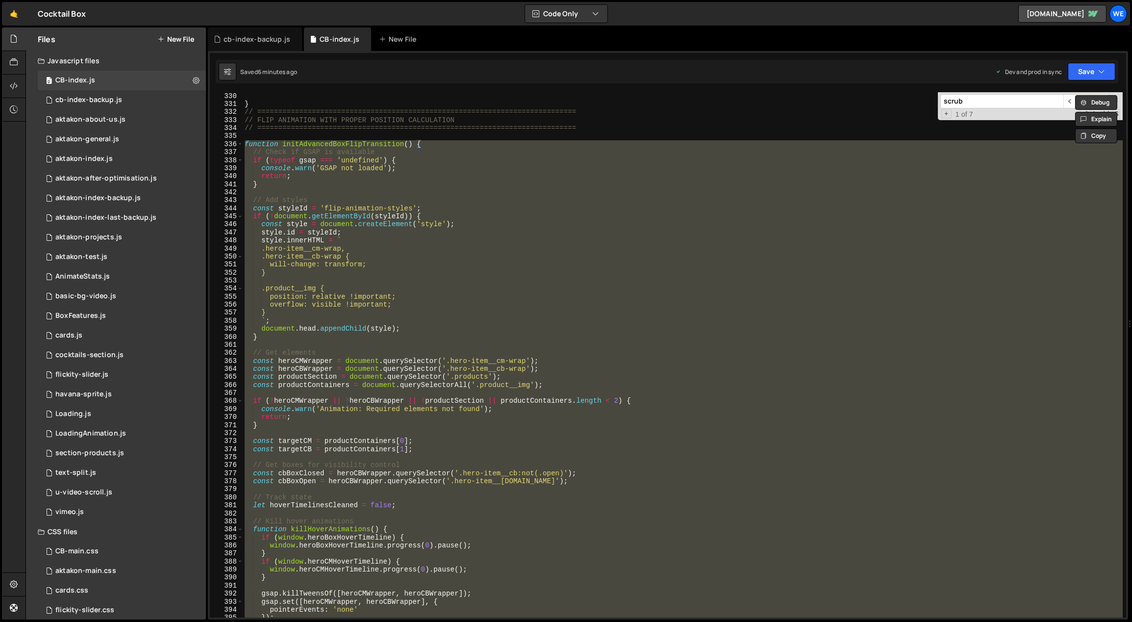
paste textarea
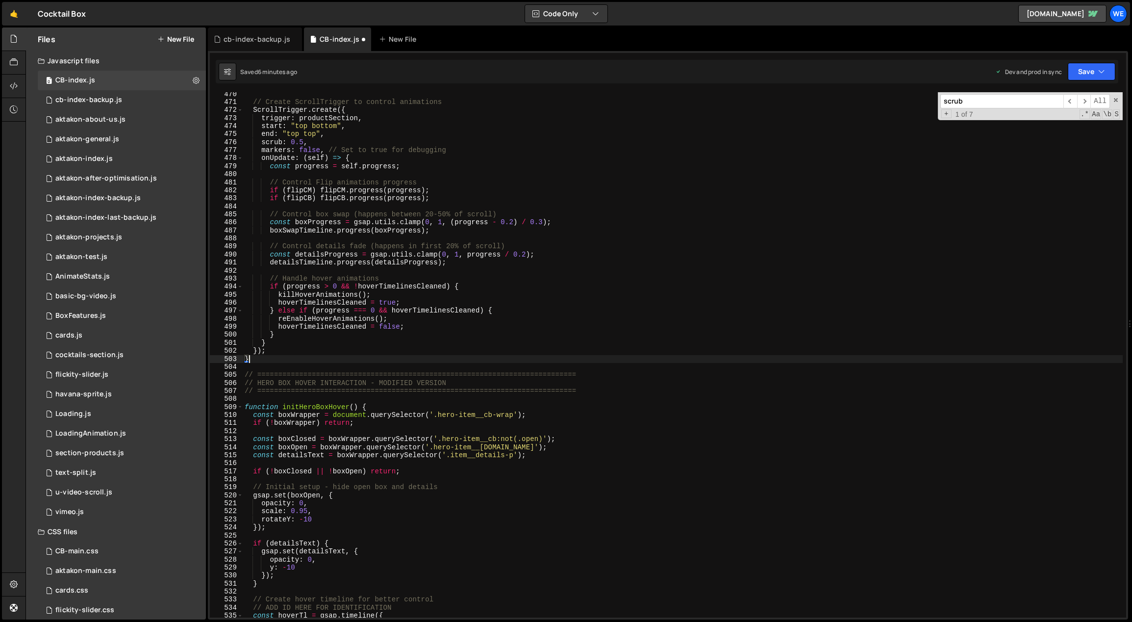
scroll to position [3764, 0]
click at [639, 304] on div "// Create ScrollTrigger to control animations ScrollTrigger . create ({ trigger…" at bounding box center [773, 361] width 1061 height 542
type textarea "hoverTimelinesCleaned = true;"
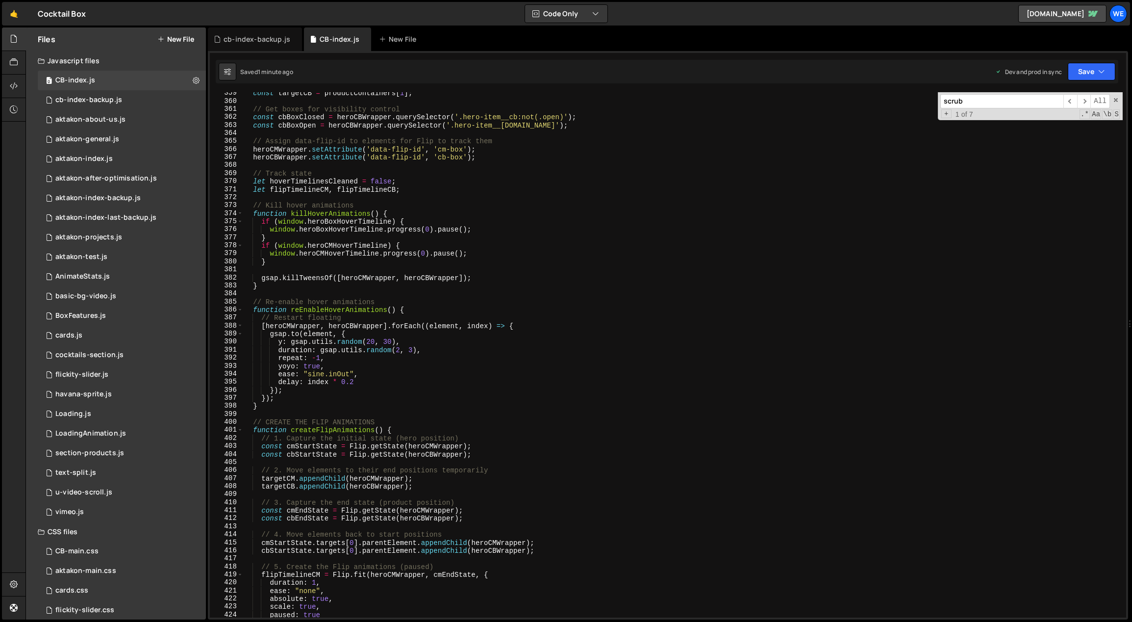
scroll to position [2519, 0]
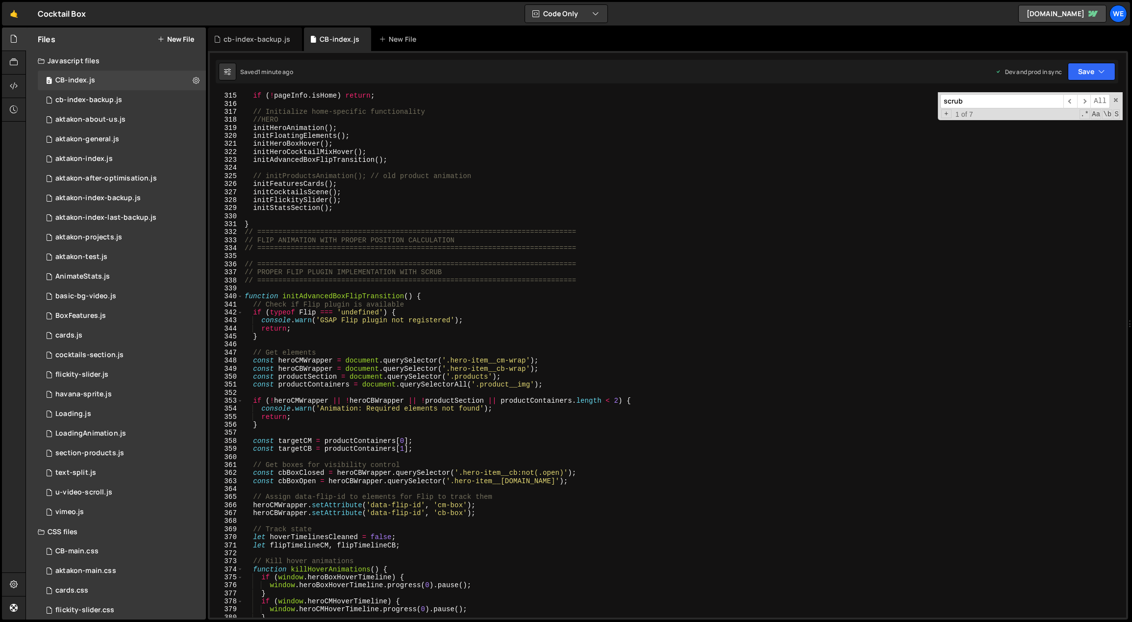
click at [445, 346] on div "if ( ! pageInfo . isHome ) return ; // Initialize home-specific functionality /…" at bounding box center [773, 363] width 1061 height 542
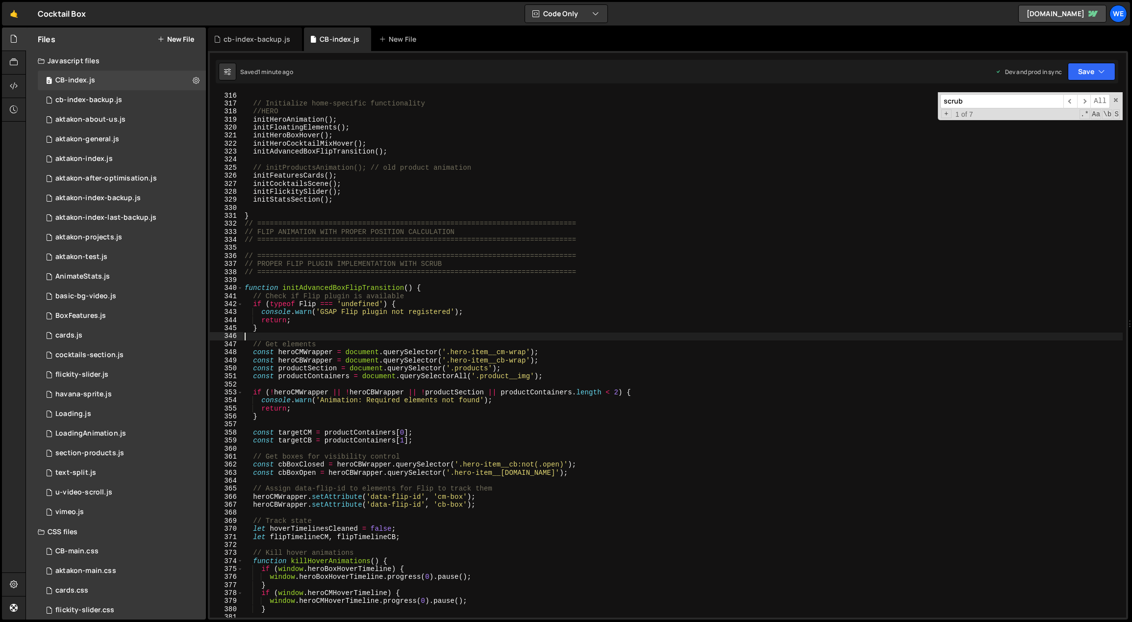
scroll to position [2538, 0]
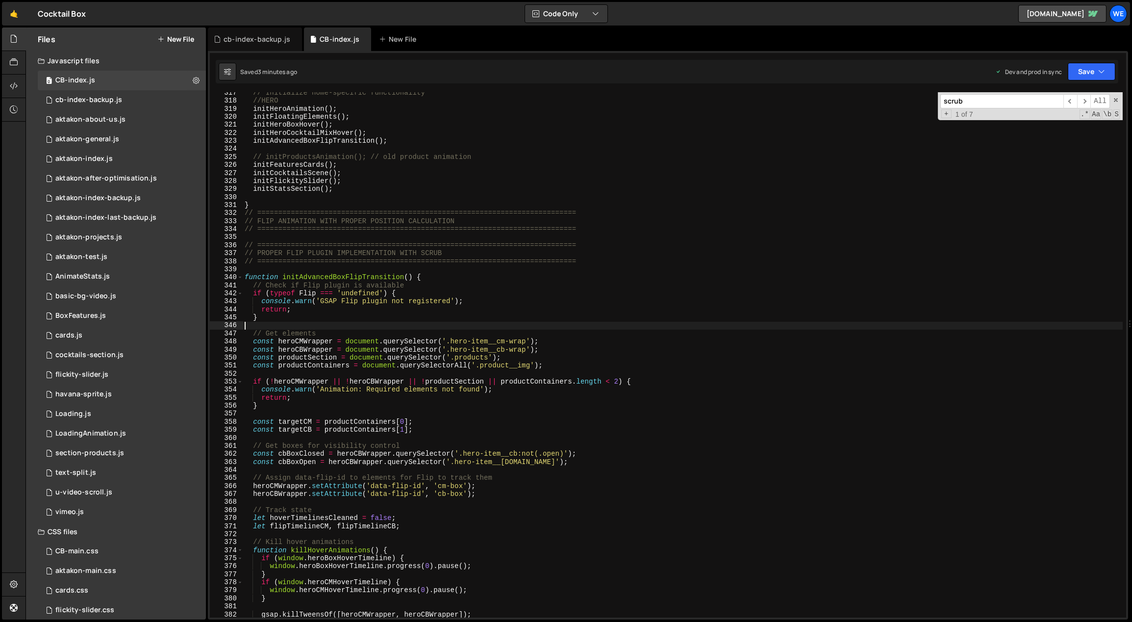
click at [452, 418] on div "// Initialize home-specific functionality //HERO initHeroAnimation ( ) ; initFl…" at bounding box center [773, 360] width 1061 height 542
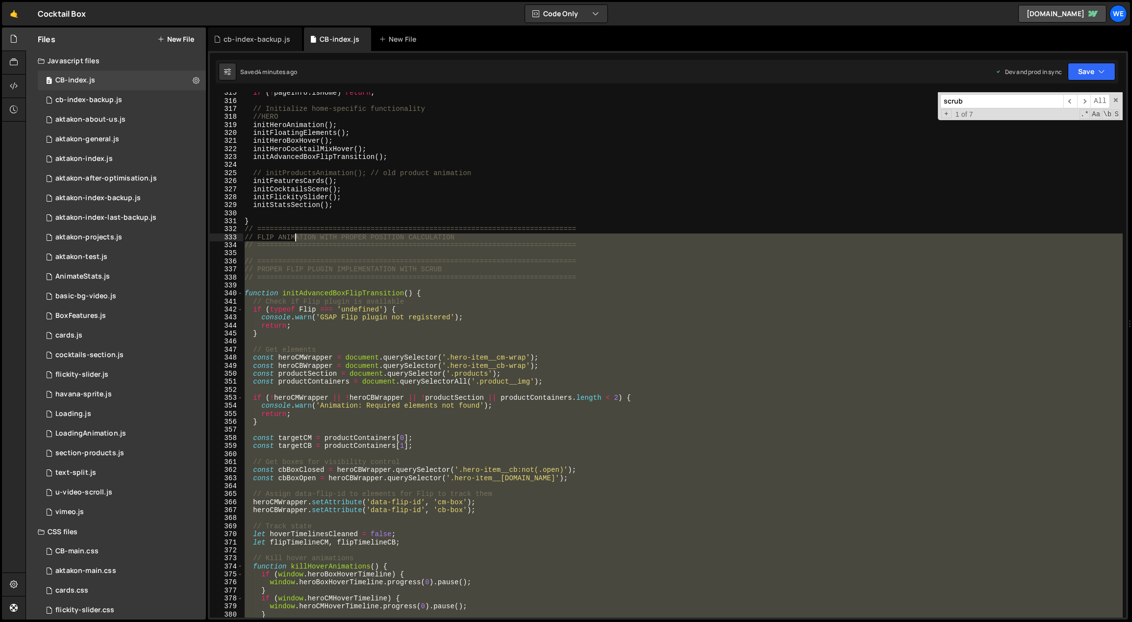
scroll to position [2512, 0]
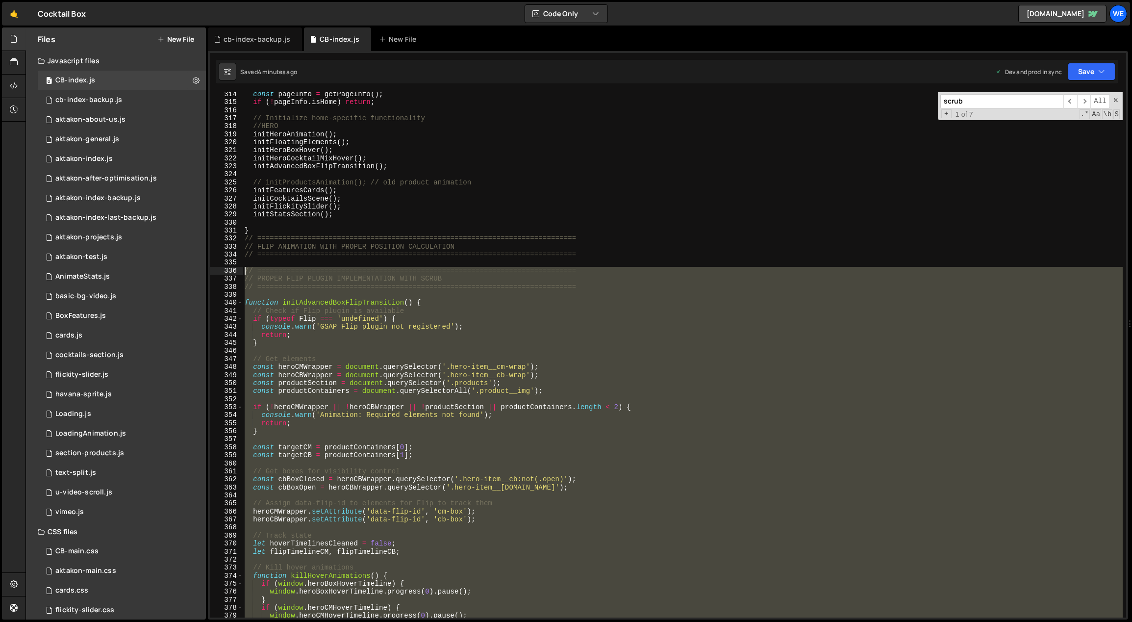
drag, startPoint x: 257, startPoint y: 489, endPoint x: 246, endPoint y: 271, distance: 218.5
click at [246, 271] on div "const pageInfo = getPageInfo ( ) ; if ( ! pageInfo . isHome ) return ; // Initi…" at bounding box center [773, 361] width 1061 height 542
paste textarea "}"
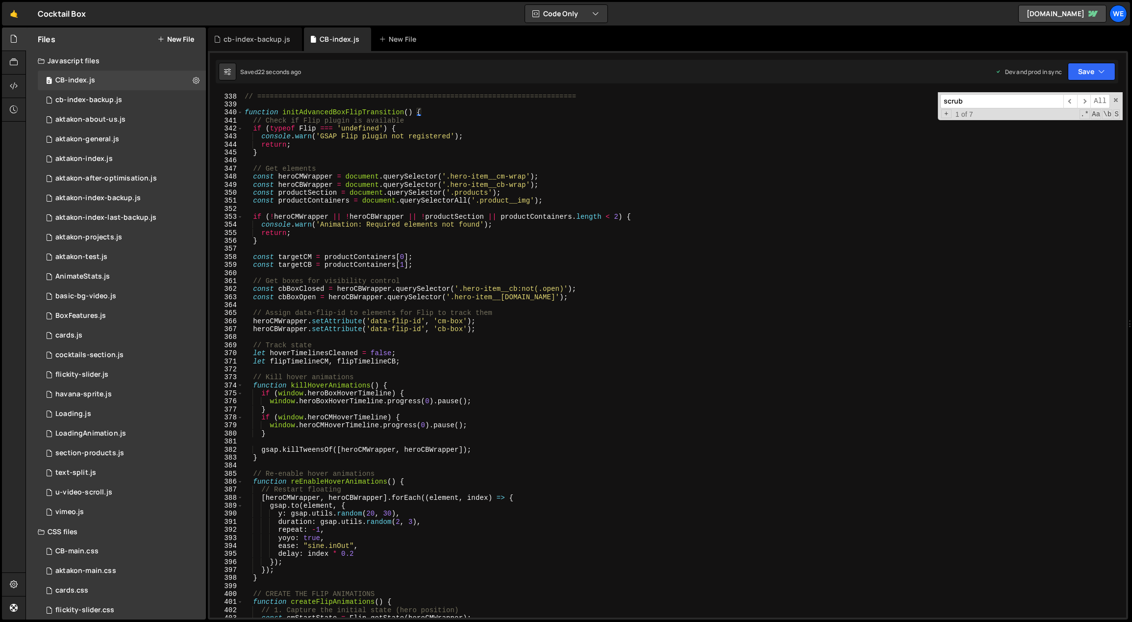
scroll to position [2703, 0]
click at [574, 419] on div "// PROPER FLIP PLUGIN IMPLEMENTATION WITH SCRUB // ============================…" at bounding box center [773, 355] width 1061 height 542
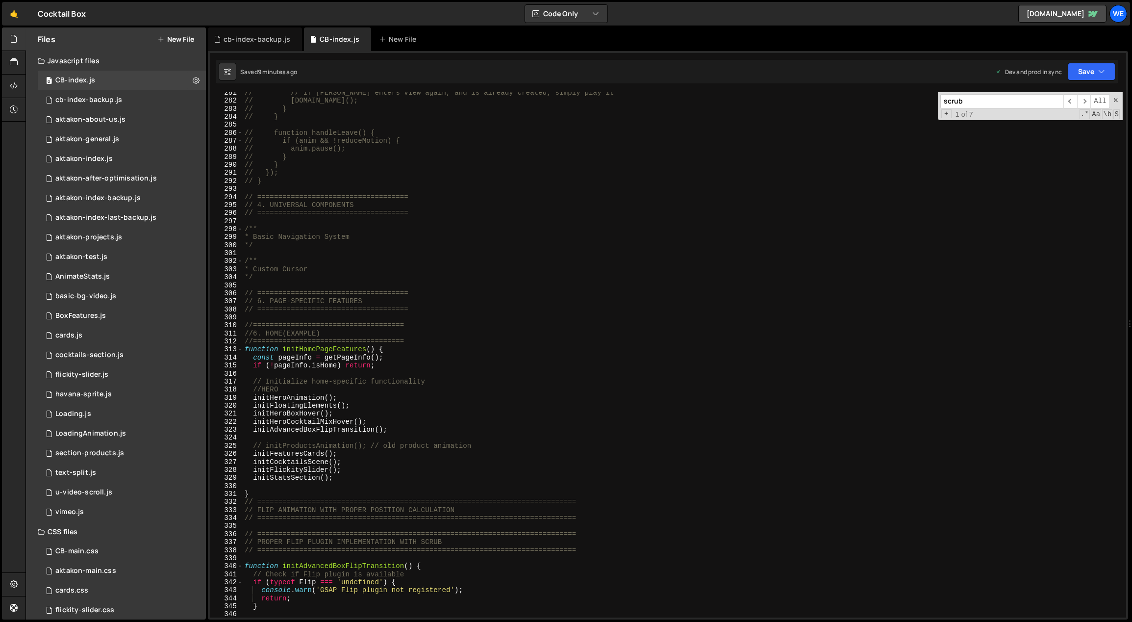
scroll to position [2328, 0]
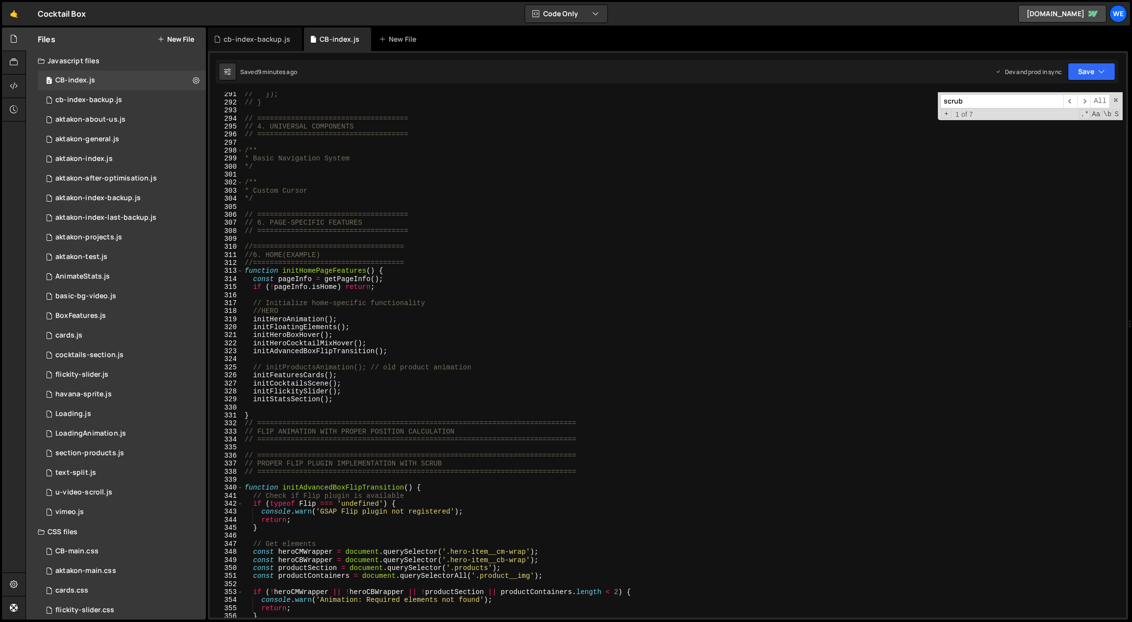
click at [399, 352] on div "// }); // } // ==================================== // 4. UNIVERSAL COMPONENTS …" at bounding box center [773, 361] width 1061 height 542
click at [369, 326] on div "// }); // } // ==================================== // 4. UNIVERSAL COMPONENTS …" at bounding box center [773, 361] width 1061 height 542
type textarea "// initFloatingElements();"
